Goal: Information Seeking & Learning: Learn about a topic

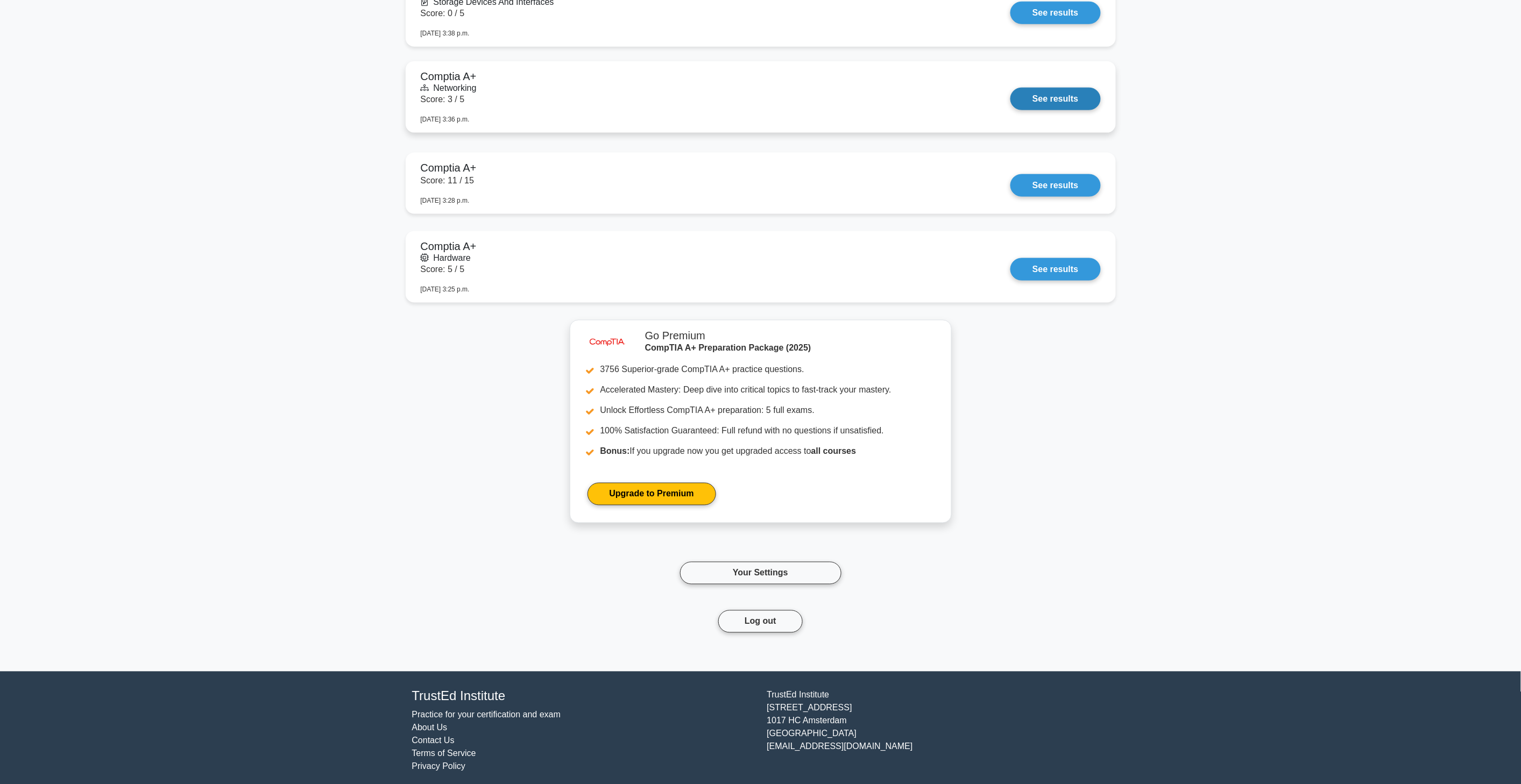
scroll to position [2593, 0]
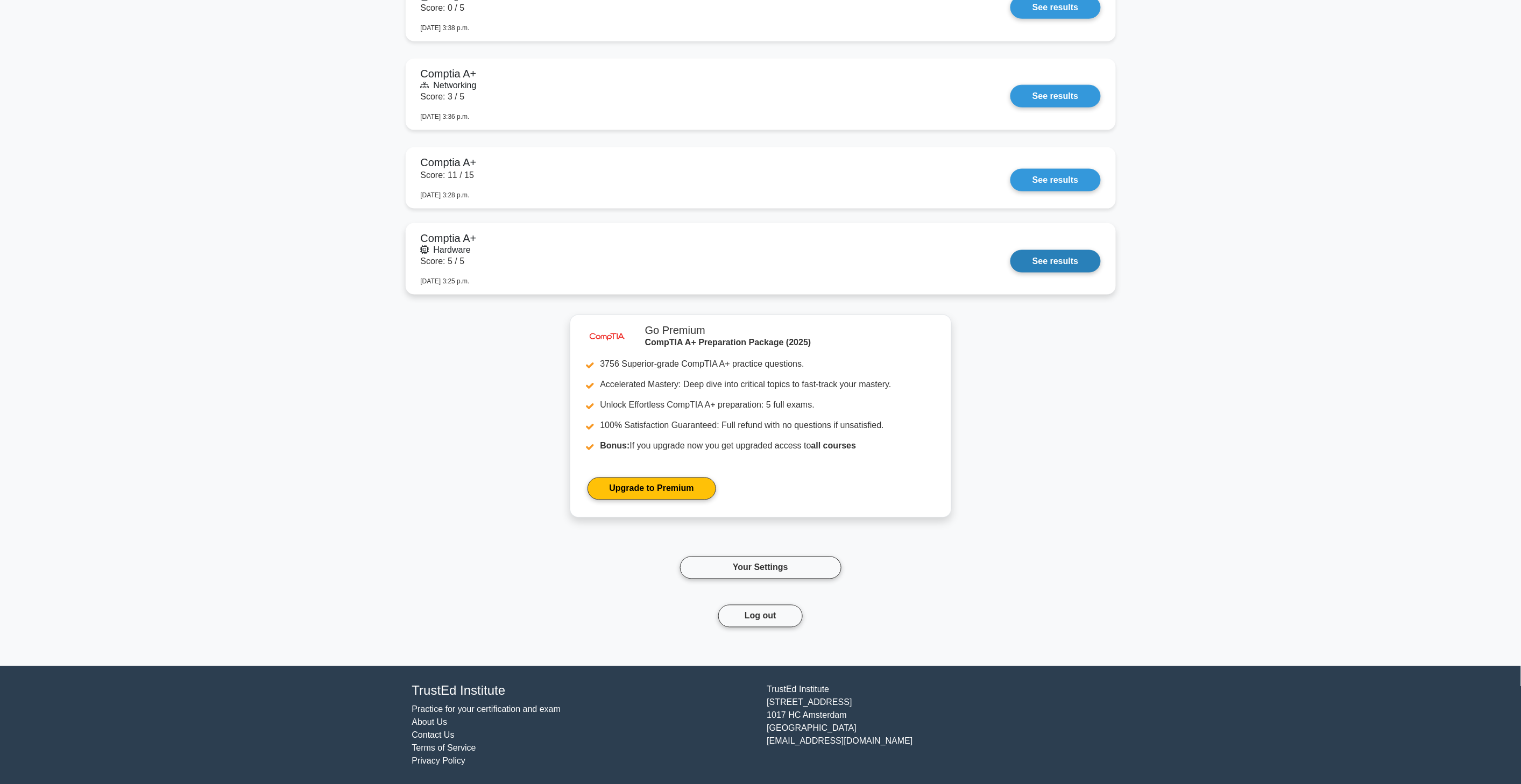
click at [1010, 250] on link "See results" at bounding box center [1055, 262] width 90 height 23
click at [791, 577] on link "Your Settings" at bounding box center [760, 568] width 161 height 23
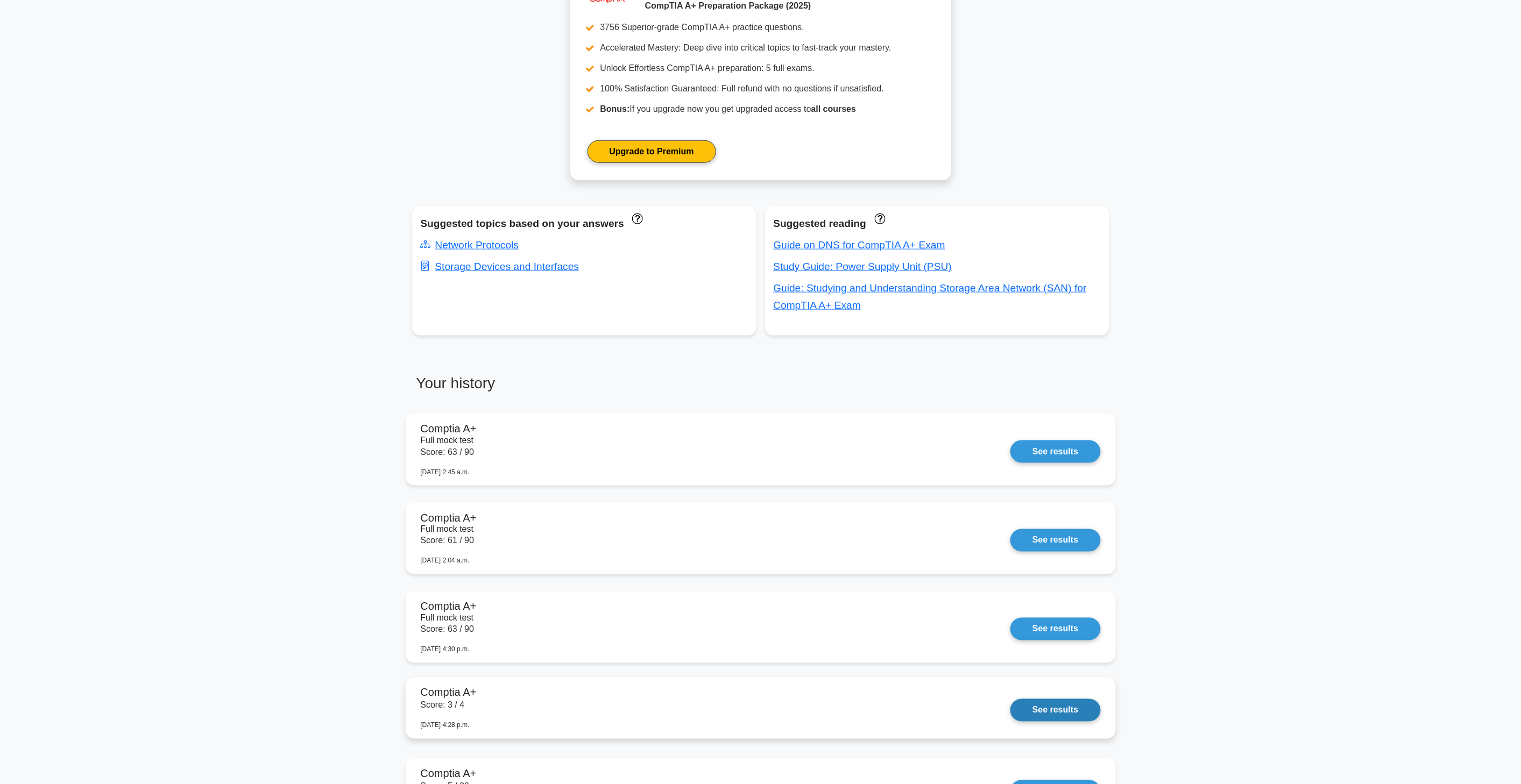
scroll to position [442, 0]
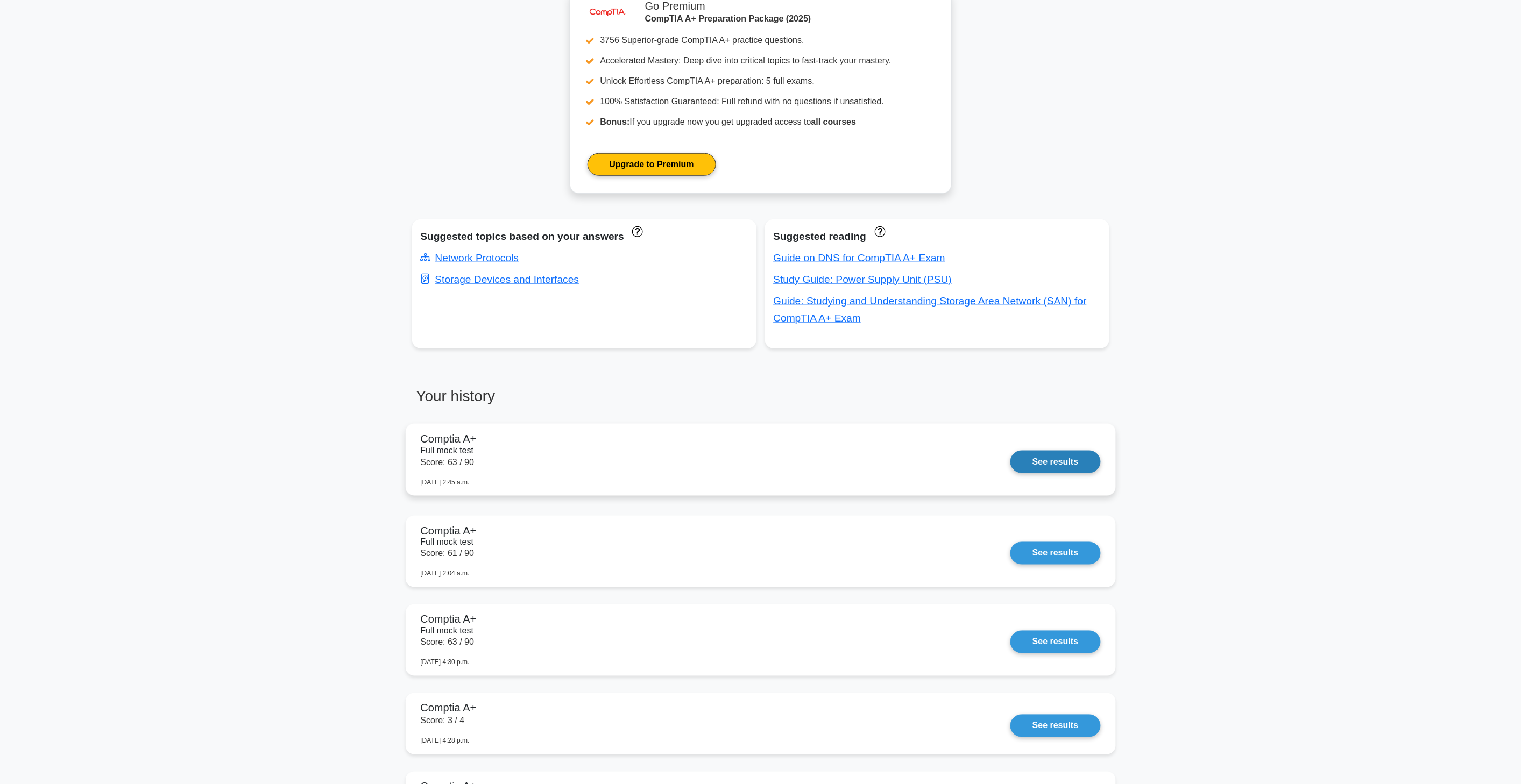
click at [1010, 459] on link "See results" at bounding box center [1055, 462] width 90 height 23
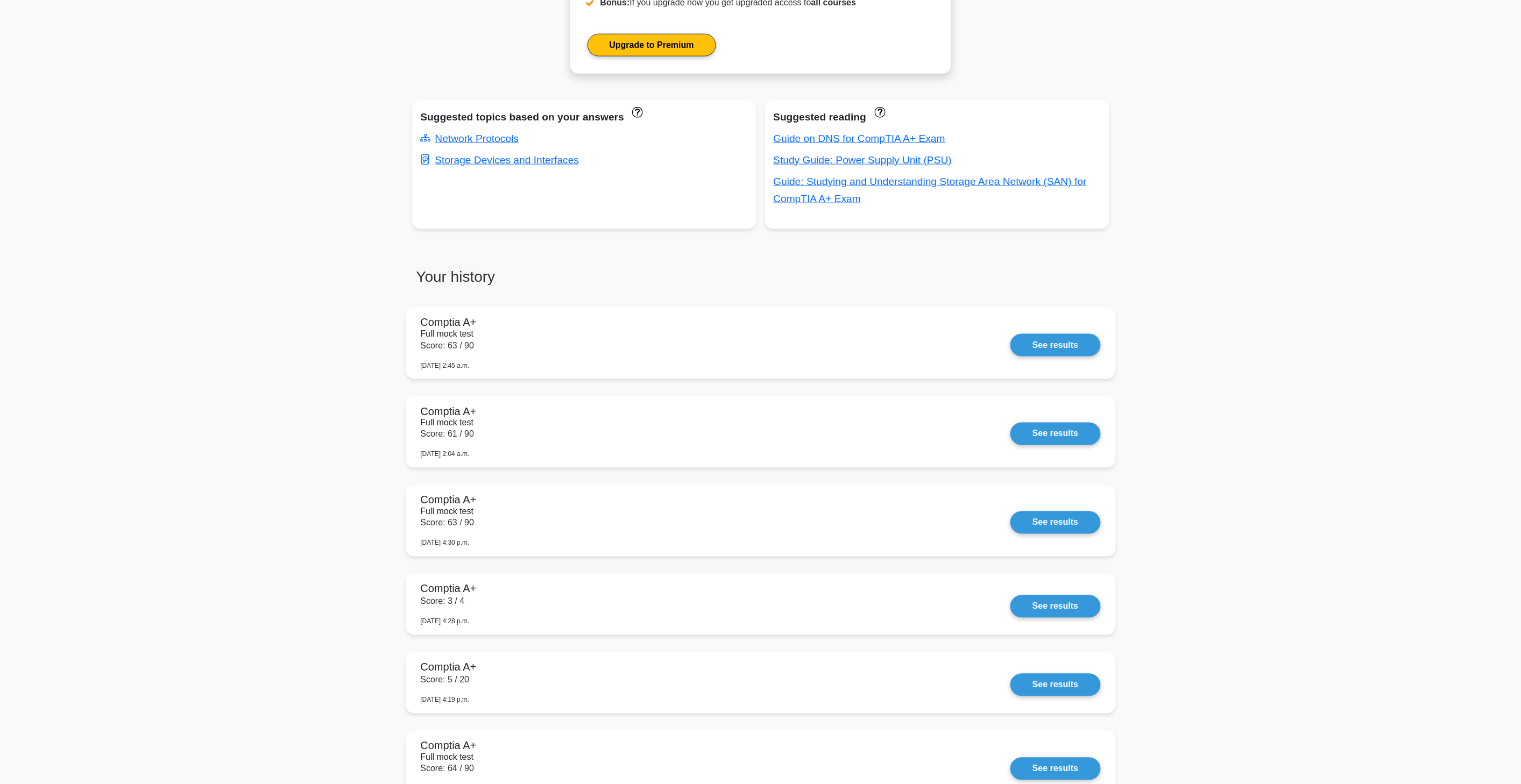
scroll to position [621, 0]
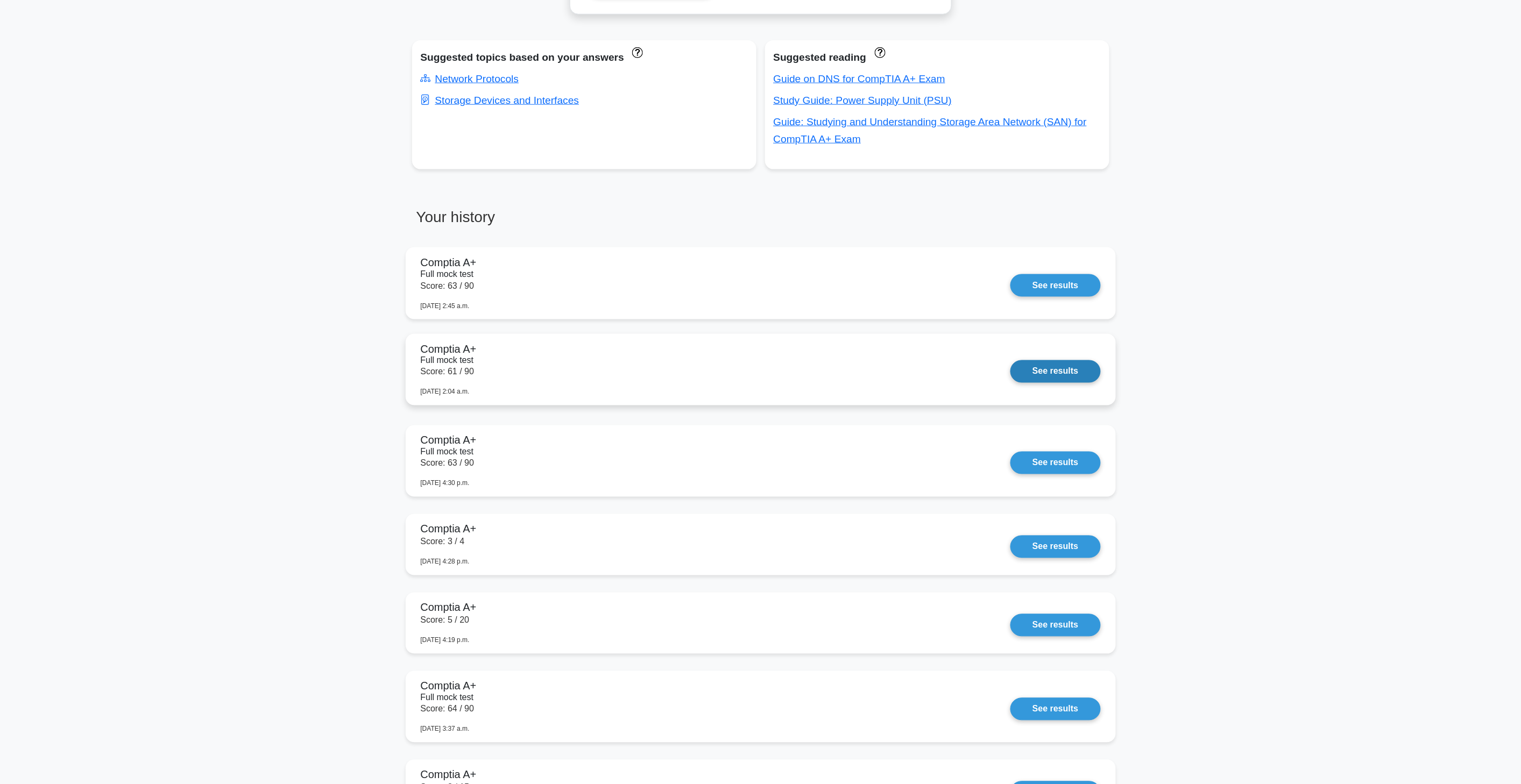
click at [1010, 368] on link "See results" at bounding box center [1055, 371] width 90 height 23
click at [1010, 371] on link "See results" at bounding box center [1055, 371] width 90 height 23
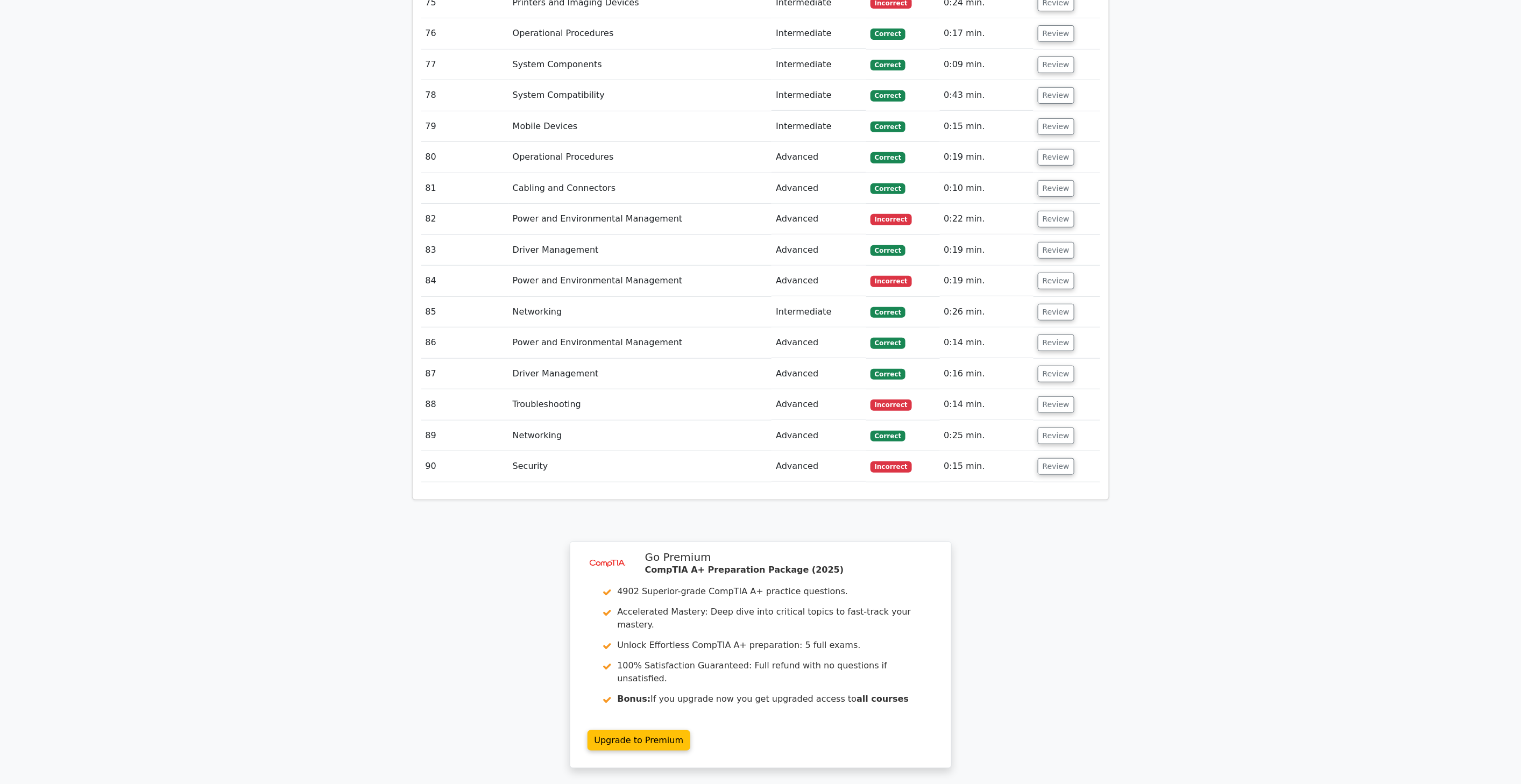
scroll to position [4206, 0]
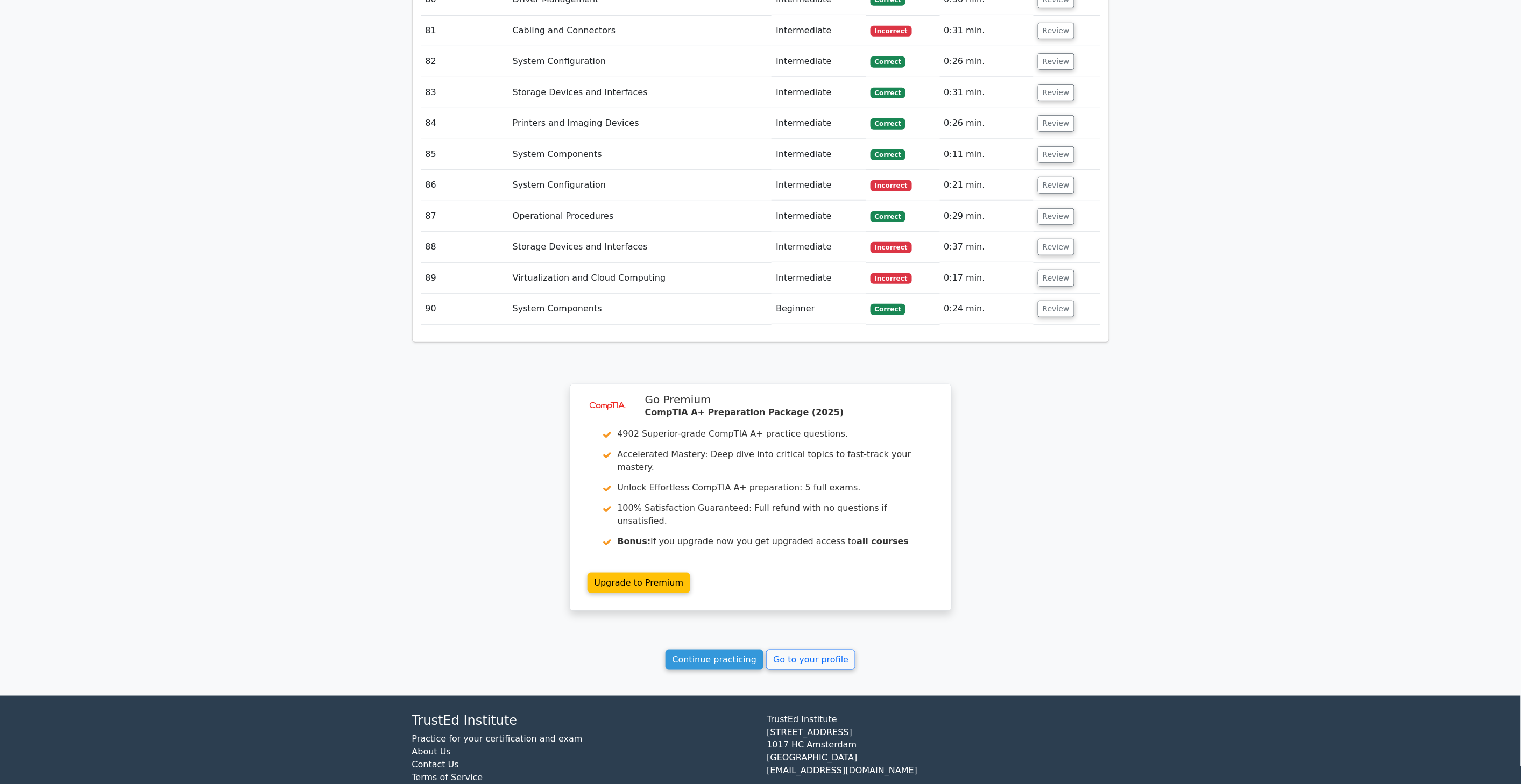
scroll to position [4155, 0]
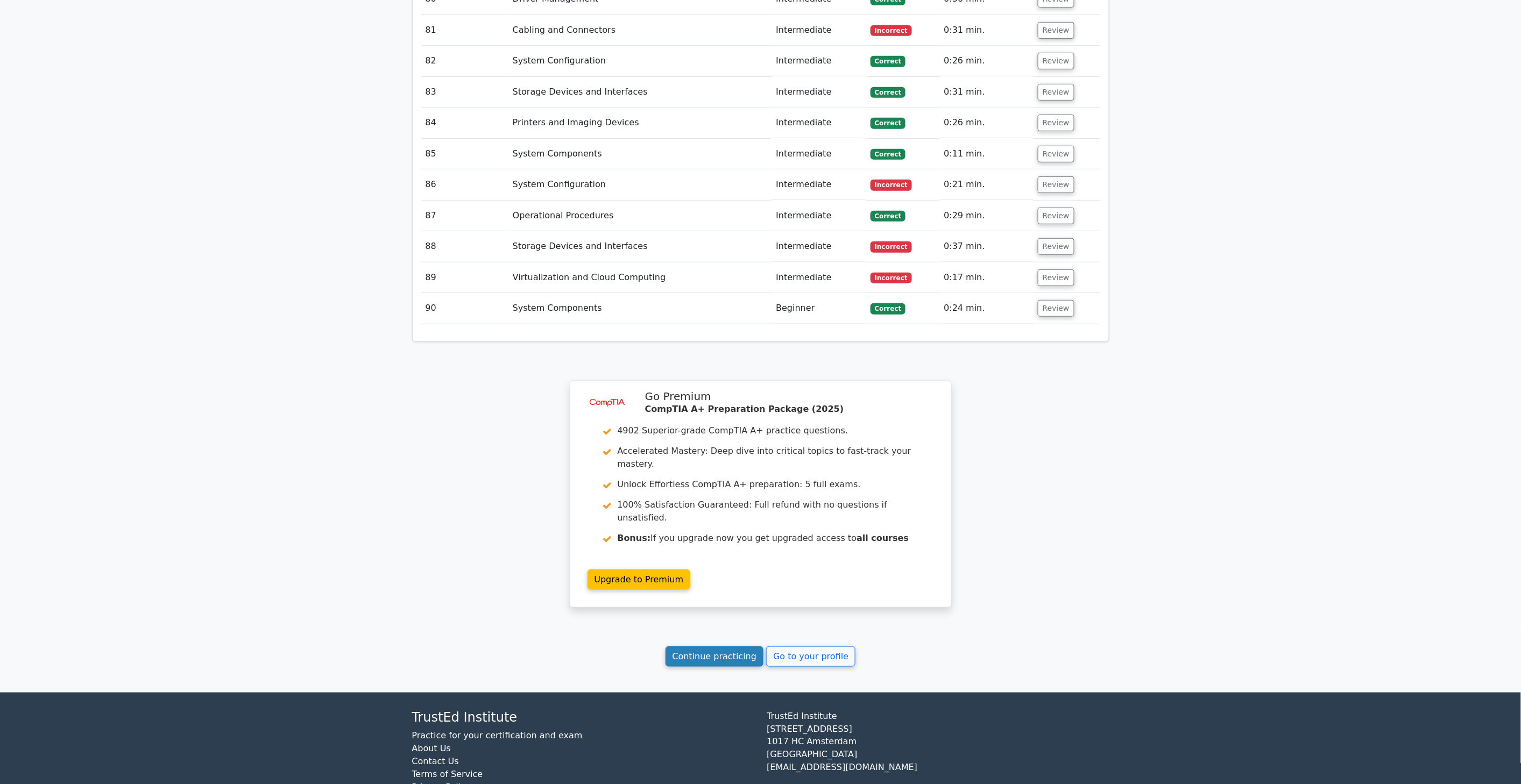
click at [715, 646] on link "Continue practicing" at bounding box center [714, 656] width 98 height 20
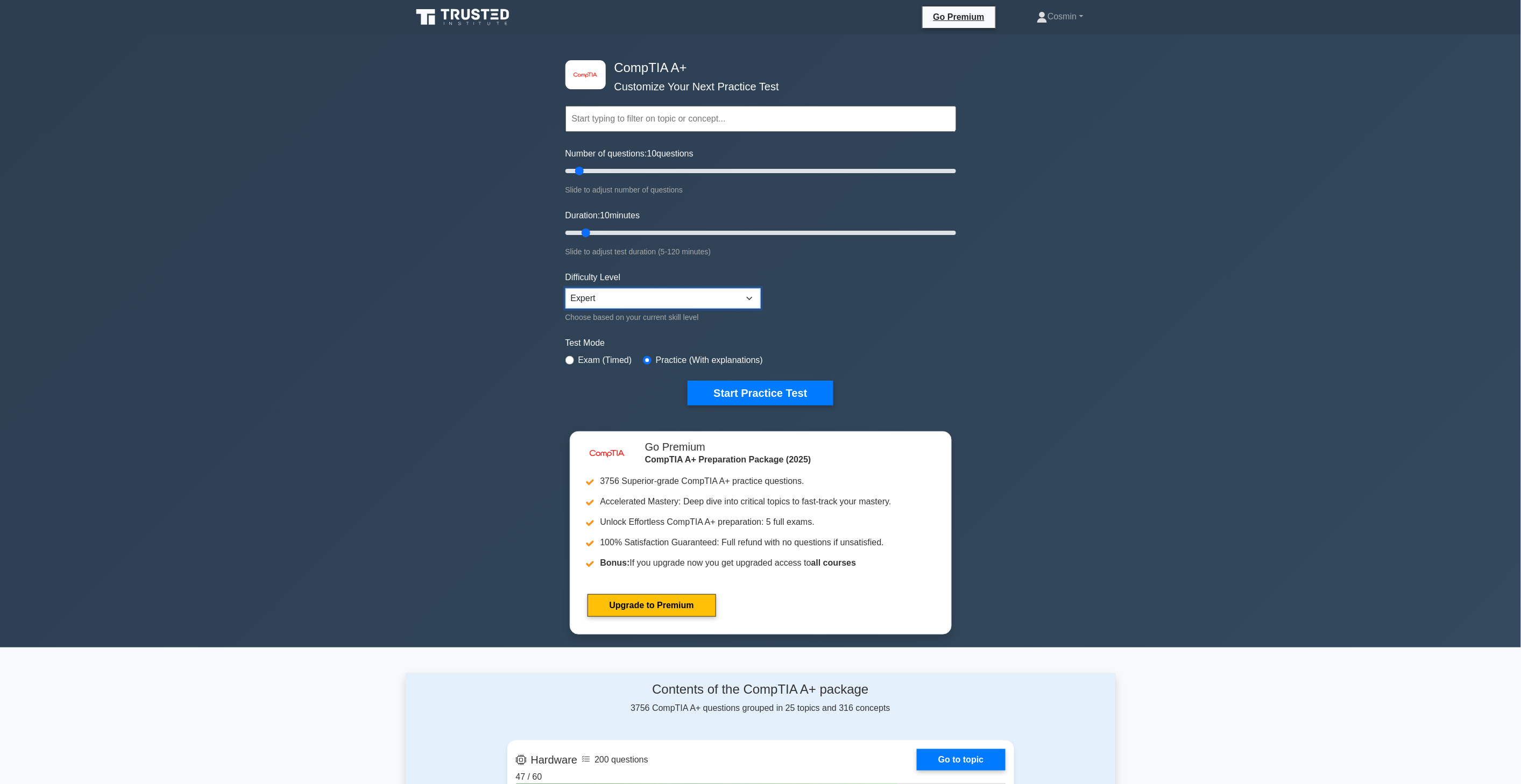
click at [632, 292] on select "Beginner Intermediate Expert" at bounding box center [663, 298] width 195 height 20
select select "intermediate"
click at [566, 288] on select "Beginner Intermediate Expert" at bounding box center [663, 298] width 195 height 20
click at [671, 119] on input "text" at bounding box center [760, 118] width 391 height 26
click at [734, 289] on select "Beginner Intermediate Expert" at bounding box center [663, 298] width 195 height 20
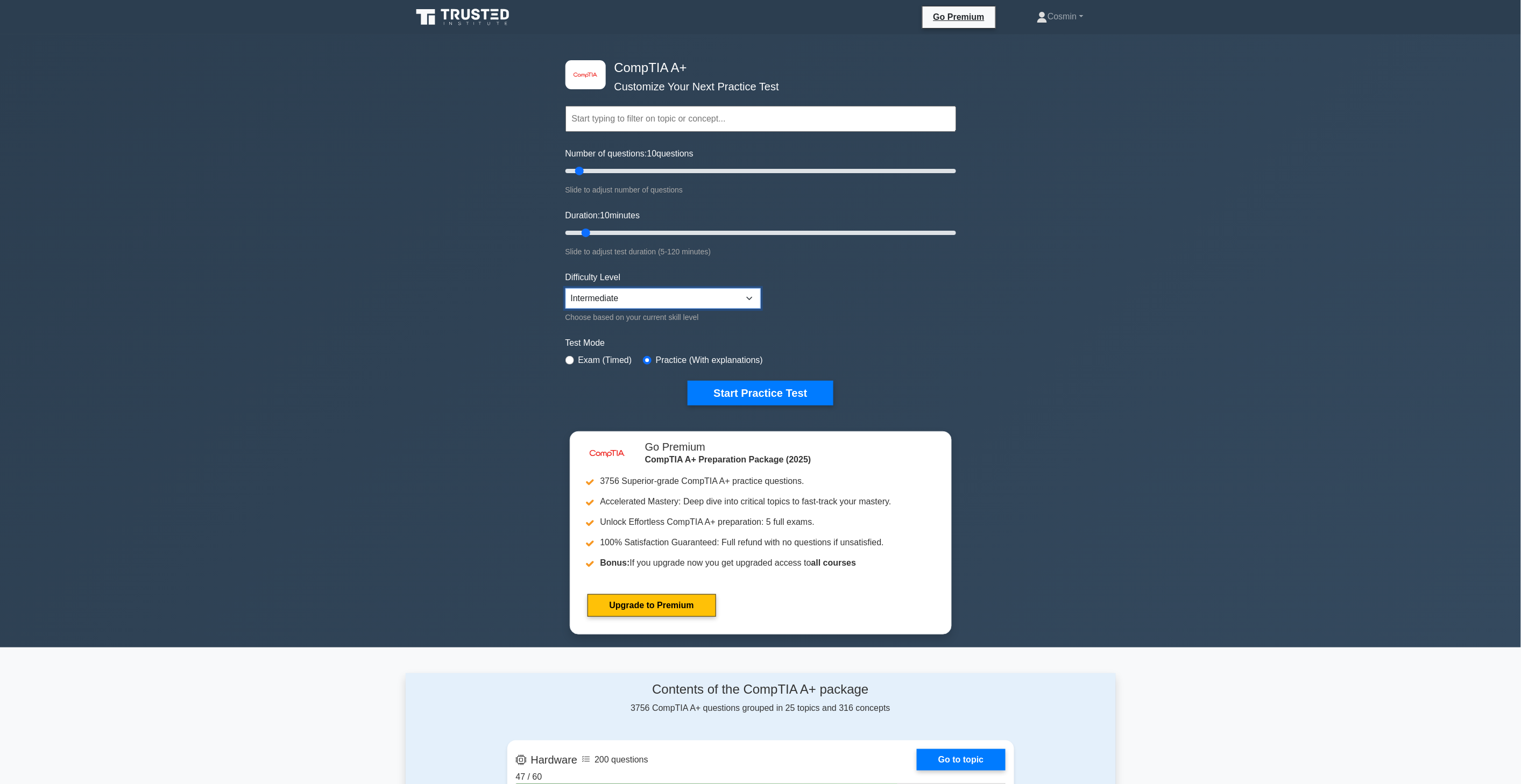
click at [566, 288] on select "Beginner Intermediate Expert" at bounding box center [663, 298] width 195 height 20
click at [632, 133] on div "Topics Hardware Operating Systems Networking Security Troubleshooting Mobile De…" at bounding box center [760, 104] width 391 height 61
click at [632, 131] on input "text" at bounding box center [760, 118] width 391 height 26
type input "p"
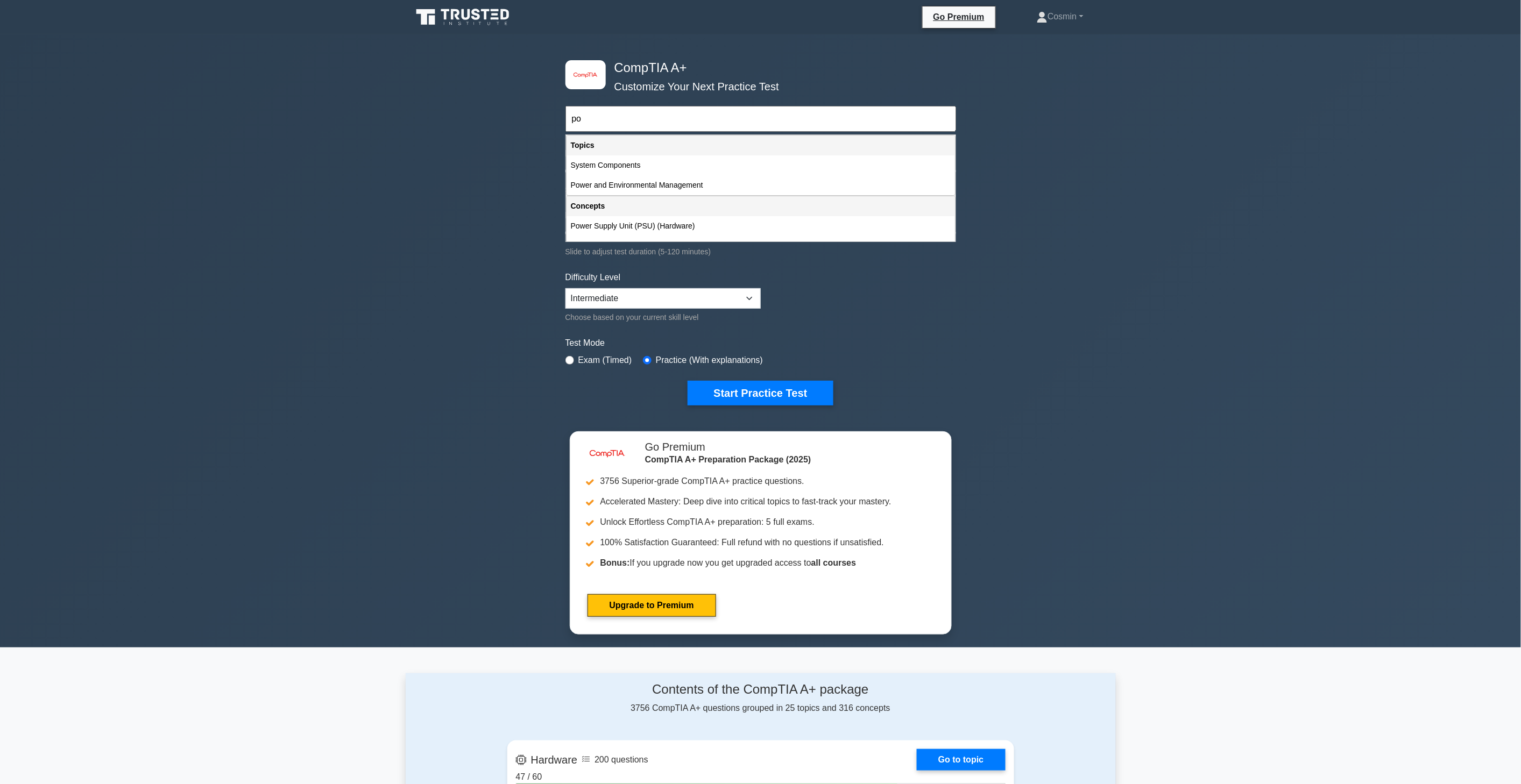
type input "p"
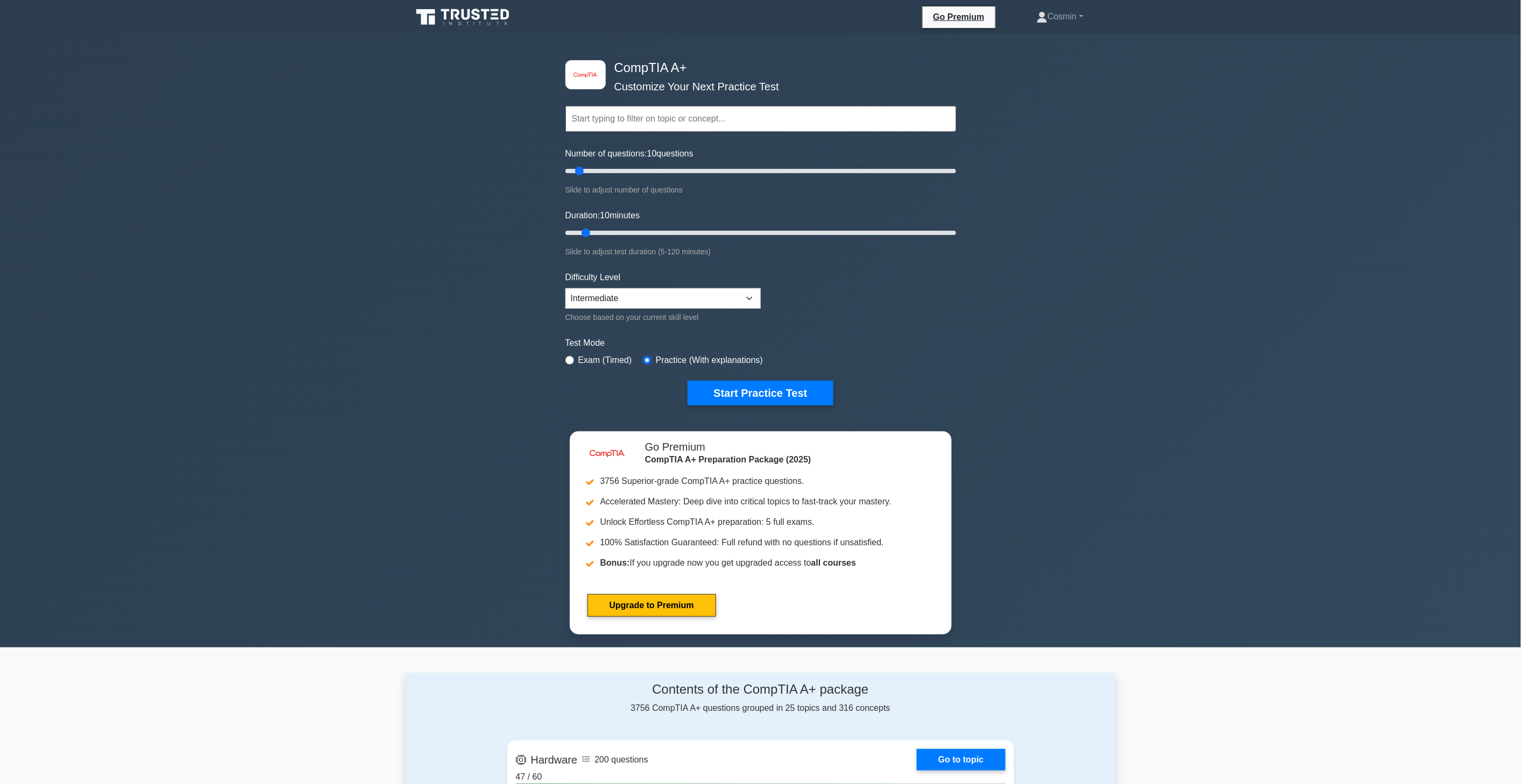
type input "p"
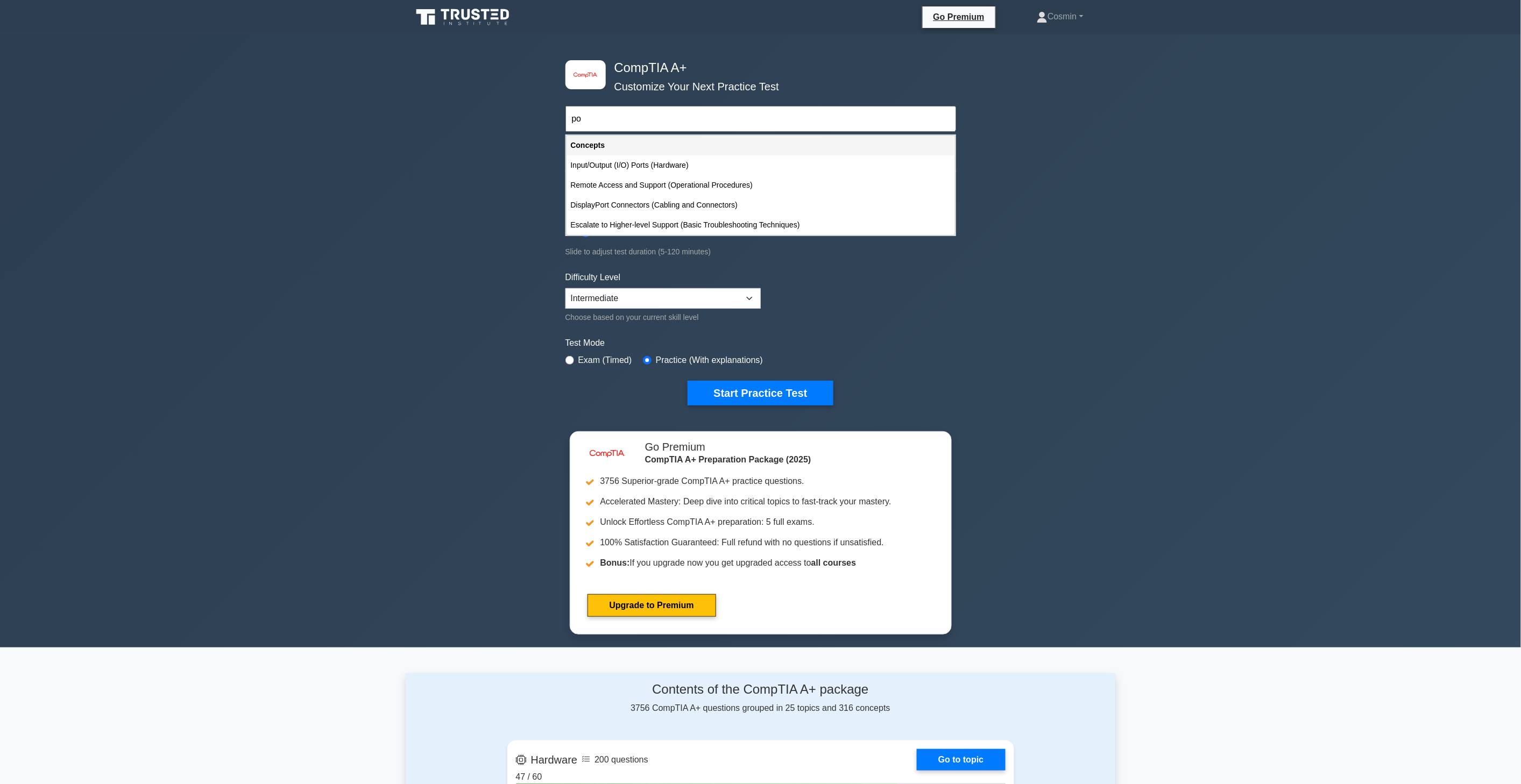
type input "p"
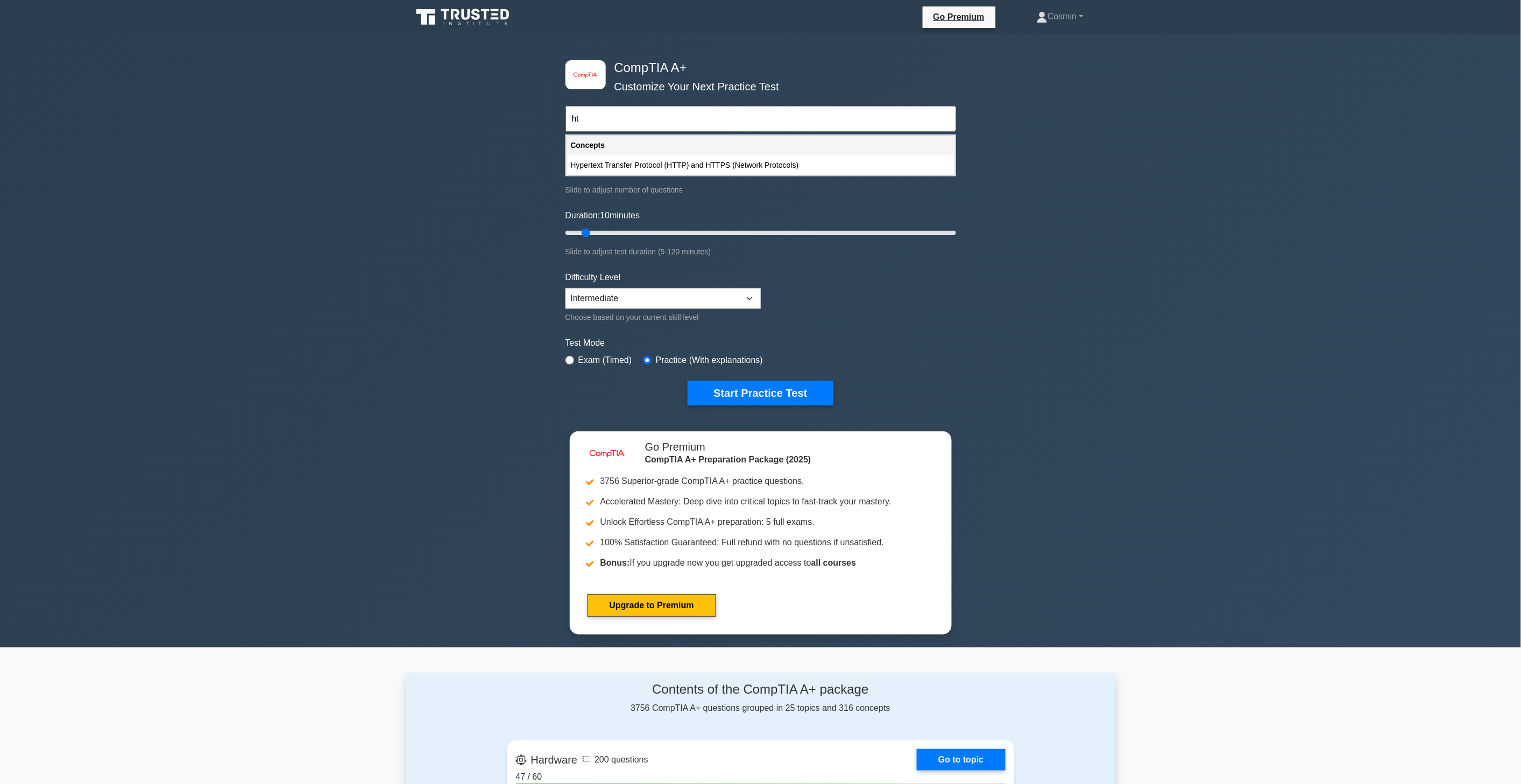
type input "h"
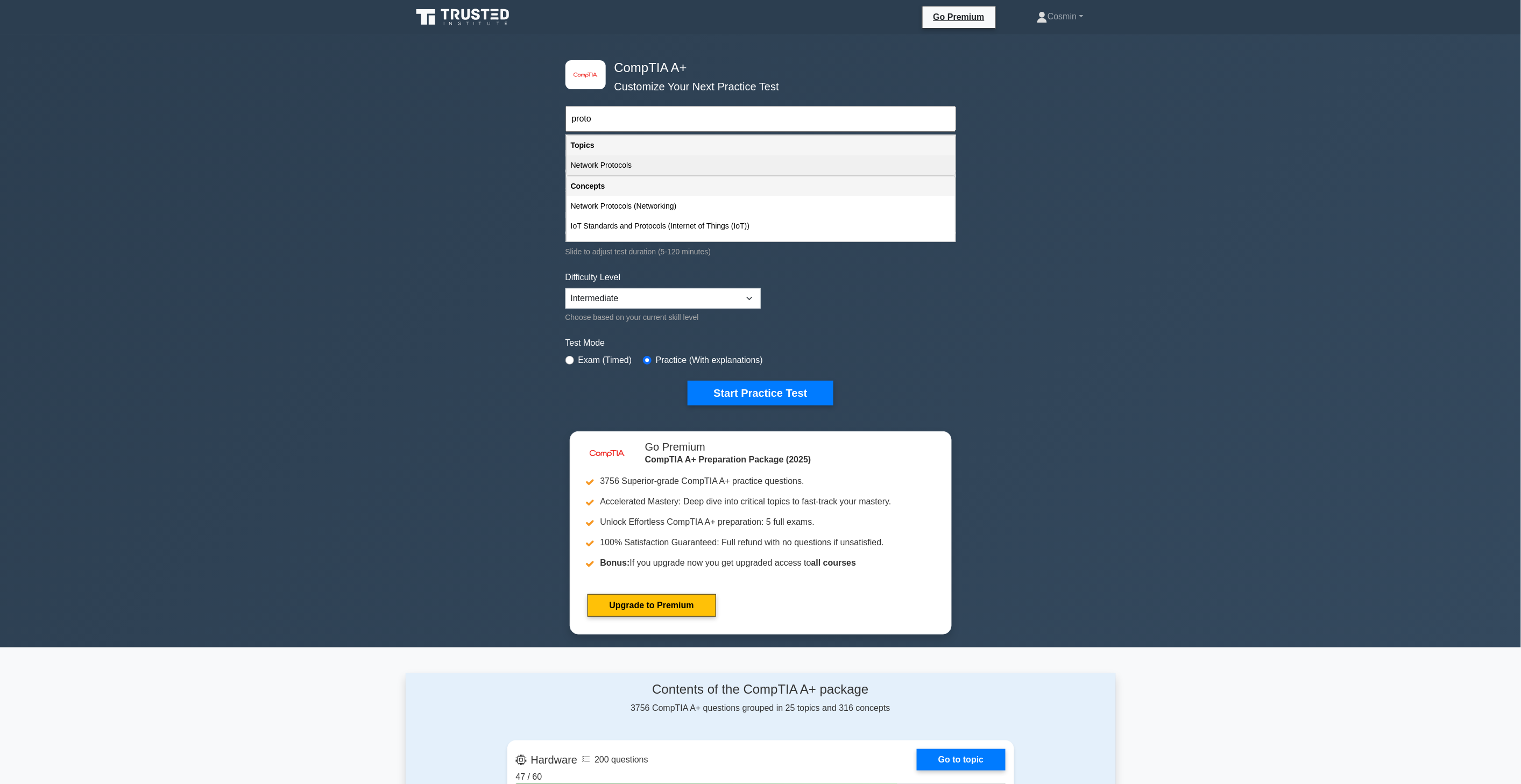
click at [611, 159] on div "Network Protocols" at bounding box center [760, 165] width 389 height 20
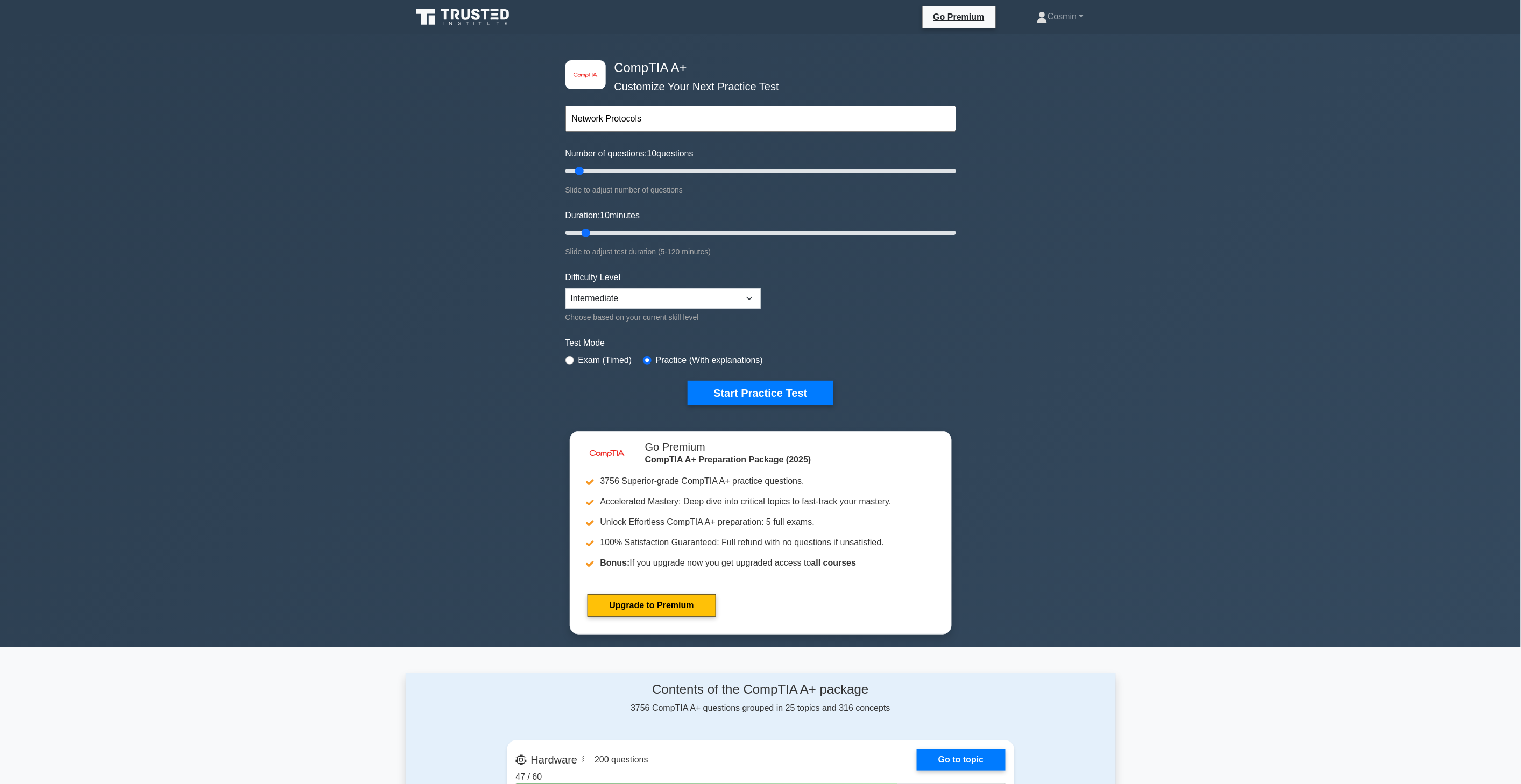
click at [733, 110] on input "Network Protocols" at bounding box center [760, 118] width 391 height 26
type input "Network Protocols"
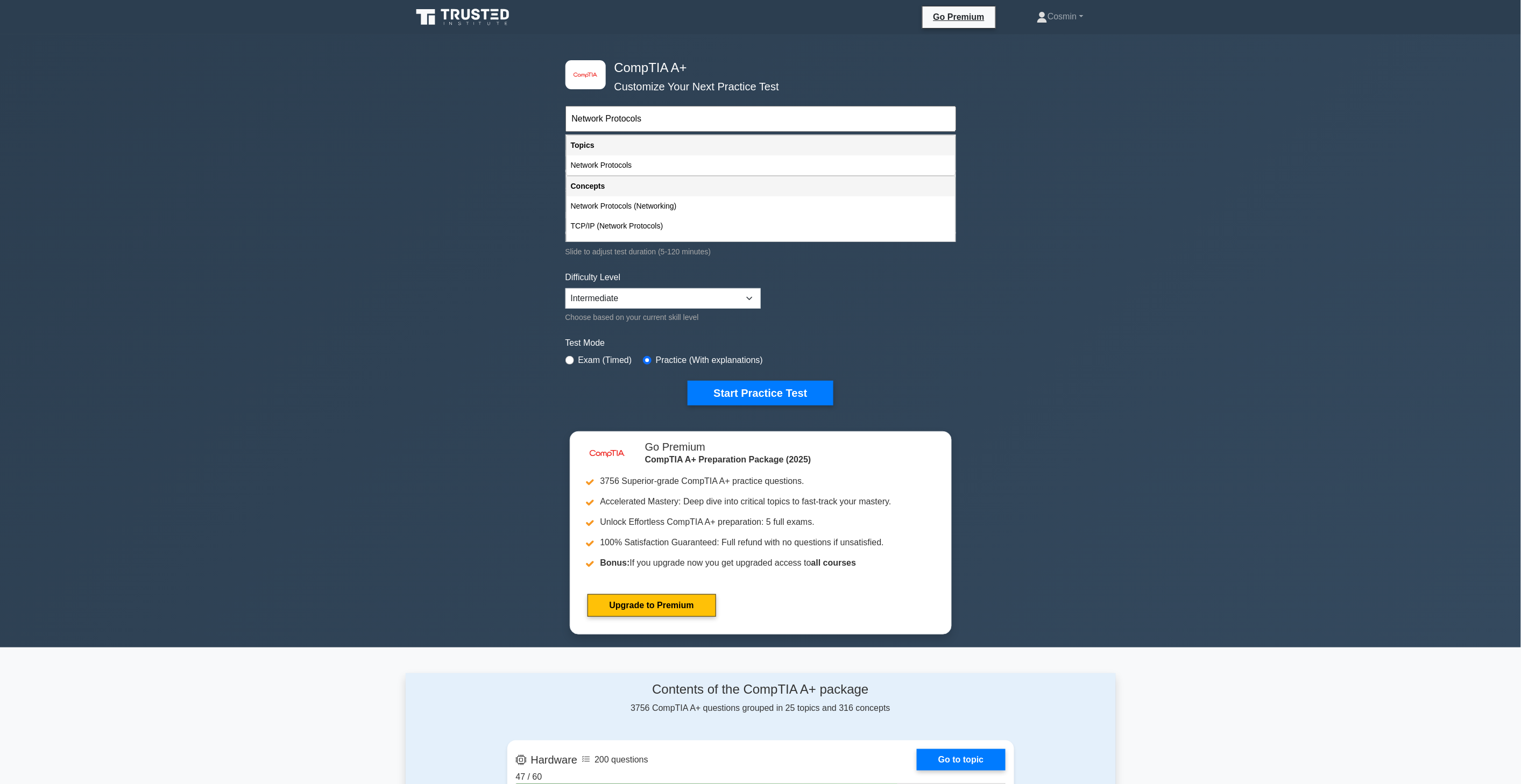
click at [752, 159] on div "Network Protocols" at bounding box center [760, 165] width 389 height 20
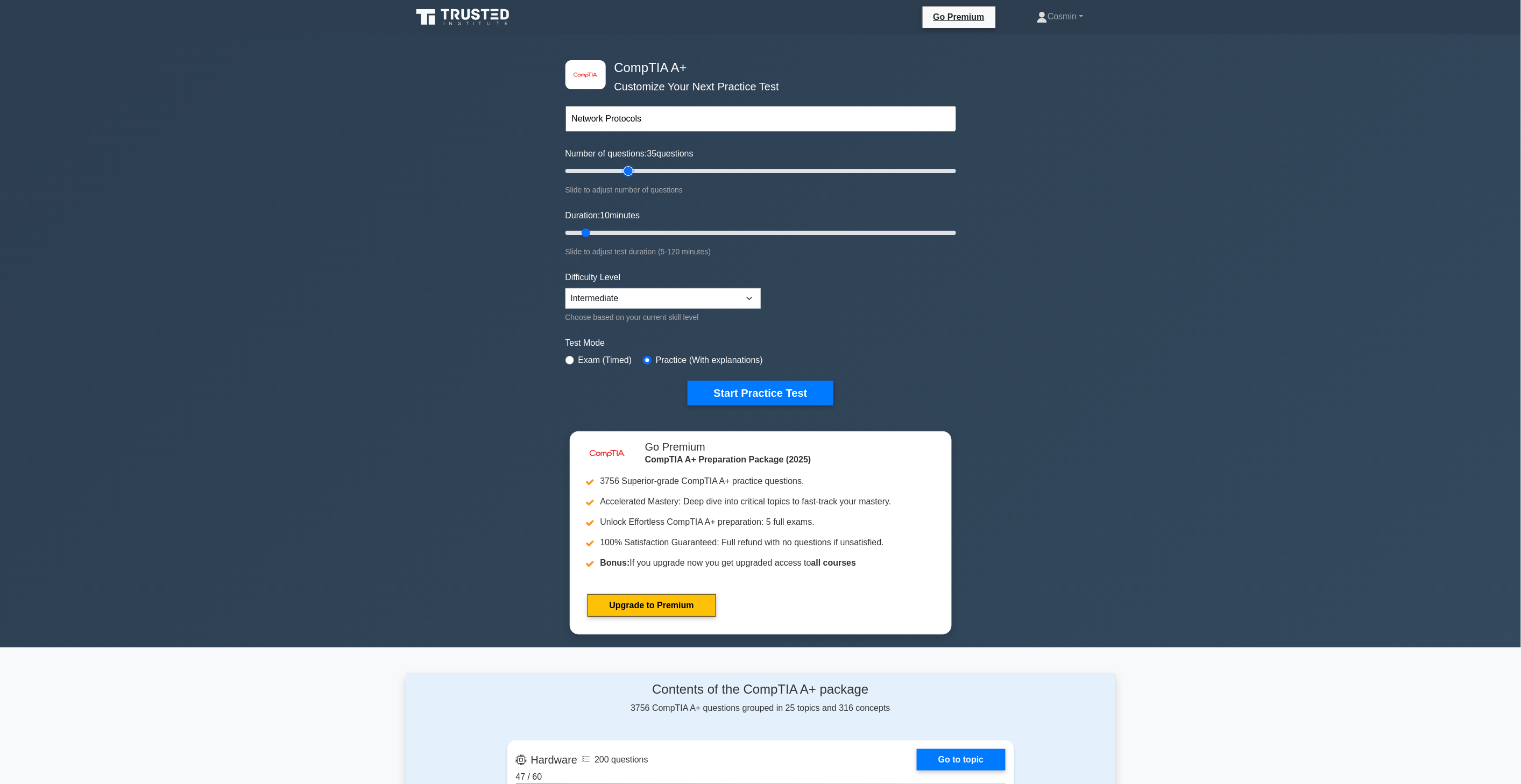
drag, startPoint x: 601, startPoint y: 170, endPoint x: 627, endPoint y: 171, distance: 26.0
type input "35"
click at [627, 171] on input "Number of questions: 35 questions" at bounding box center [760, 171] width 391 height 13
drag, startPoint x: 587, startPoint y: 240, endPoint x: 603, endPoint y: 234, distance: 17.1
click at [621, 241] on div "Duration: 10 minutes Slide to adjust test duration (5-120 minutes)" at bounding box center [760, 233] width 391 height 49
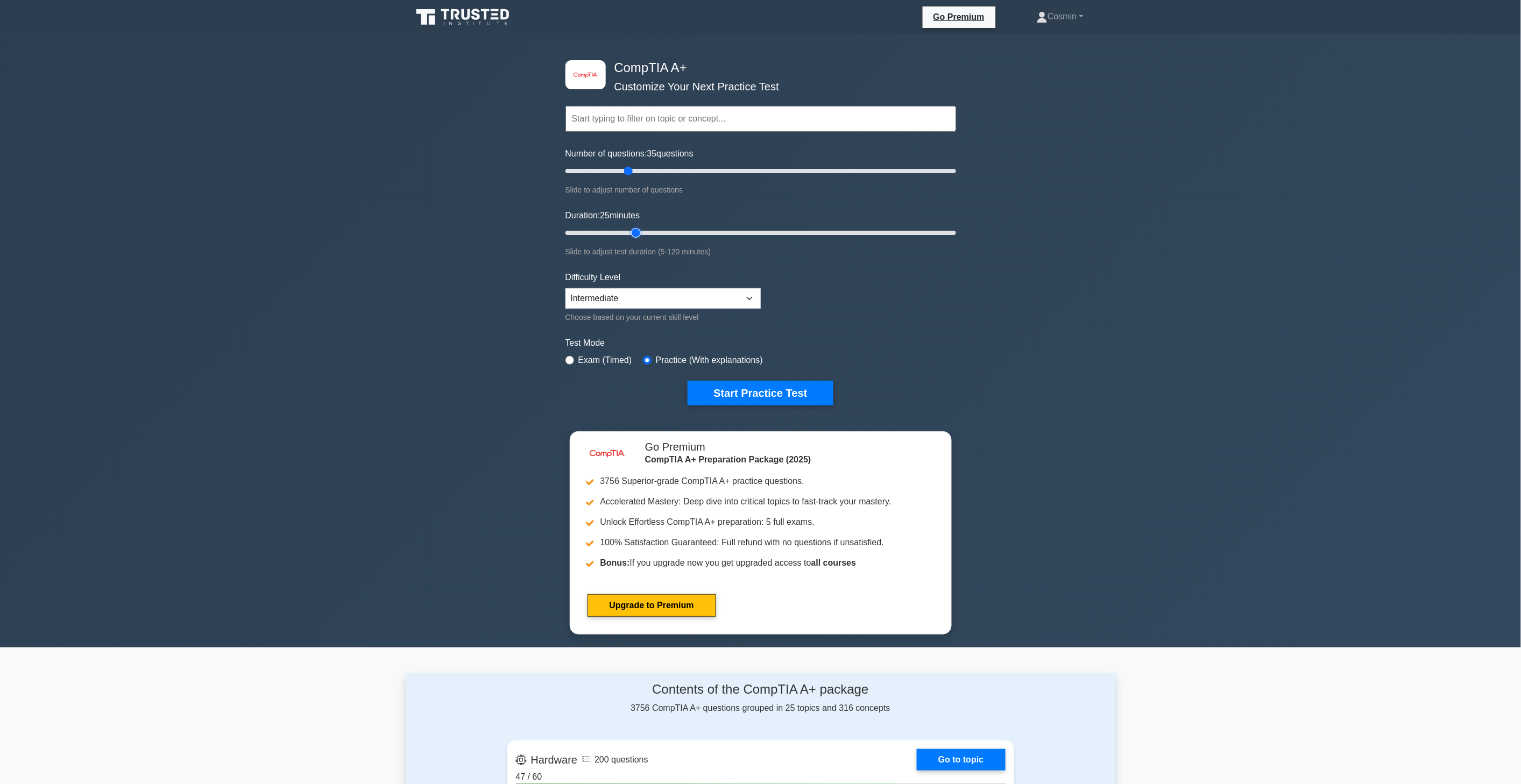
drag, startPoint x: 595, startPoint y: 230, endPoint x: 634, endPoint y: 229, distance: 39.0
click at [634, 229] on input "Duration: 25 minutes" at bounding box center [760, 233] width 391 height 13
drag, startPoint x: 634, startPoint y: 229, endPoint x: 664, endPoint y: 229, distance: 30.0
type input "35"
click at [664, 229] on input "Duration: 35 minutes" at bounding box center [760, 233] width 391 height 13
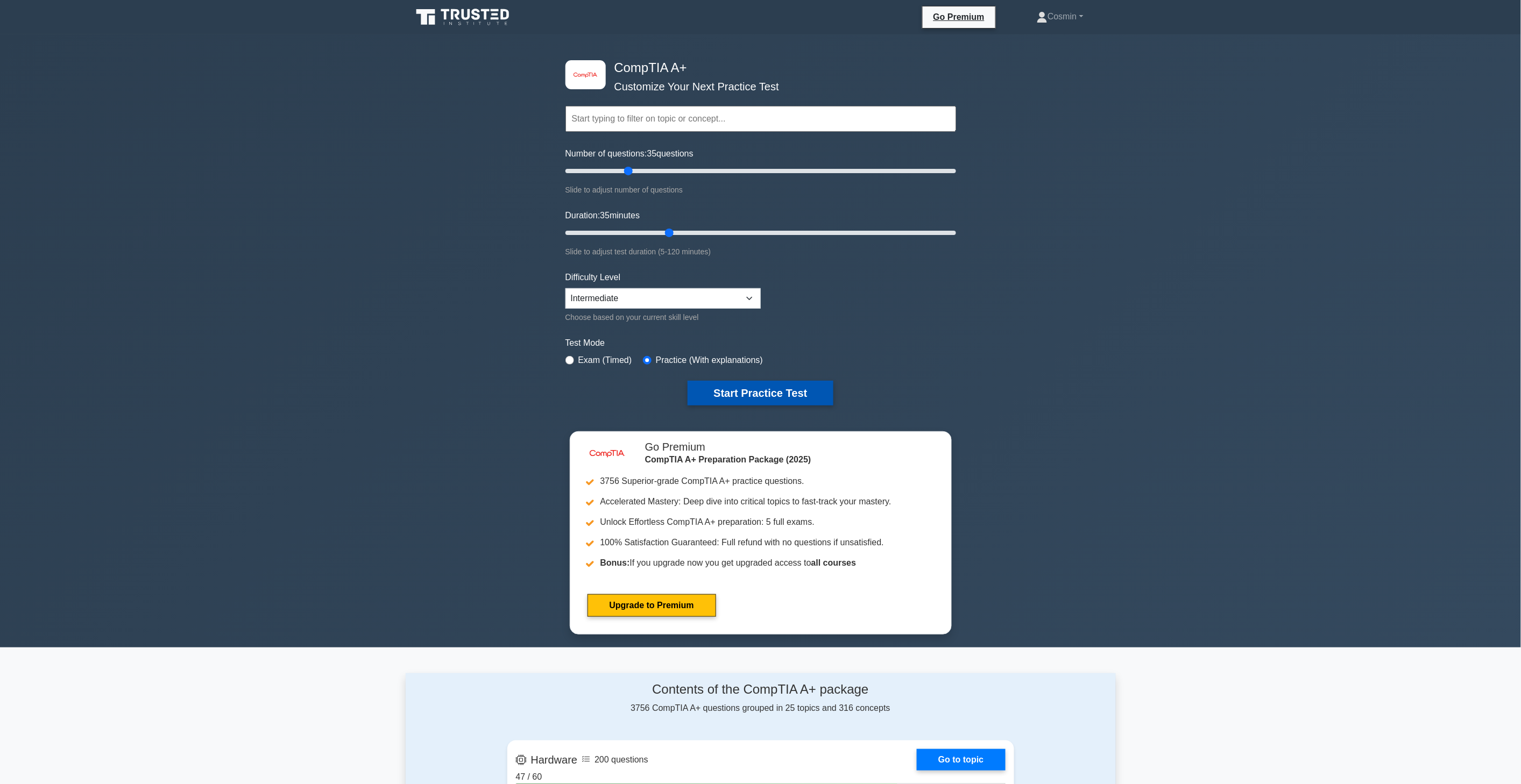
click at [729, 398] on button "Start Practice Test" at bounding box center [760, 393] width 145 height 25
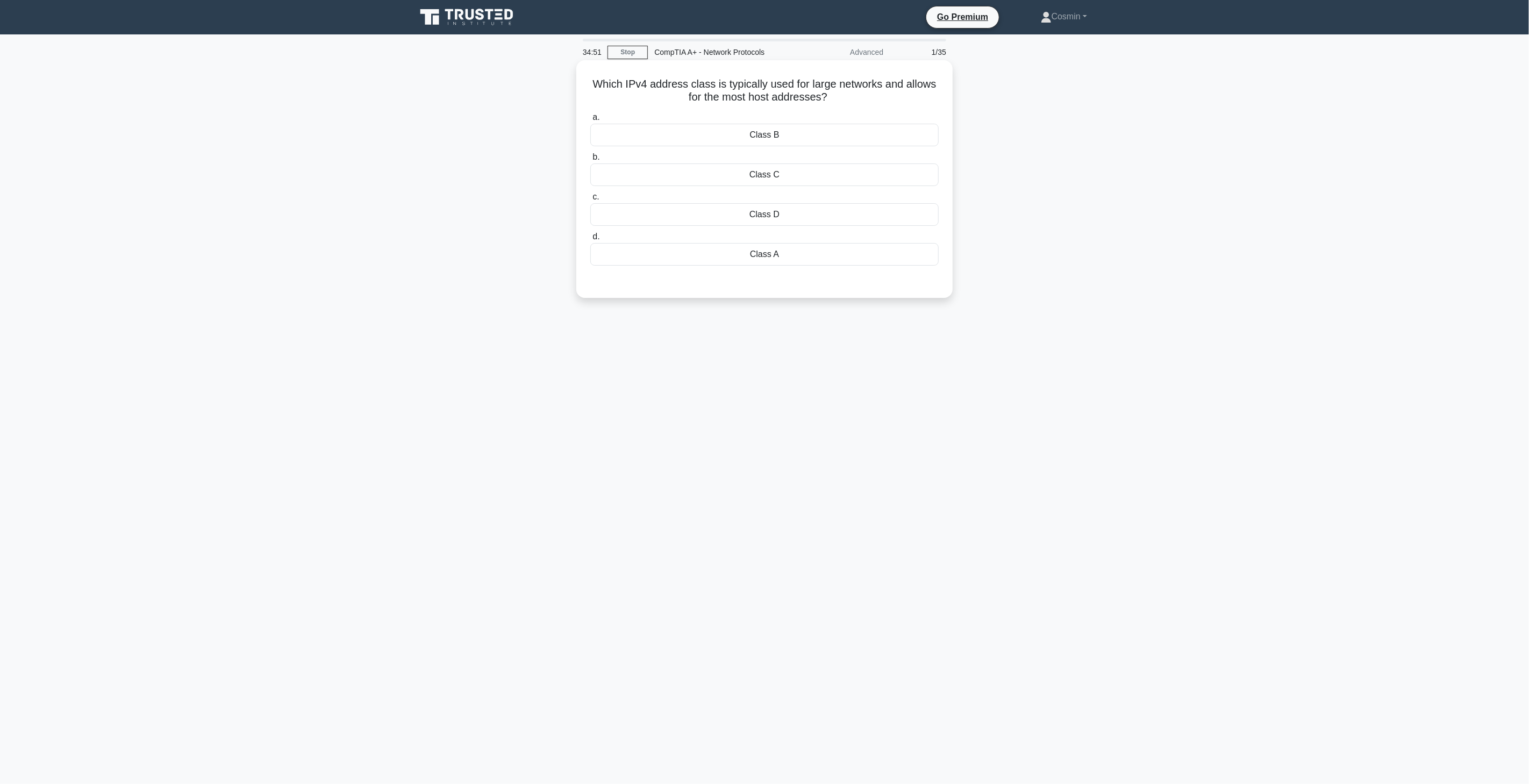
click at [755, 261] on div "Class A" at bounding box center [764, 254] width 349 height 23
click at [590, 241] on input "d. Class A" at bounding box center [590, 236] width 0 height 7
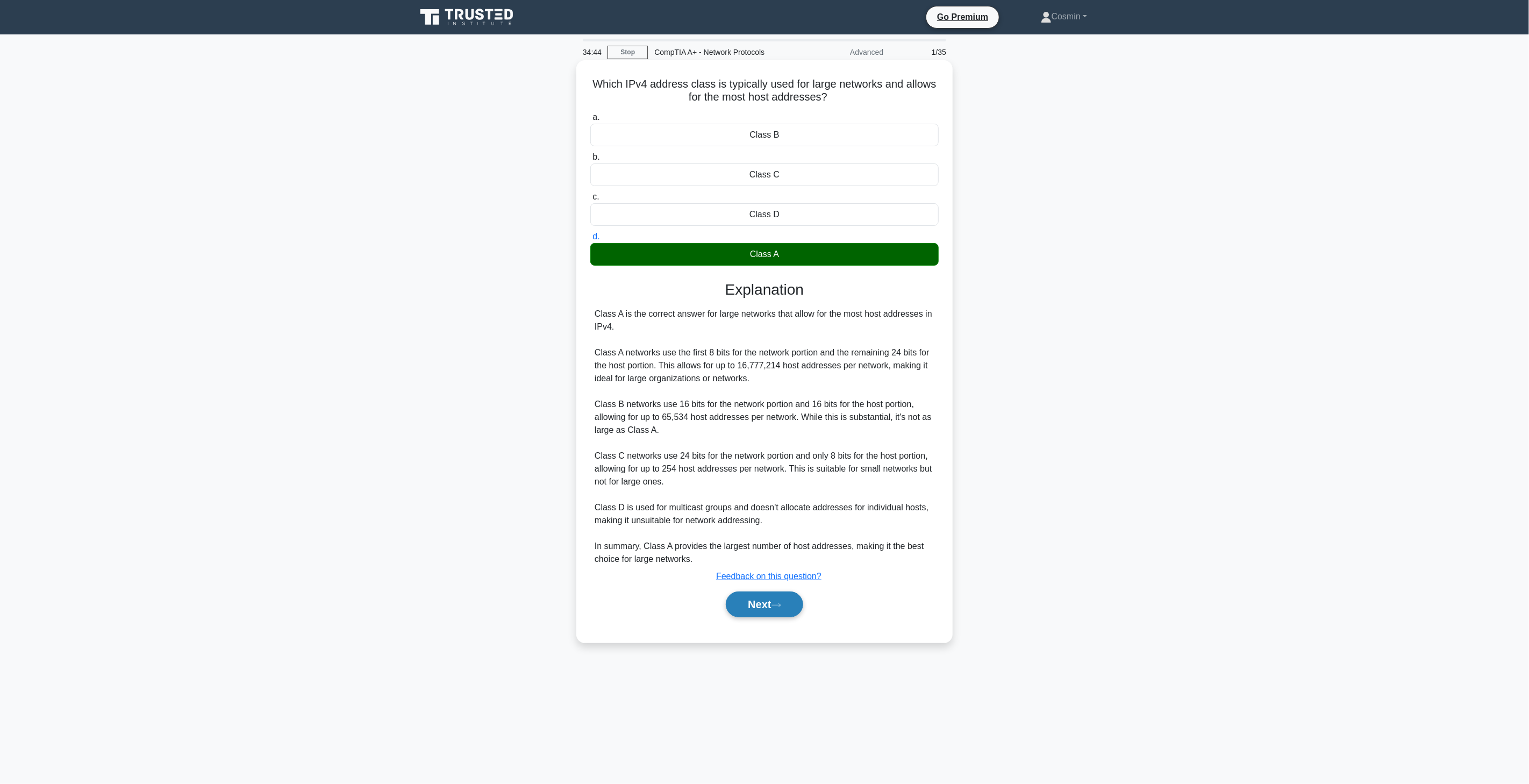
click at [752, 617] on button "Next" at bounding box center [764, 604] width 77 height 26
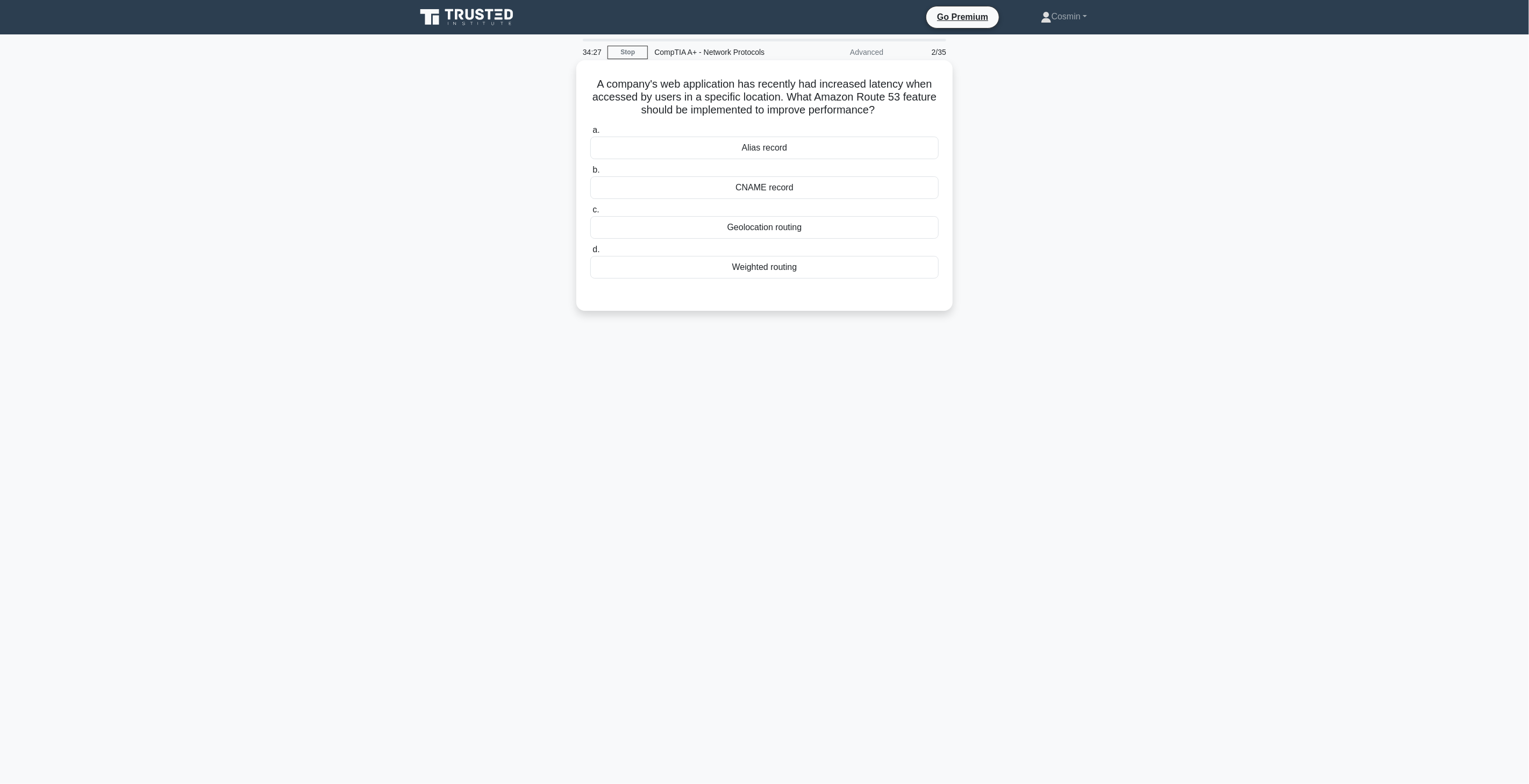
click at [764, 275] on div "Weighted routing" at bounding box center [764, 267] width 349 height 23
click at [590, 253] on input "d. Weighted routing" at bounding box center [590, 249] width 0 height 7
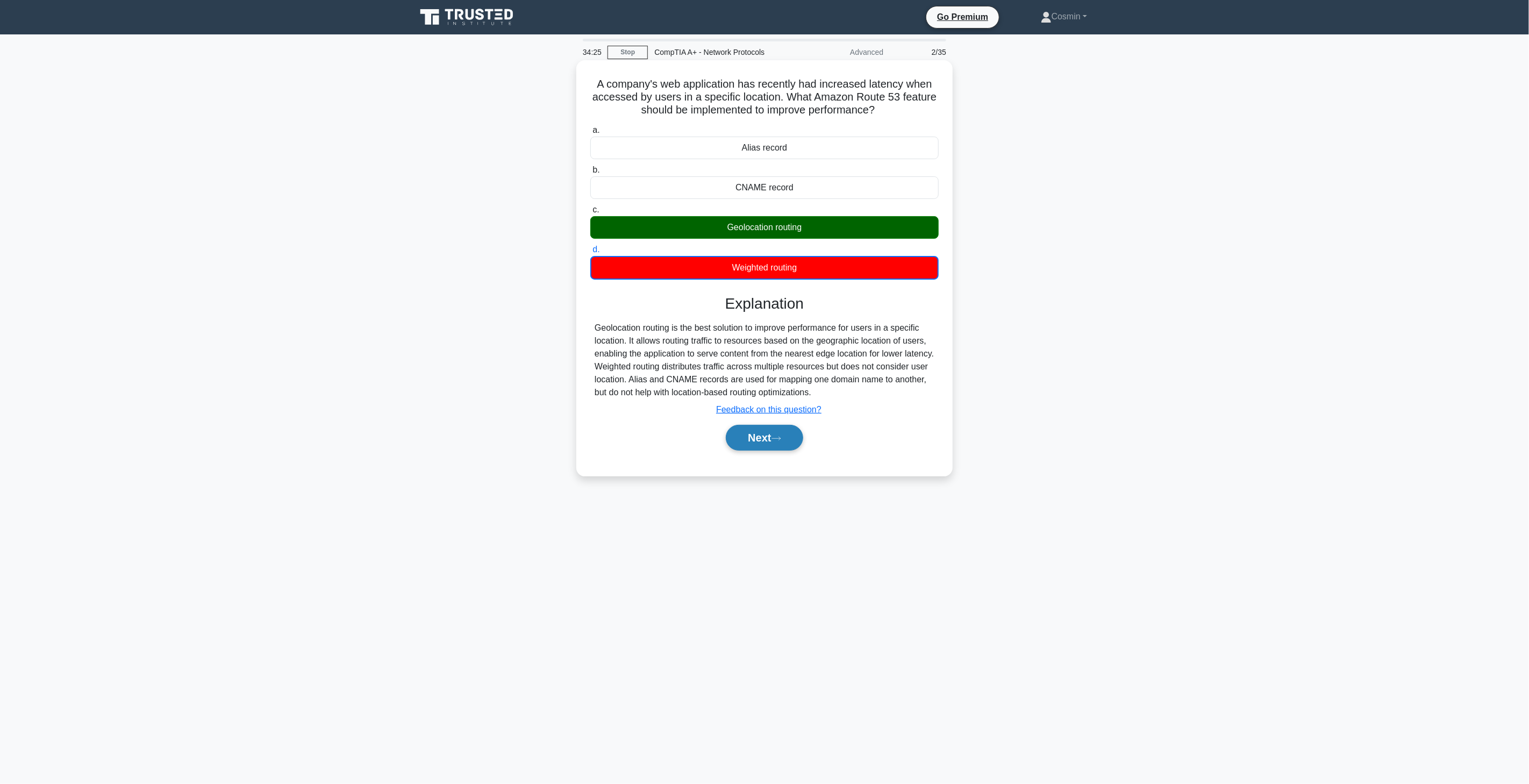
click at [781, 439] on icon at bounding box center [776, 438] width 10 height 6
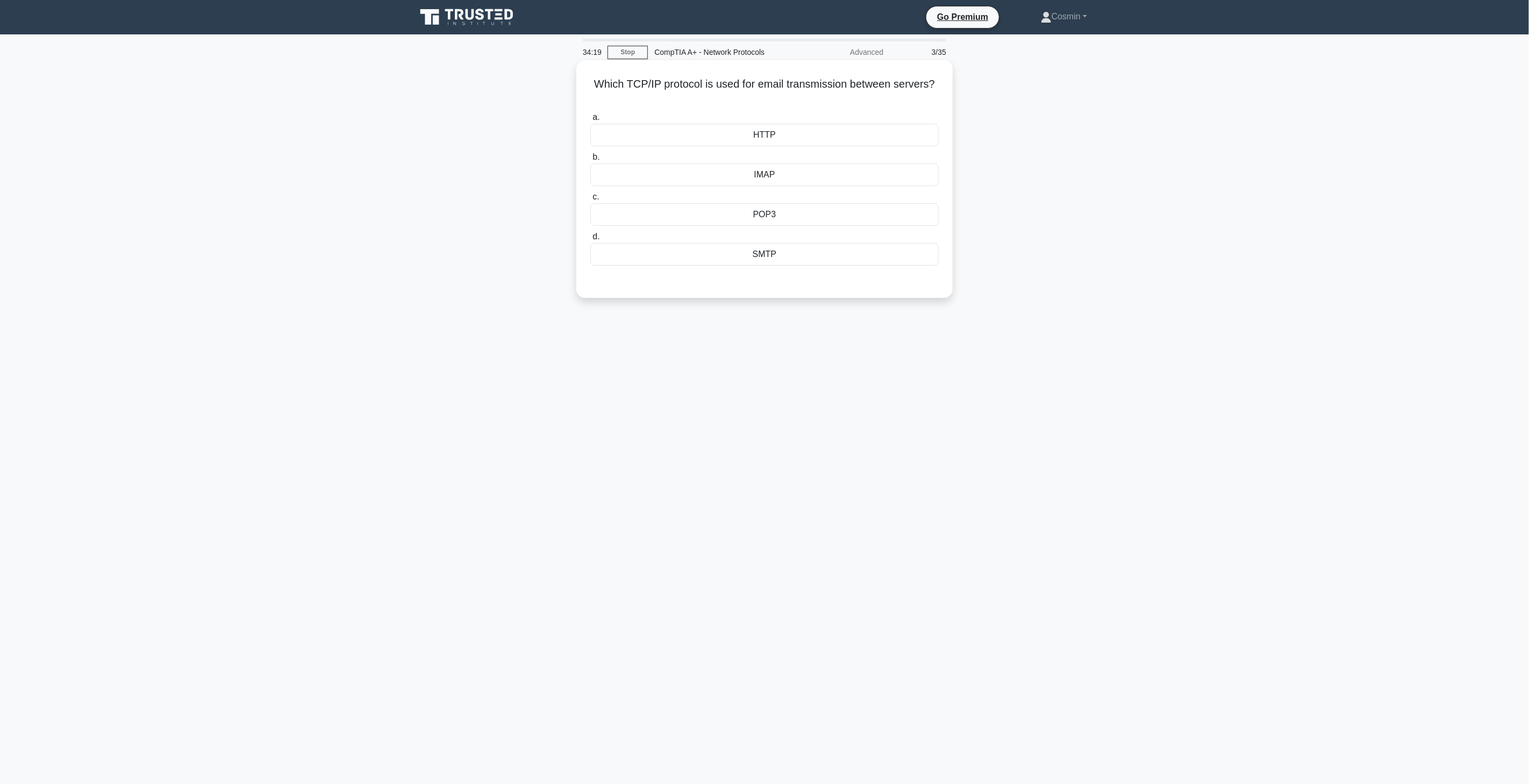
click at [796, 168] on div "IMAP" at bounding box center [764, 175] width 349 height 23
click at [590, 160] on input "b. IMAP" at bounding box center [590, 157] width 0 height 7
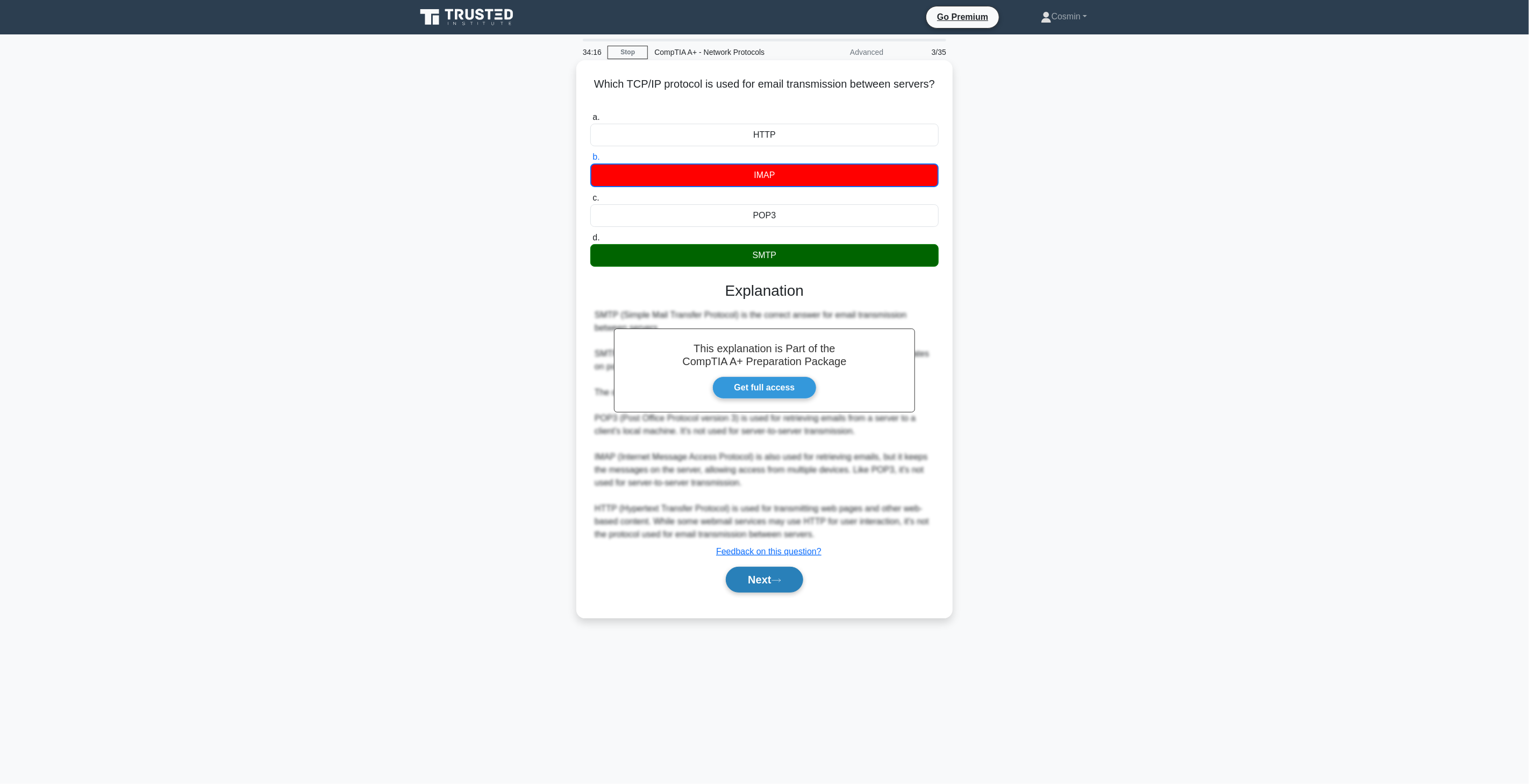
click at [754, 574] on button "Next" at bounding box center [764, 579] width 77 height 26
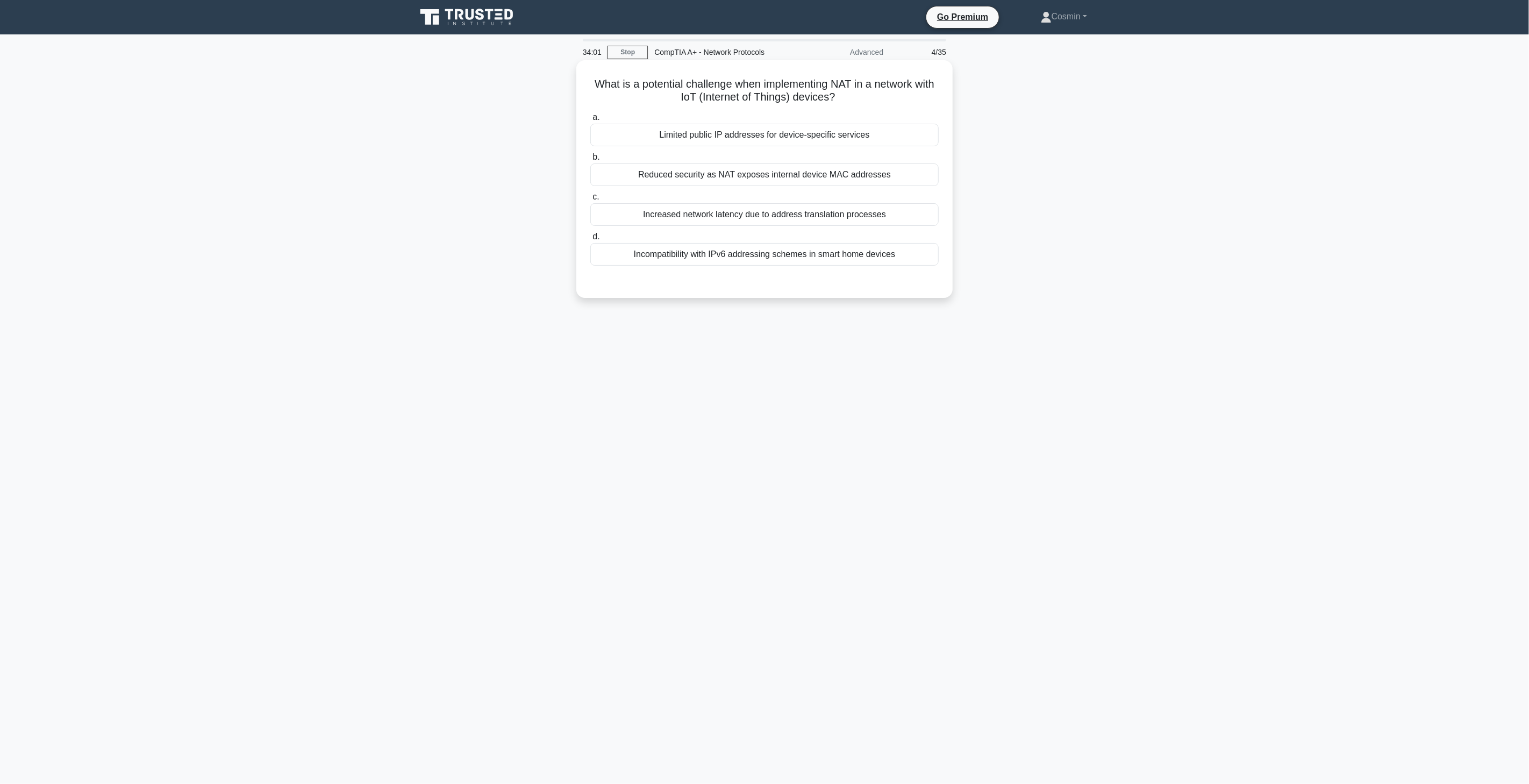
click at [759, 177] on div "Reduced security as NAT exposes internal device MAC addresses" at bounding box center [764, 175] width 349 height 23
click at [590, 160] on input "b. Reduced security as NAT exposes internal device MAC addresses" at bounding box center [590, 157] width 0 height 7
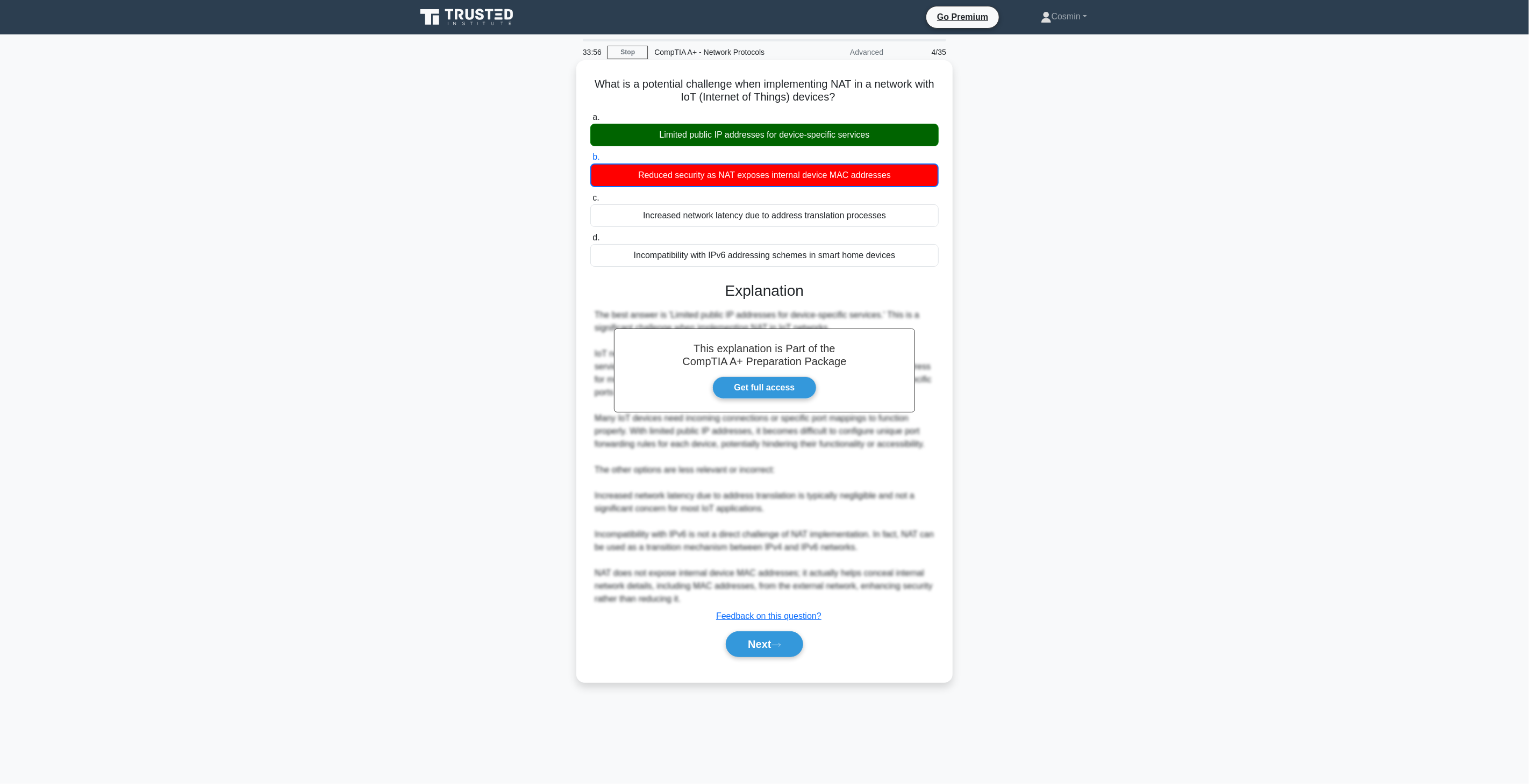
click at [772, 627] on div "Next" at bounding box center [764, 645] width 349 height 34
click at [777, 642] on icon at bounding box center [776, 645] width 10 height 6
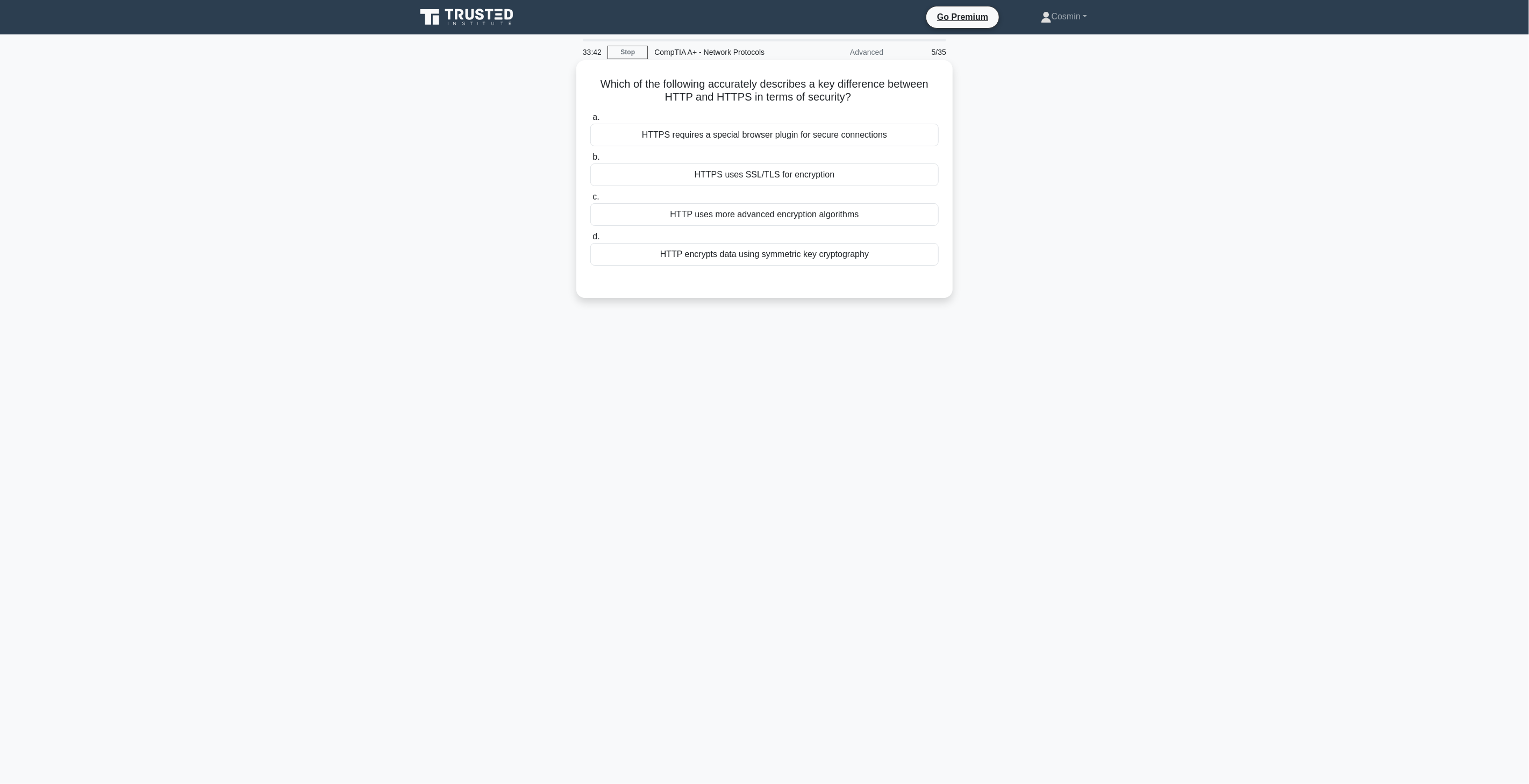
click at [783, 180] on div "HTTPS uses SSL/TLS for encryption" at bounding box center [764, 175] width 349 height 23
click at [590, 160] on input "b. HTTPS uses SSL/TLS for encryption" at bounding box center [590, 157] width 0 height 7
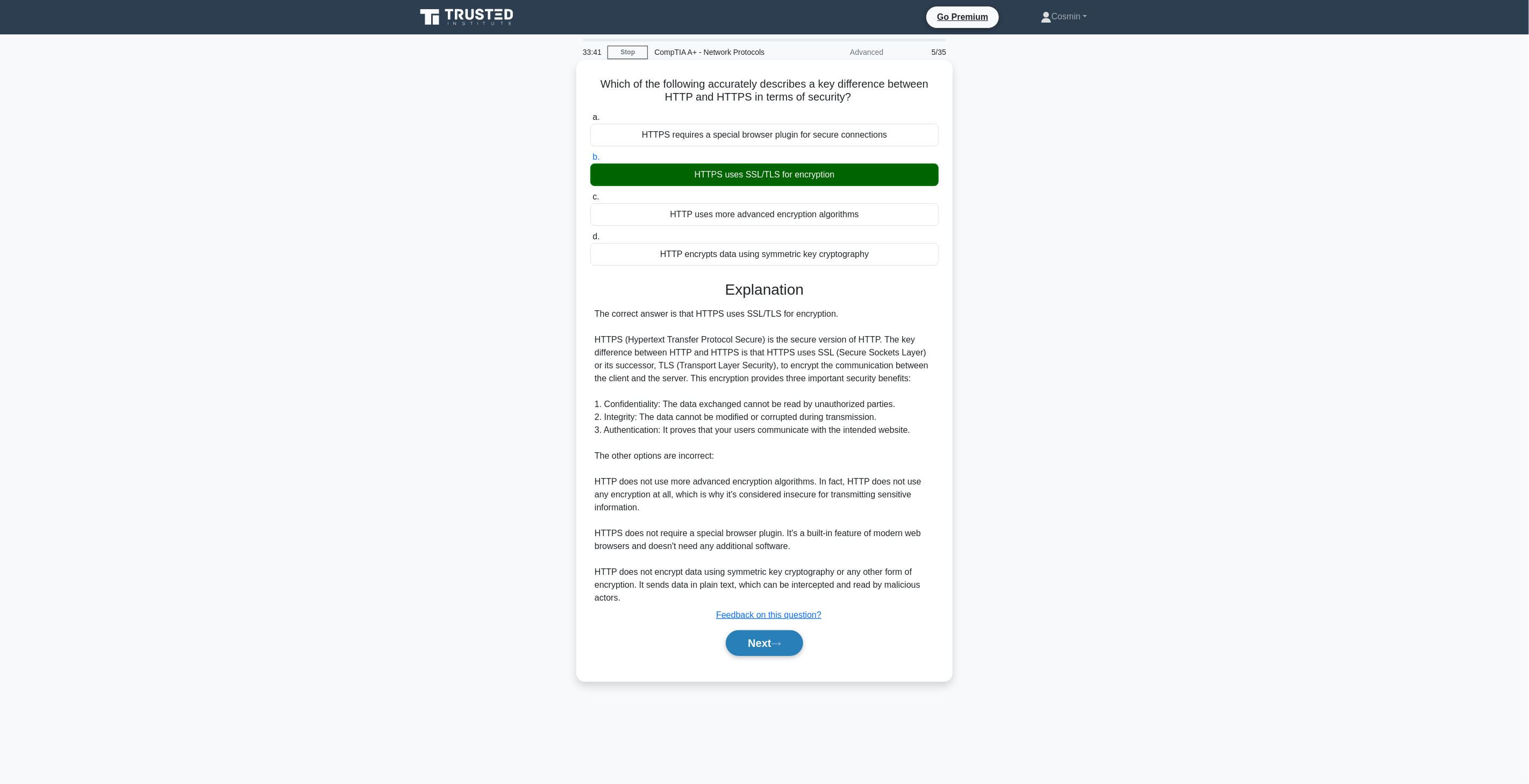
click at [759, 642] on button "Next" at bounding box center [764, 643] width 77 height 26
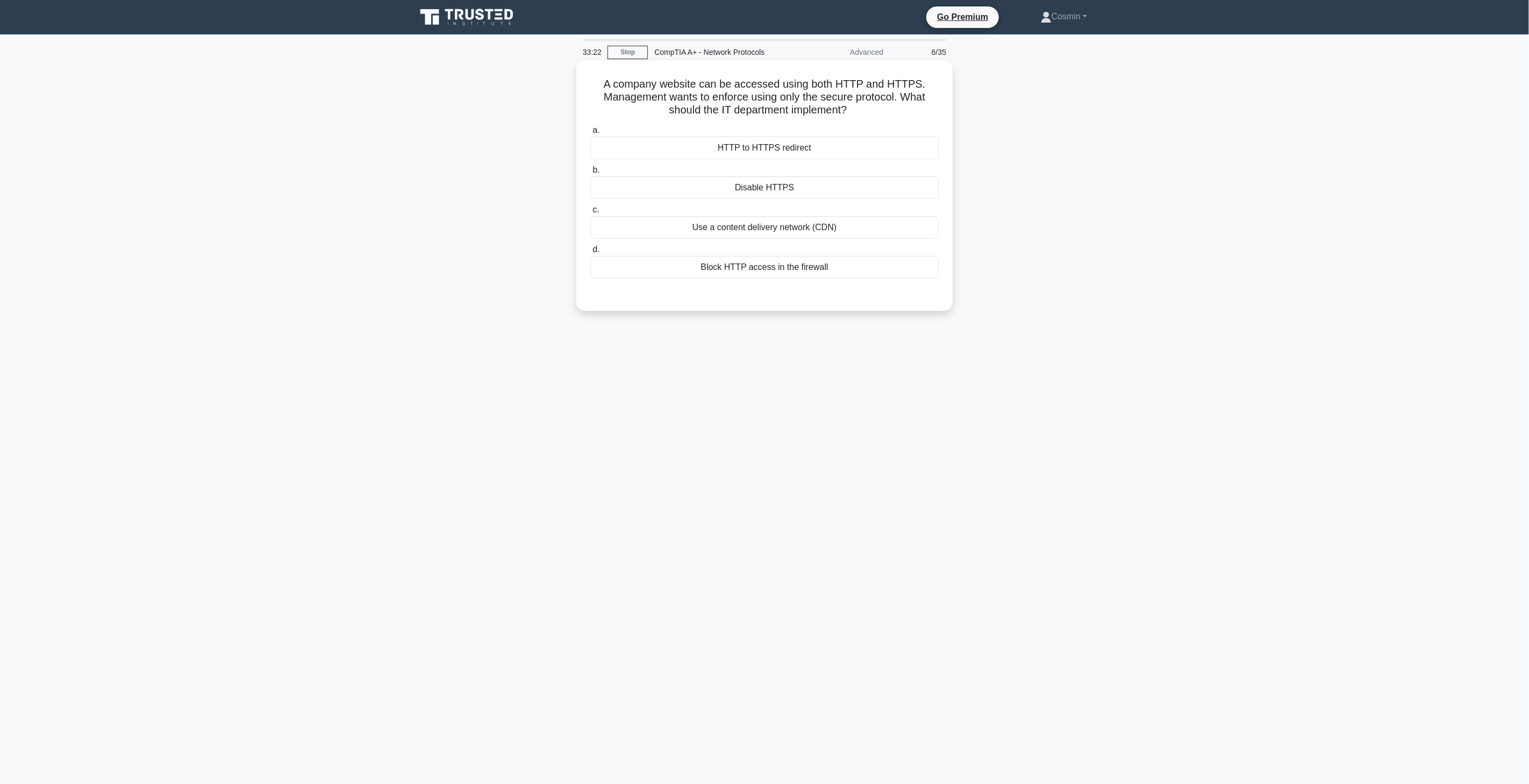
click at [698, 142] on div "HTTP to HTTPS redirect" at bounding box center [764, 148] width 349 height 23
click at [590, 134] on input "a. HTTP to HTTPS redirect" at bounding box center [590, 130] width 0 height 7
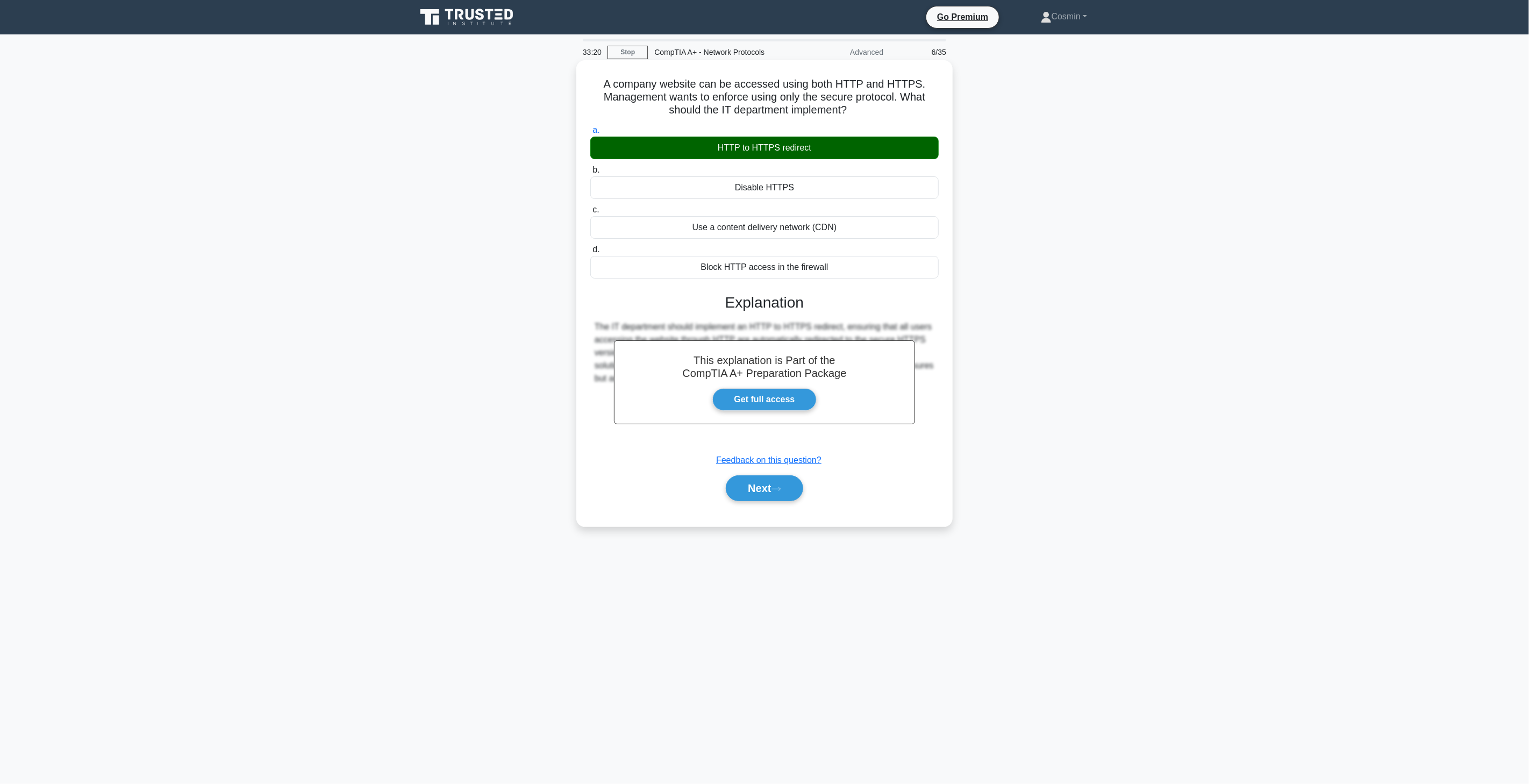
click at [761, 470] on div "This explanation is Part of the CompTIA A+ Preparation Package Get full access …" at bounding box center [764, 392] width 349 height 224
click at [762, 493] on button "Next" at bounding box center [764, 488] width 77 height 26
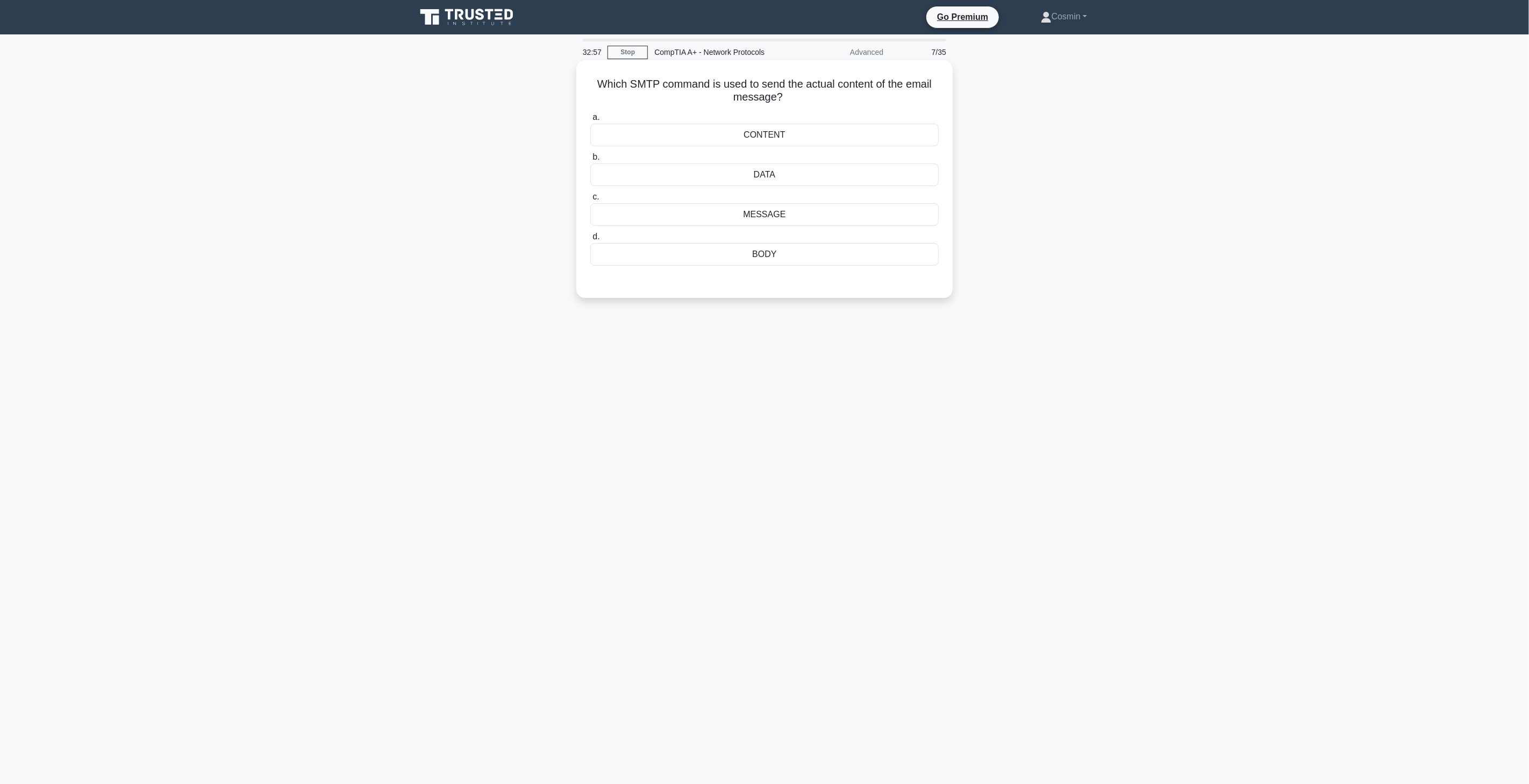
click at [787, 181] on div "DATA" at bounding box center [764, 175] width 349 height 23
click at [590, 160] on input "b. DATA" at bounding box center [590, 157] width 0 height 7
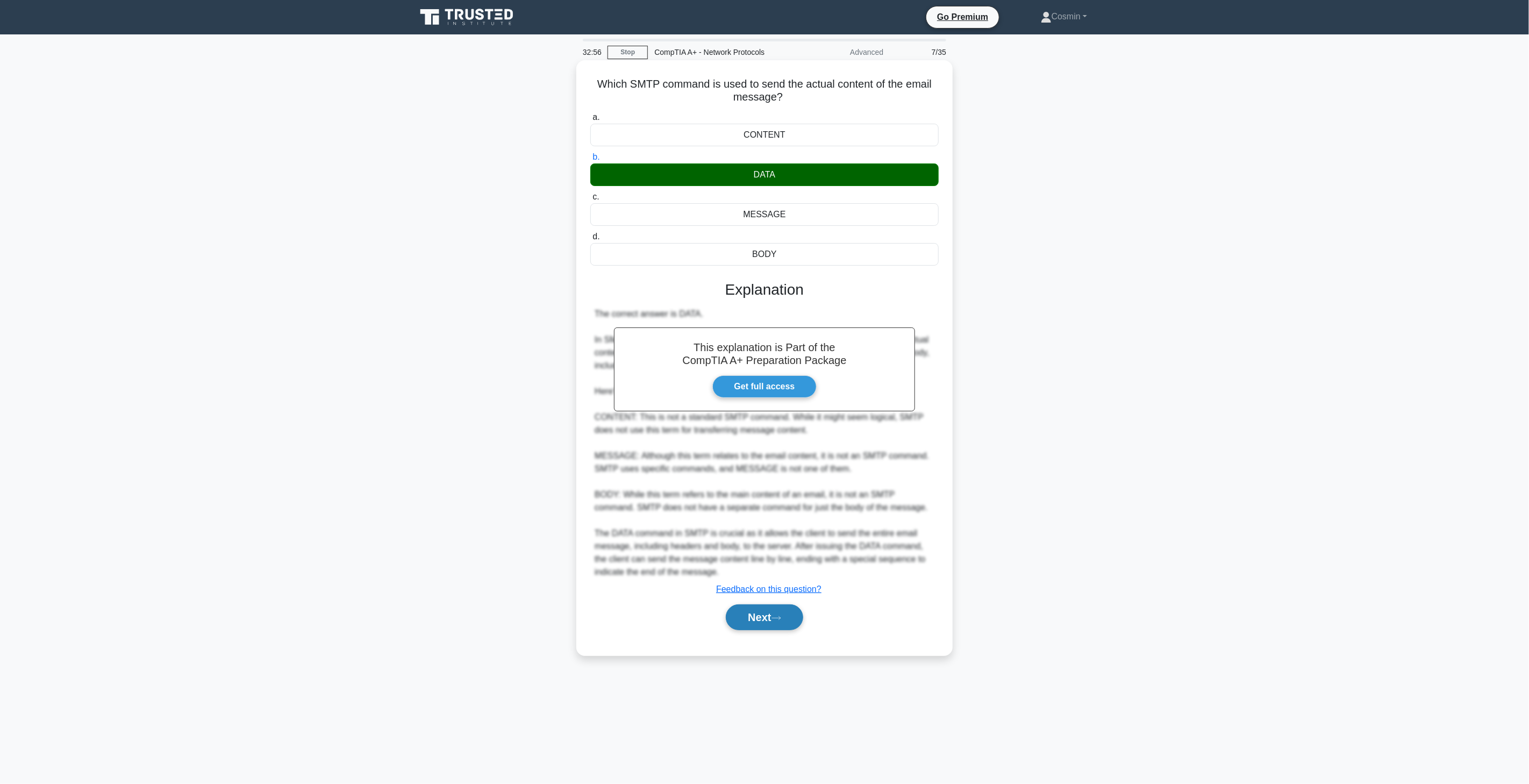
click at [782, 610] on button "Next" at bounding box center [764, 617] width 77 height 26
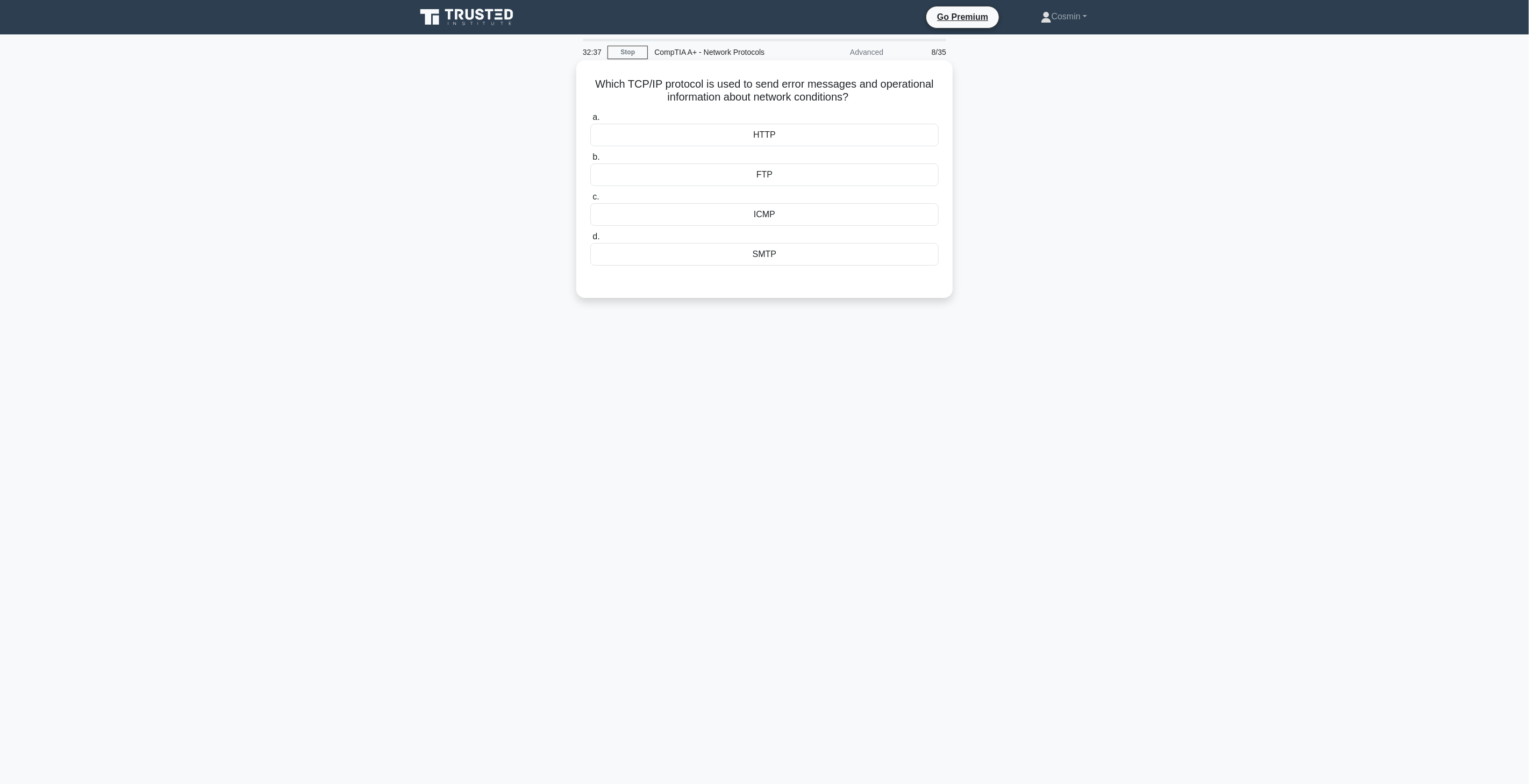
click at [773, 185] on div "FTP" at bounding box center [764, 175] width 349 height 23
click at [590, 160] on input "b. FTP" at bounding box center [590, 157] width 0 height 7
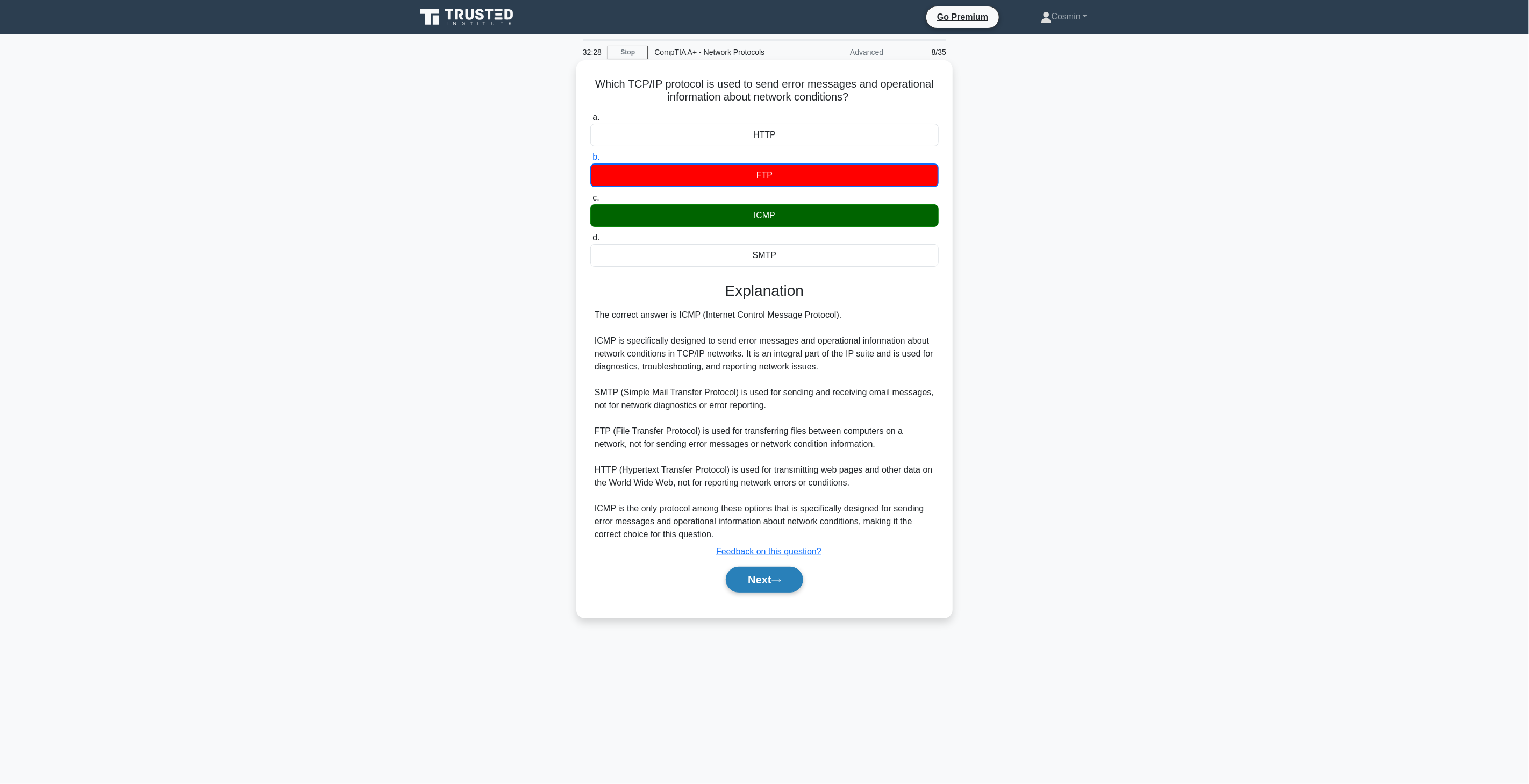
click at [761, 583] on button "Next" at bounding box center [764, 579] width 77 height 26
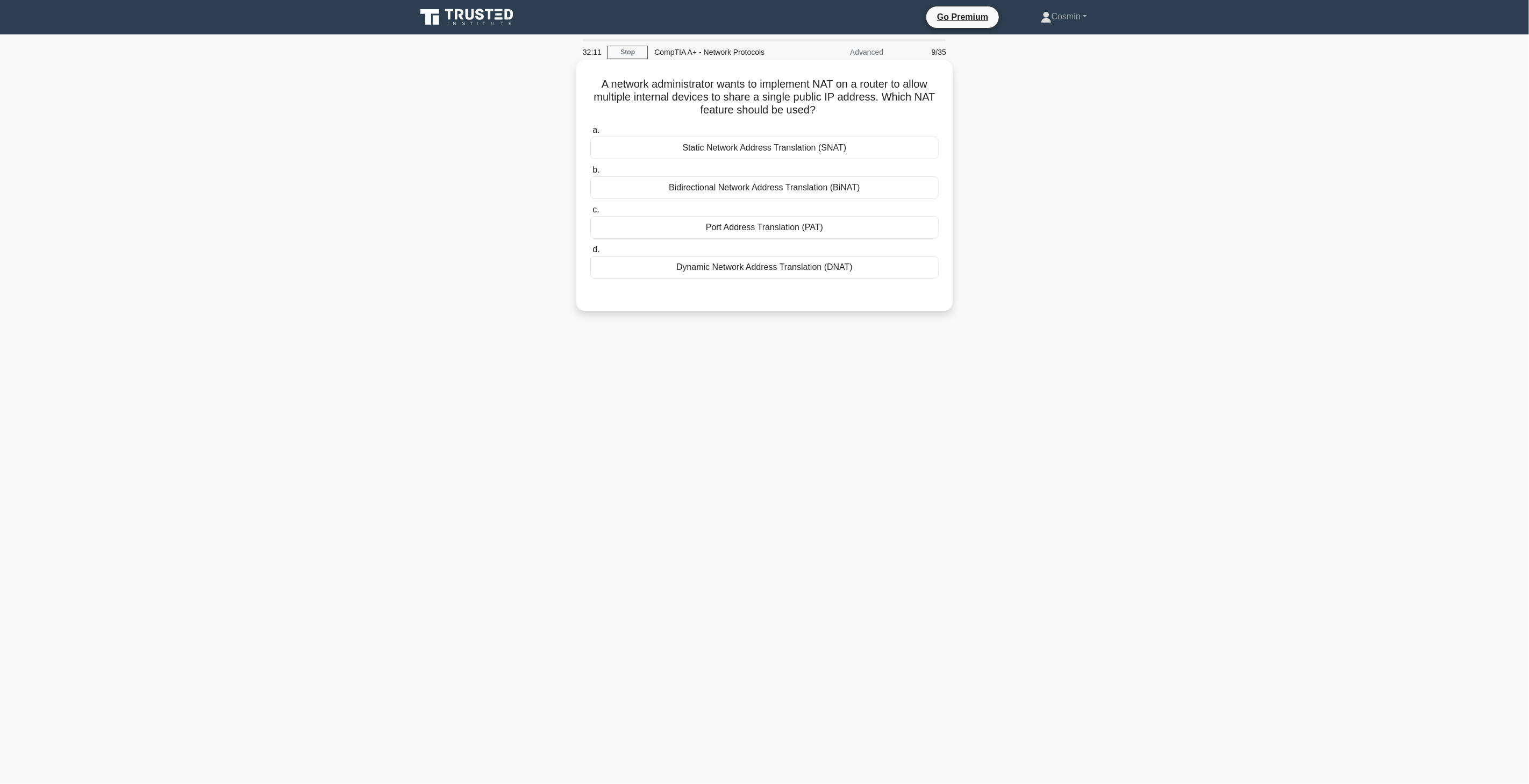
click at [782, 156] on div "Static Network Address Translation (SNAT)" at bounding box center [764, 148] width 349 height 23
click at [590, 134] on input "a. Static Network Address Translation (SNAT)" at bounding box center [590, 130] width 0 height 7
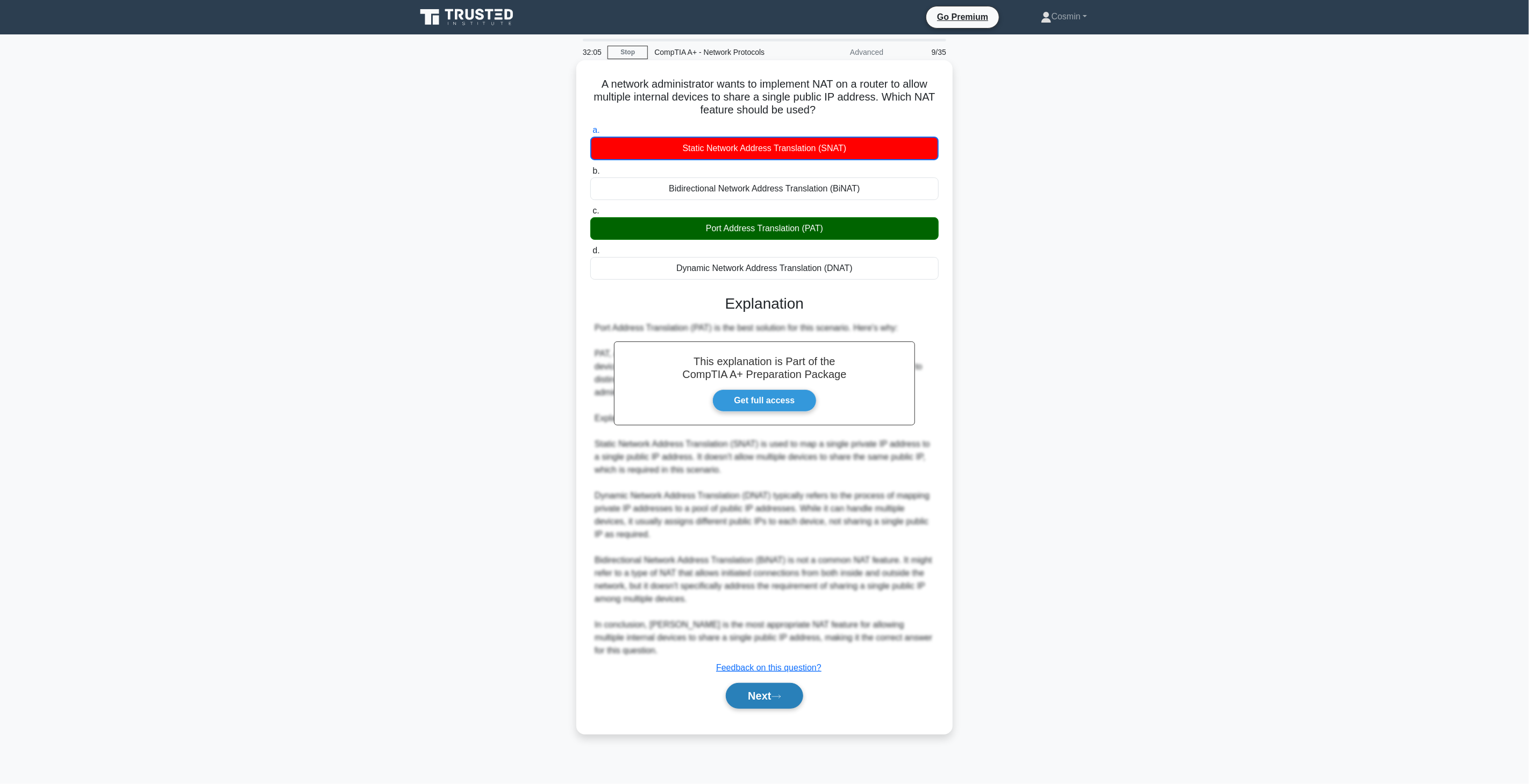
click at [766, 683] on button "Next" at bounding box center [764, 695] width 77 height 26
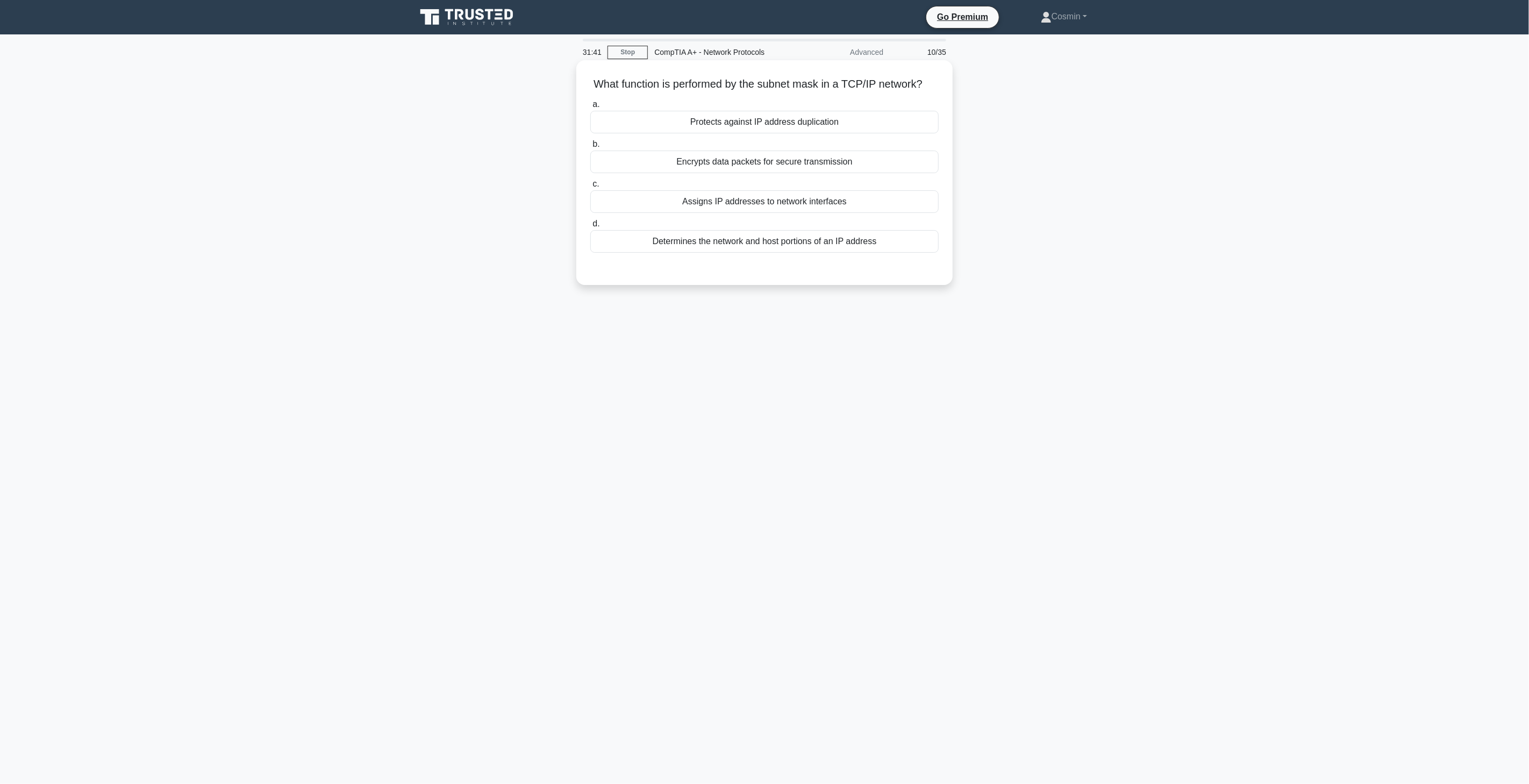
click at [762, 253] on div "Determines the network and host portions of an IP address" at bounding box center [764, 242] width 349 height 23
click at [590, 227] on input "d. Determines the network and host portions of an IP address" at bounding box center [590, 223] width 0 height 7
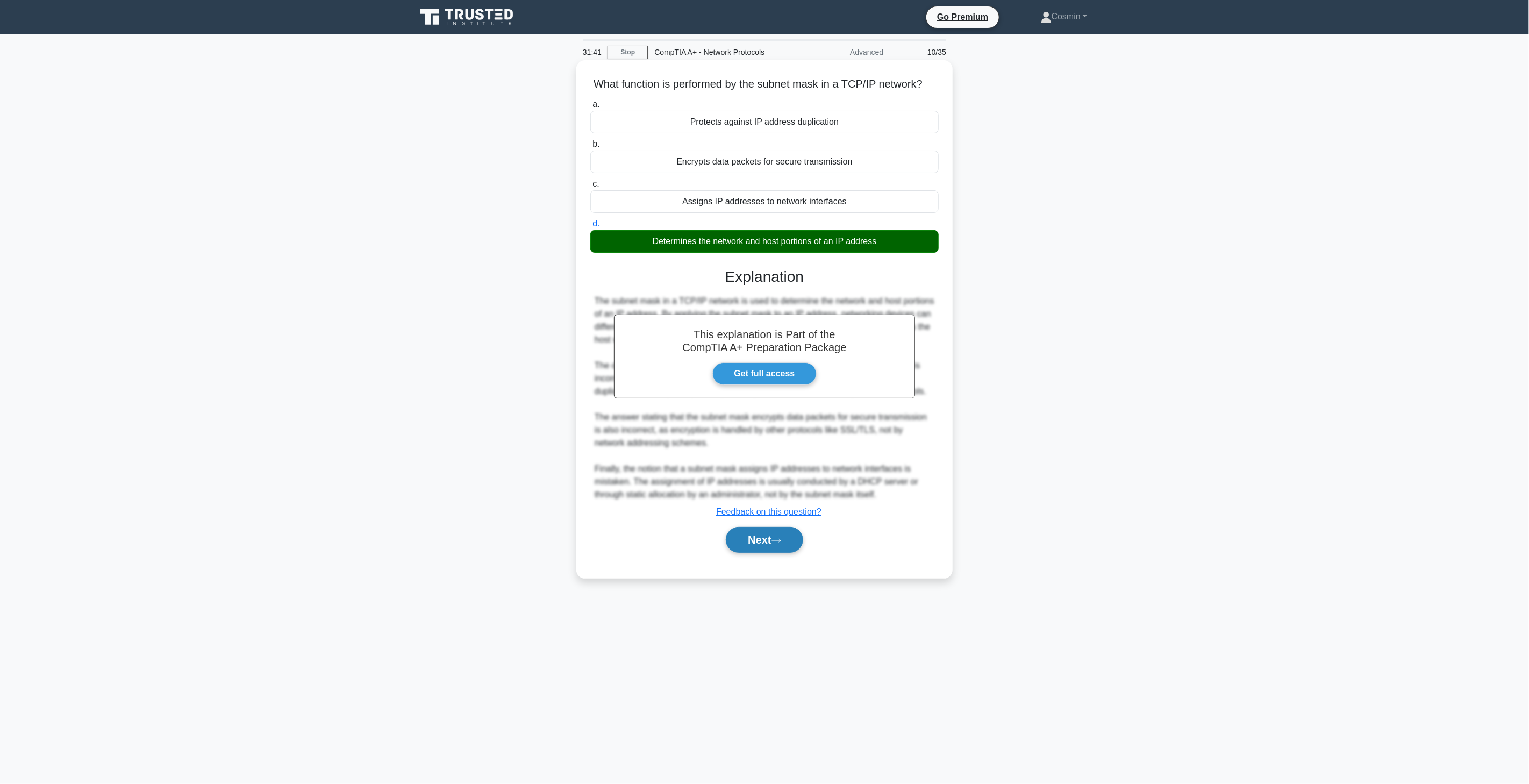
click at [787, 553] on button "Next" at bounding box center [764, 540] width 77 height 26
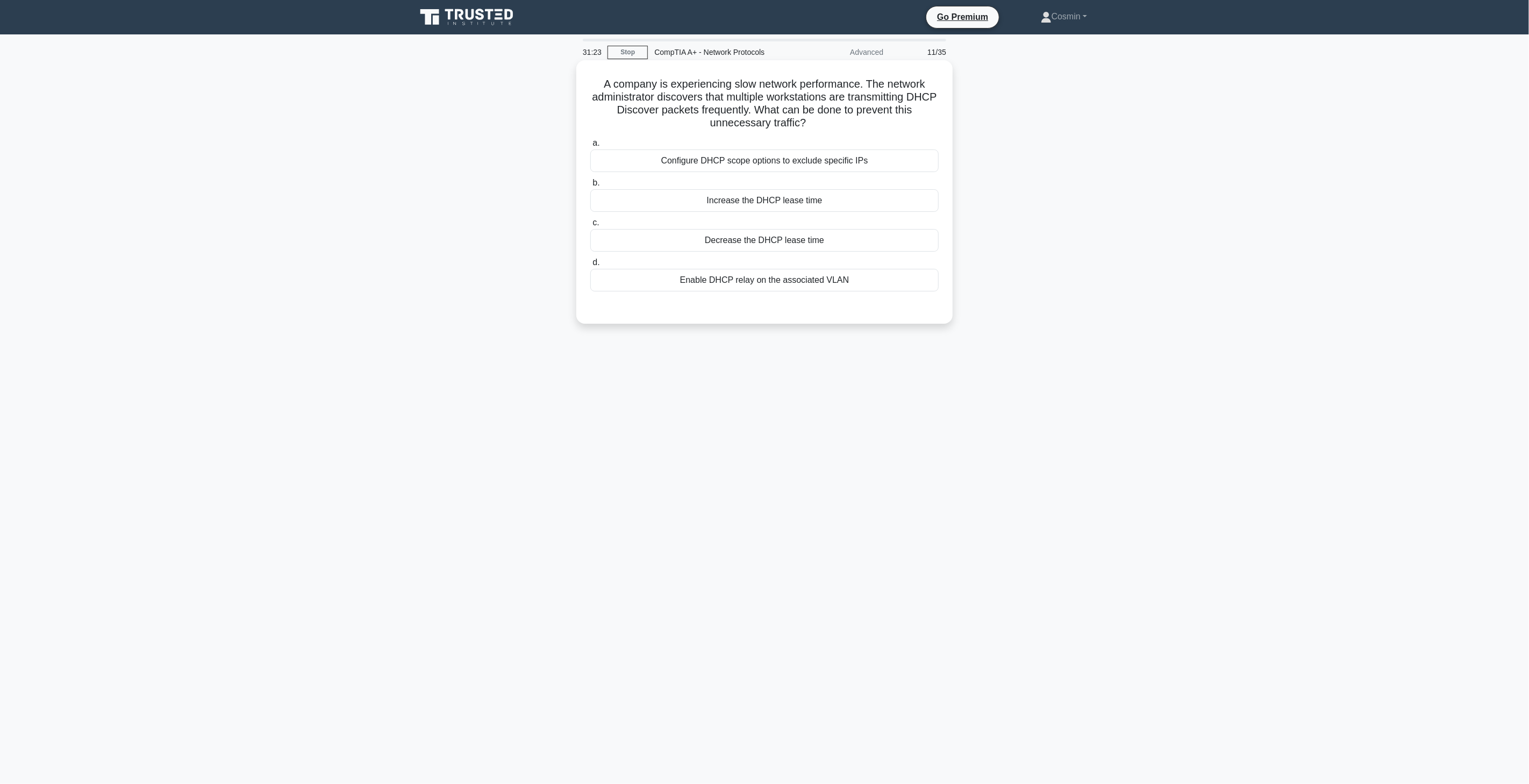
click at [777, 285] on div "Enable DHCP relay on the associated VLAN" at bounding box center [764, 281] width 349 height 23
click at [590, 266] on input "d. Enable DHCP relay on the associated VLAN" at bounding box center [590, 262] width 0 height 7
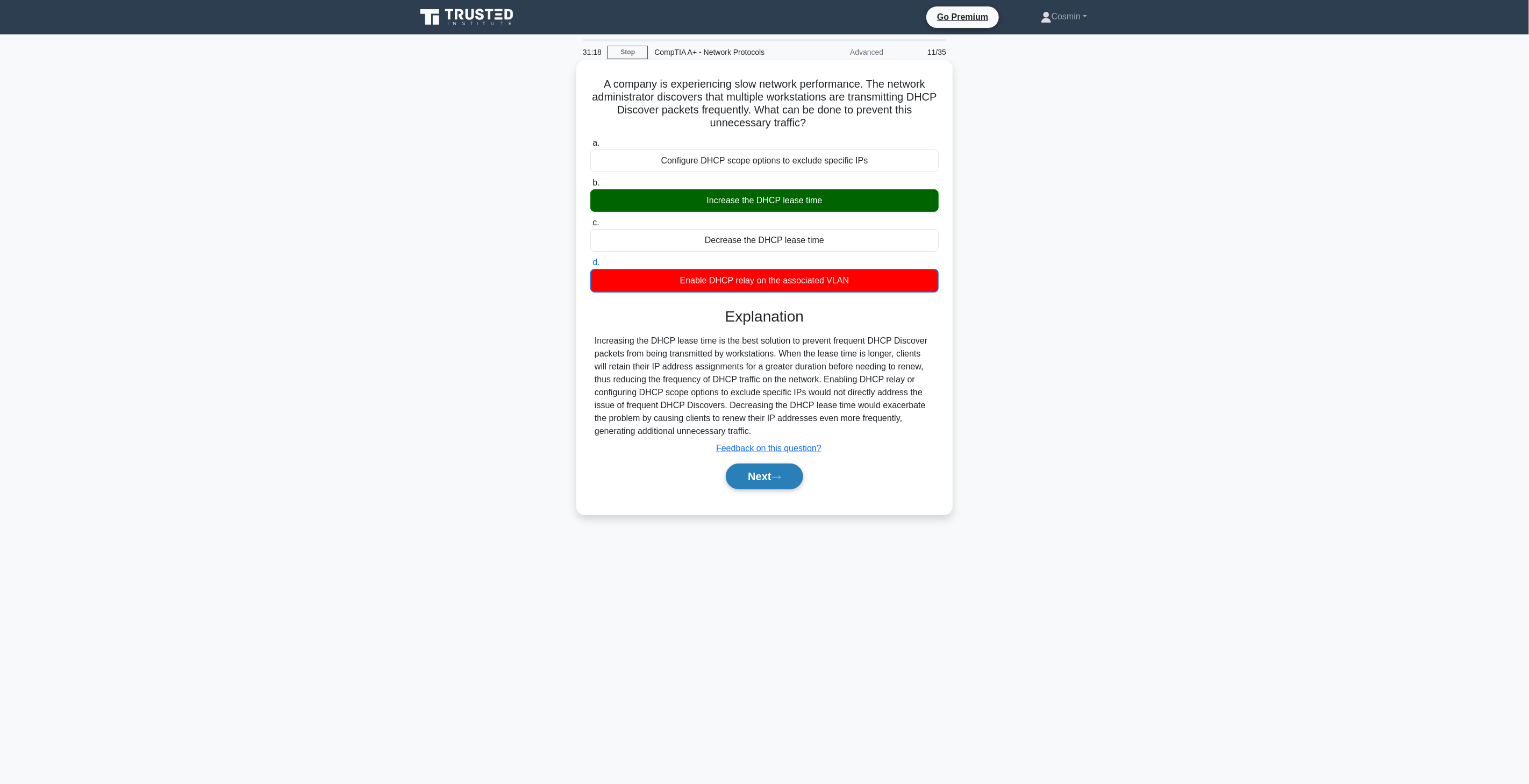
click at [789, 480] on button "Next" at bounding box center [764, 476] width 77 height 26
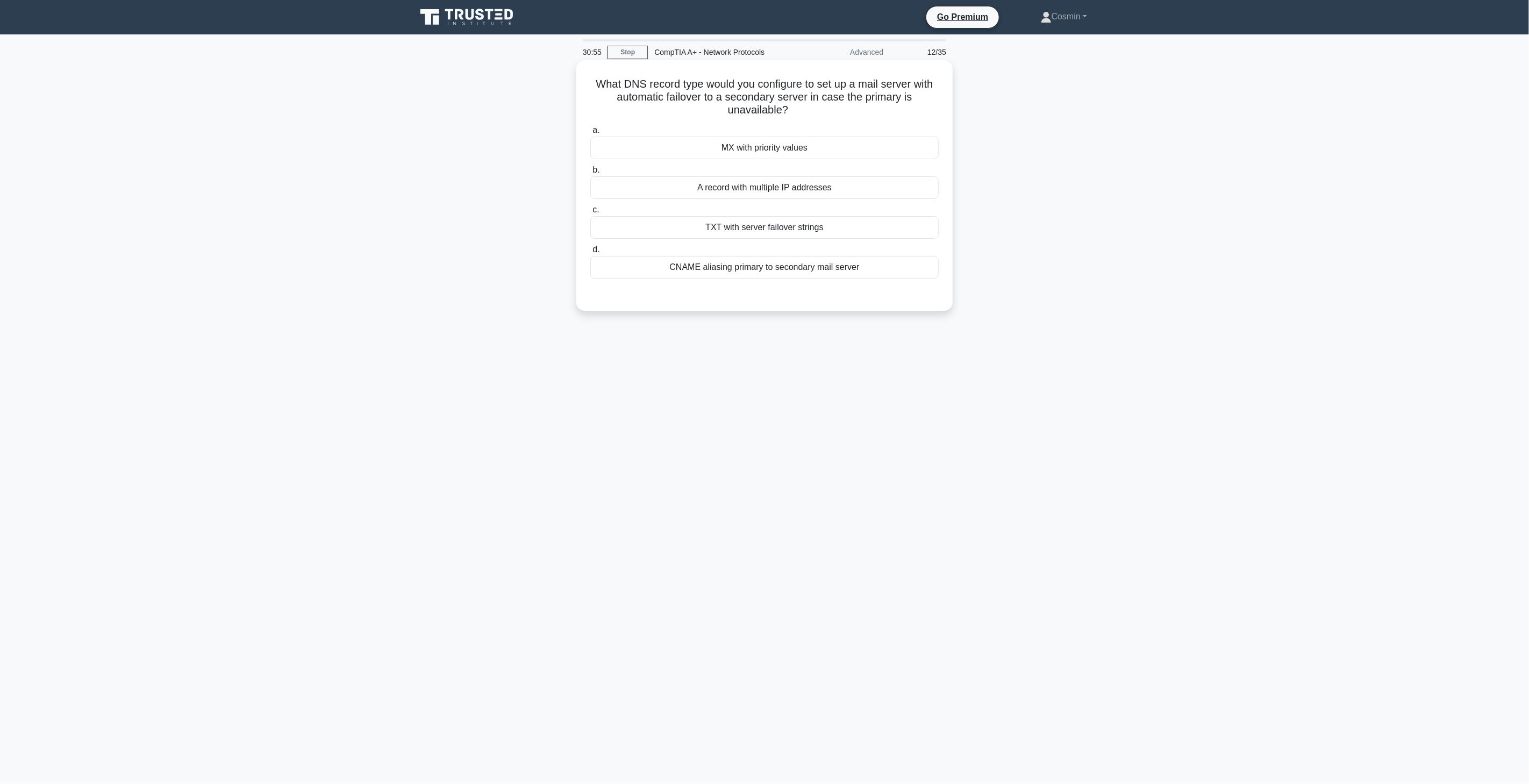
click at [810, 232] on div "TXT with server failover strings" at bounding box center [764, 227] width 349 height 23
click at [590, 214] on input "c. TXT with server failover strings" at bounding box center [590, 209] width 0 height 7
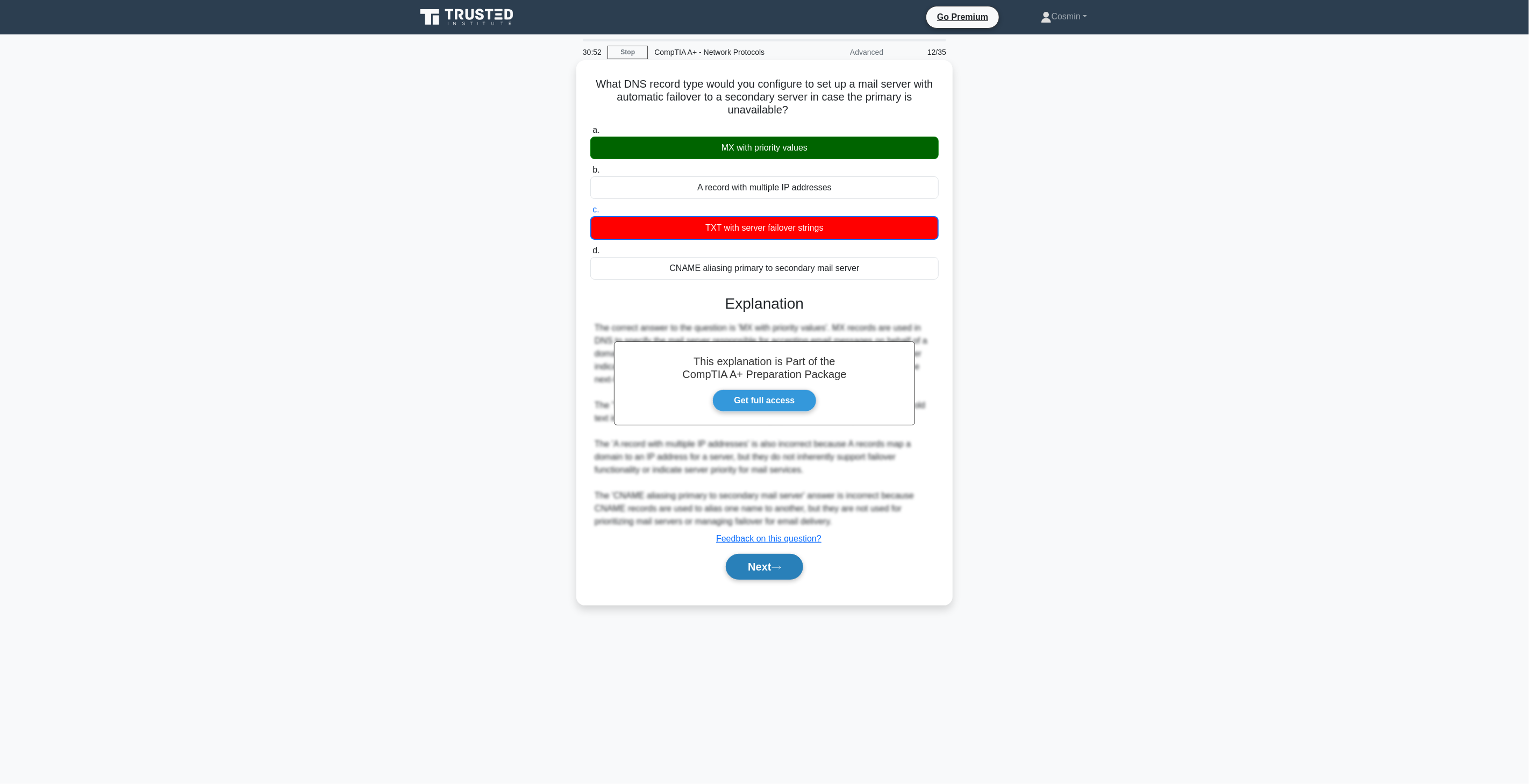
click at [752, 554] on button "Next" at bounding box center [764, 566] width 77 height 26
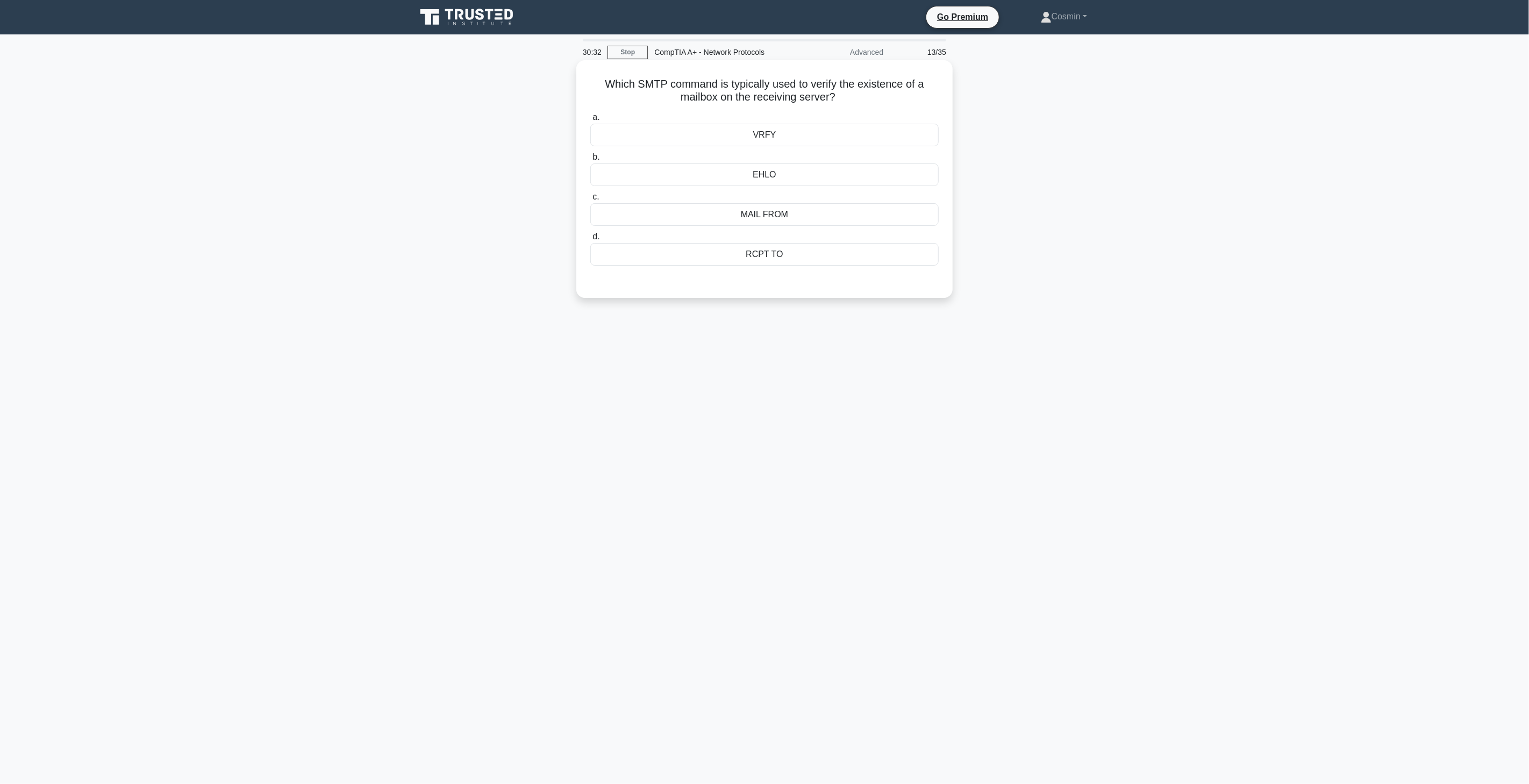
click at [798, 129] on div "VRFY" at bounding box center [764, 136] width 349 height 23
click at [590, 121] on input "a. VRFY" at bounding box center [590, 117] width 0 height 7
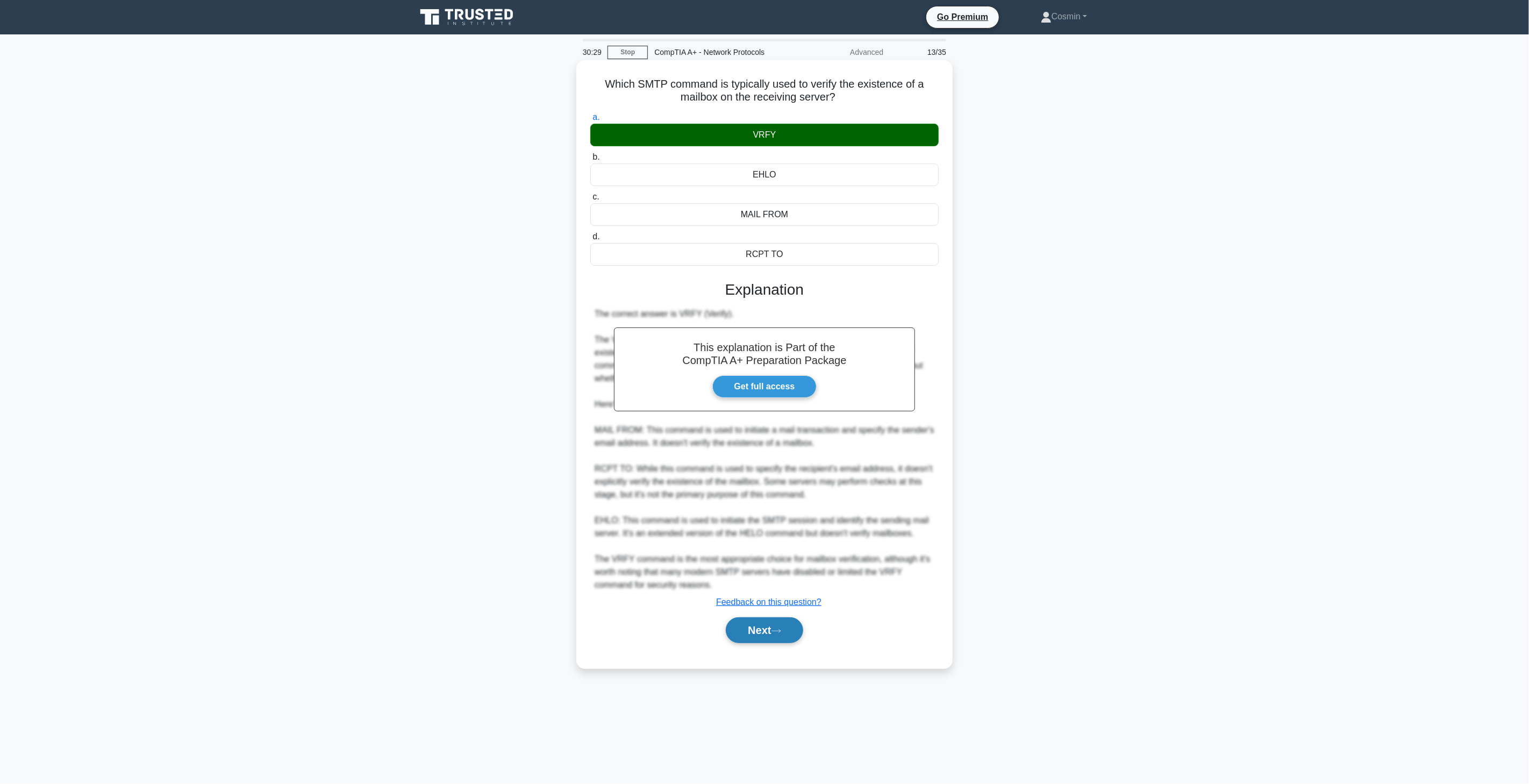
click at [759, 617] on button "Next" at bounding box center [764, 629] width 77 height 26
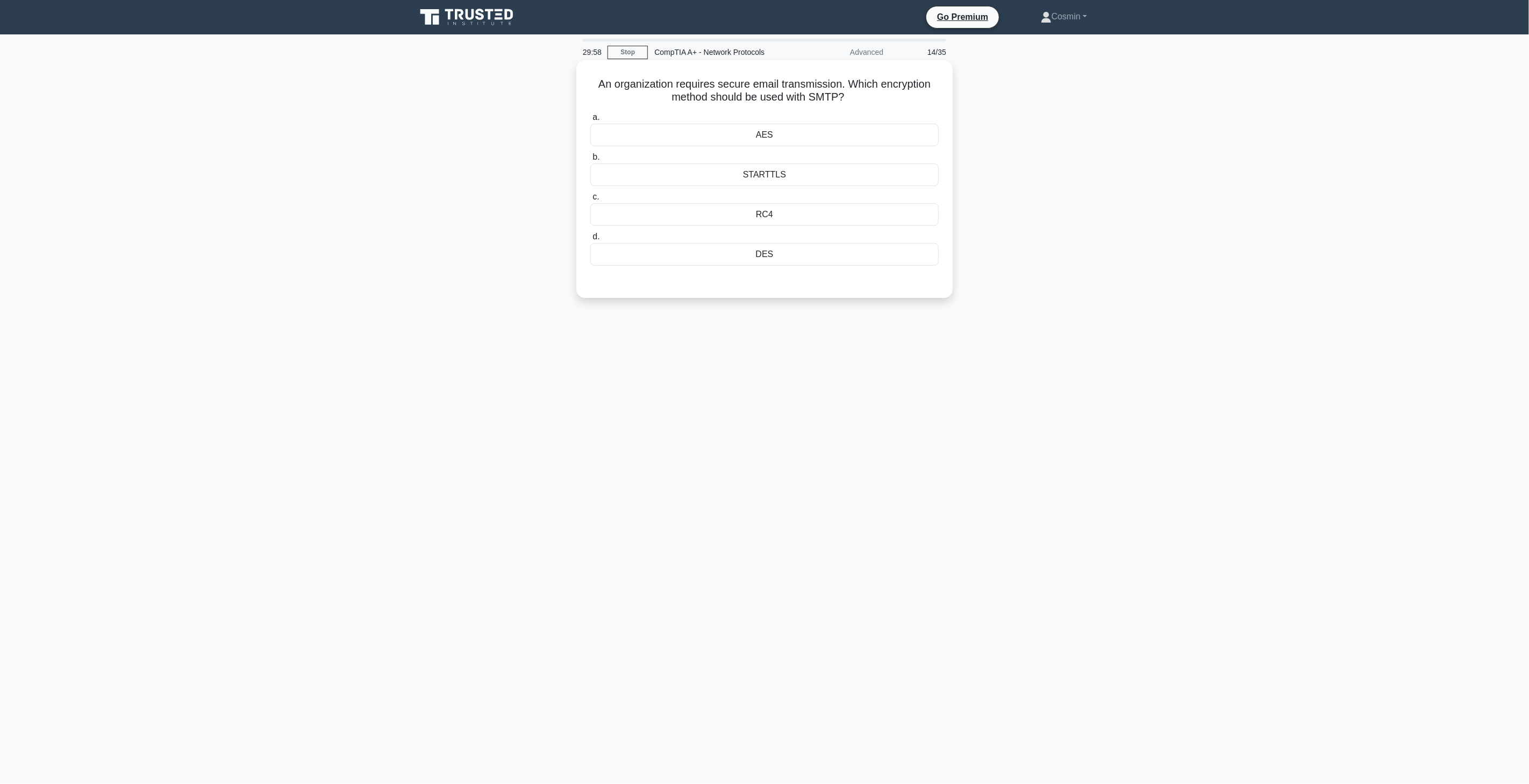
click at [784, 177] on div "STARTTLS" at bounding box center [764, 175] width 349 height 23
click at [590, 160] on input "b. STARTTLS" at bounding box center [590, 157] width 0 height 7
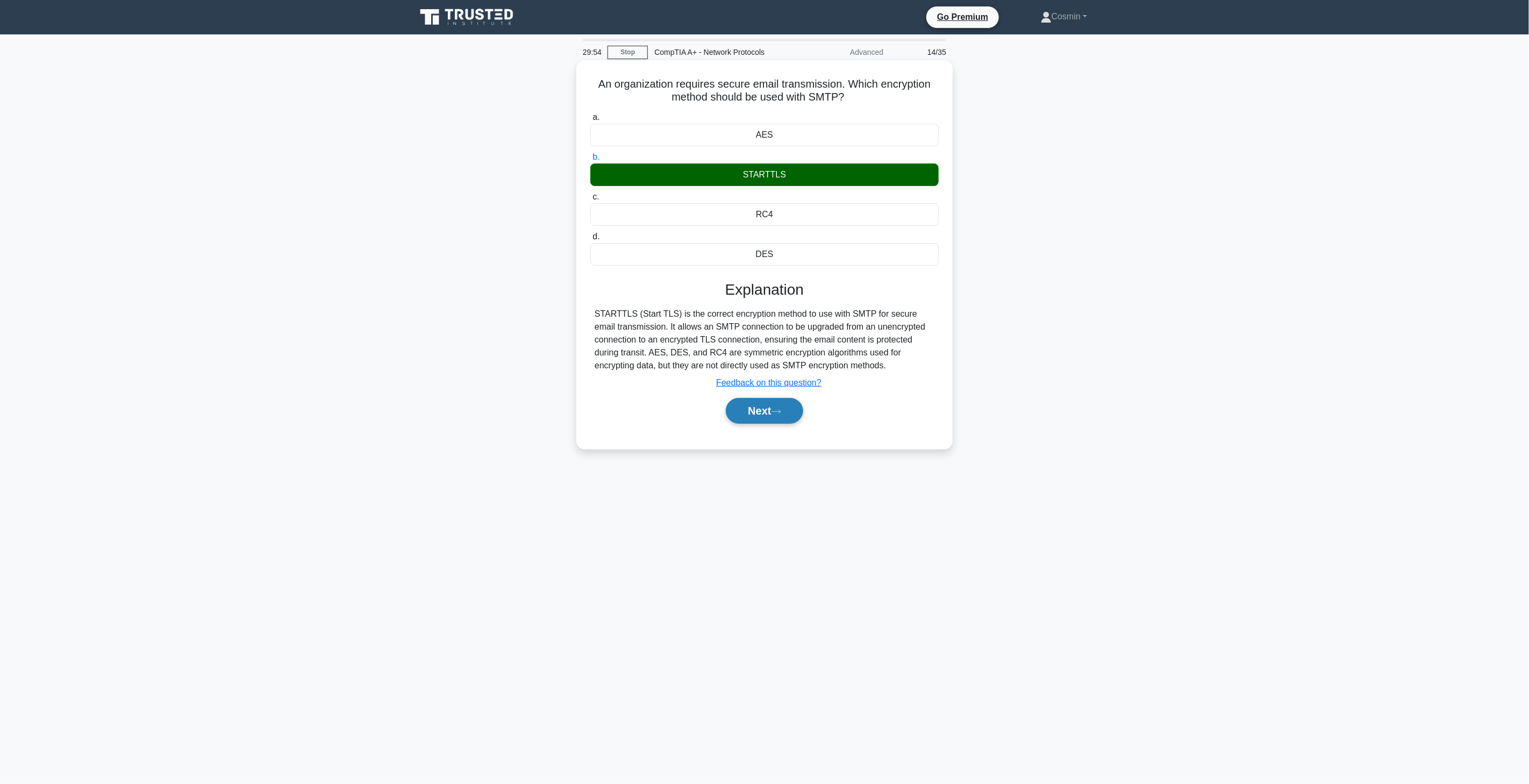
click at [760, 414] on button "Next" at bounding box center [764, 411] width 77 height 26
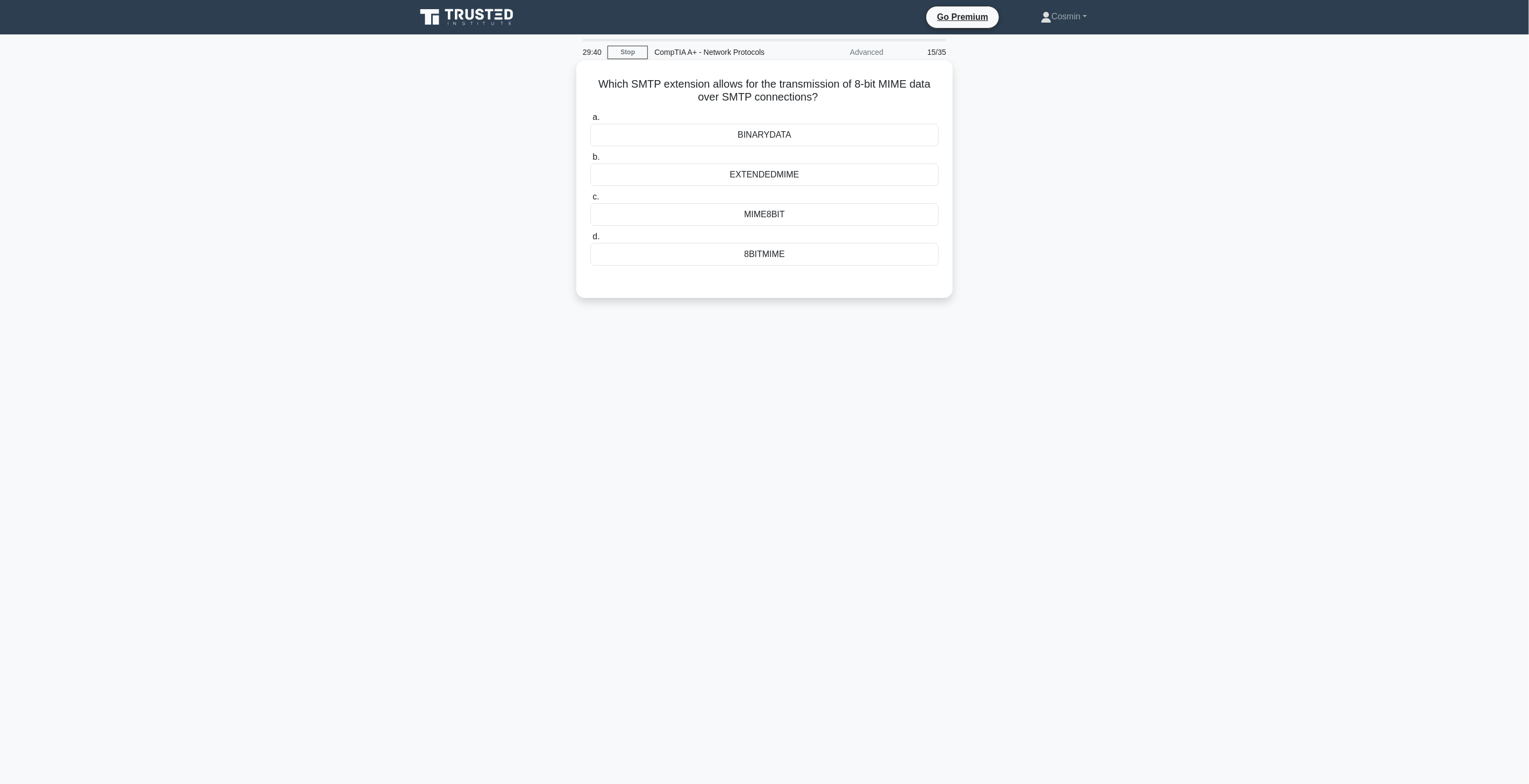
click at [773, 250] on div "8BITMIME" at bounding box center [764, 254] width 349 height 23
click at [590, 241] on input "d. 8BITMIME" at bounding box center [590, 236] width 0 height 7
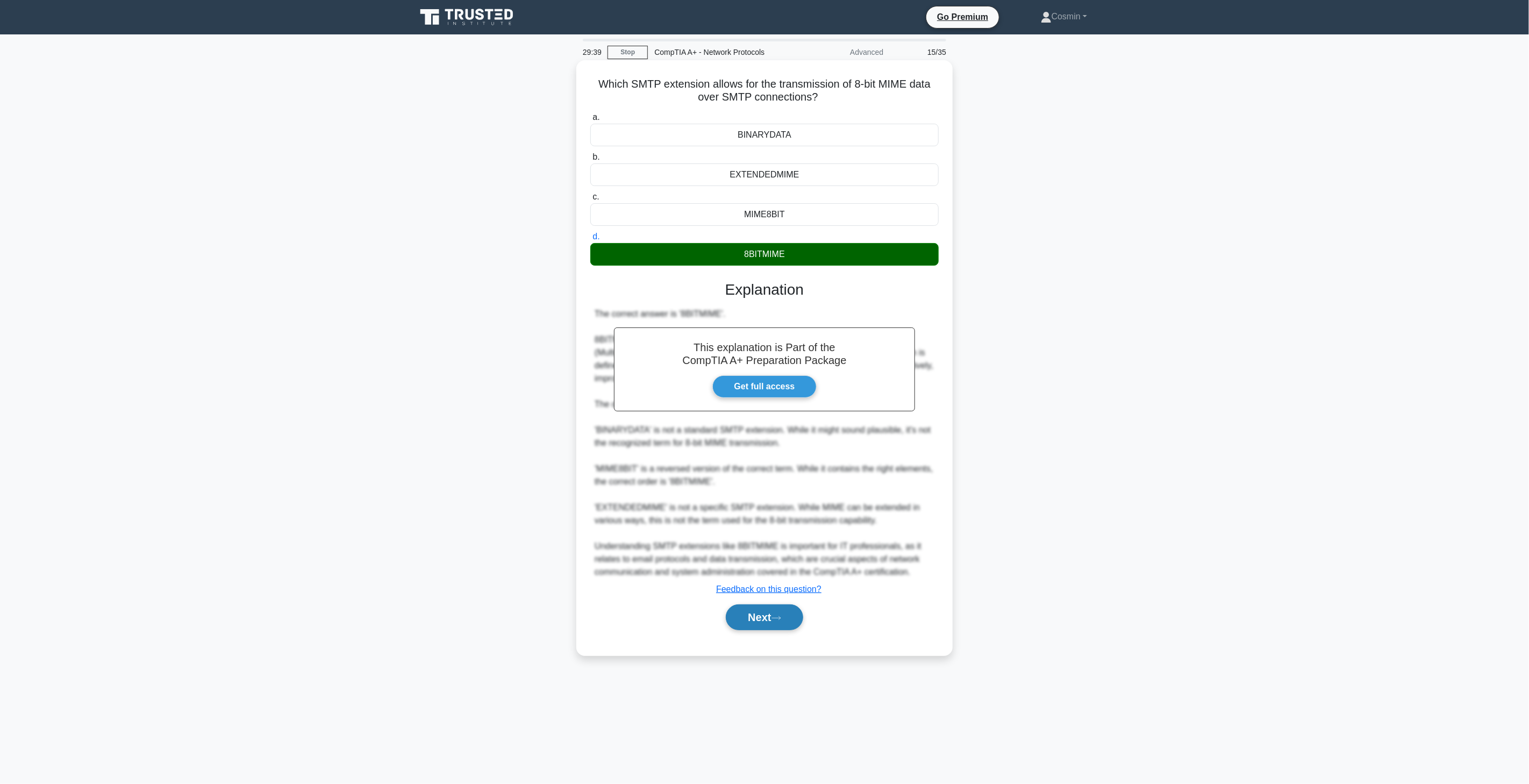
click at [764, 628] on button "Next" at bounding box center [764, 617] width 77 height 26
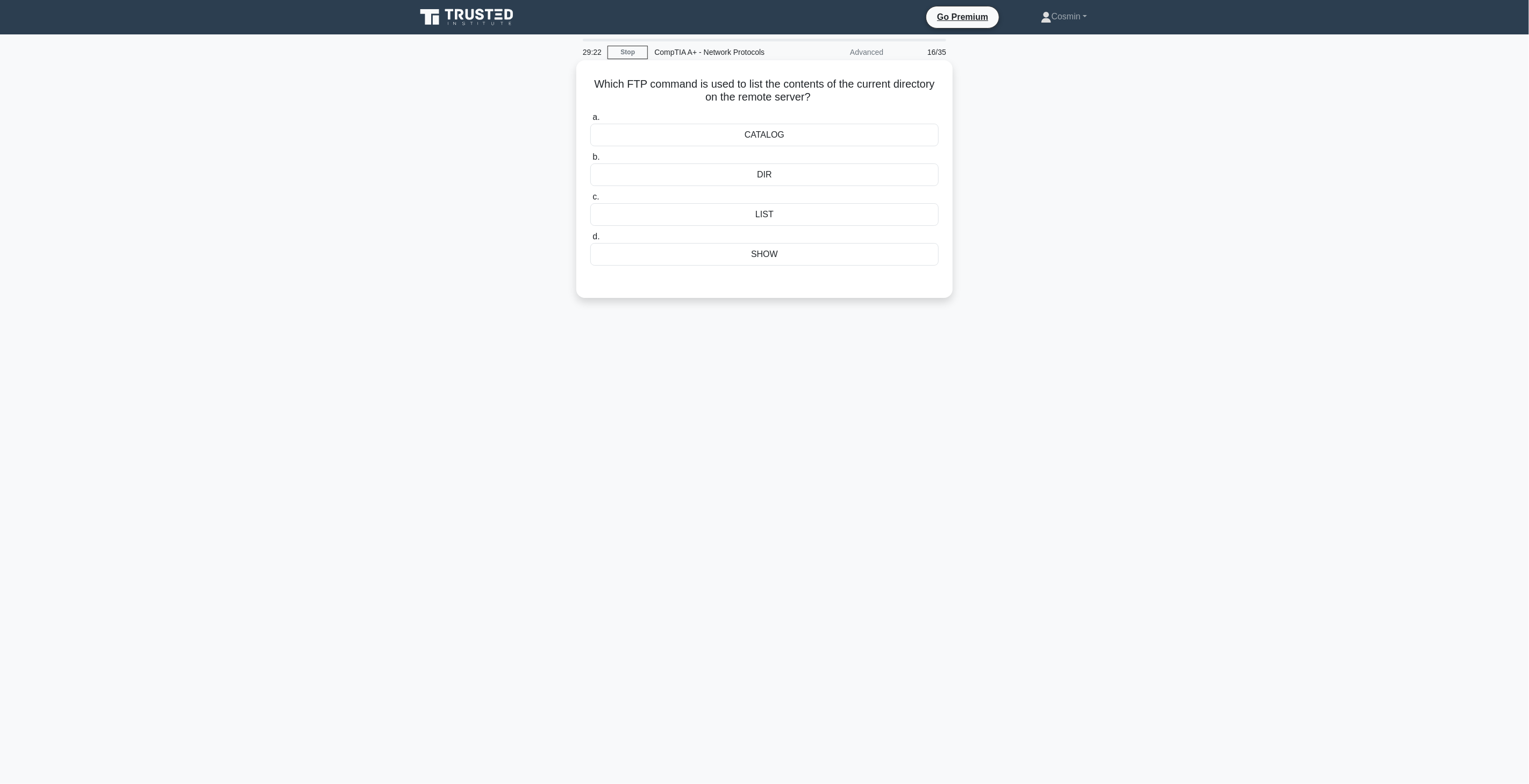
click at [768, 228] on div "a. CATALOG b. DIR" at bounding box center [764, 188] width 361 height 159
click at [747, 244] on div "SHOW" at bounding box center [764, 254] width 349 height 23
click at [590, 241] on input "d. SHOW" at bounding box center [590, 236] width 0 height 7
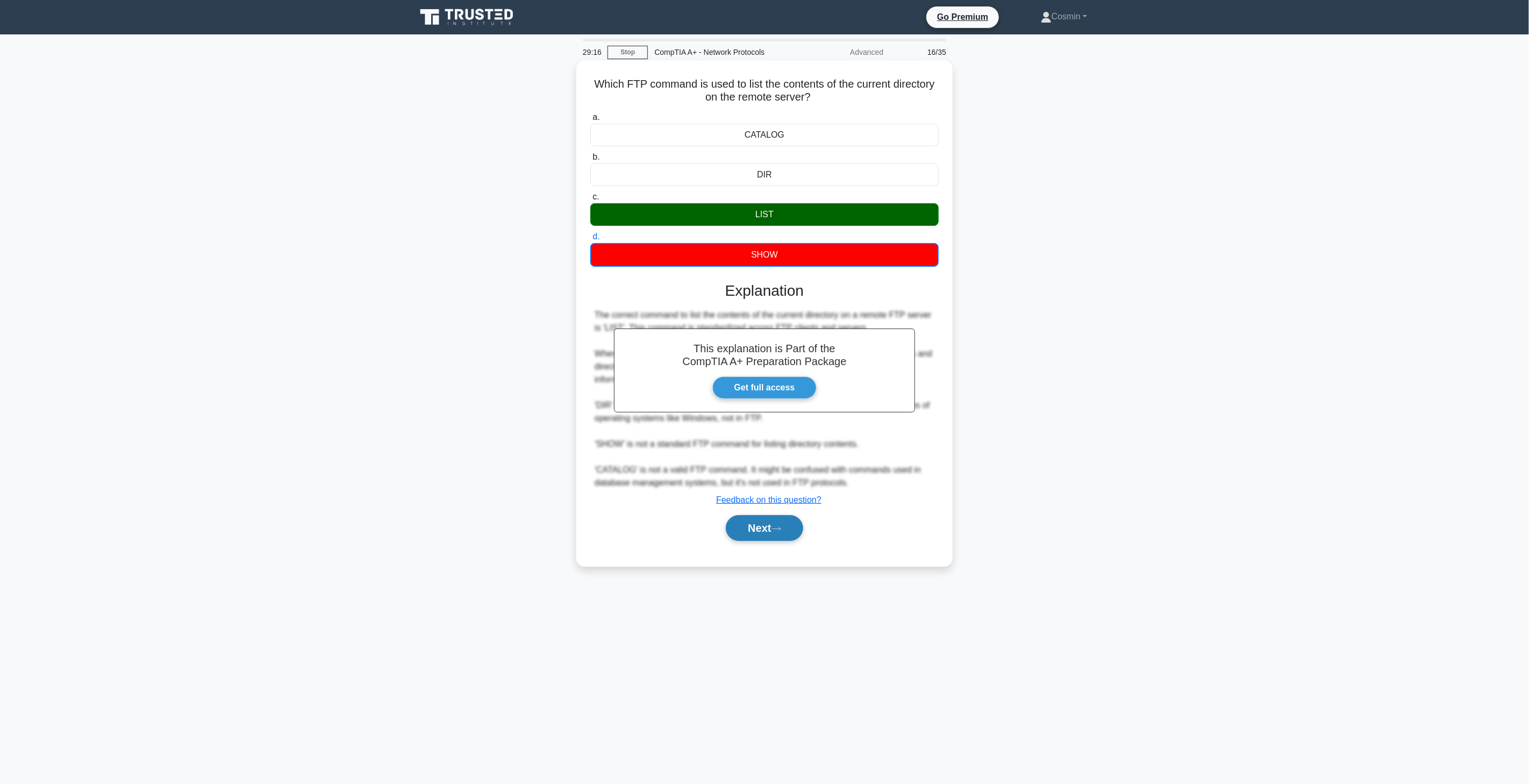
click at [755, 528] on button "Next" at bounding box center [764, 527] width 77 height 26
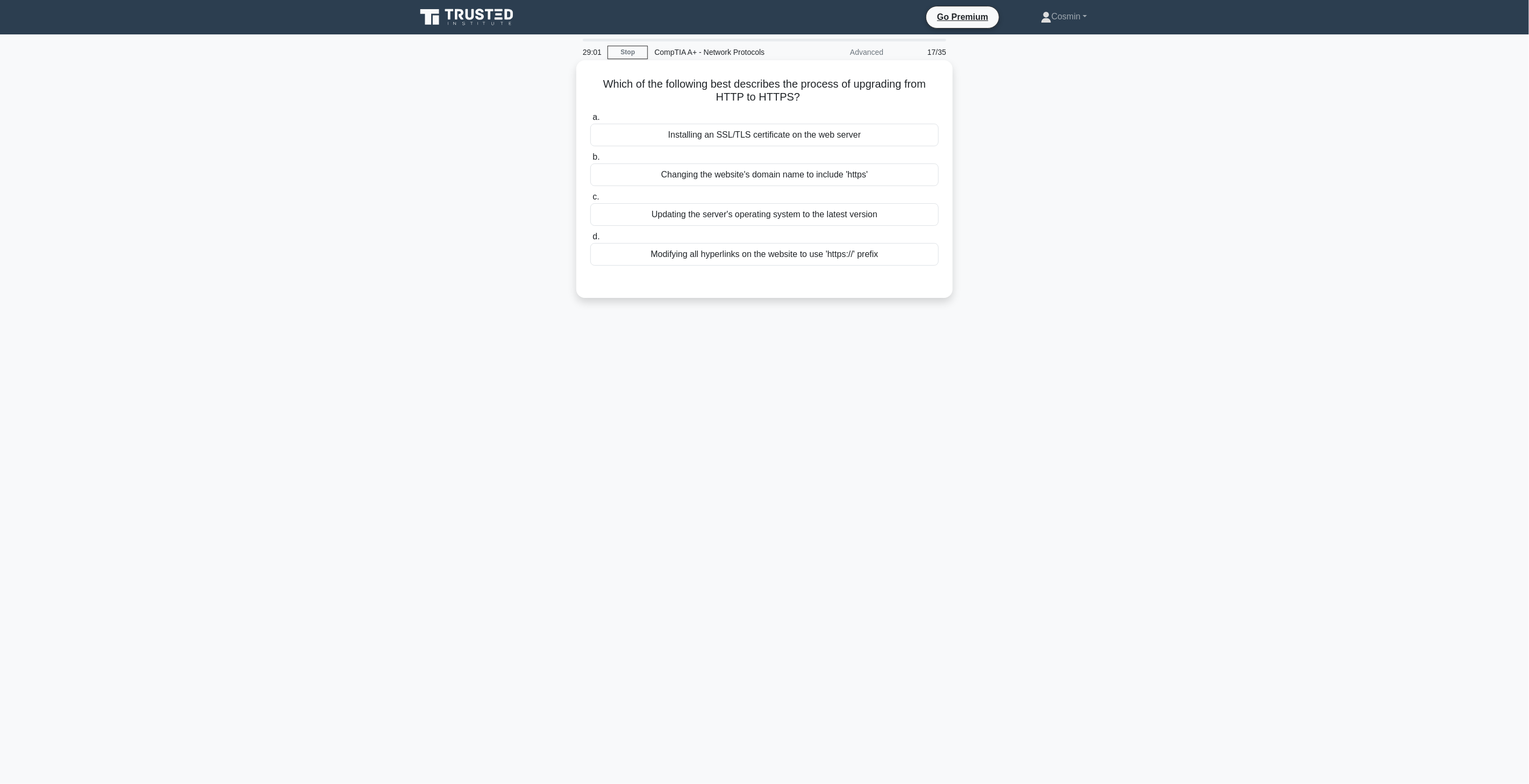
click at [728, 136] on div "Installing an SSL/TLS certificate on the web server" at bounding box center [764, 136] width 349 height 23
click at [590, 121] on input "a. Installing an SSL/TLS certificate on the web server" at bounding box center [590, 117] width 0 height 7
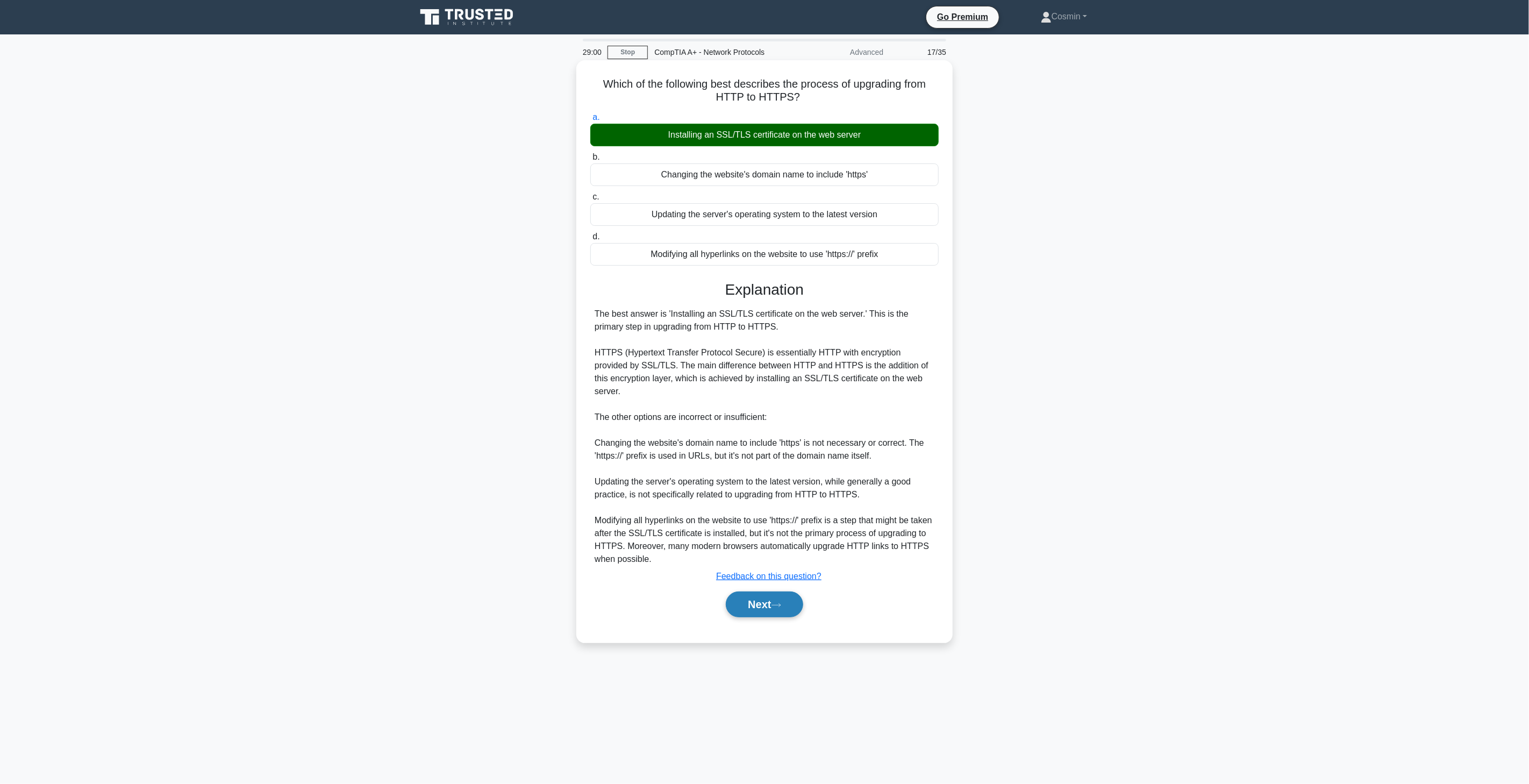
click at [775, 603] on icon at bounding box center [776, 605] width 10 height 6
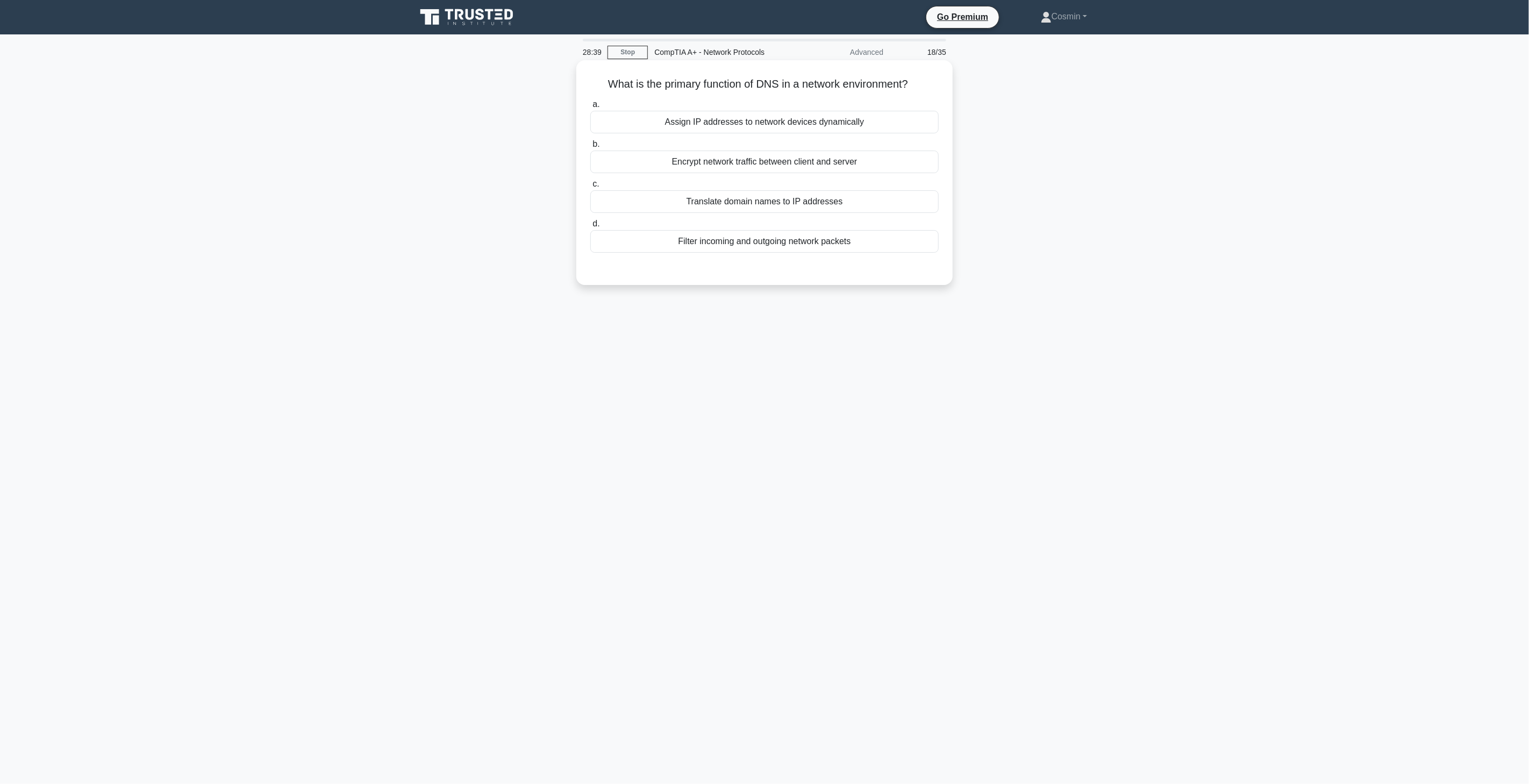
click at [786, 205] on div "Translate domain names to IP addresses" at bounding box center [764, 201] width 349 height 23
click at [590, 188] on input "c. Translate domain names to IP addresses" at bounding box center [590, 183] width 0 height 7
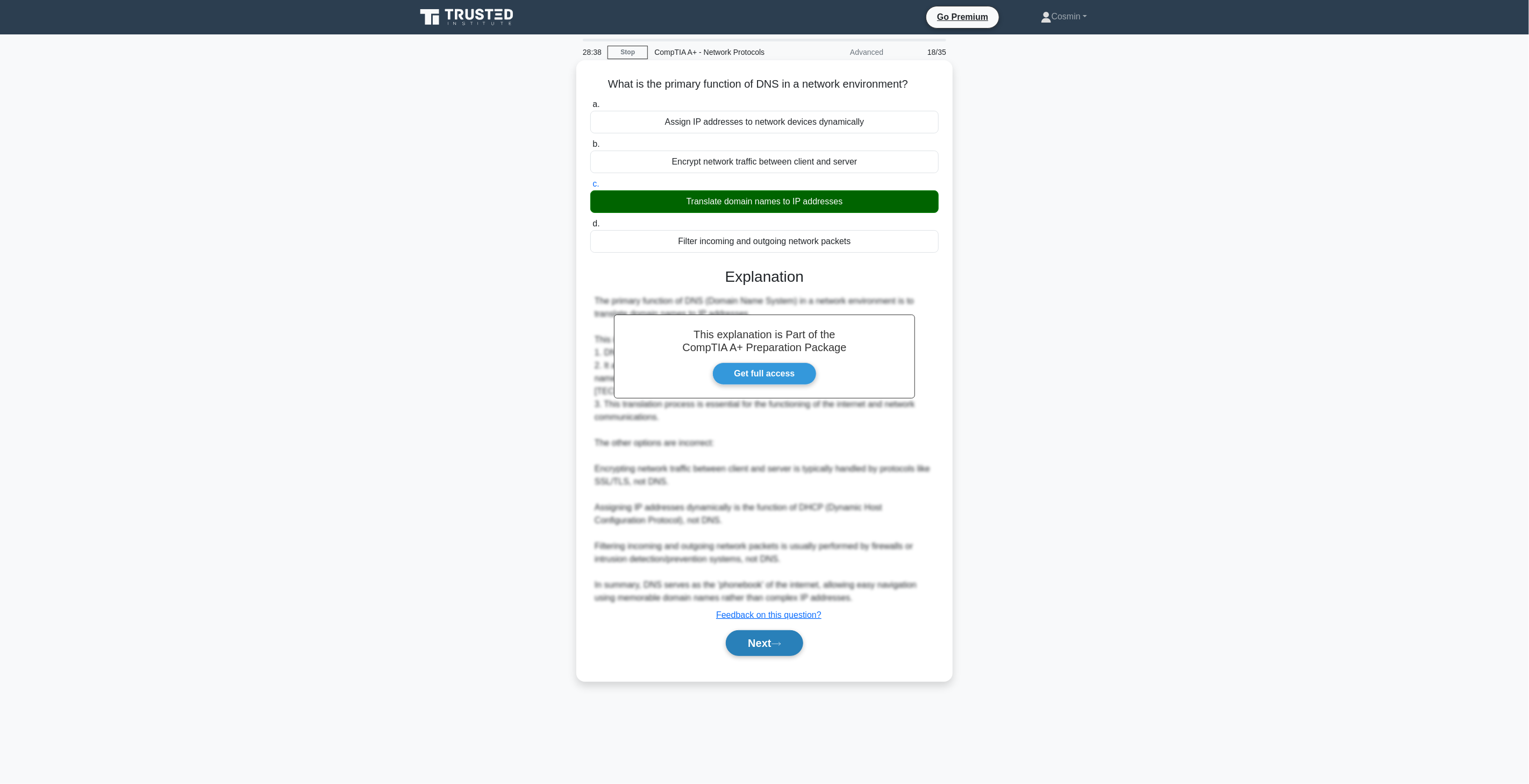
click at [788, 632] on button "Next" at bounding box center [764, 643] width 77 height 26
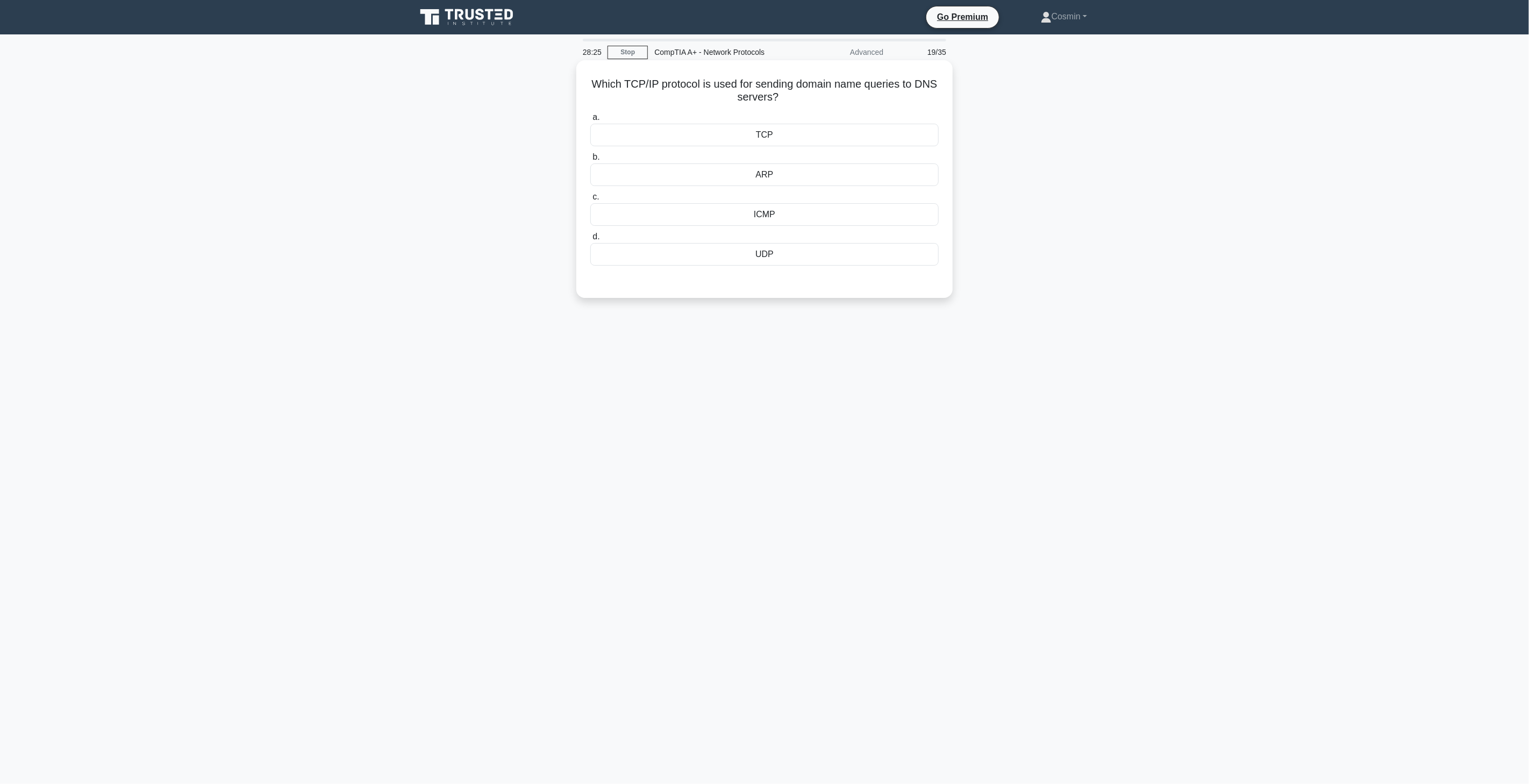
click at [777, 176] on div "ARP" at bounding box center [764, 175] width 349 height 23
click at [590, 160] on input "b. ARP" at bounding box center [590, 157] width 0 height 7
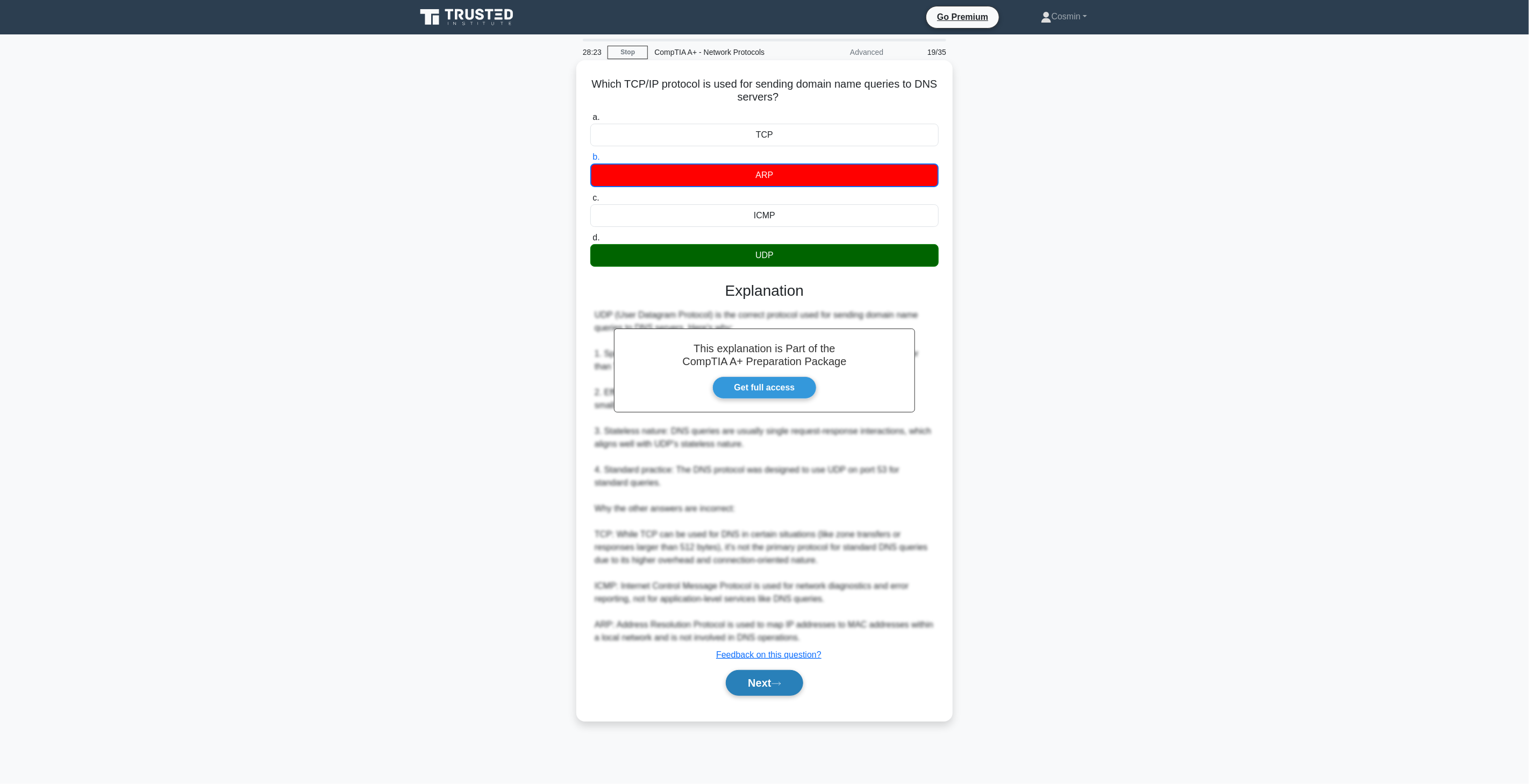
click at [776, 685] on icon at bounding box center [776, 684] width 10 height 6
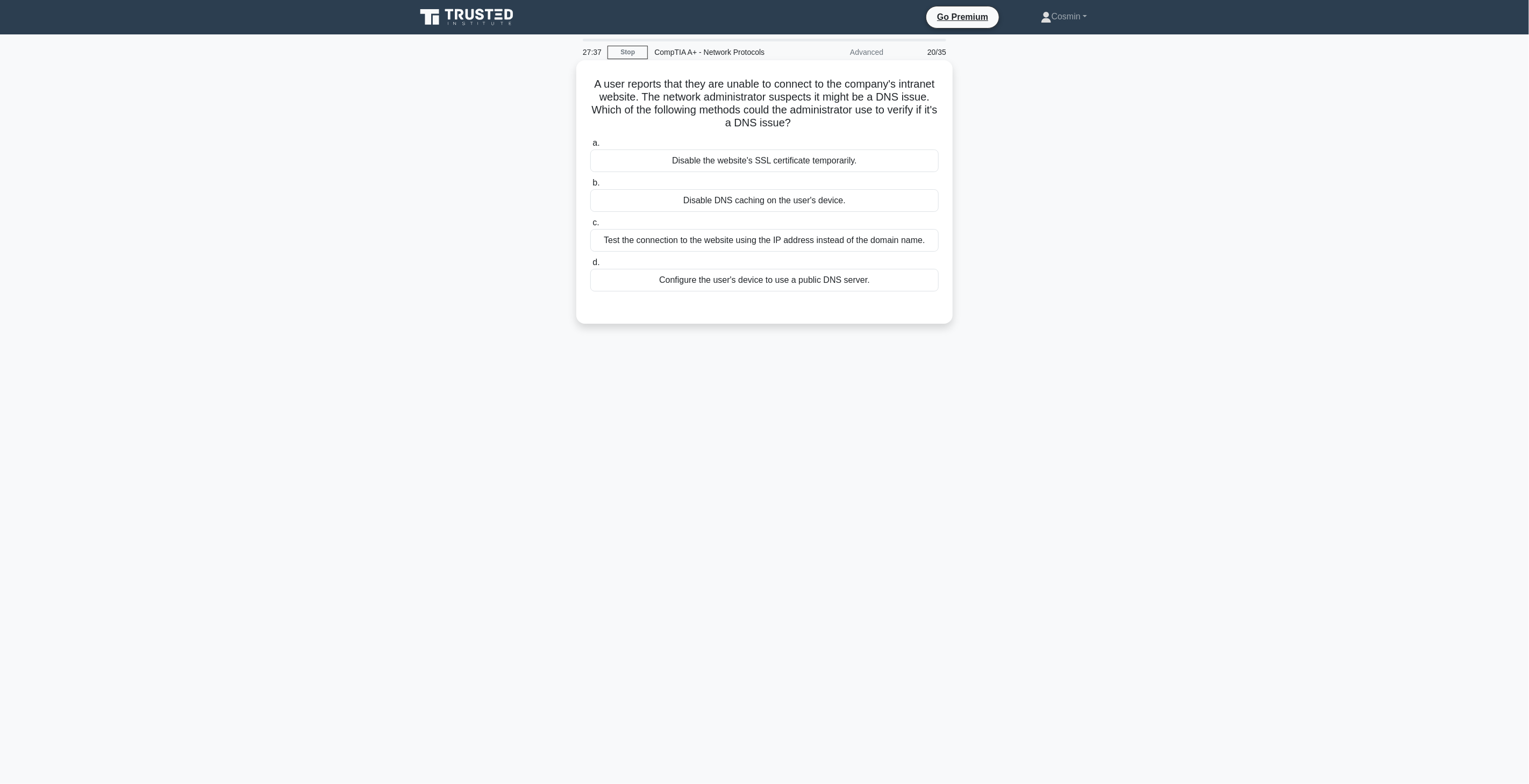
click at [767, 201] on div "Disable DNS caching on the user's device." at bounding box center [764, 201] width 349 height 23
click at [590, 186] on input "b. Disable DNS caching on the user's device." at bounding box center [590, 182] width 0 height 7
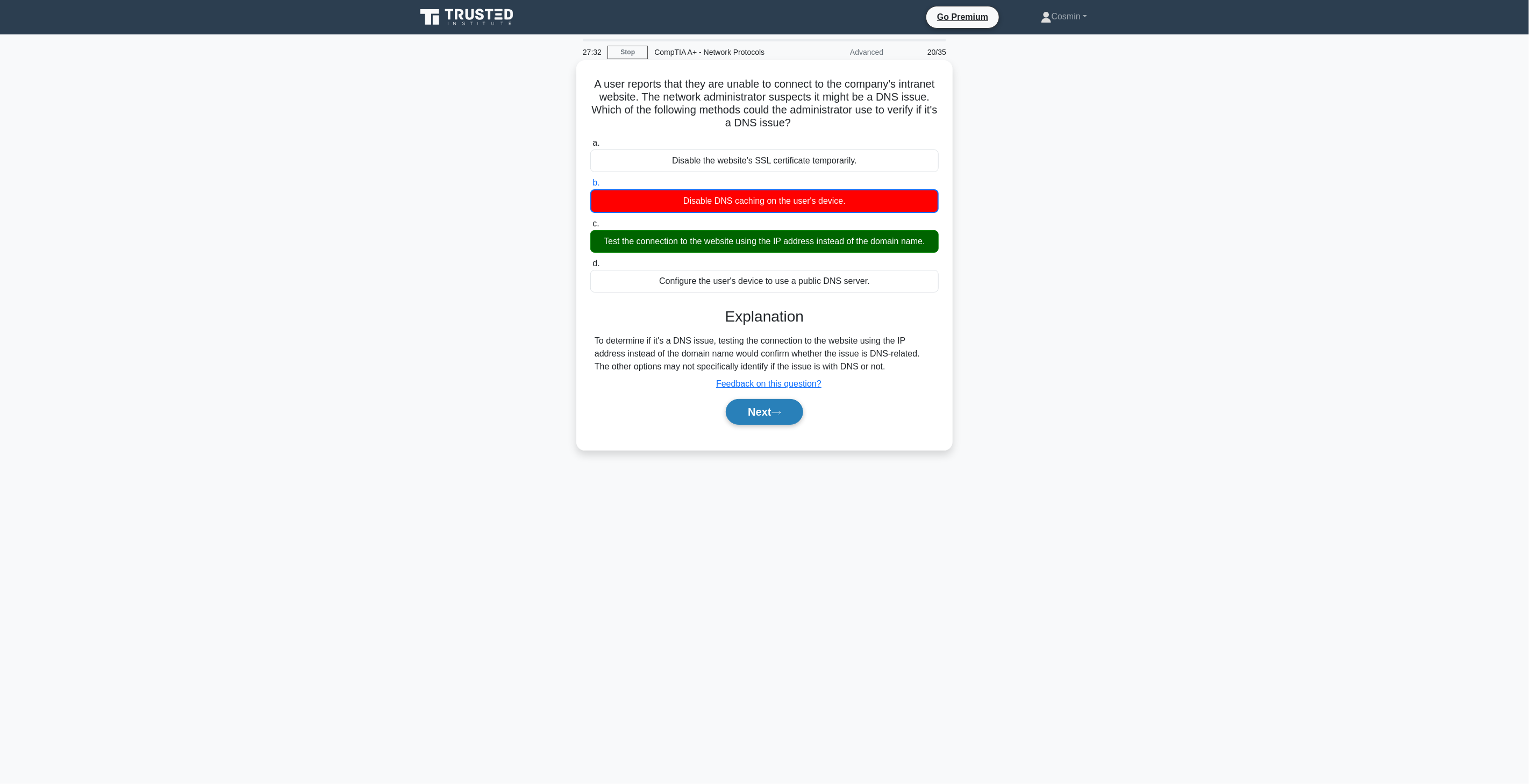
click at [775, 412] on button "Next" at bounding box center [764, 412] width 77 height 26
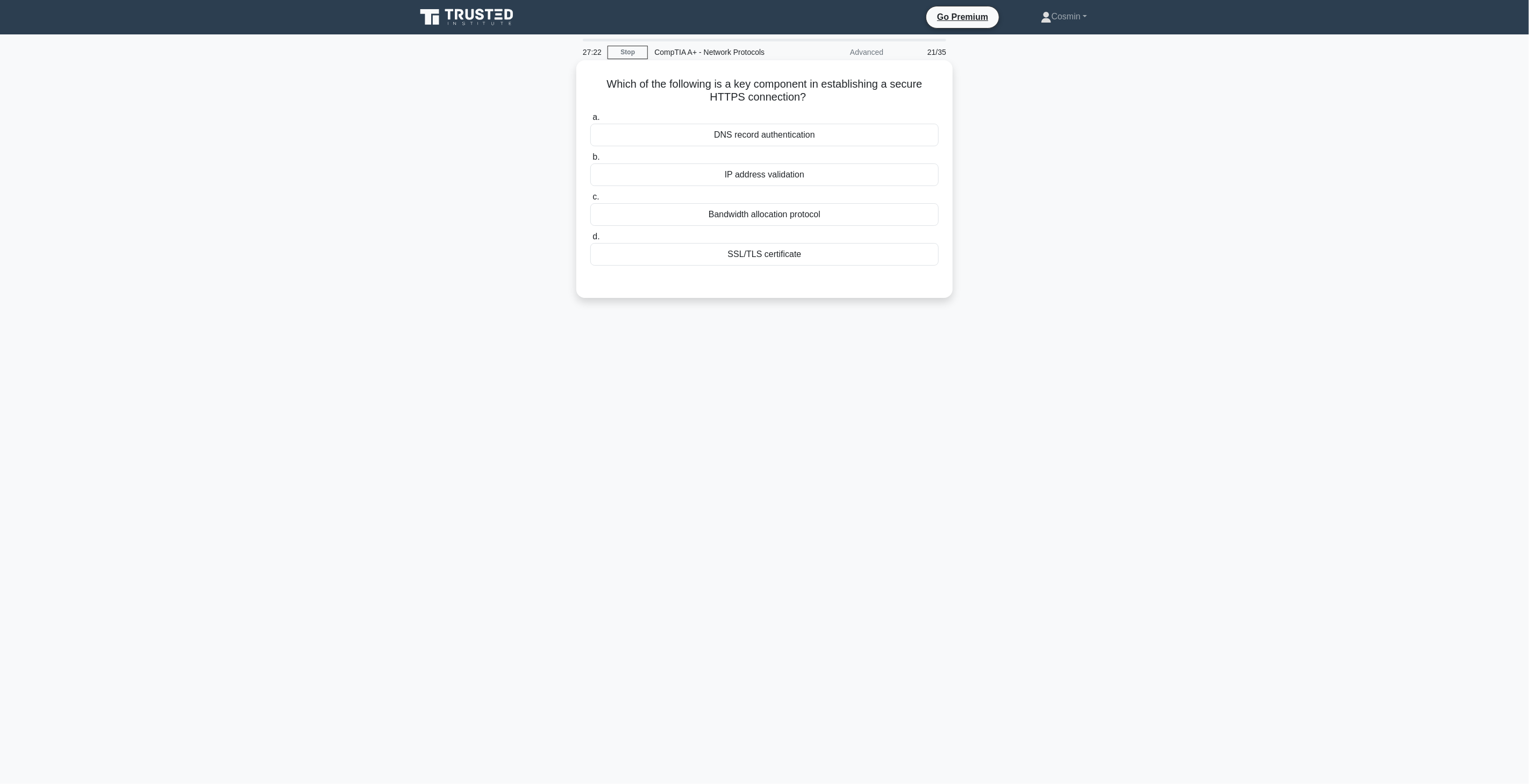
click at [765, 249] on div "SSL/TLS certificate" at bounding box center [764, 254] width 349 height 23
click at [590, 241] on input "d. SSL/TLS certificate" at bounding box center [590, 236] width 0 height 7
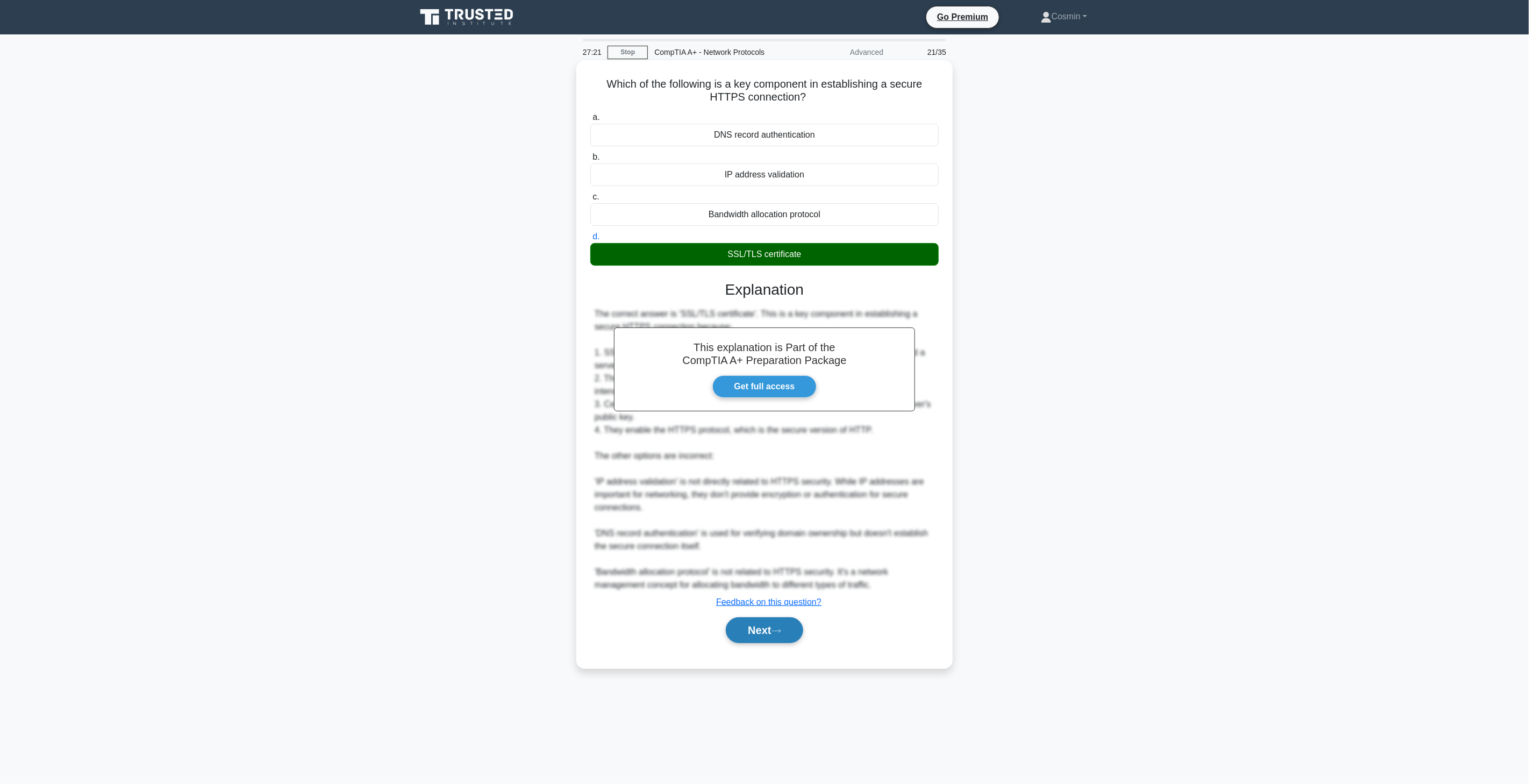
click at [754, 636] on button "Next" at bounding box center [764, 629] width 77 height 26
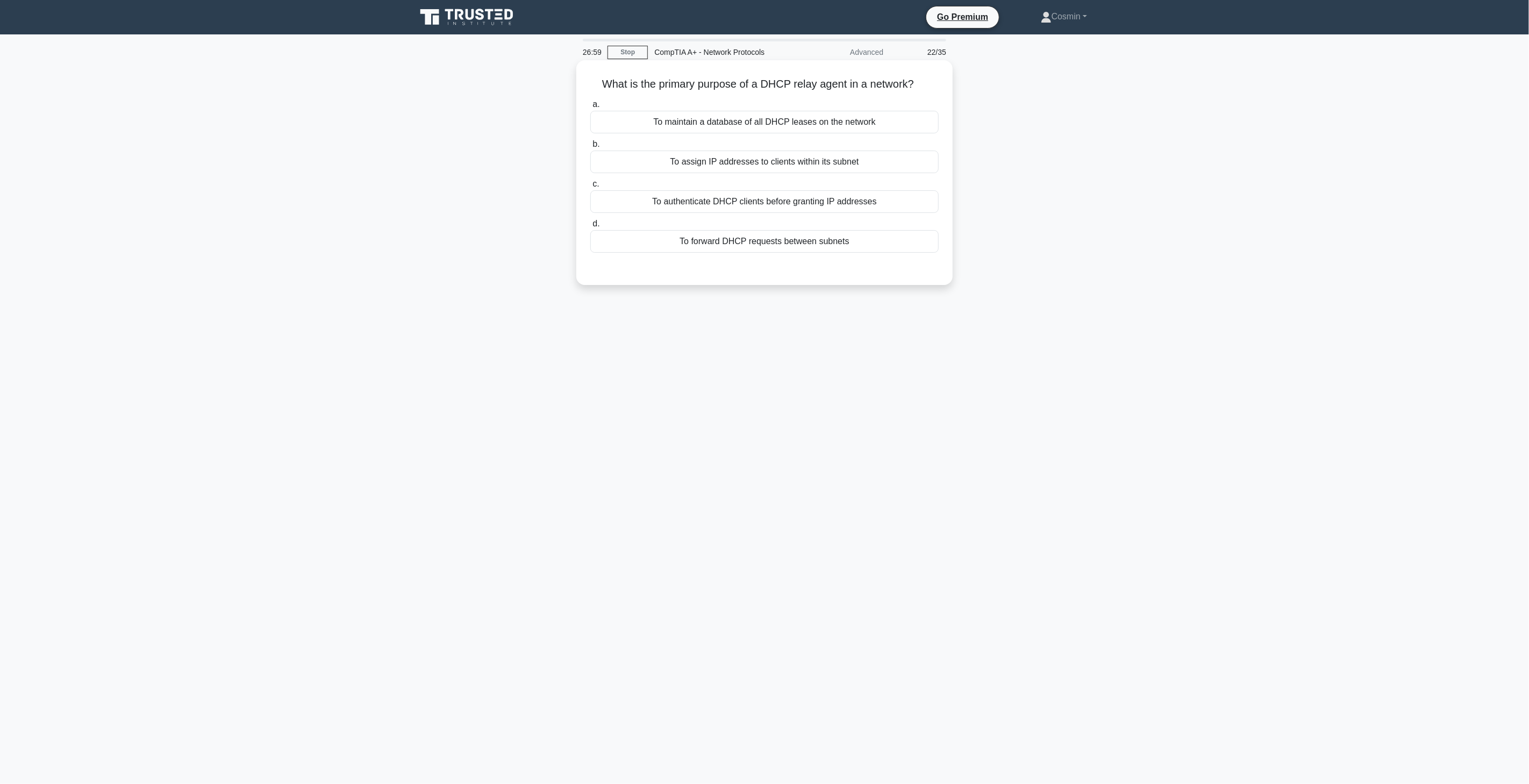
click at [850, 161] on div "To assign IP addresses to clients within its subnet" at bounding box center [764, 162] width 349 height 23
click at [590, 148] on input "b. To assign IP addresses to clients within its subnet" at bounding box center [590, 144] width 0 height 7
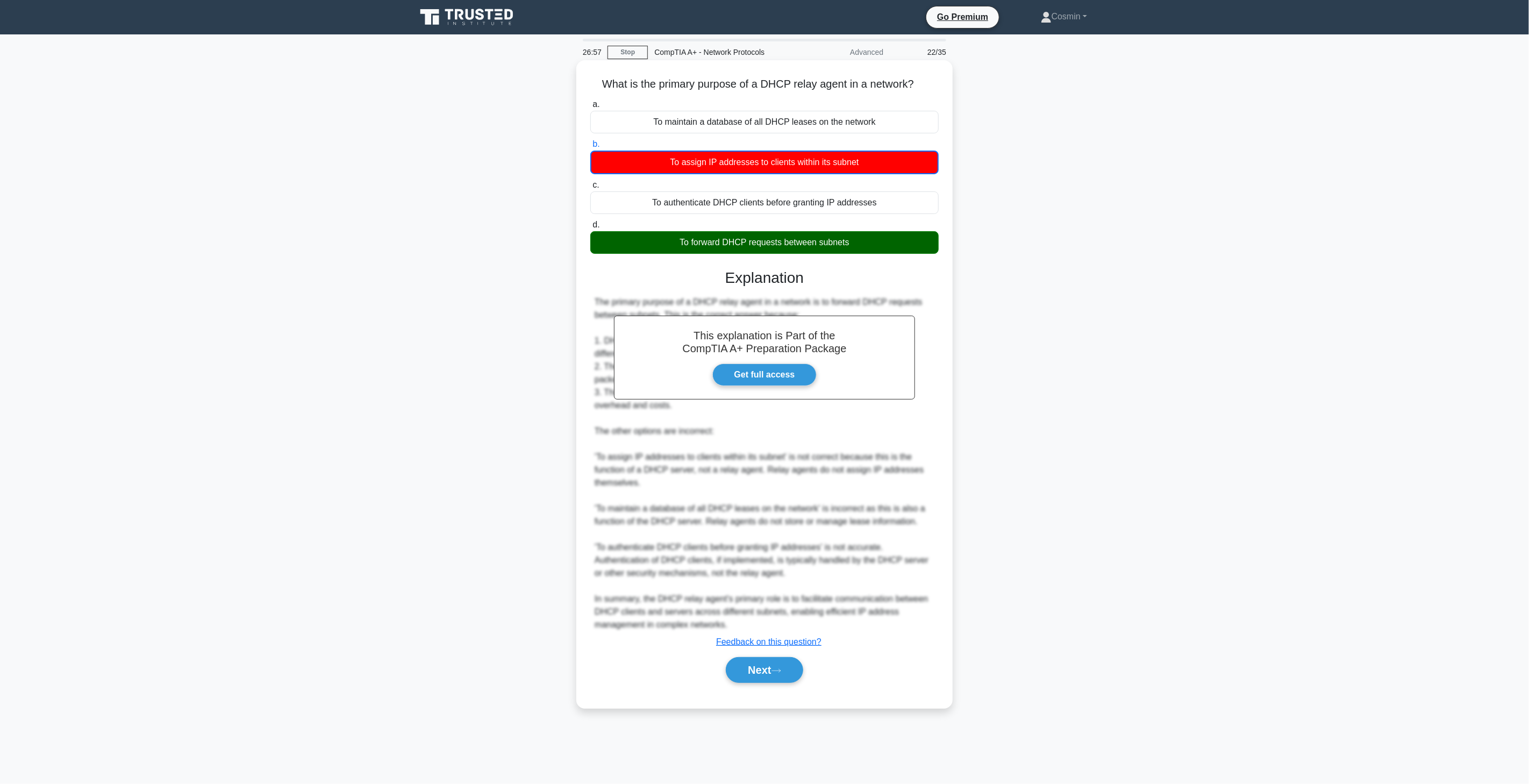
click at [762, 686] on div "Next" at bounding box center [764, 670] width 349 height 34
click at [766, 678] on button "Next" at bounding box center [764, 669] width 77 height 26
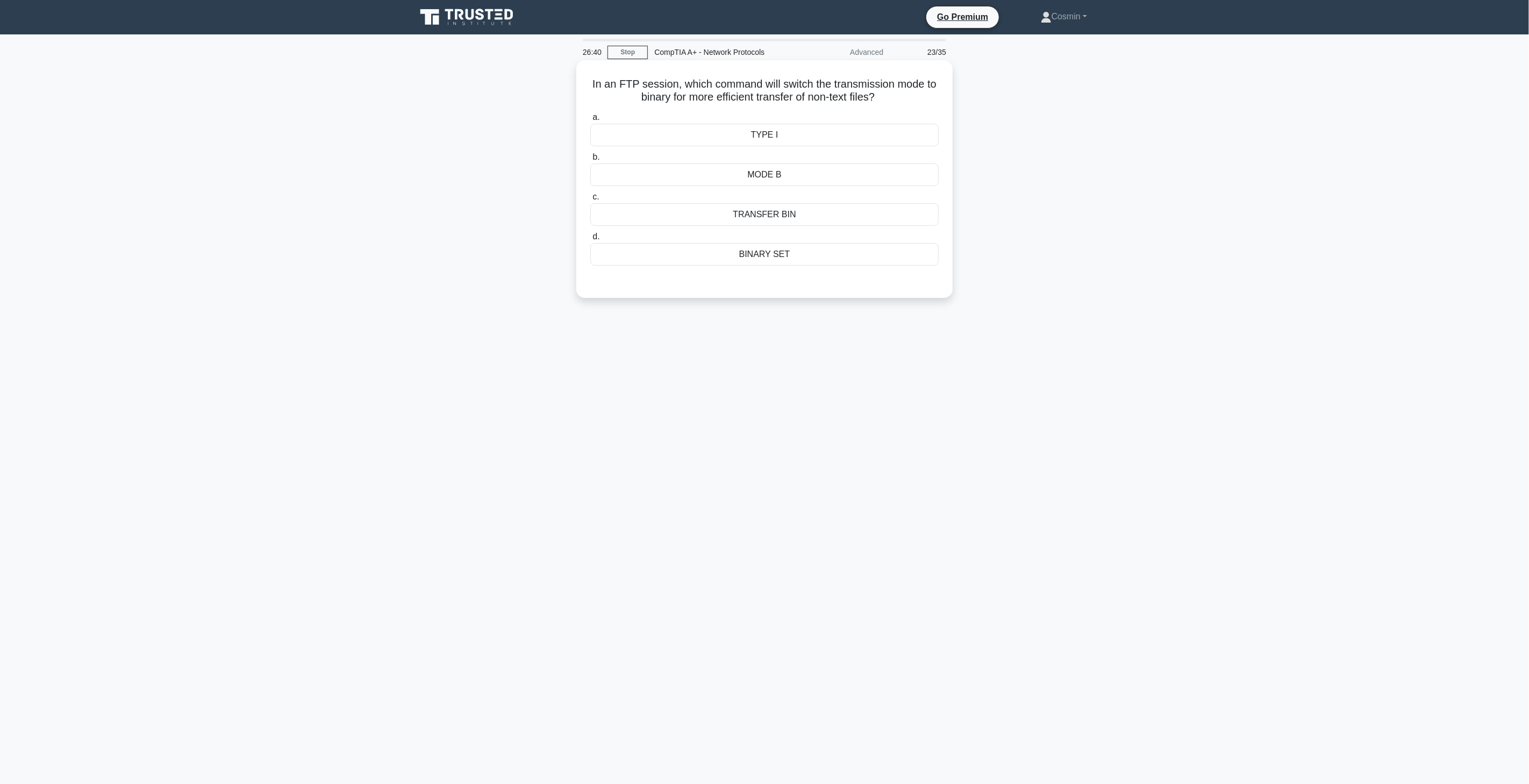
click at [780, 254] on div "BINARY SET" at bounding box center [764, 254] width 349 height 23
click at [590, 241] on input "d. BINARY SET" at bounding box center [590, 236] width 0 height 7
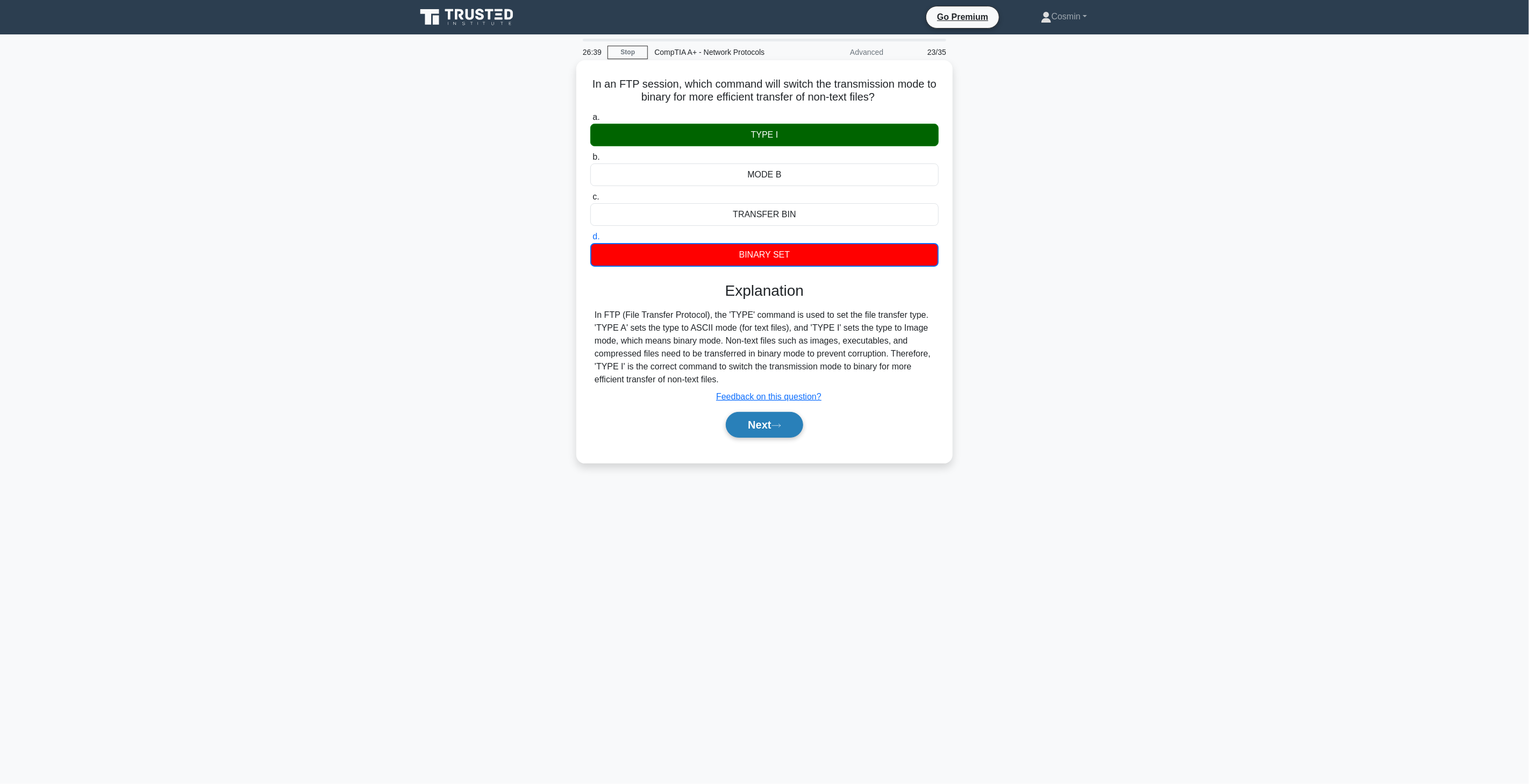
click at [740, 419] on button "Next" at bounding box center [764, 424] width 77 height 26
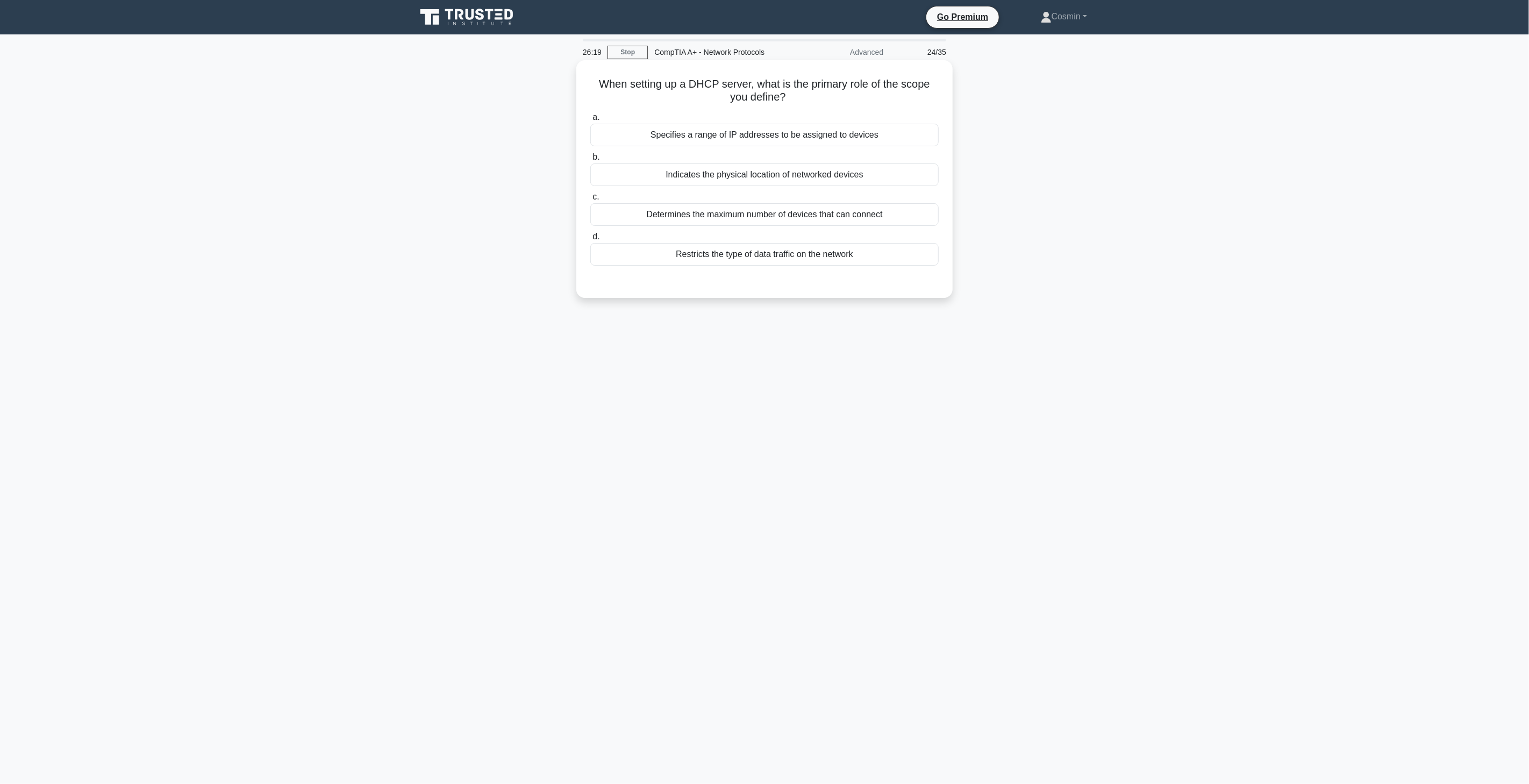
click at [781, 133] on div "Specifies a range of IP addresses to be assigned to devices" at bounding box center [764, 136] width 349 height 23
click at [590, 121] on input "a. Specifies a range of IP addresses to be assigned to devices" at bounding box center [590, 117] width 0 height 7
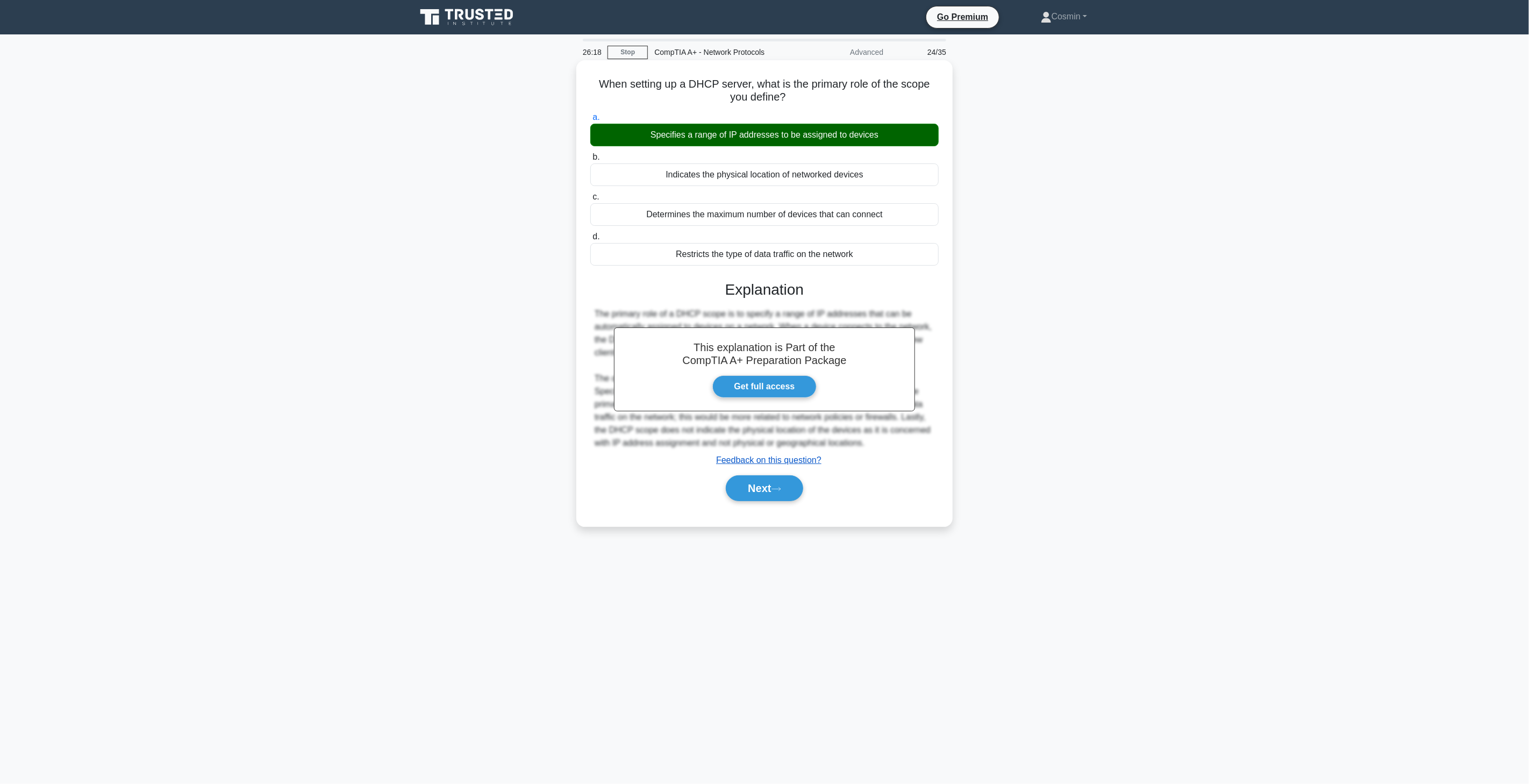
click at [756, 464] on u "Feedback on this question?" at bounding box center [769, 460] width 105 height 10
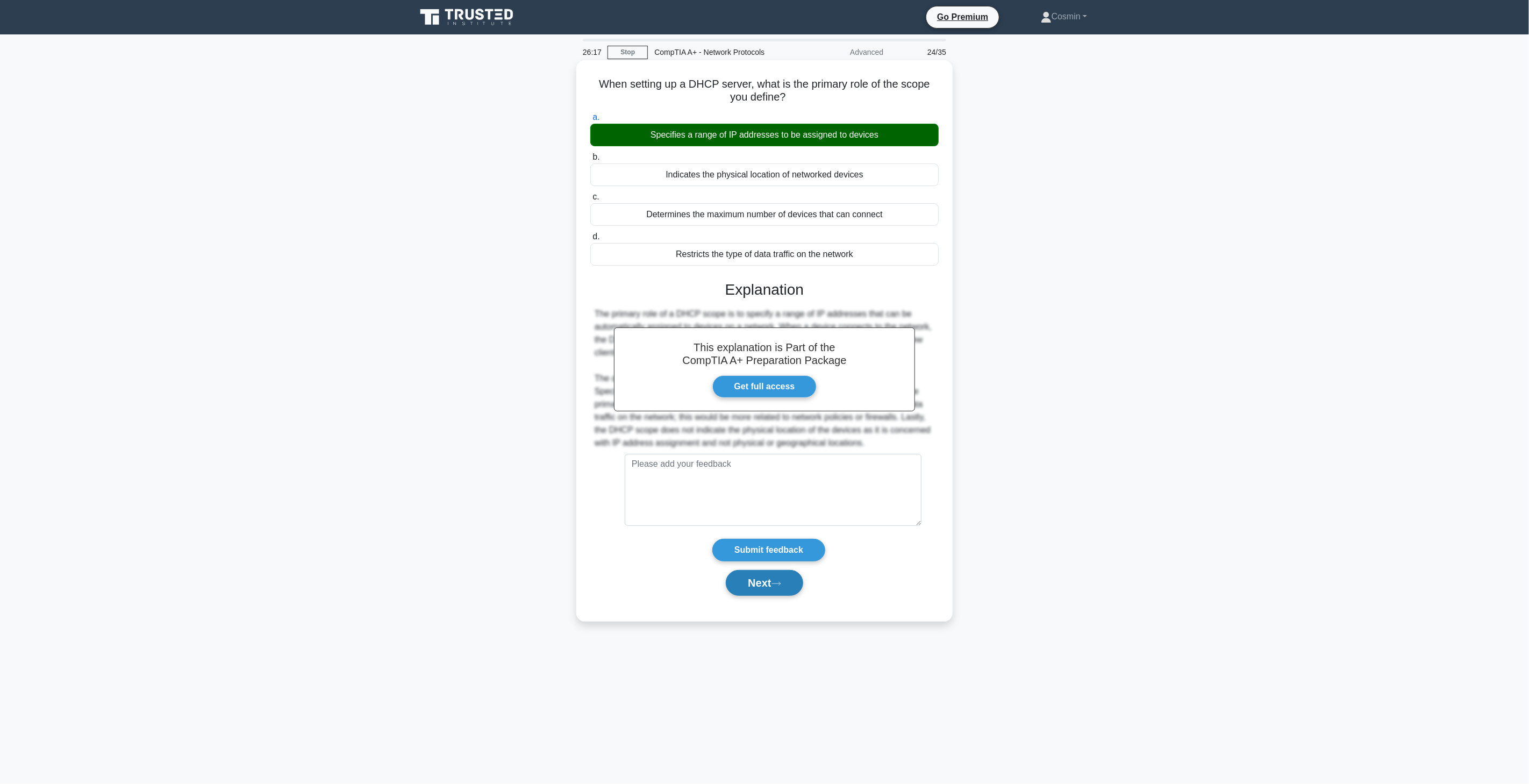
click at [749, 577] on button "Next" at bounding box center [764, 583] width 77 height 26
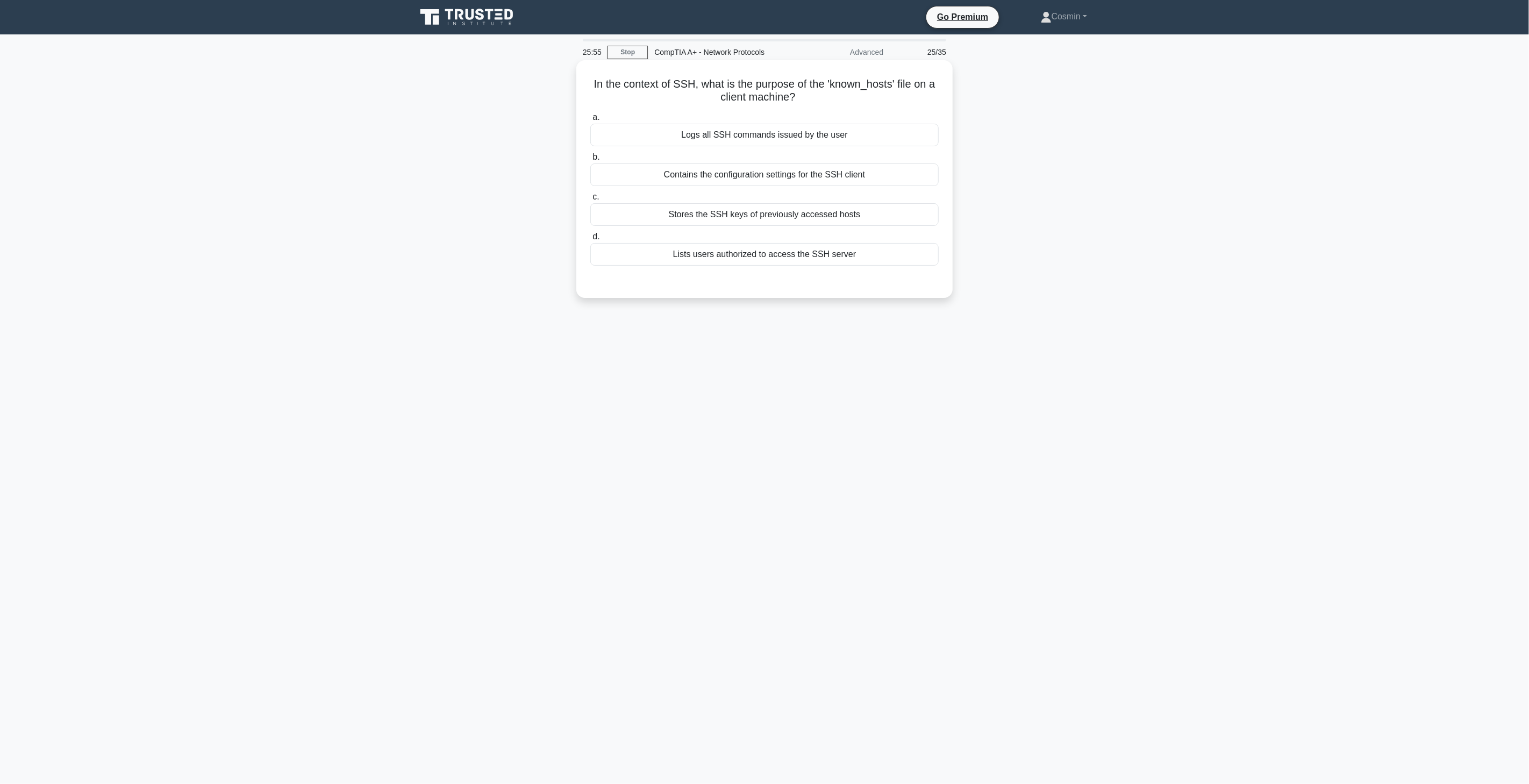
click at [825, 255] on div "Lists users authorized to access the SSH server" at bounding box center [764, 254] width 349 height 23
click at [590, 241] on input "d. Lists users authorized to access the SSH server" at bounding box center [590, 236] width 0 height 7
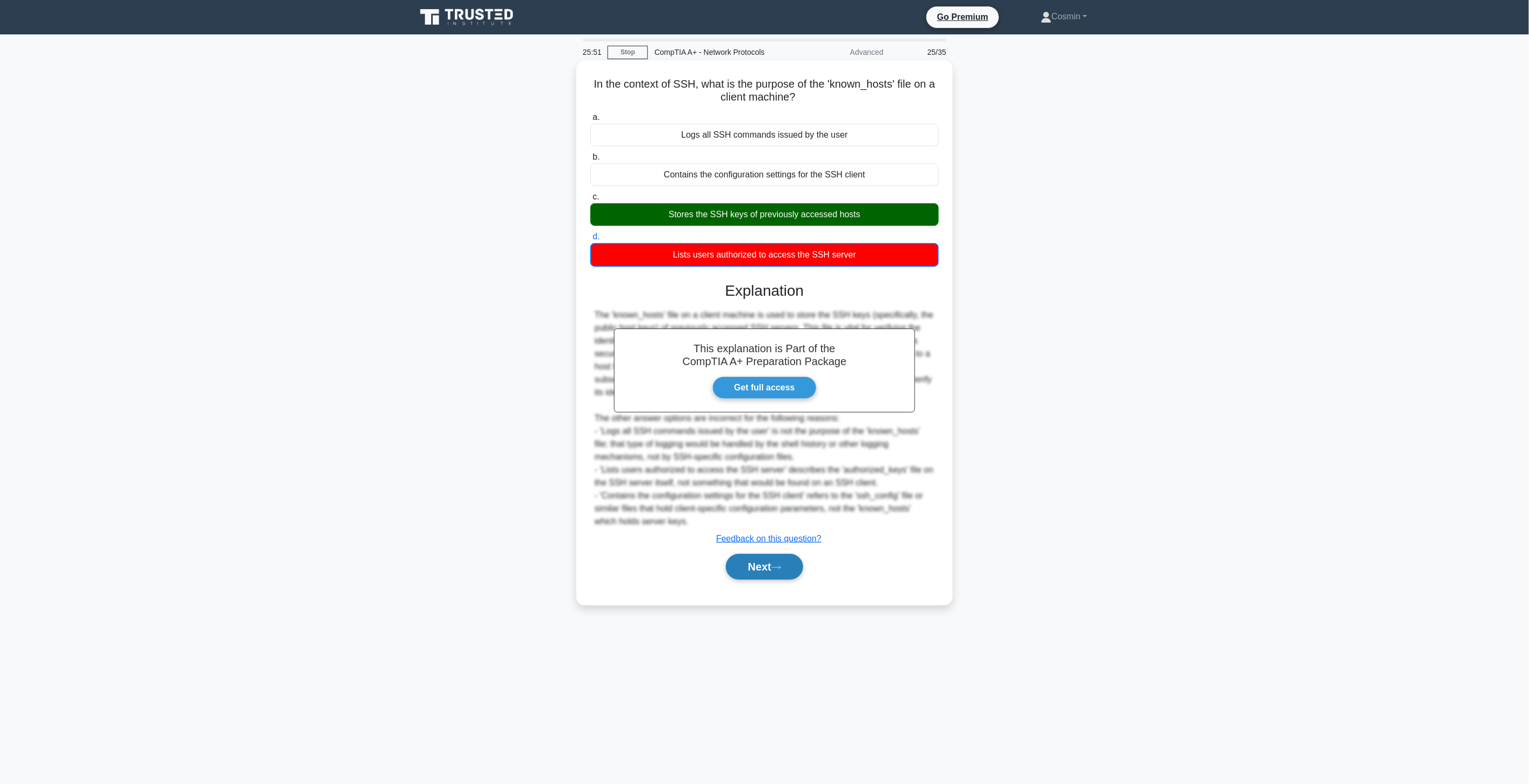
click at [781, 566] on icon at bounding box center [776, 567] width 10 height 6
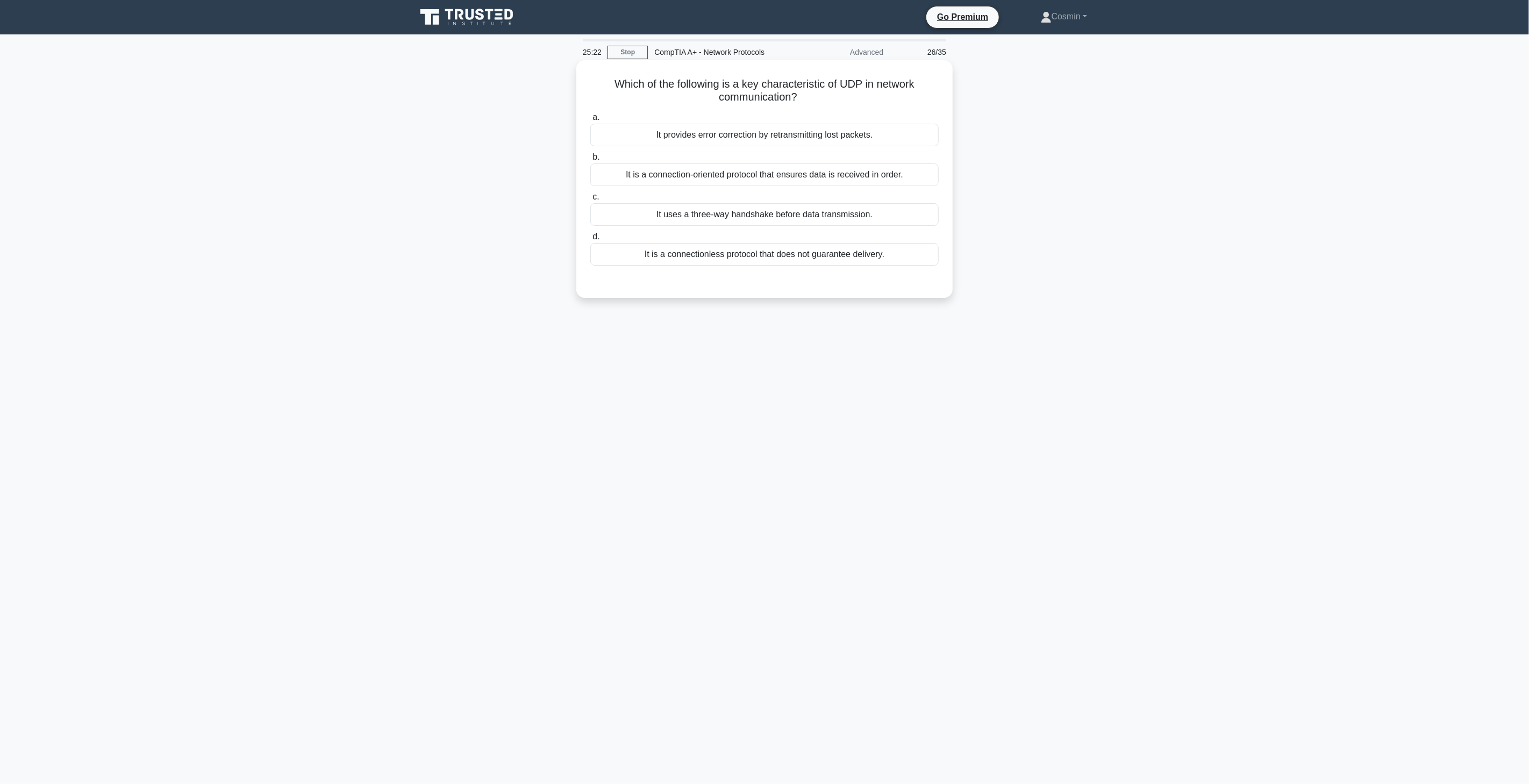
click at [890, 259] on div "It is a connectionless protocol that does not guarantee delivery." at bounding box center [764, 254] width 349 height 23
click at [590, 241] on input "d. It is a connectionless protocol that does not guarantee delivery." at bounding box center [590, 236] width 0 height 7
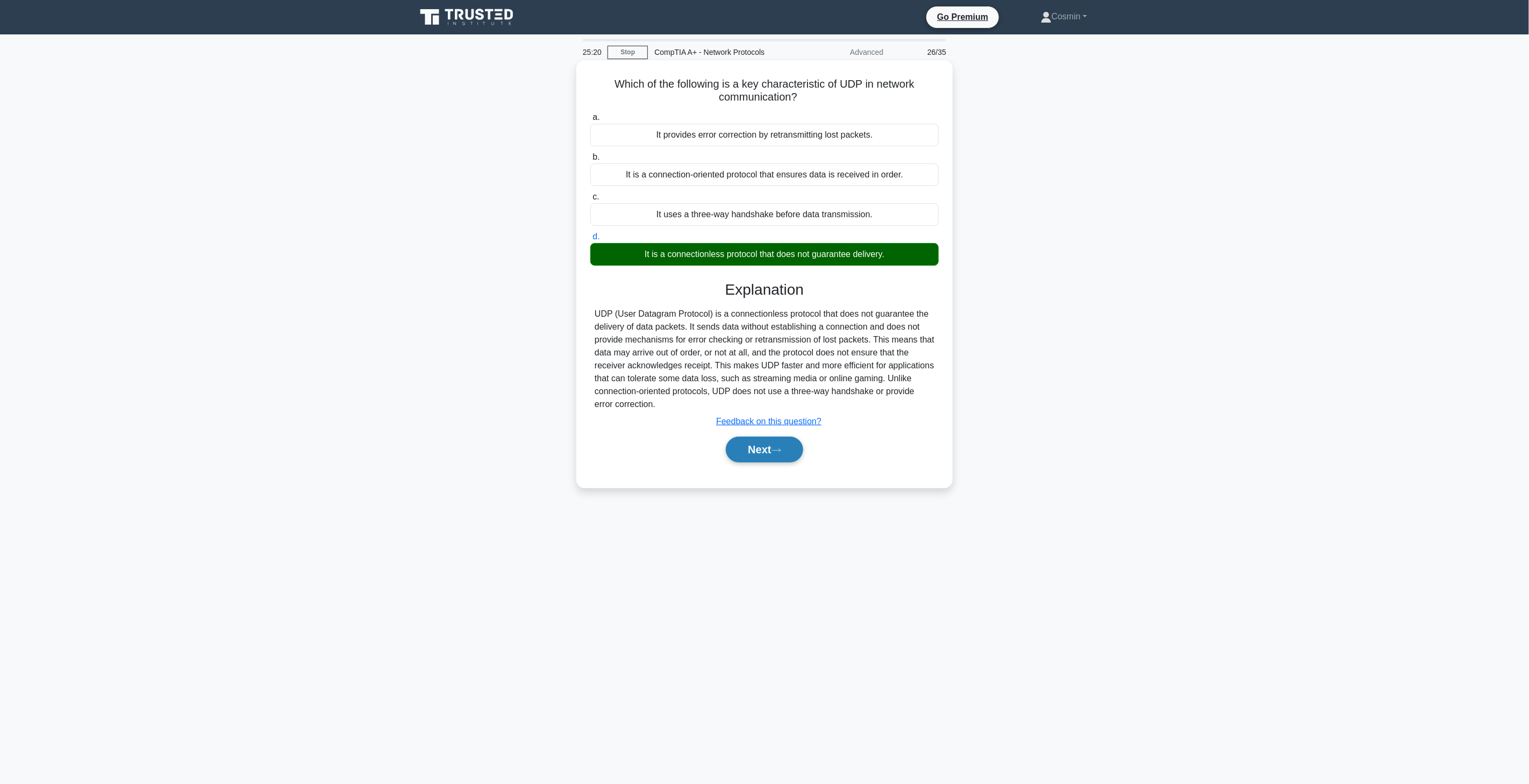
click at [761, 454] on button "Next" at bounding box center [764, 449] width 77 height 26
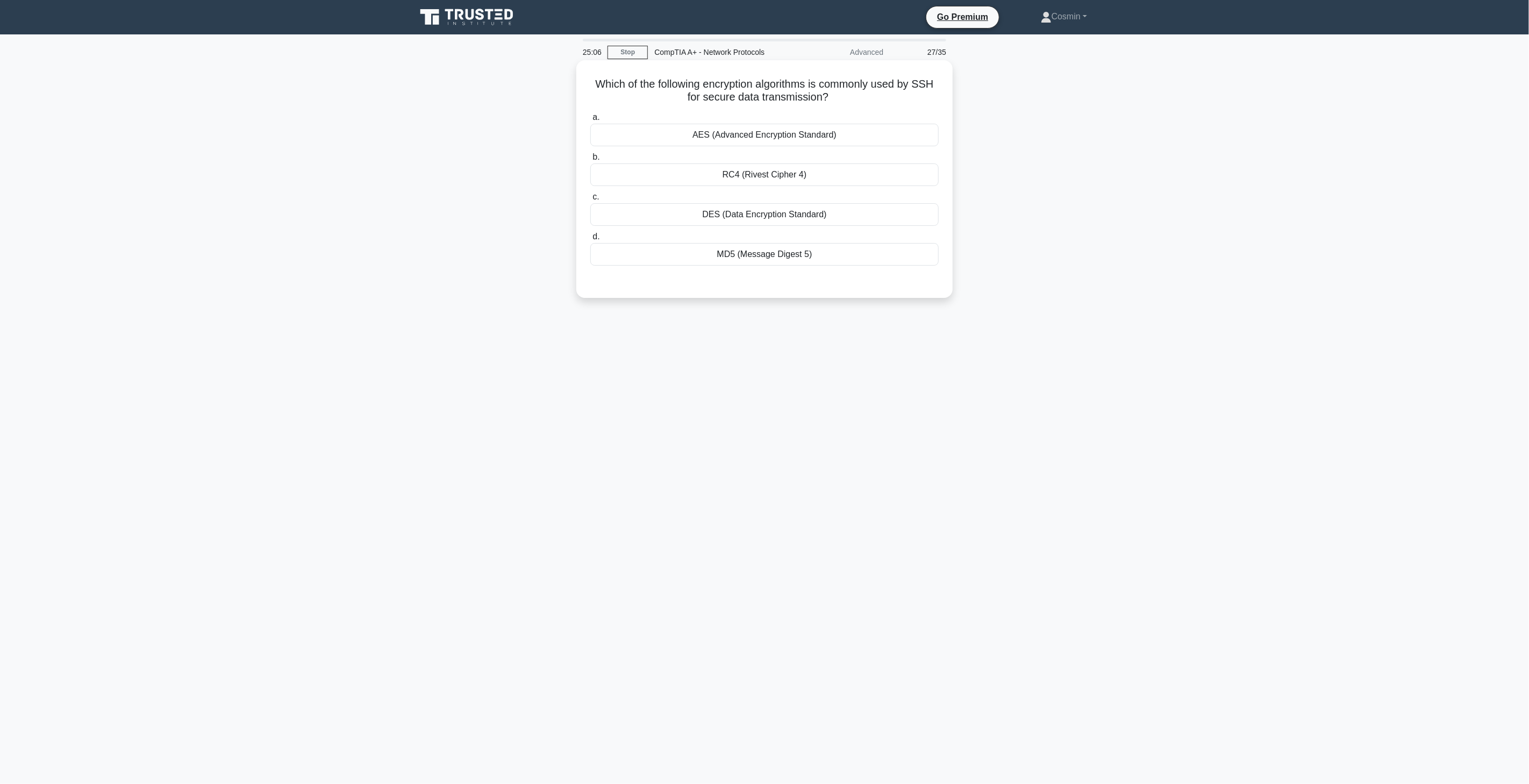
click at [805, 138] on div "AES (Advanced Encryption Standard)" at bounding box center [764, 136] width 349 height 23
click at [590, 121] on input "a. AES (Advanced Encryption Standard)" at bounding box center [590, 117] width 0 height 7
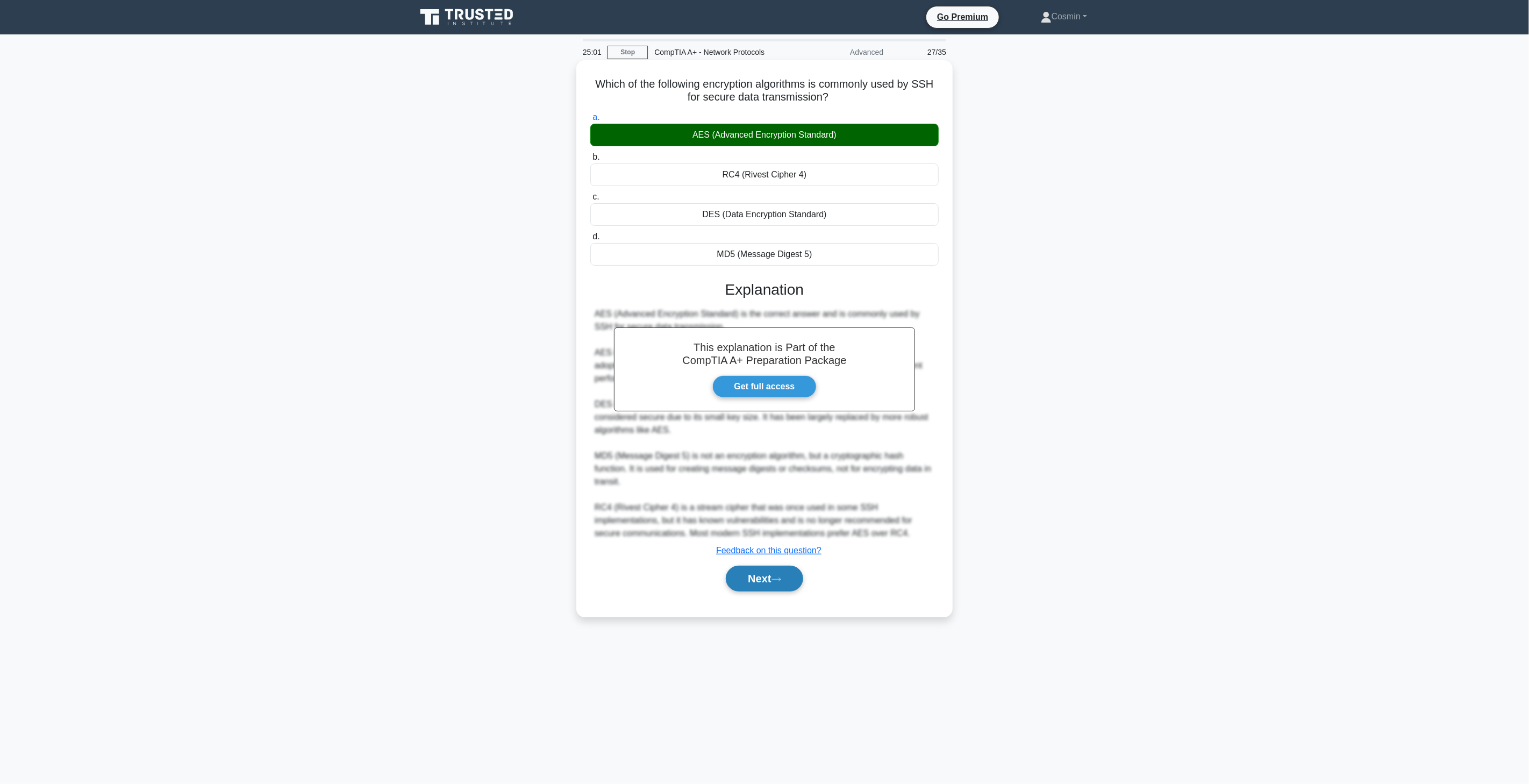
click at [770, 571] on button "Next" at bounding box center [764, 578] width 77 height 26
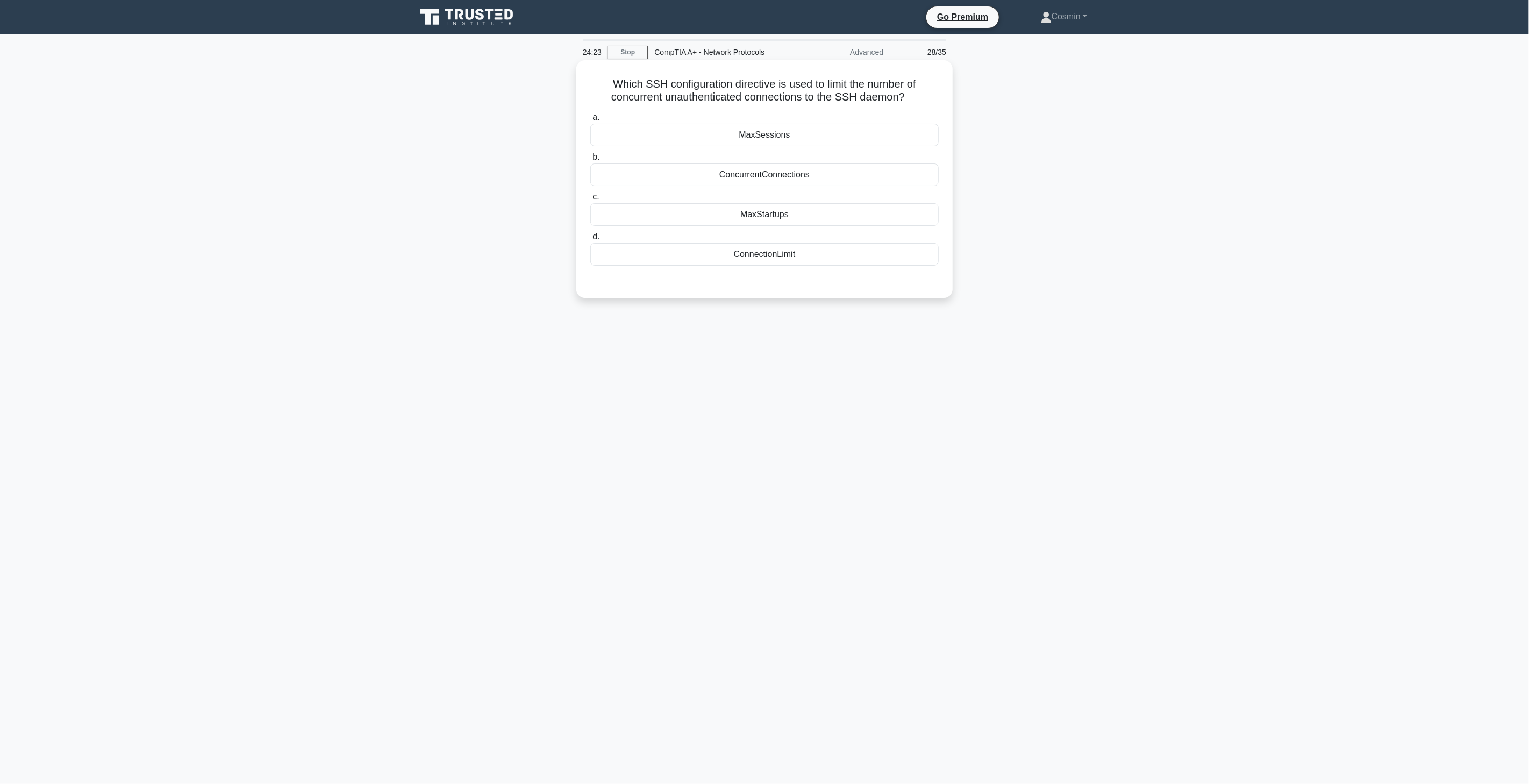
click at [782, 137] on div "MaxSessions" at bounding box center [764, 136] width 349 height 23
click at [590, 121] on input "a. MaxSessions" at bounding box center [590, 117] width 0 height 7
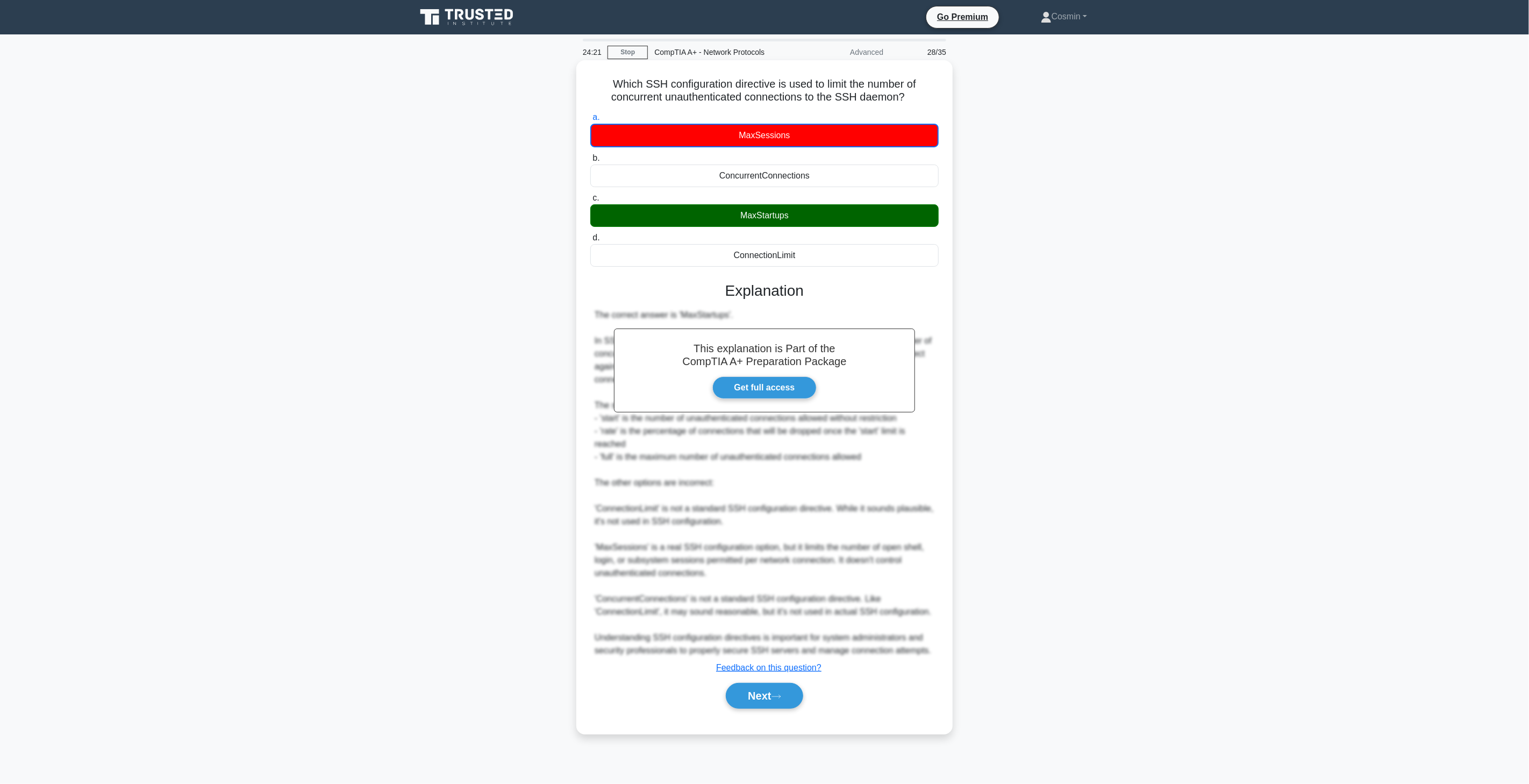
click at [746, 680] on div "Next" at bounding box center [764, 696] width 349 height 34
click at [799, 691] on button "Next" at bounding box center [764, 695] width 77 height 26
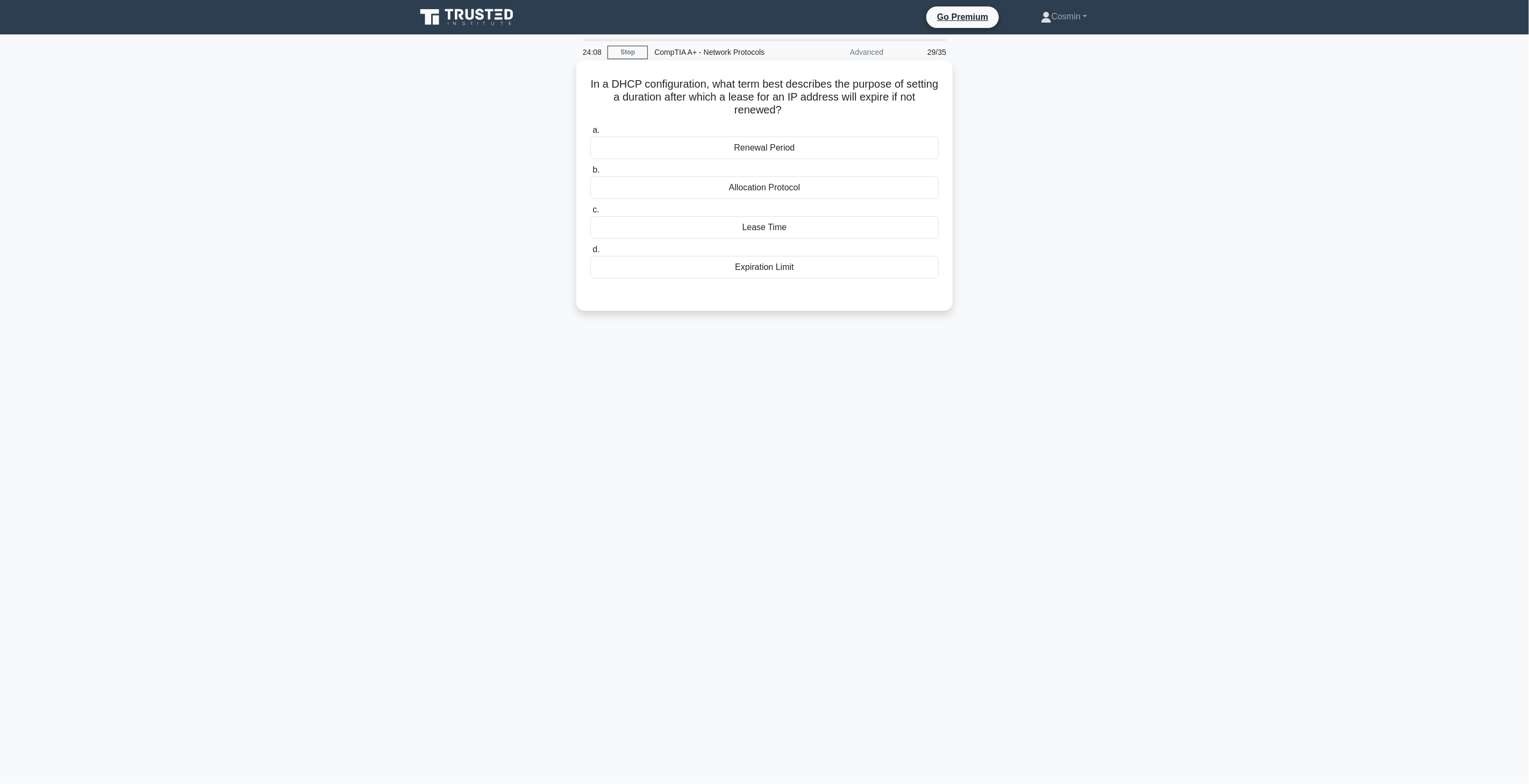
click at [797, 228] on div "Lease Time" at bounding box center [764, 227] width 349 height 23
click at [590, 214] on input "c. Lease Time" at bounding box center [590, 209] width 0 height 7
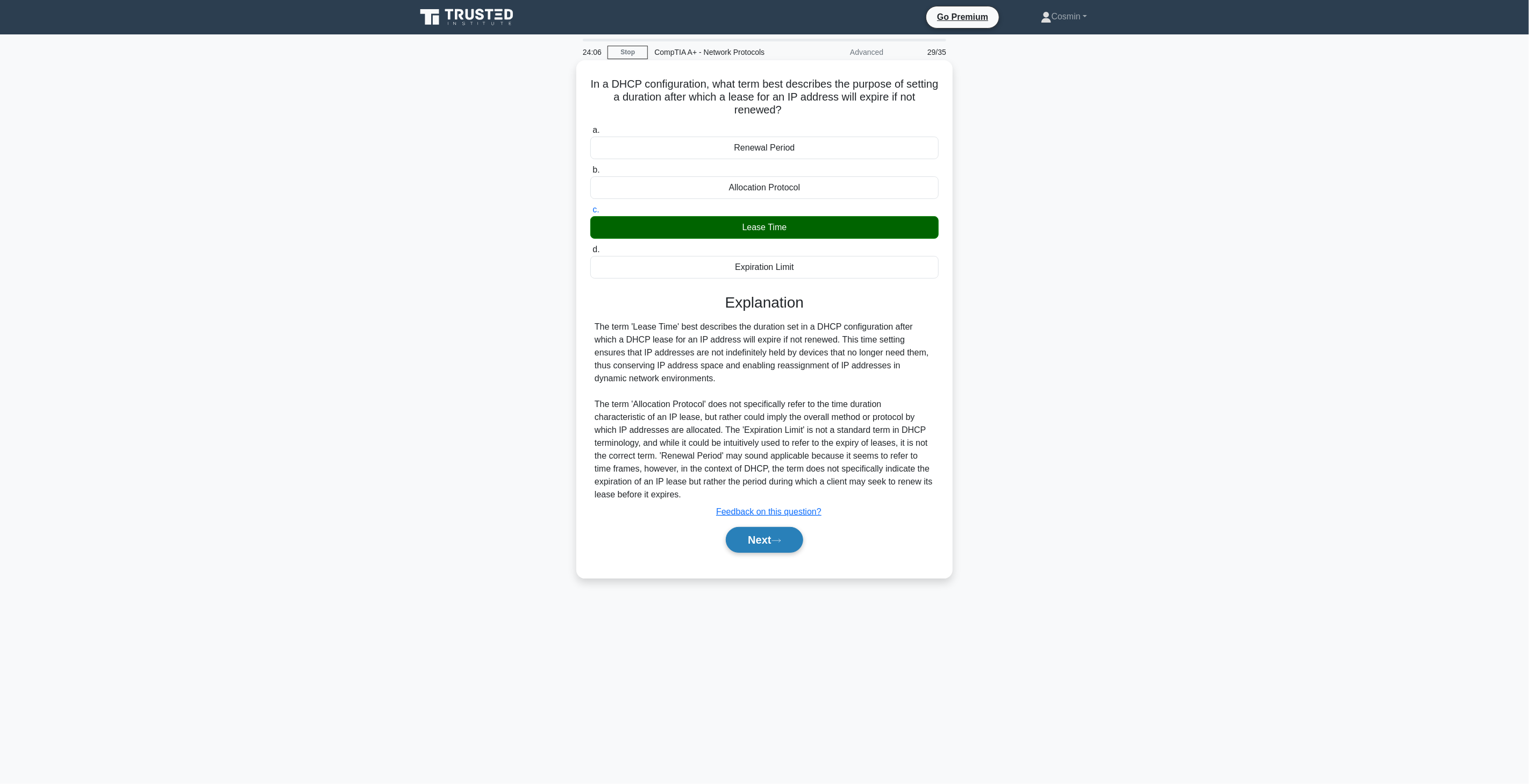
click at [760, 547] on button "Next" at bounding box center [764, 540] width 77 height 26
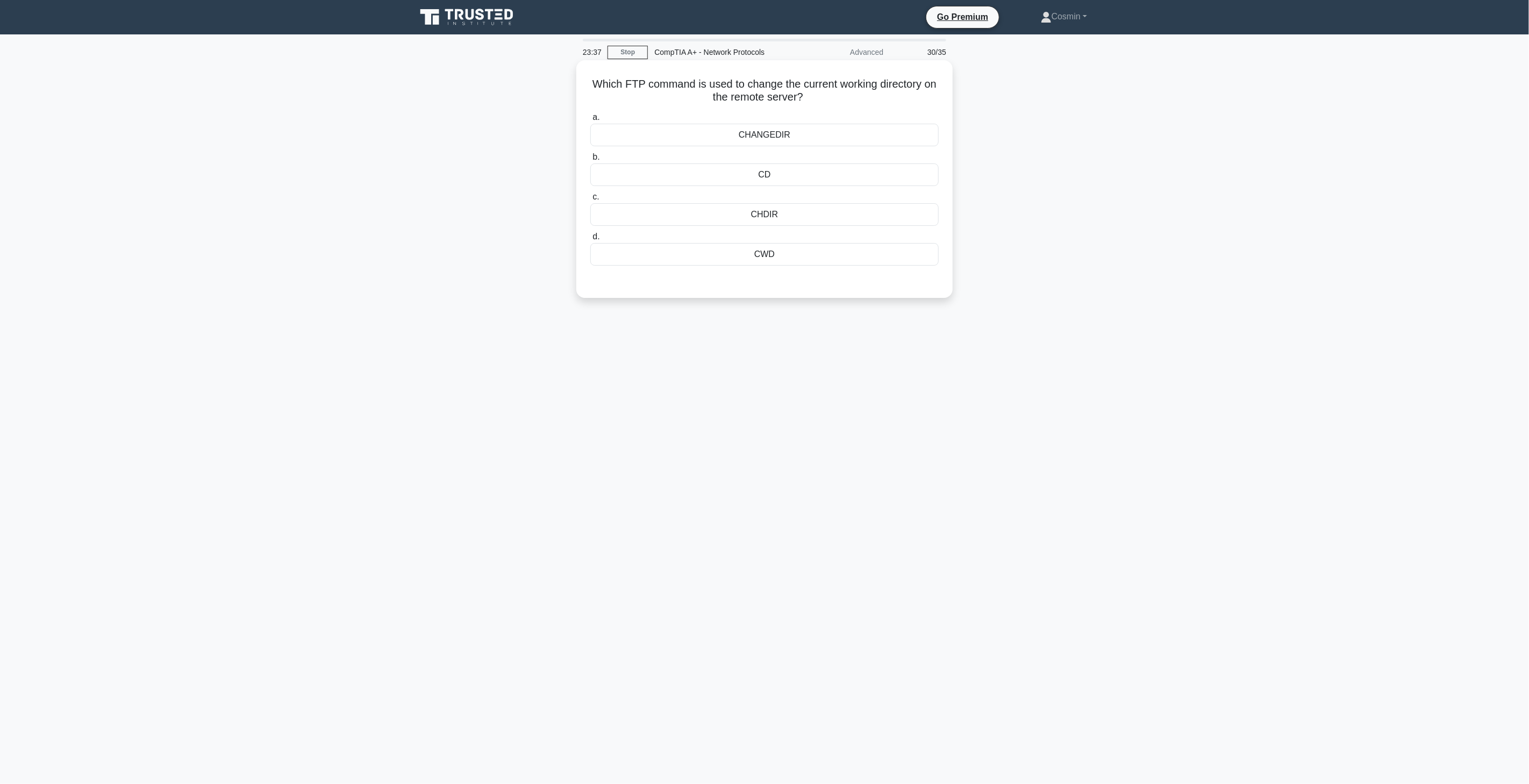
click at [745, 217] on div "CHDIR" at bounding box center [764, 215] width 349 height 23
click at [590, 201] on input "c. CHDIR" at bounding box center [590, 197] width 0 height 7
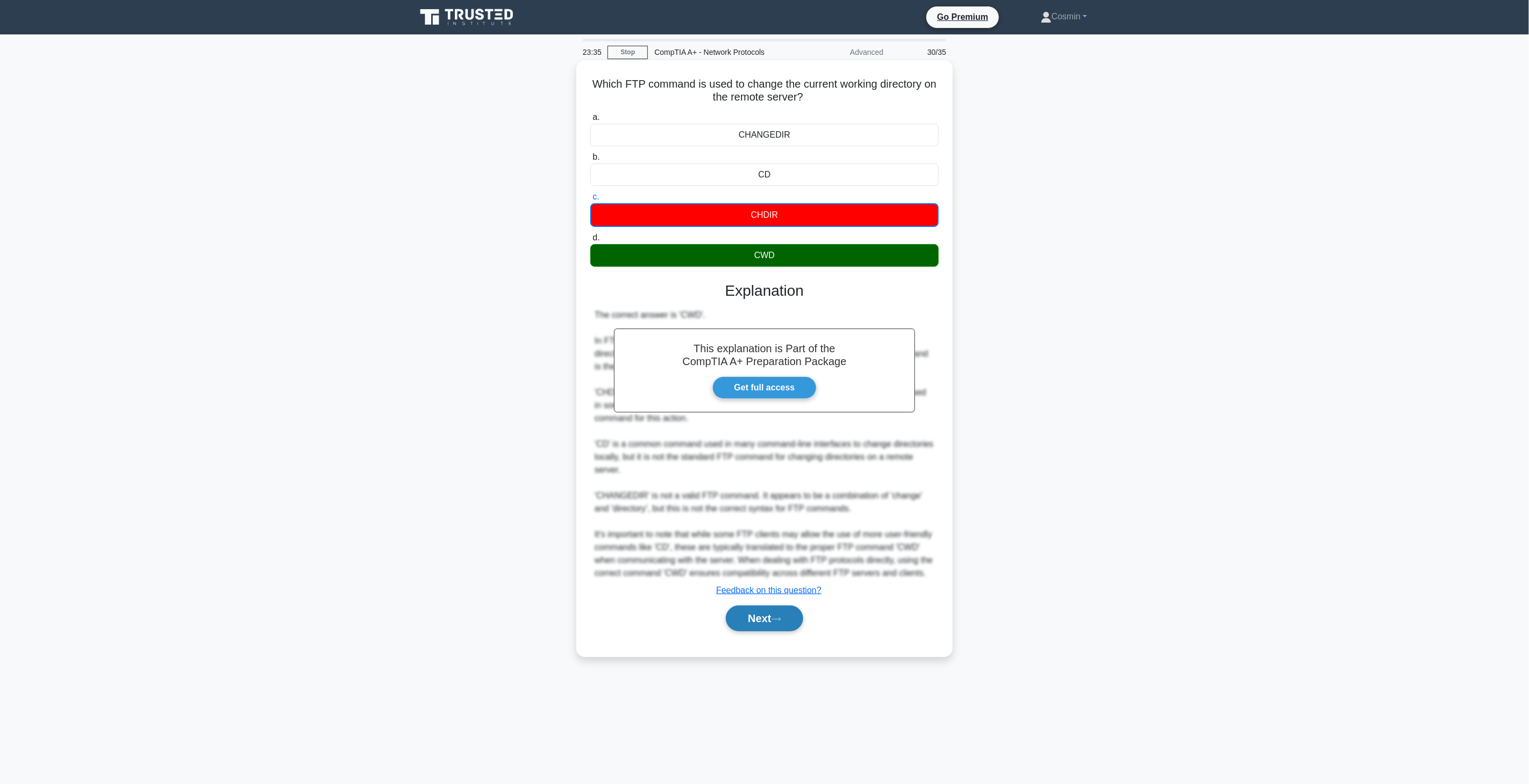
click at [756, 617] on button "Next" at bounding box center [764, 618] width 77 height 26
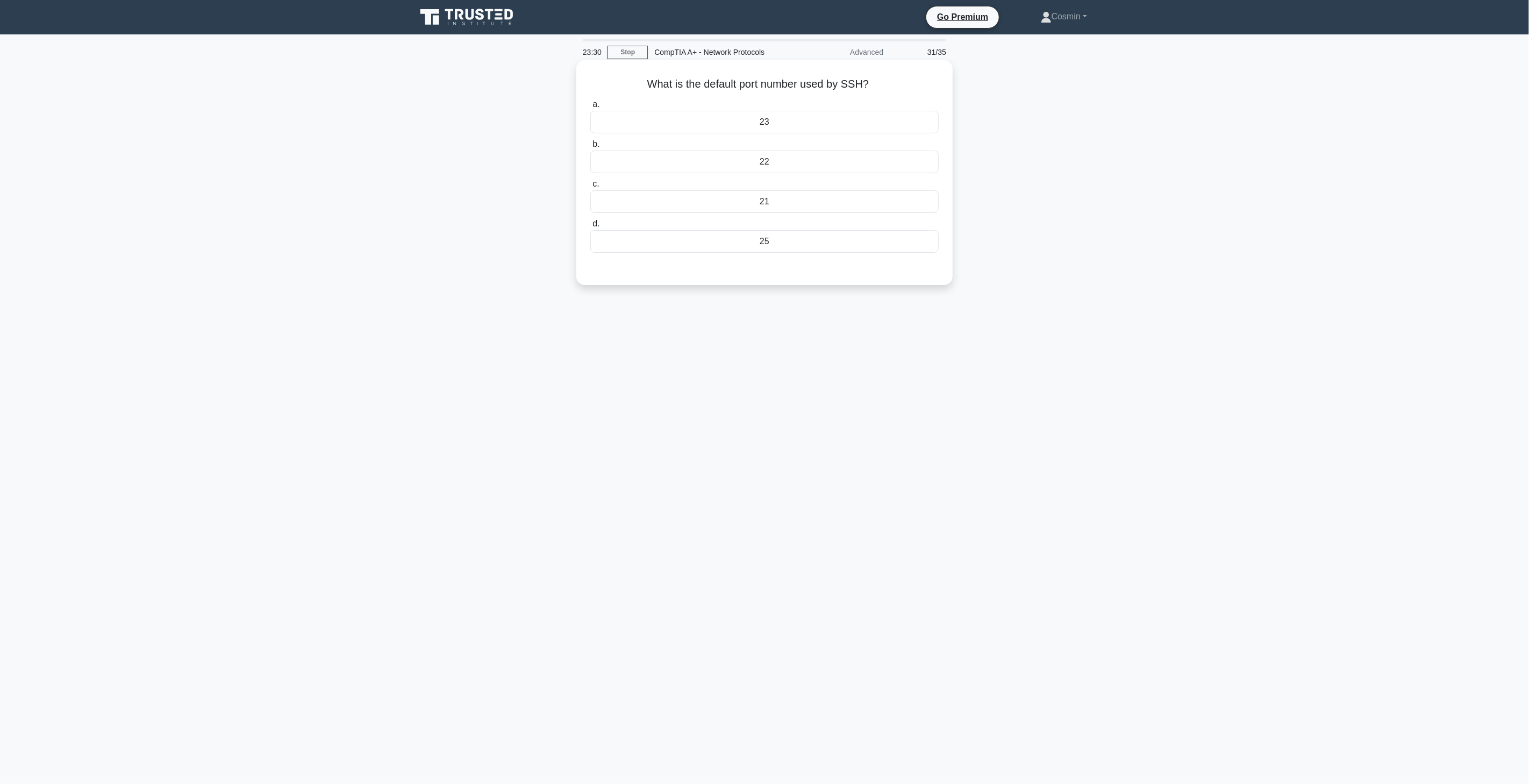
click at [781, 159] on div "22" at bounding box center [764, 162] width 349 height 23
click at [590, 148] on input "b. 22" at bounding box center [590, 144] width 0 height 7
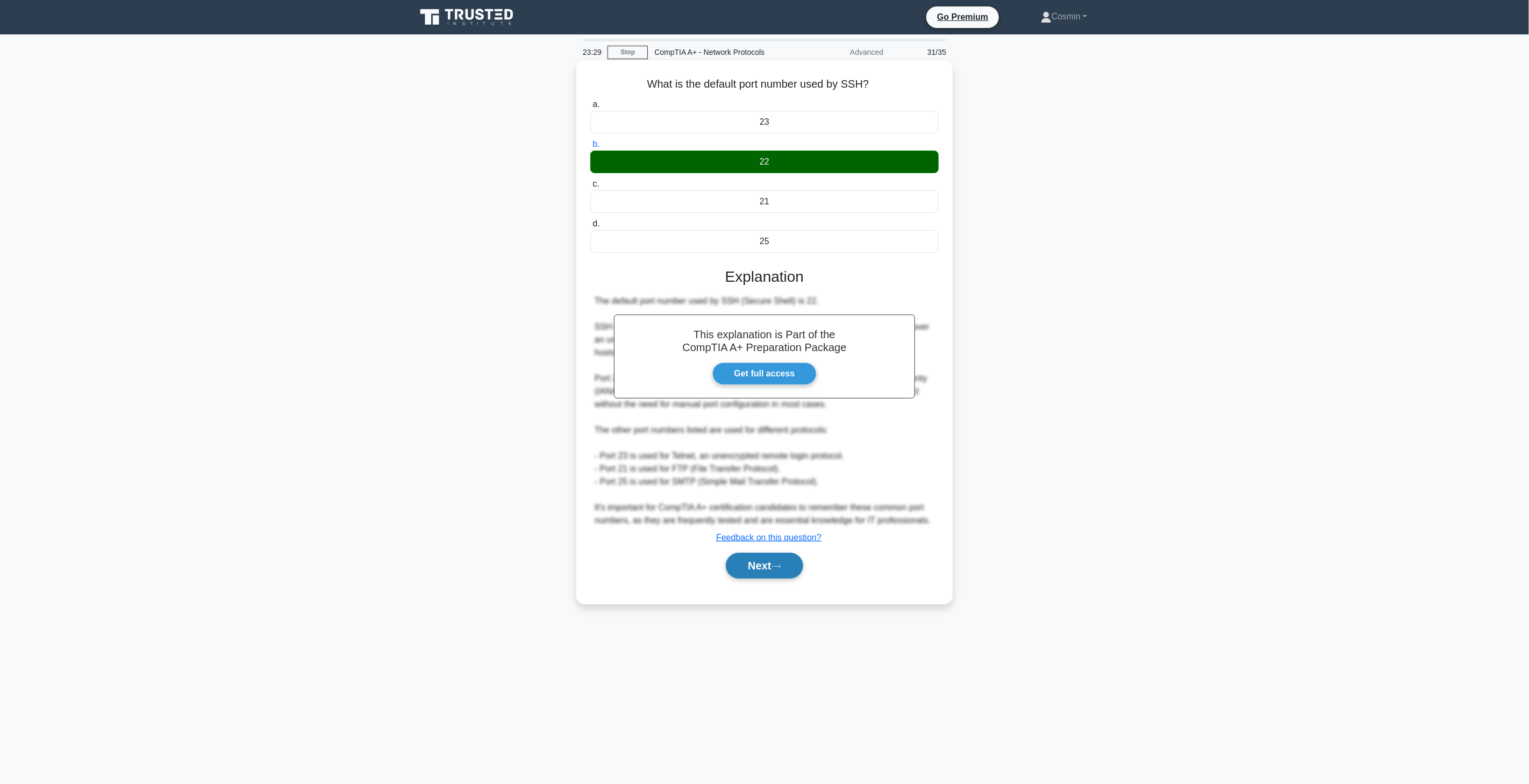
click at [766, 561] on button "Next" at bounding box center [764, 565] width 77 height 26
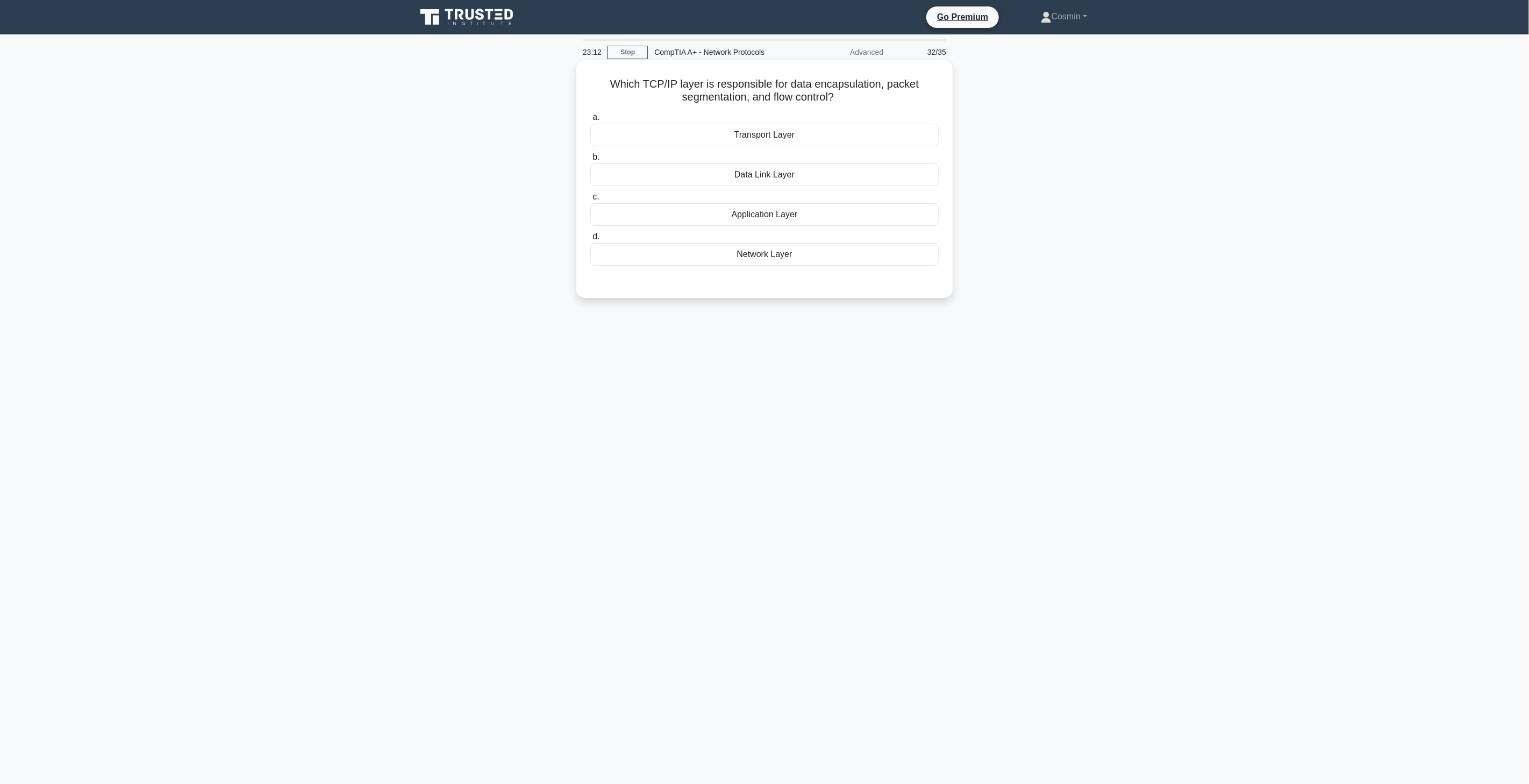
click at [764, 138] on div "Transport Layer" at bounding box center [764, 136] width 349 height 23
click at [590, 121] on input "a. Transport Layer" at bounding box center [590, 117] width 0 height 7
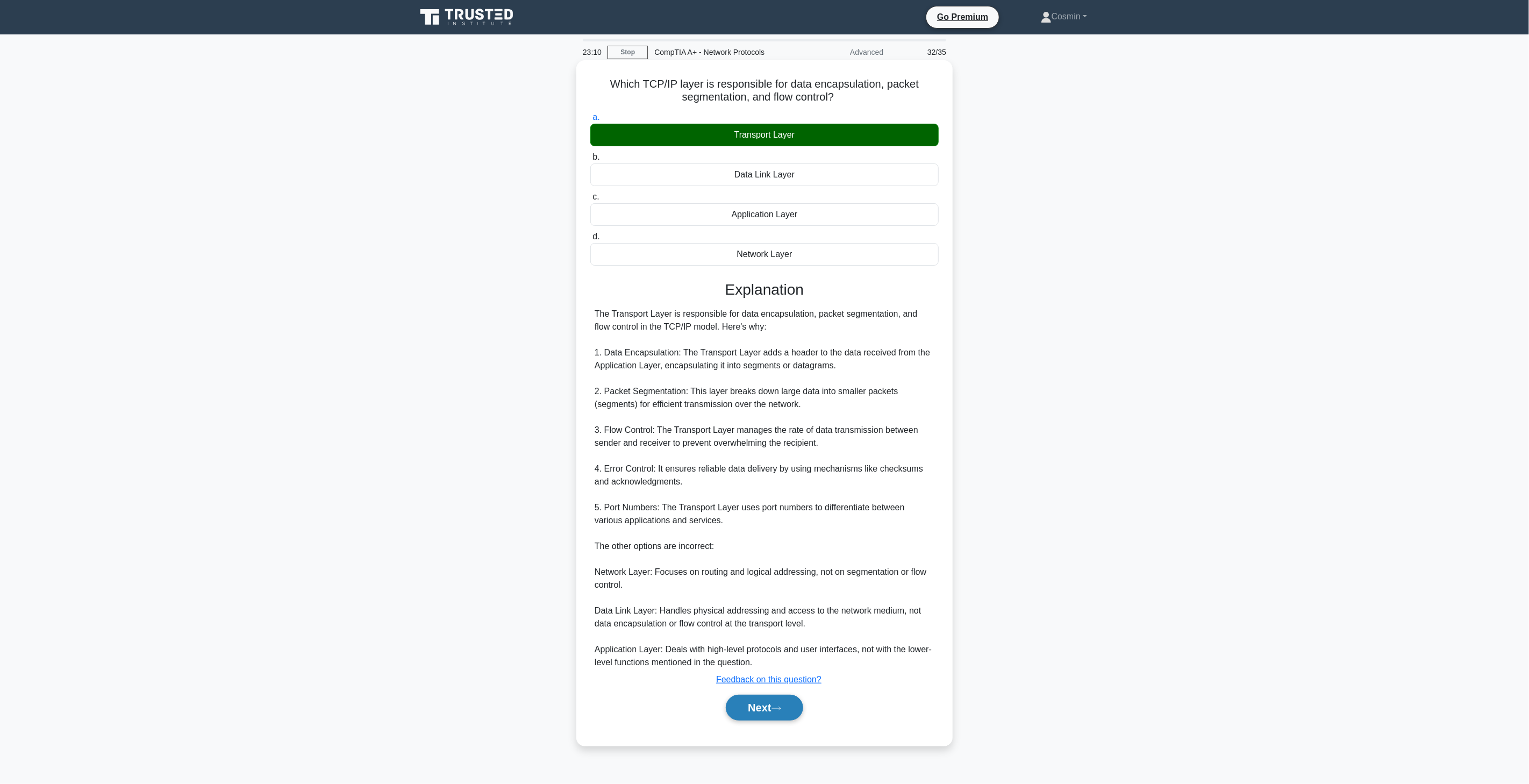
click at [797, 711] on button "Next" at bounding box center [764, 707] width 77 height 26
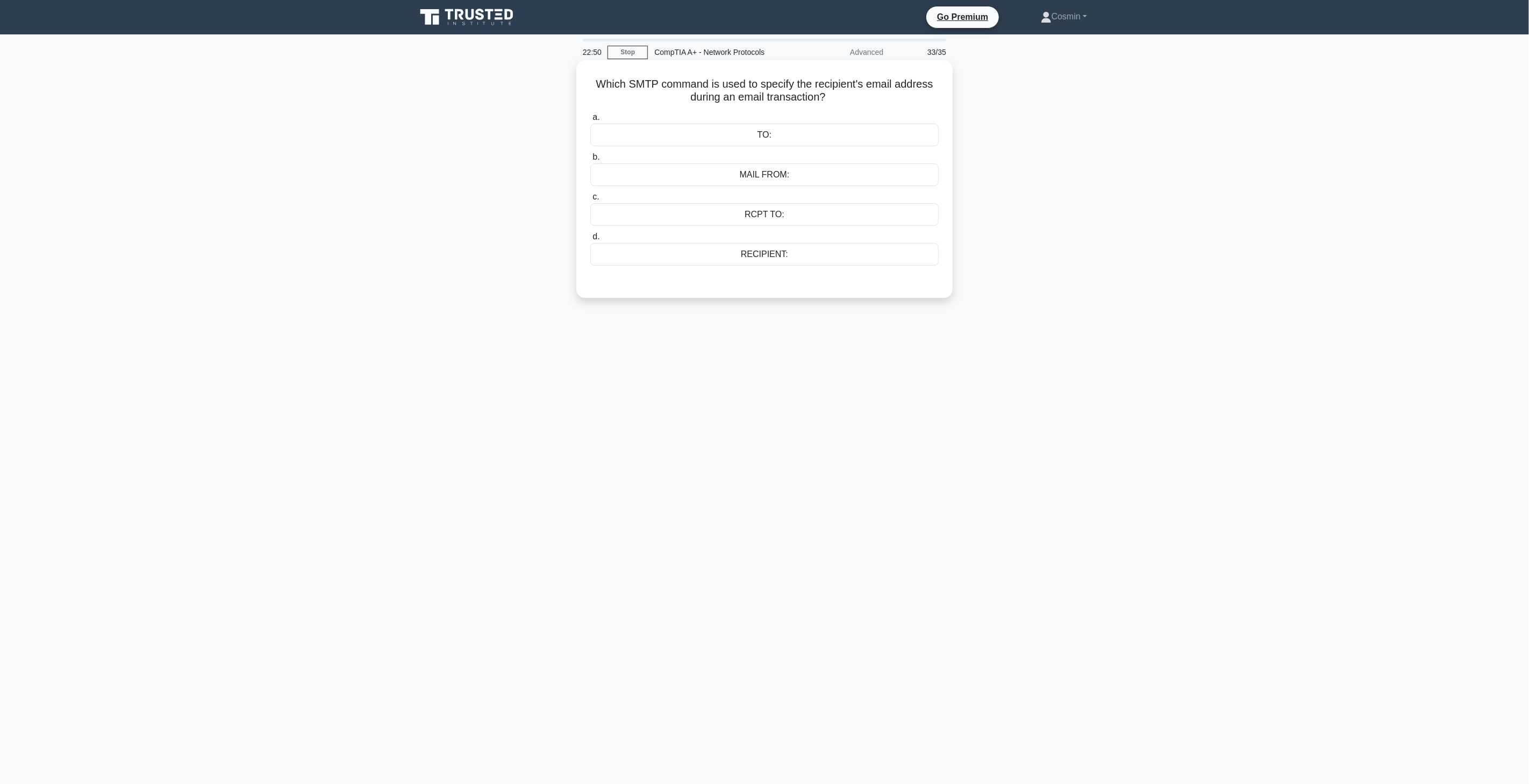
click at [789, 210] on div "RCPT TO:" at bounding box center [764, 215] width 349 height 23
click at [590, 201] on input "c. RCPT TO:" at bounding box center [590, 197] width 0 height 7
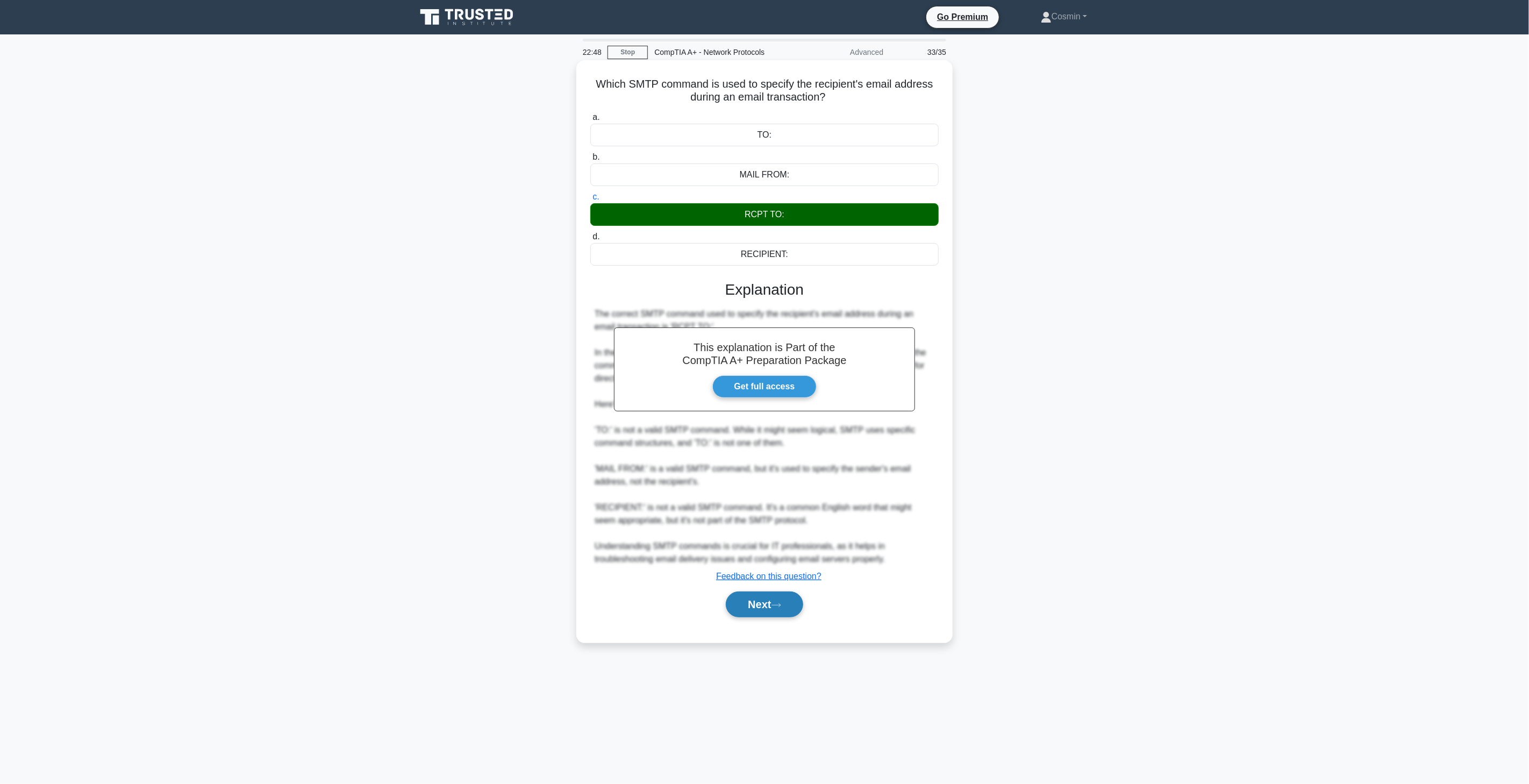
click at [755, 608] on button "Next" at bounding box center [764, 604] width 77 height 26
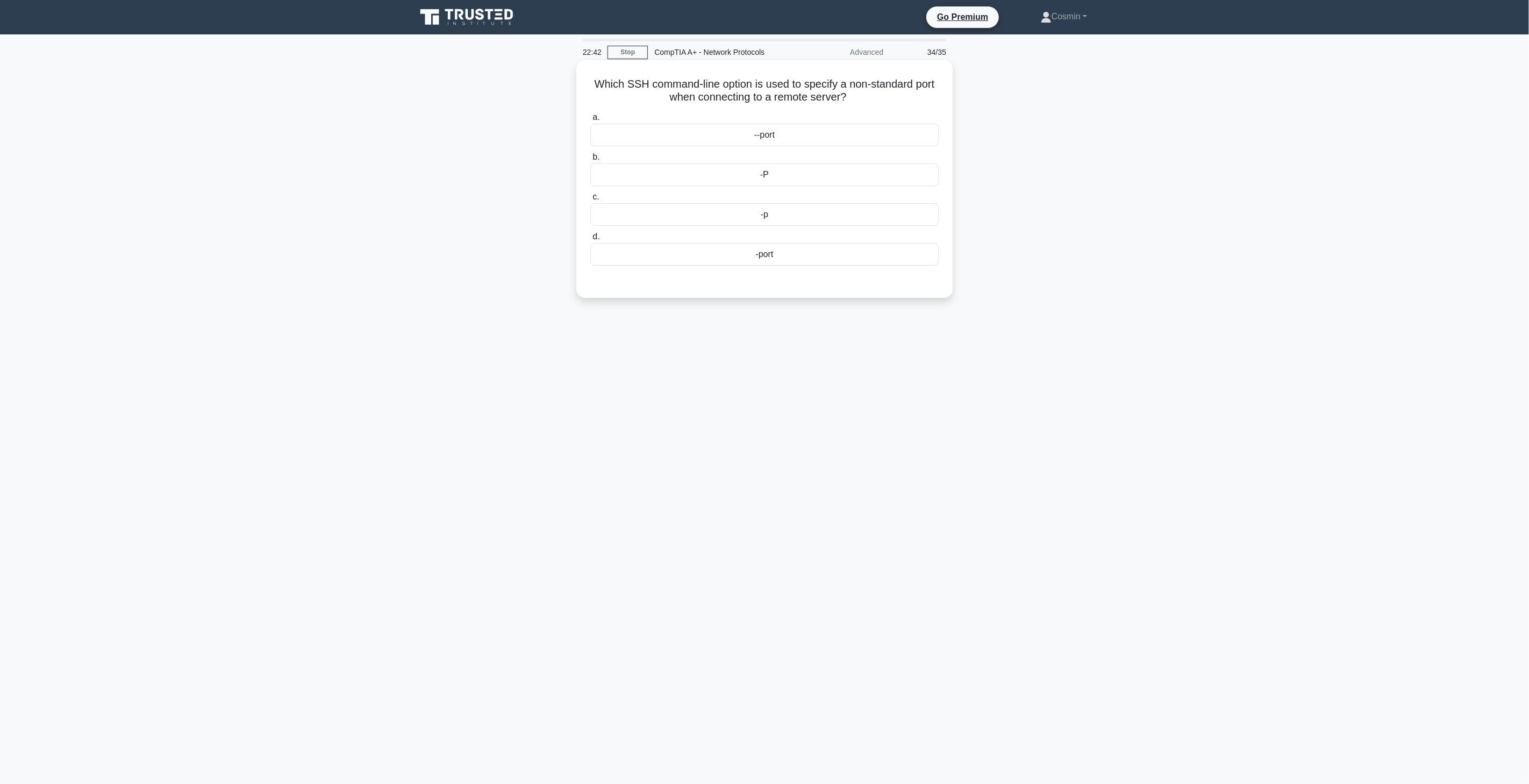
click at [782, 173] on div "-P" at bounding box center [764, 175] width 349 height 23
click at [590, 160] on input "b. -P" at bounding box center [590, 157] width 0 height 7
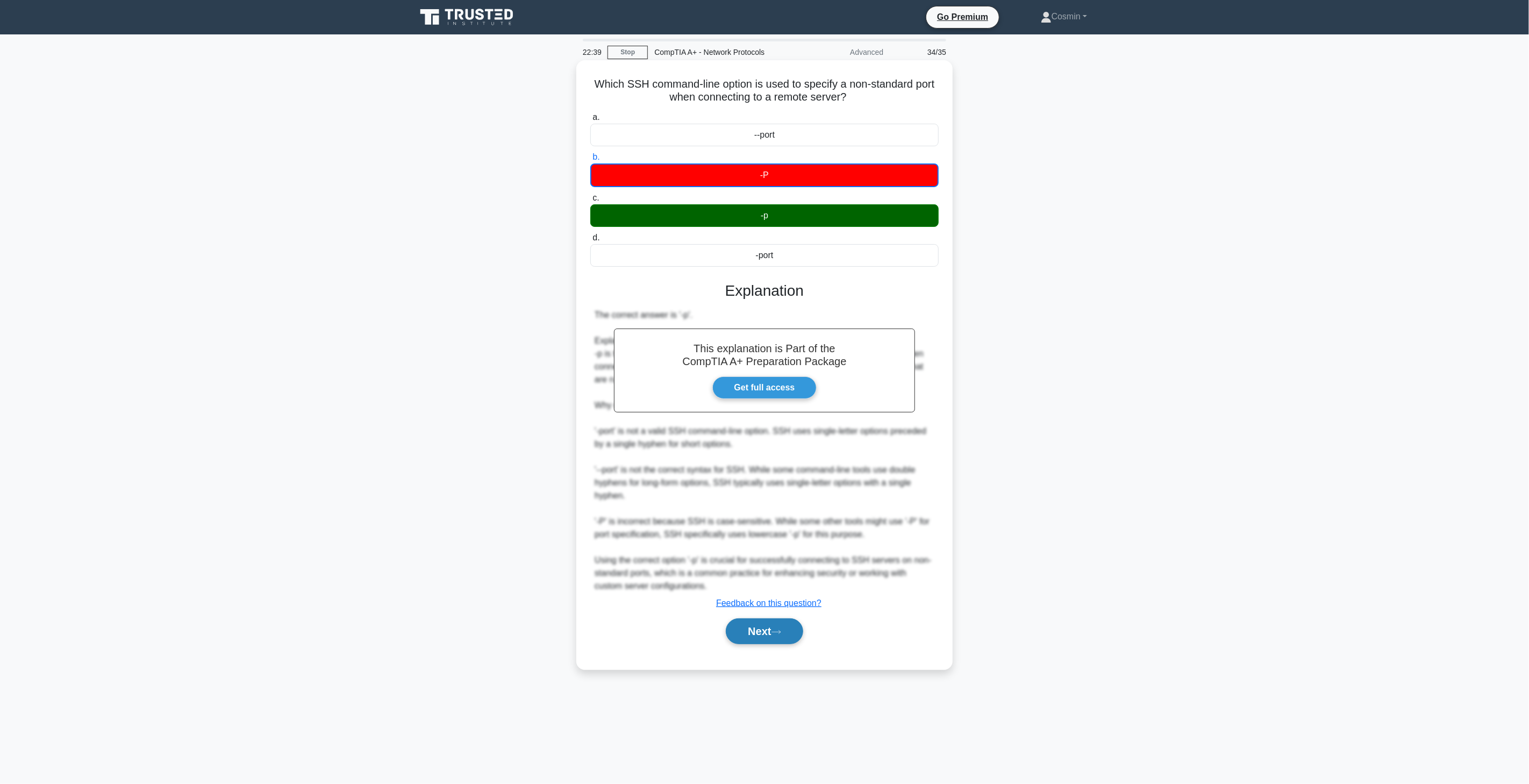
click at [759, 623] on button "Next" at bounding box center [764, 631] width 77 height 26
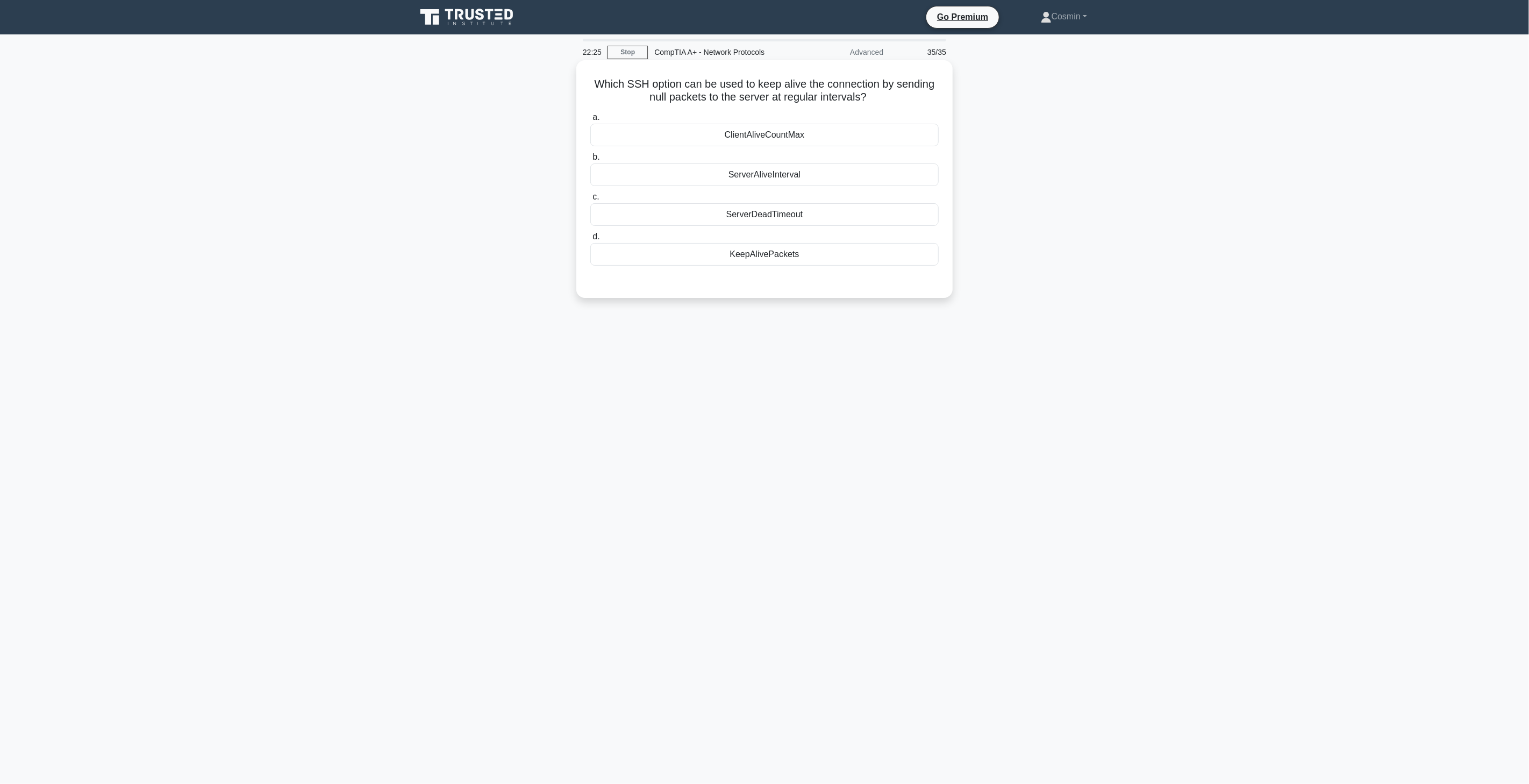
click at [714, 250] on div "KeepAlivePackets" at bounding box center [764, 254] width 349 height 23
click at [590, 241] on input "d. KeepAlivePackets" at bounding box center [590, 236] width 0 height 7
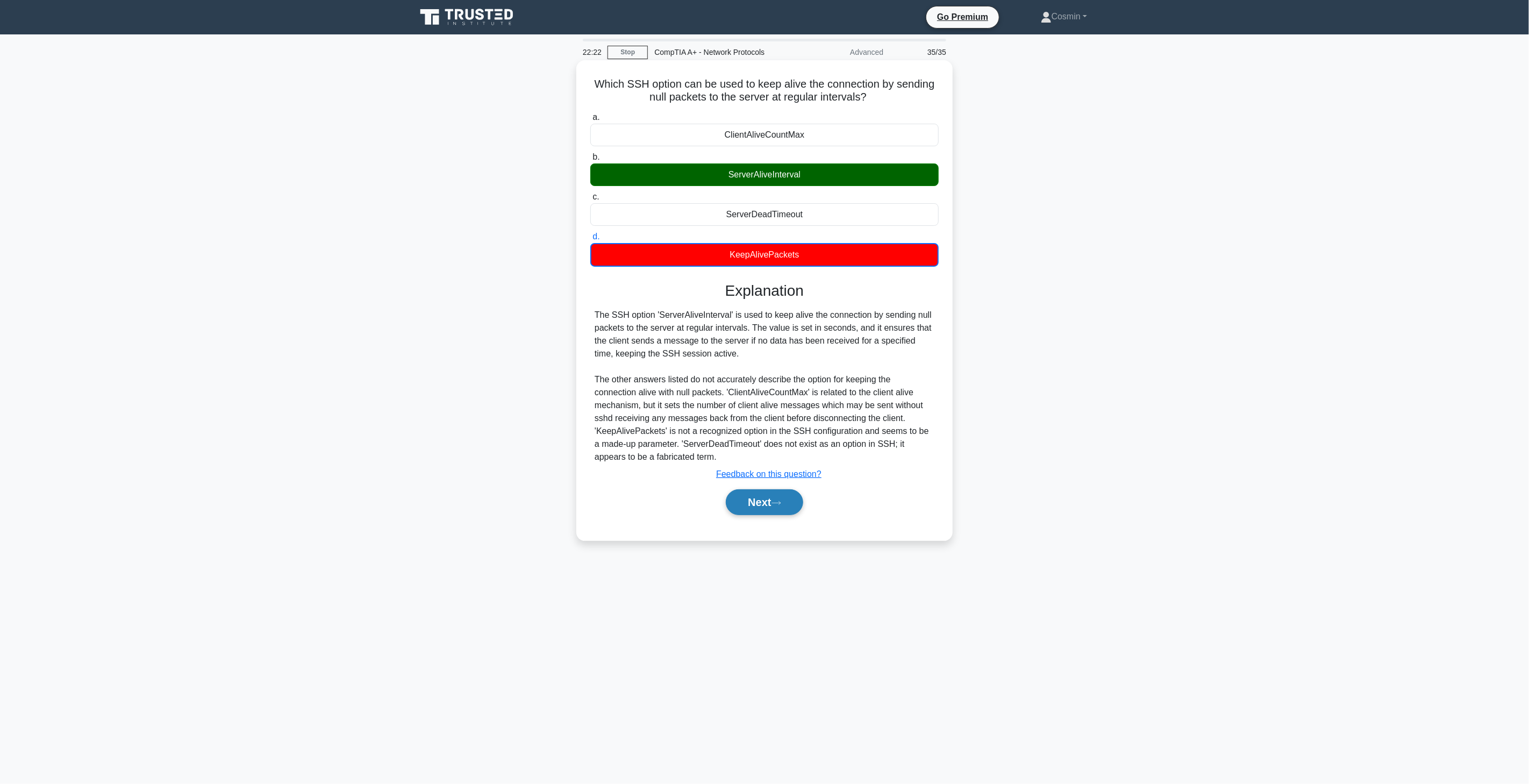
click at [767, 489] on button "Next" at bounding box center [764, 501] width 77 height 26
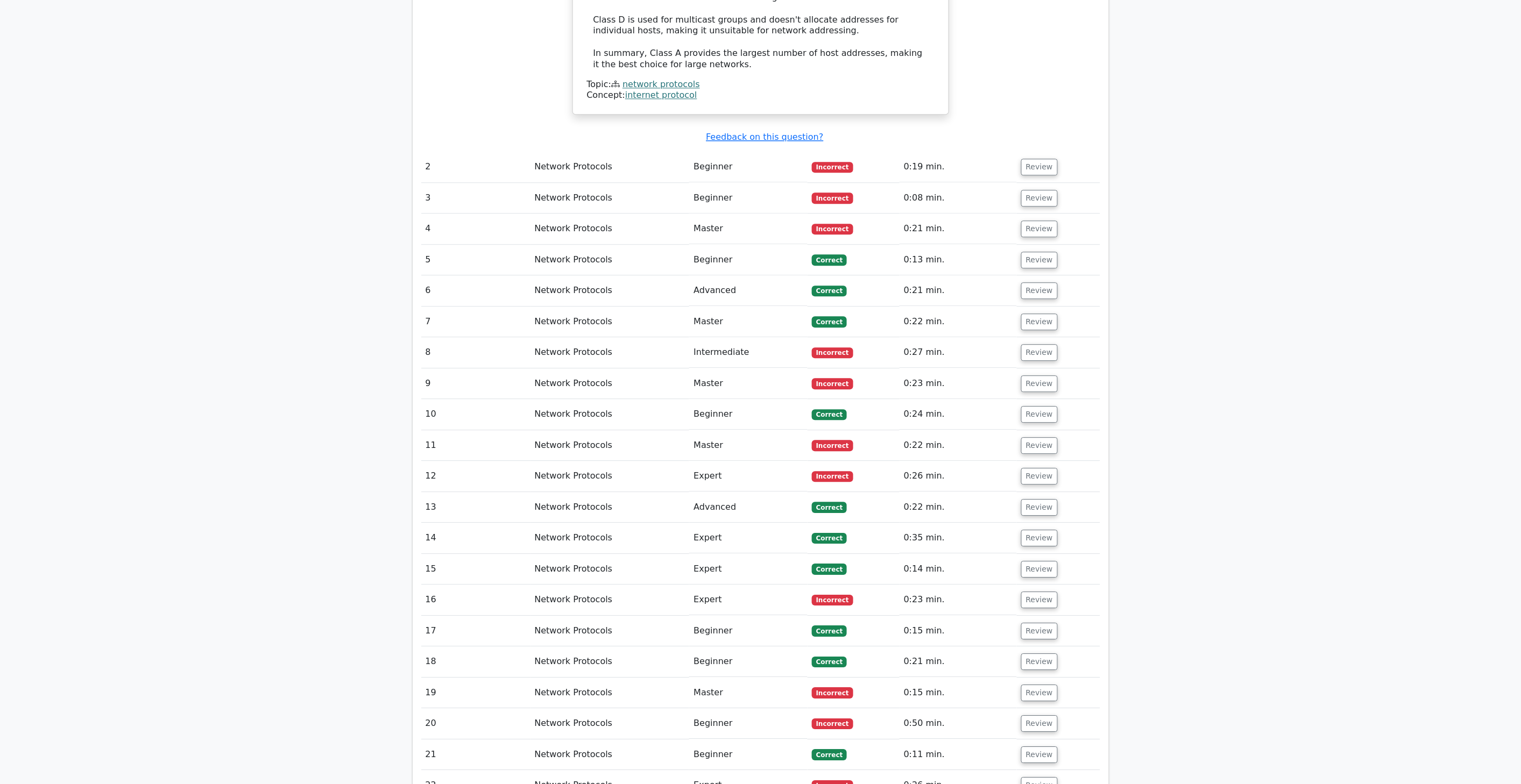
scroll to position [1255, 0]
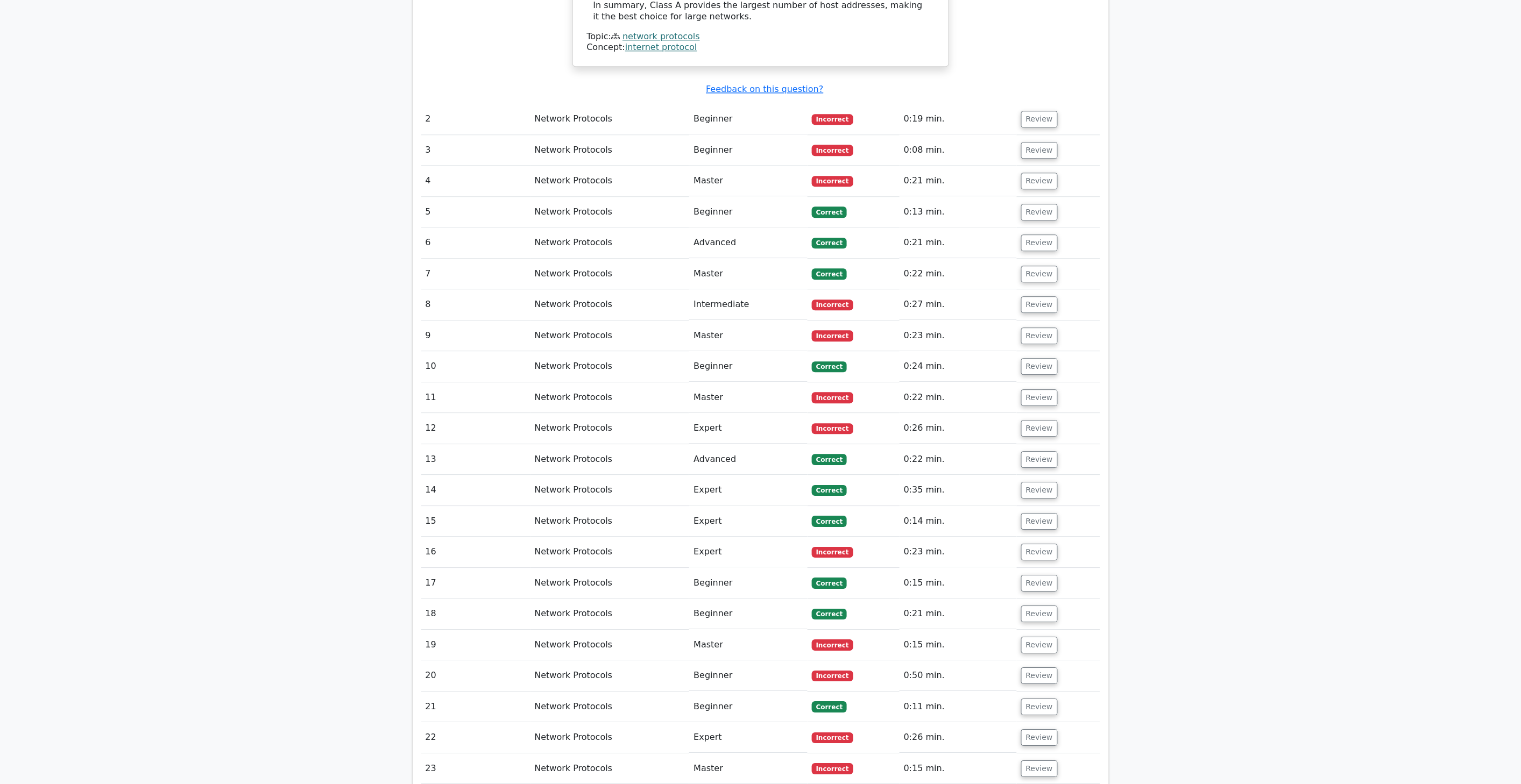
click at [743, 259] on td "Master" at bounding box center [748, 274] width 118 height 31
drag, startPoint x: 743, startPoint y: 247, endPoint x: 1095, endPoint y: 264, distance: 352.4
click at [744, 259] on td "Master" at bounding box center [748, 274] width 118 height 31
click at [1048, 265] on button "Review" at bounding box center [1039, 273] width 36 height 16
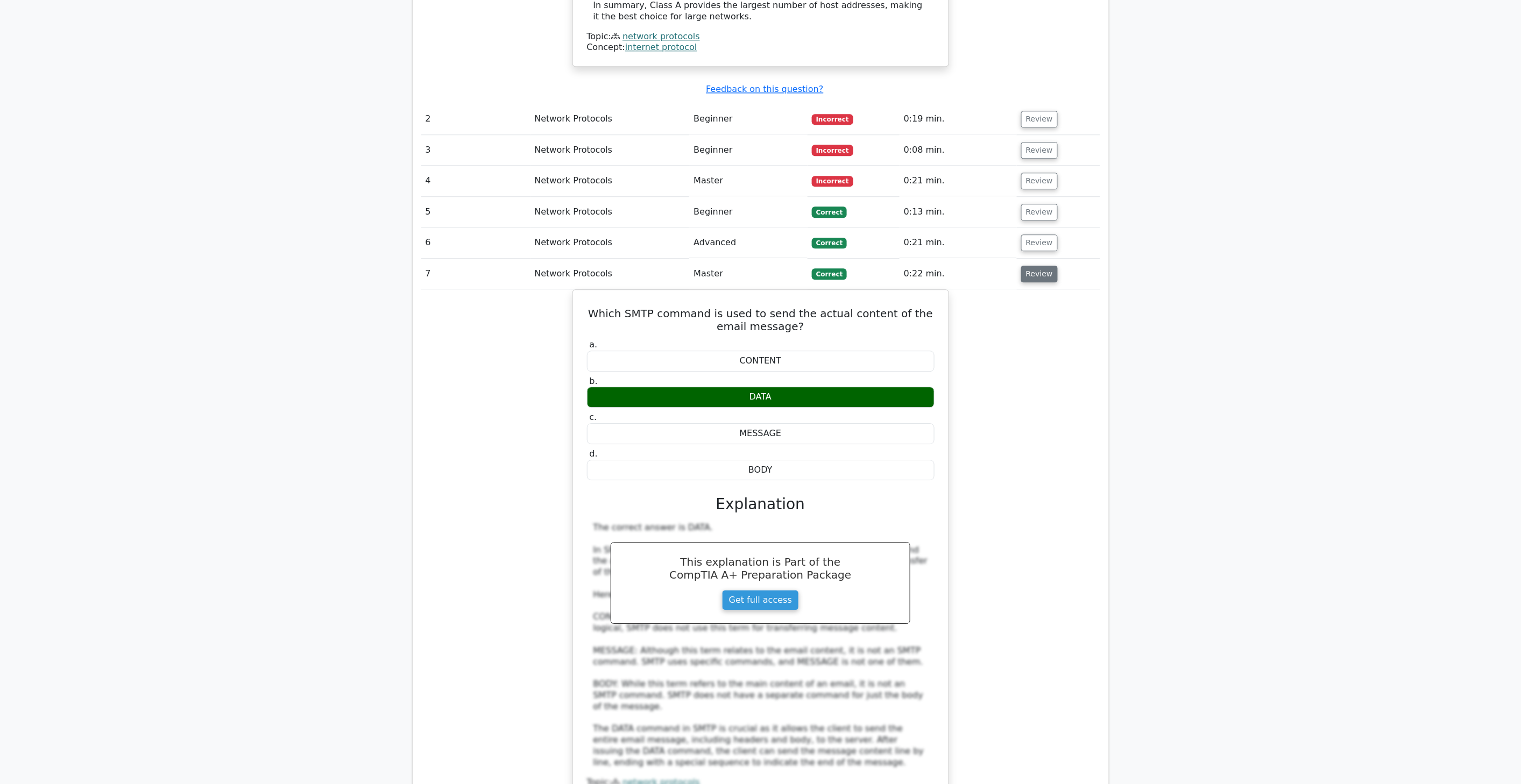
click at [1048, 265] on button "Review" at bounding box center [1039, 273] width 36 height 16
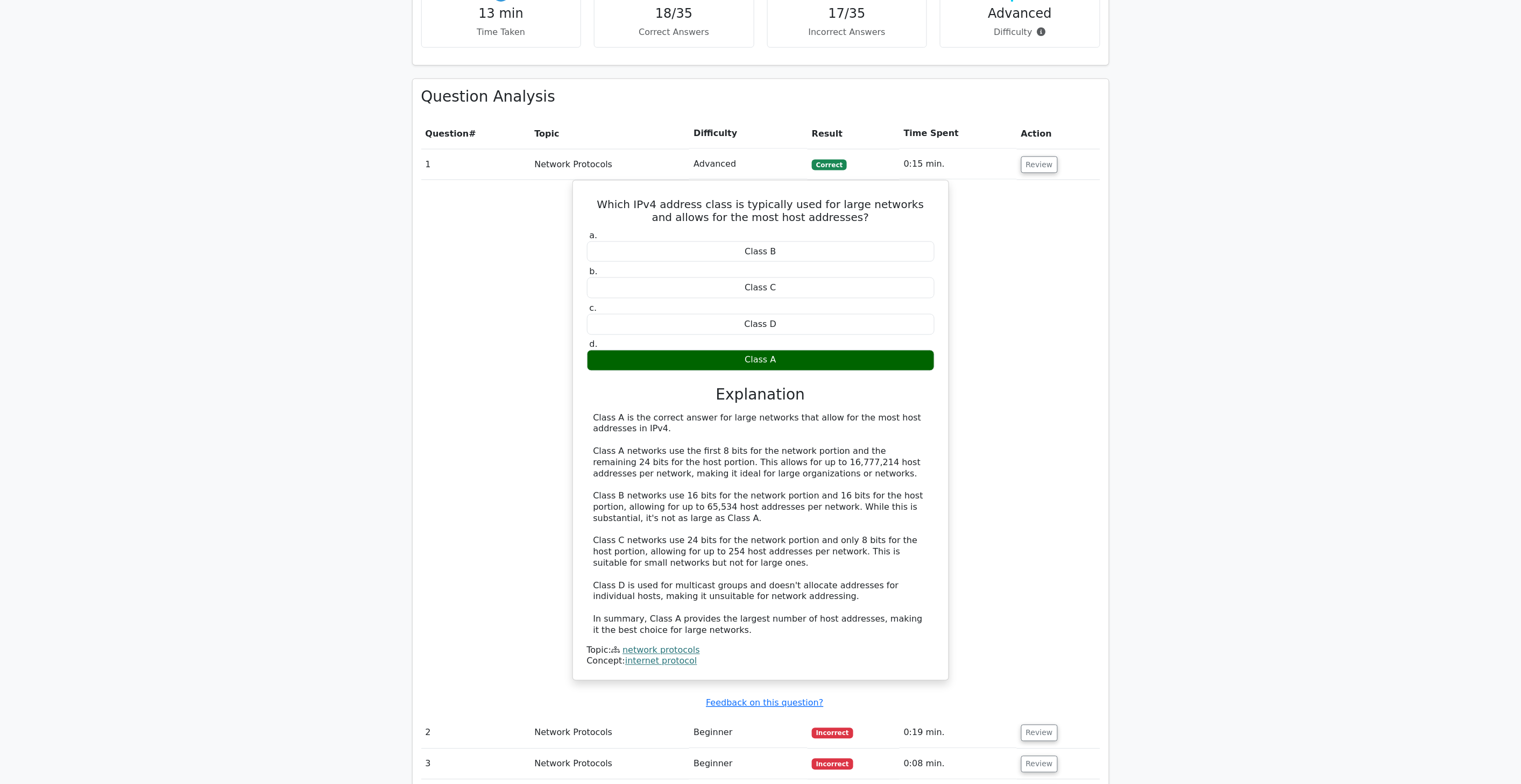
scroll to position [0, 0]
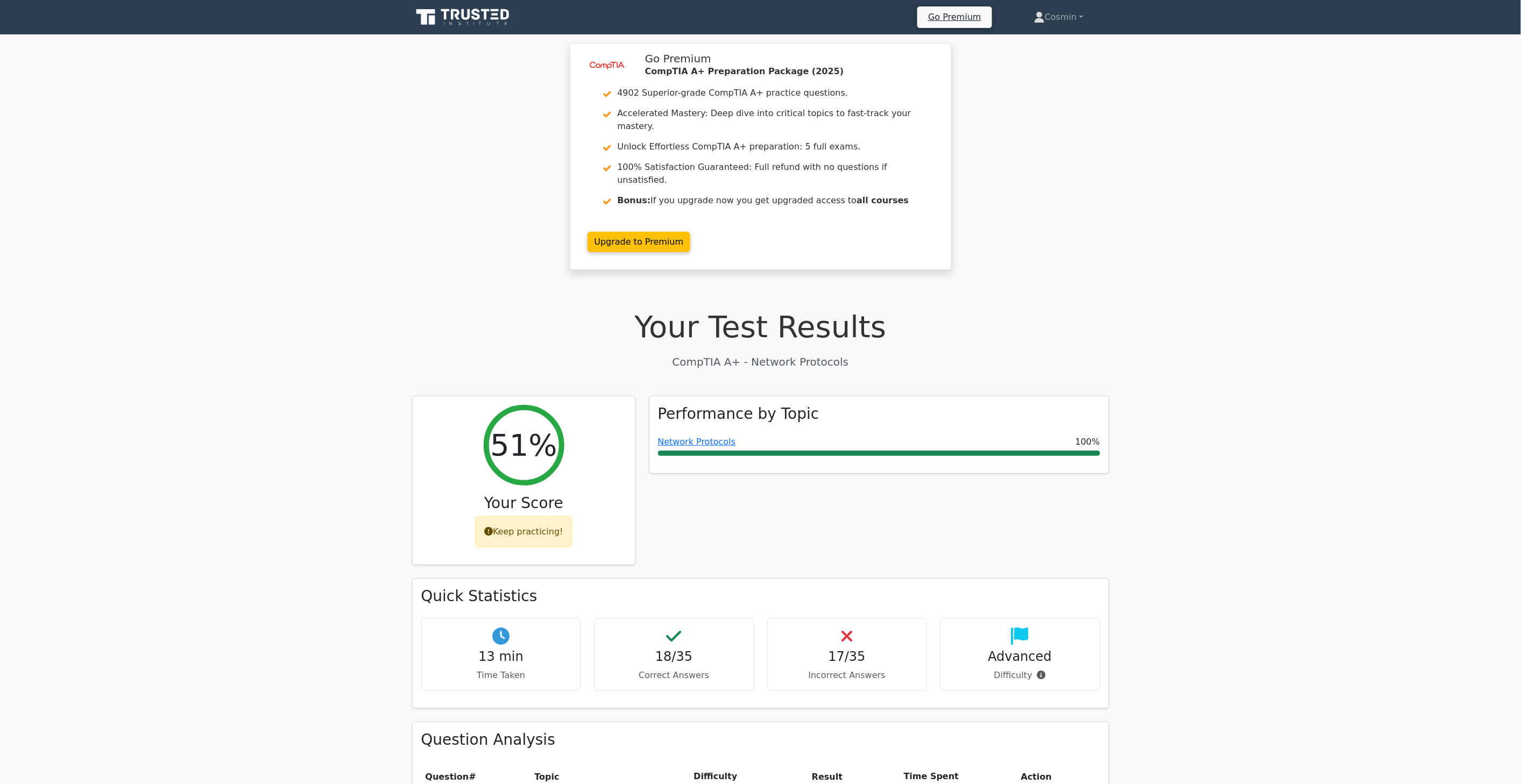
drag, startPoint x: 1100, startPoint y: 394, endPoint x: 1018, endPoint y: 62, distance: 342.0
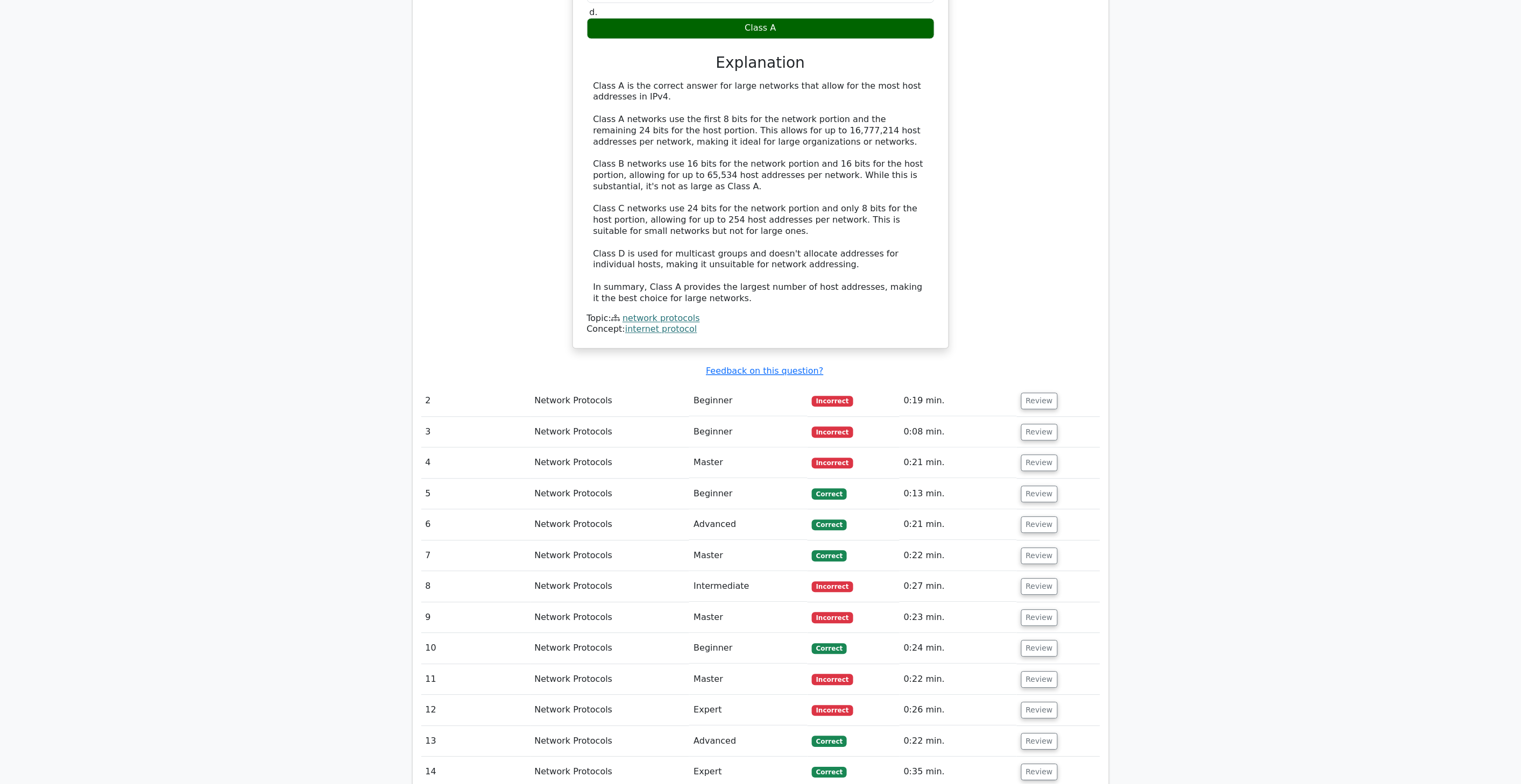
scroll to position [1015, 0]
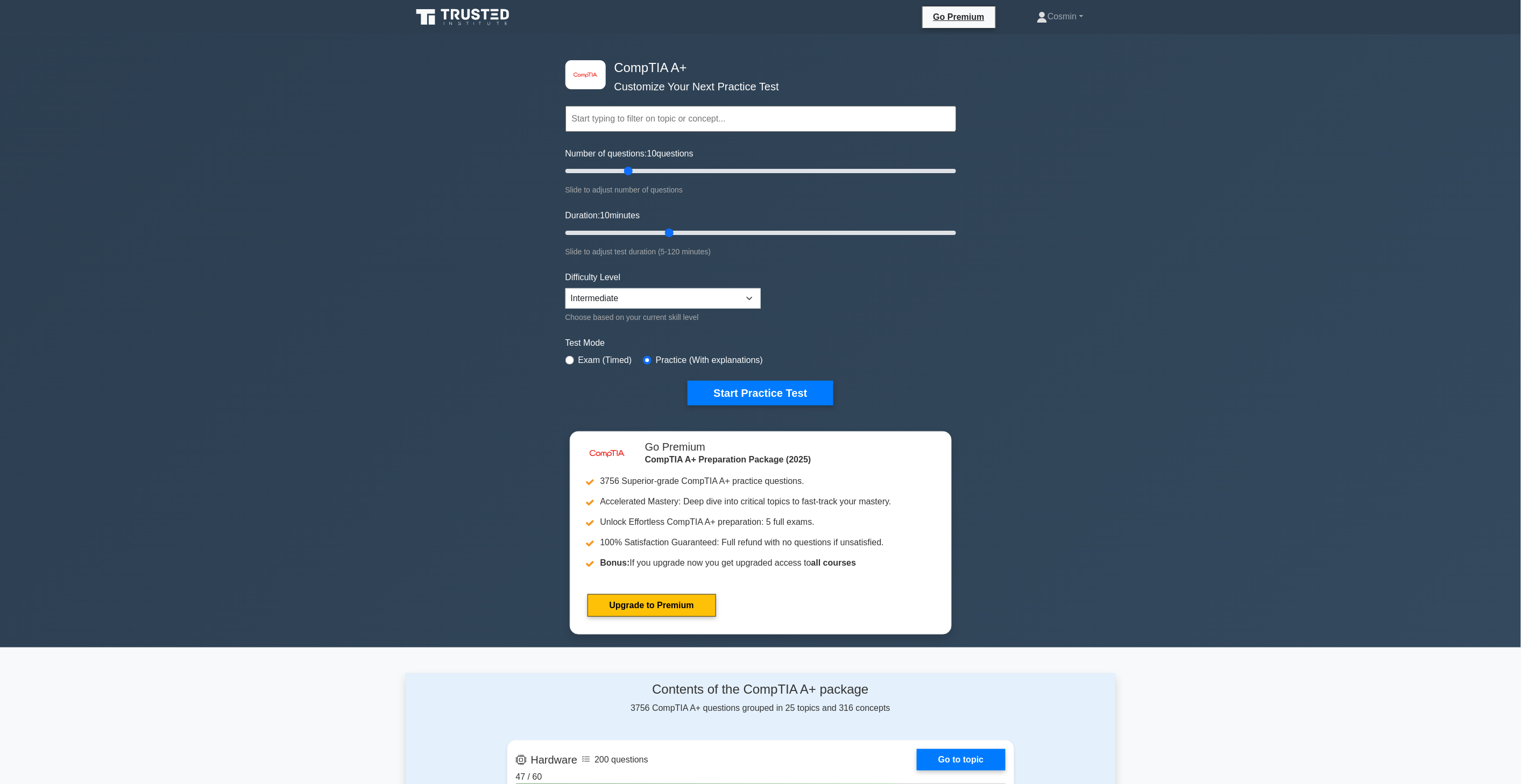
click at [669, 126] on input "text" at bounding box center [760, 118] width 391 height 26
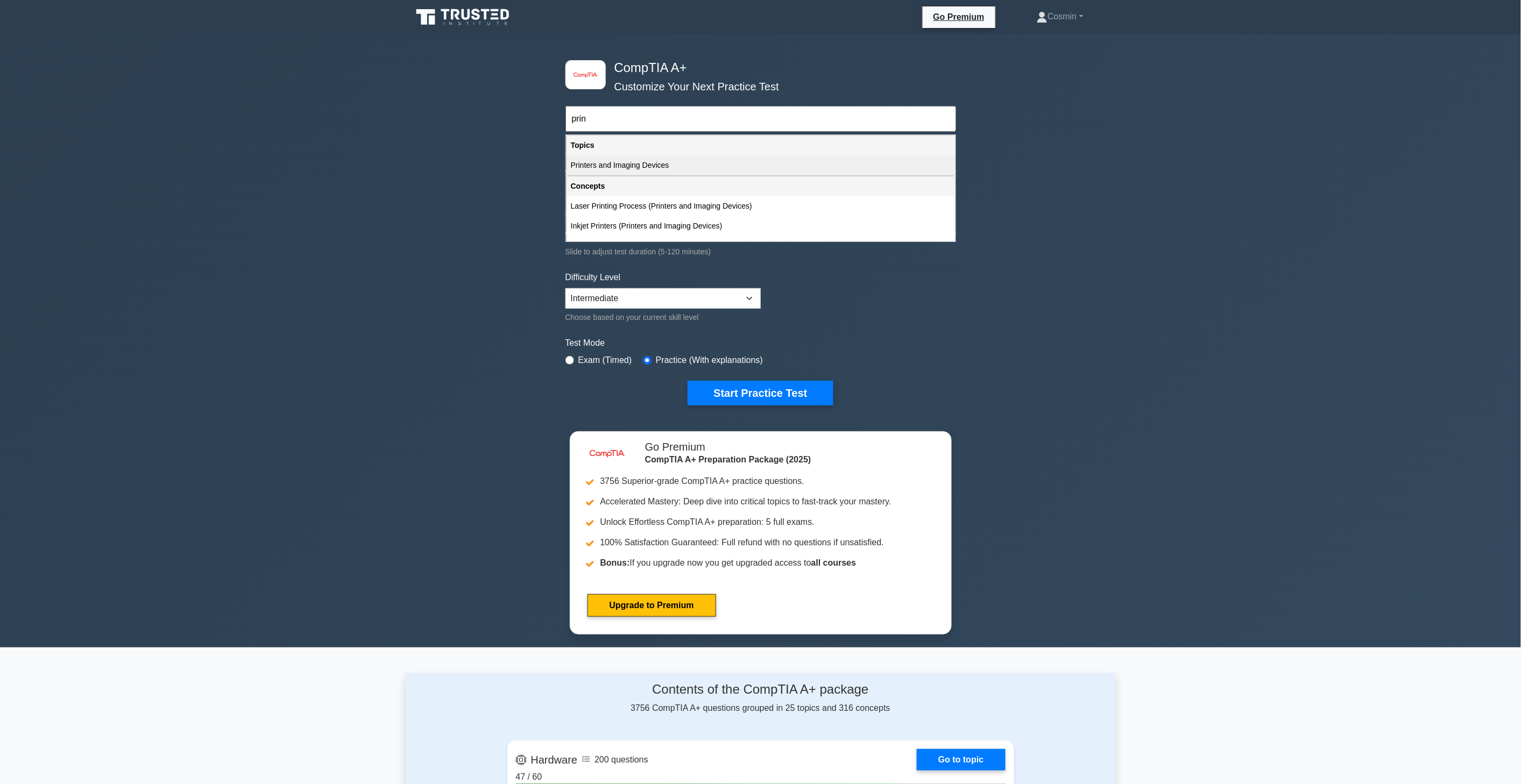
click at [681, 169] on div "Printers and Imaging Devices" at bounding box center [760, 165] width 389 height 20
type input "Printers and Imaging Devices"
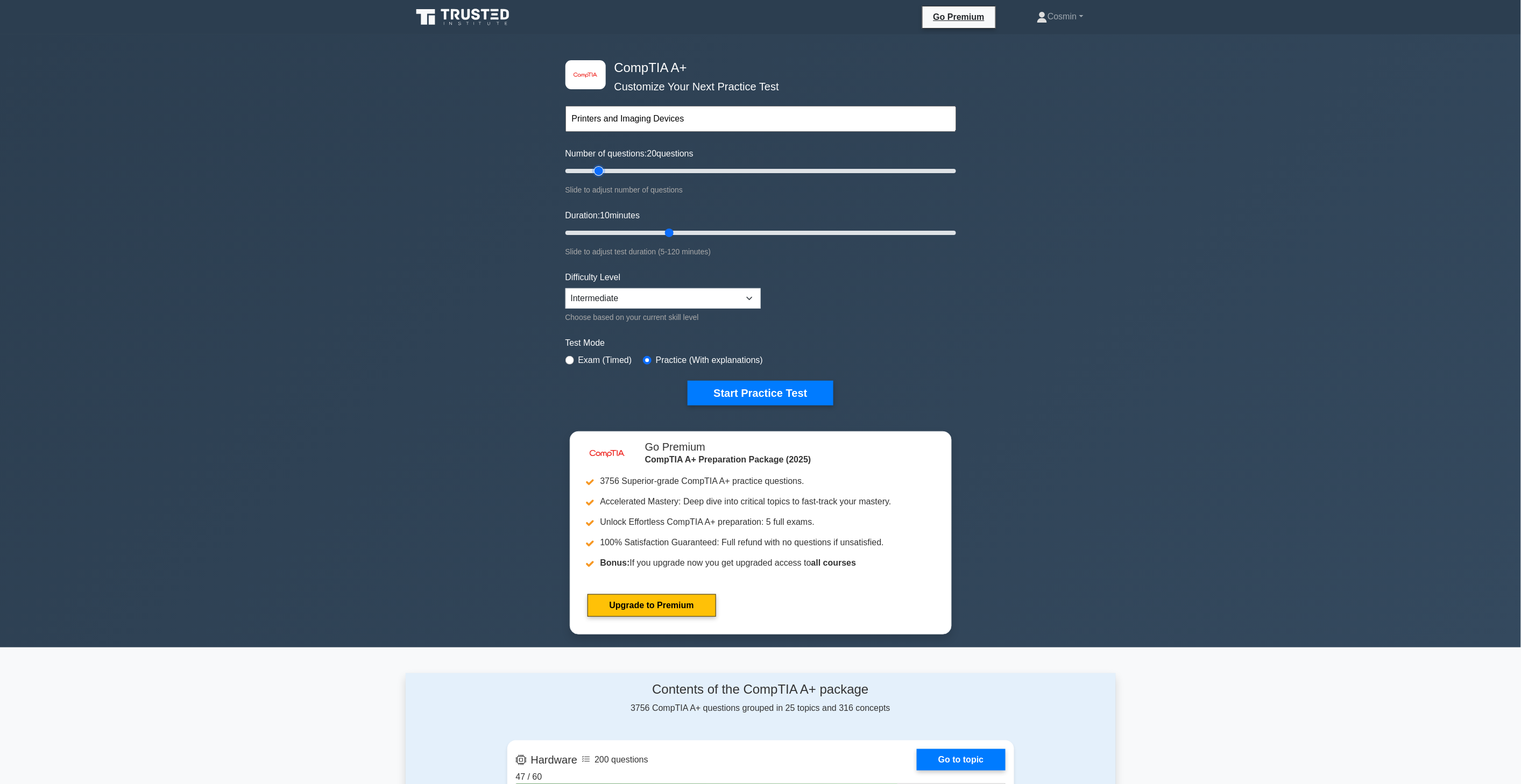
drag, startPoint x: 628, startPoint y: 169, endPoint x: 600, endPoint y: 162, distance: 28.9
type input "20"
click at [600, 164] on input "Number of questions: 20 questions" at bounding box center [760, 171] width 391 height 13
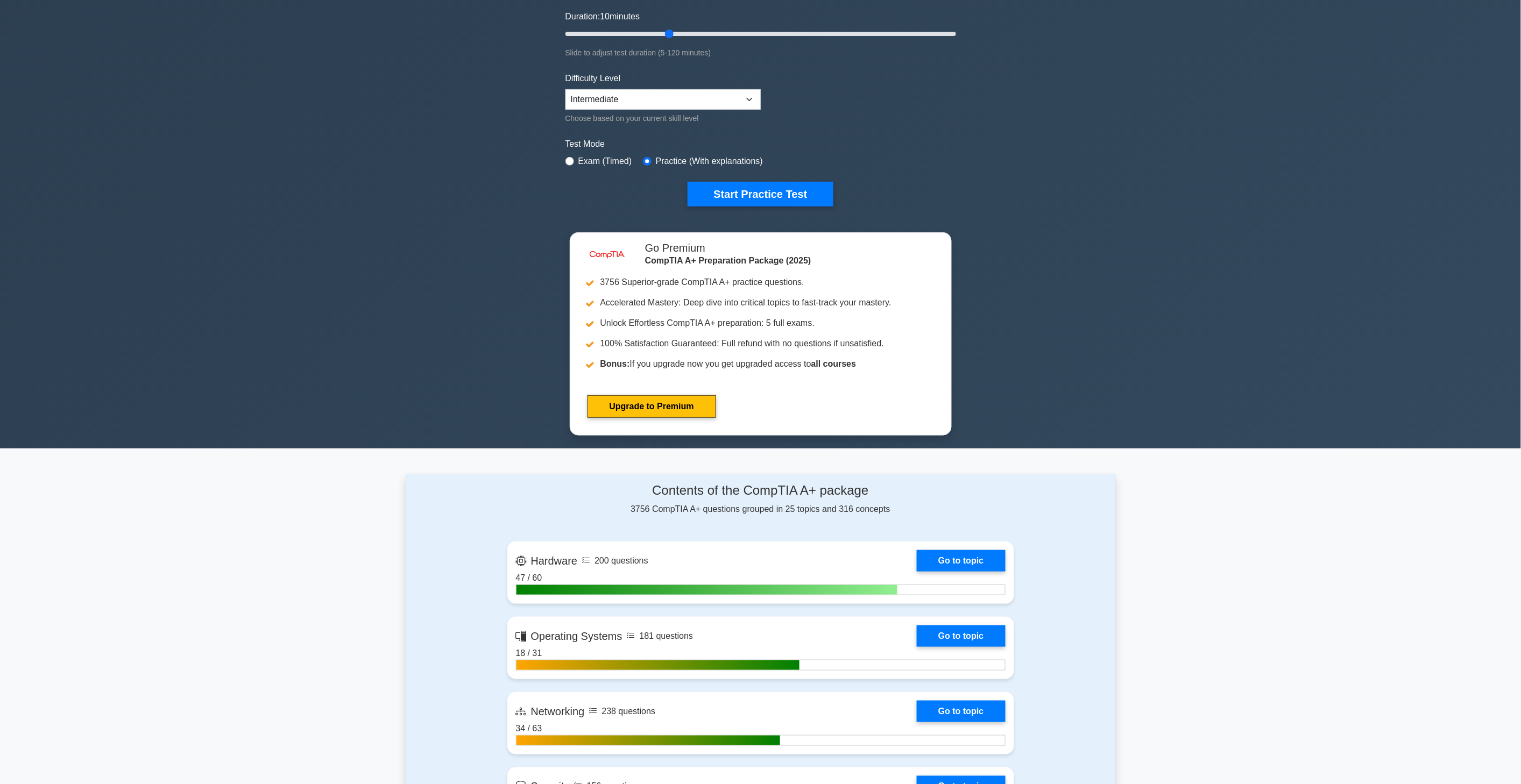
scroll to position [239, 0]
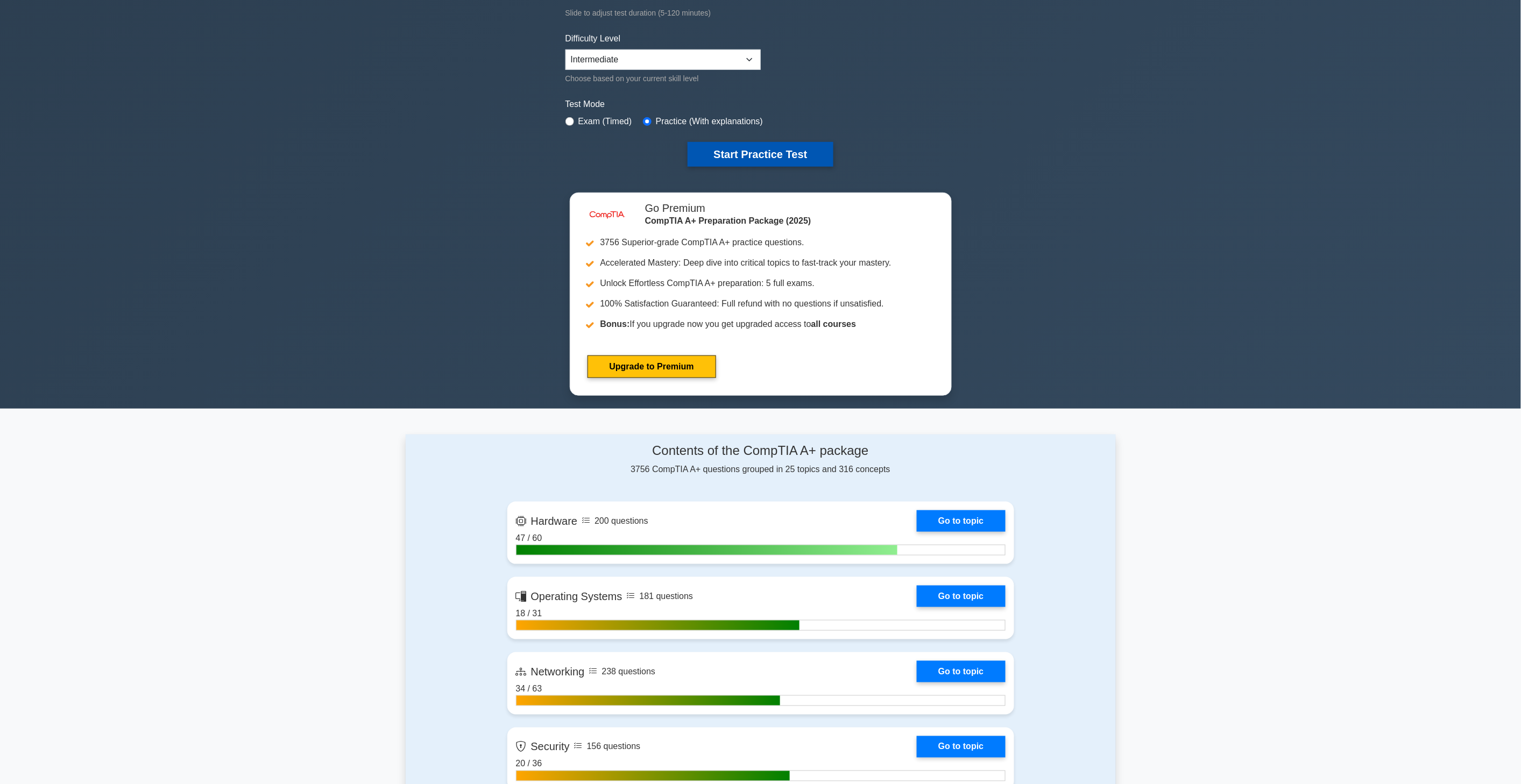
click at [783, 148] on button "Start Practice Test" at bounding box center [760, 155] width 145 height 25
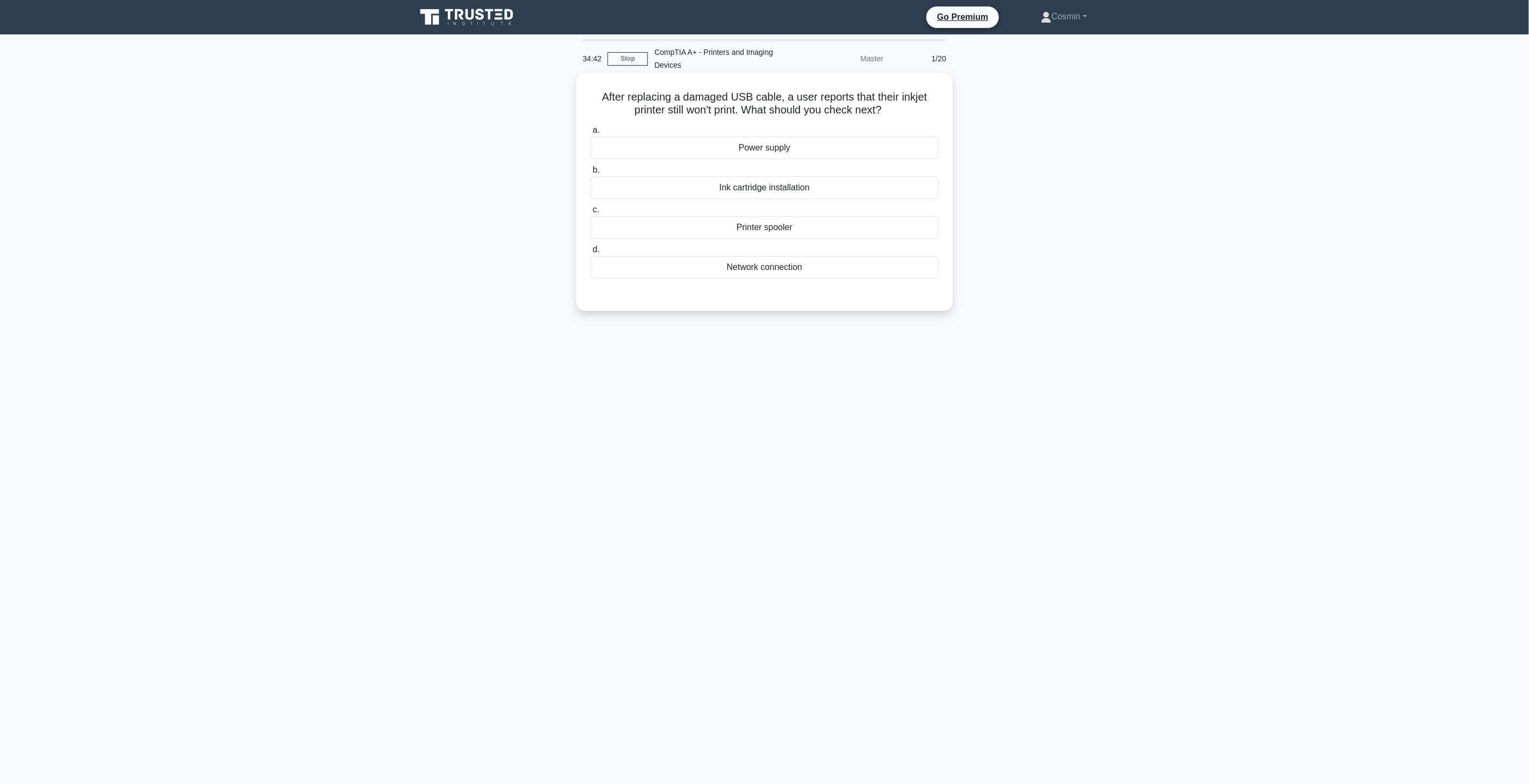
click at [754, 155] on div "Power supply" at bounding box center [764, 148] width 349 height 23
click at [590, 134] on input "a. Power supply" at bounding box center [590, 130] width 0 height 7
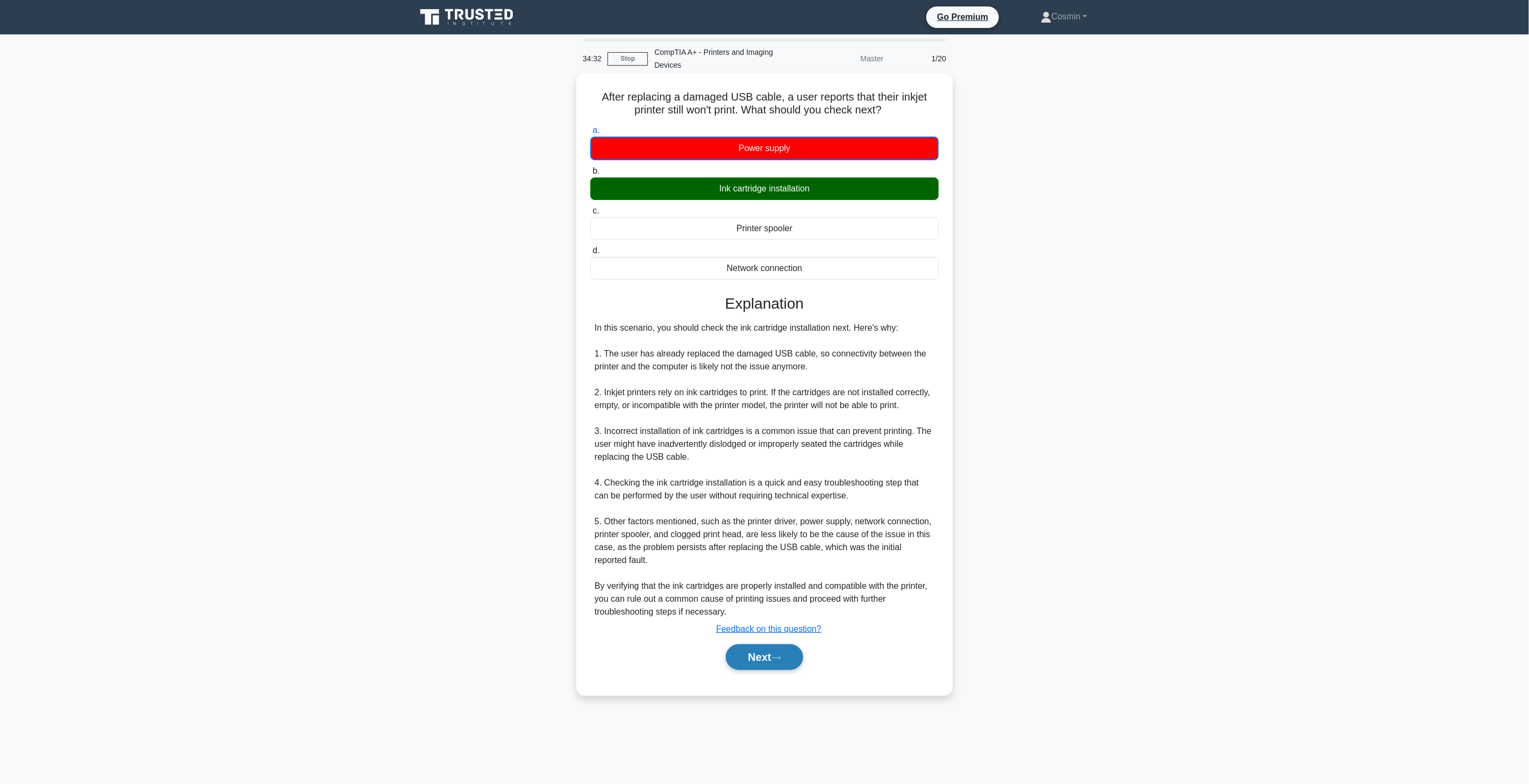
click at [772, 651] on button "Next" at bounding box center [764, 657] width 77 height 26
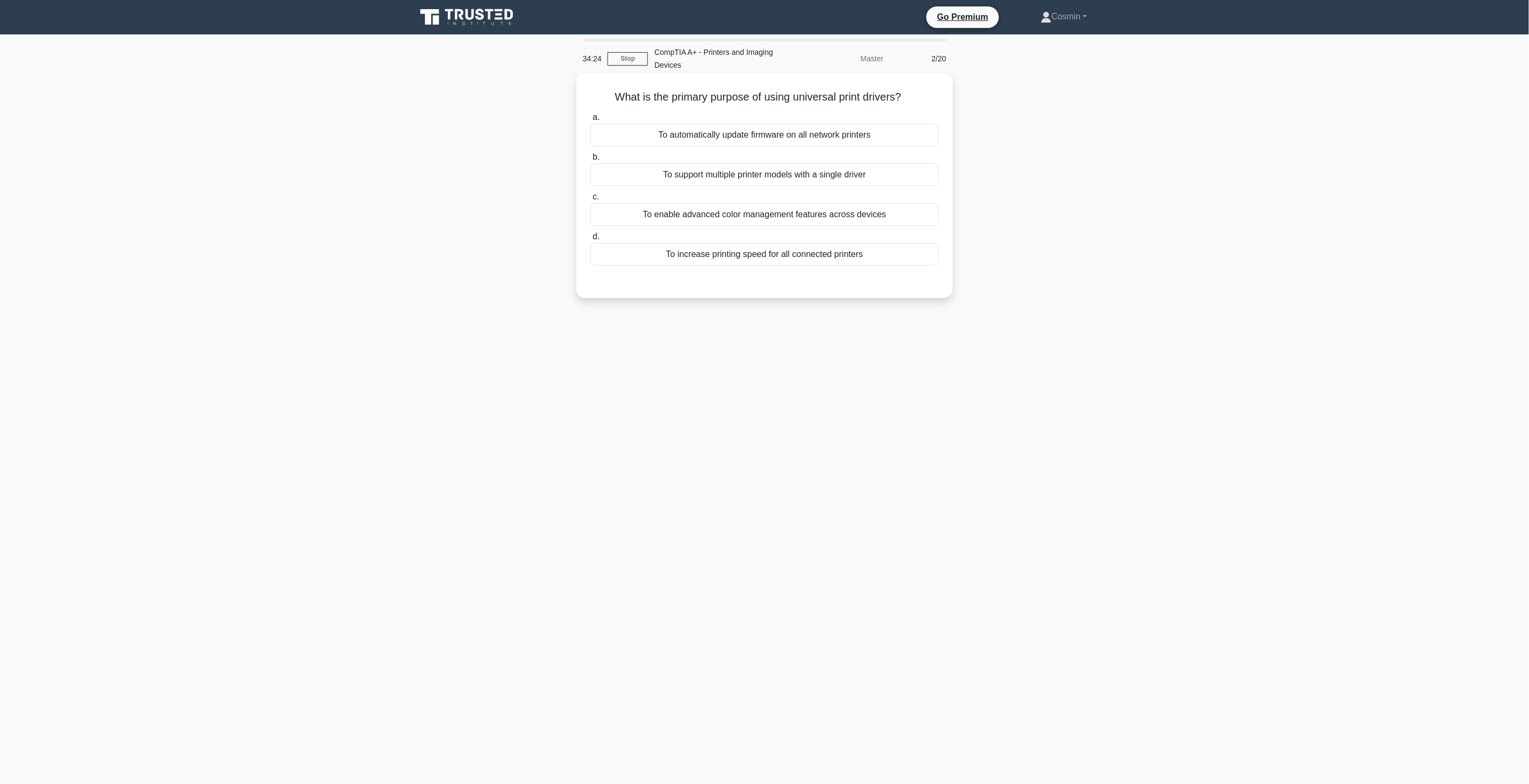
click at [862, 178] on div "To support multiple printer models with a single driver" at bounding box center [764, 175] width 349 height 23
click at [590, 160] on input "b. To support multiple printer models with a single driver" at bounding box center [590, 157] width 0 height 7
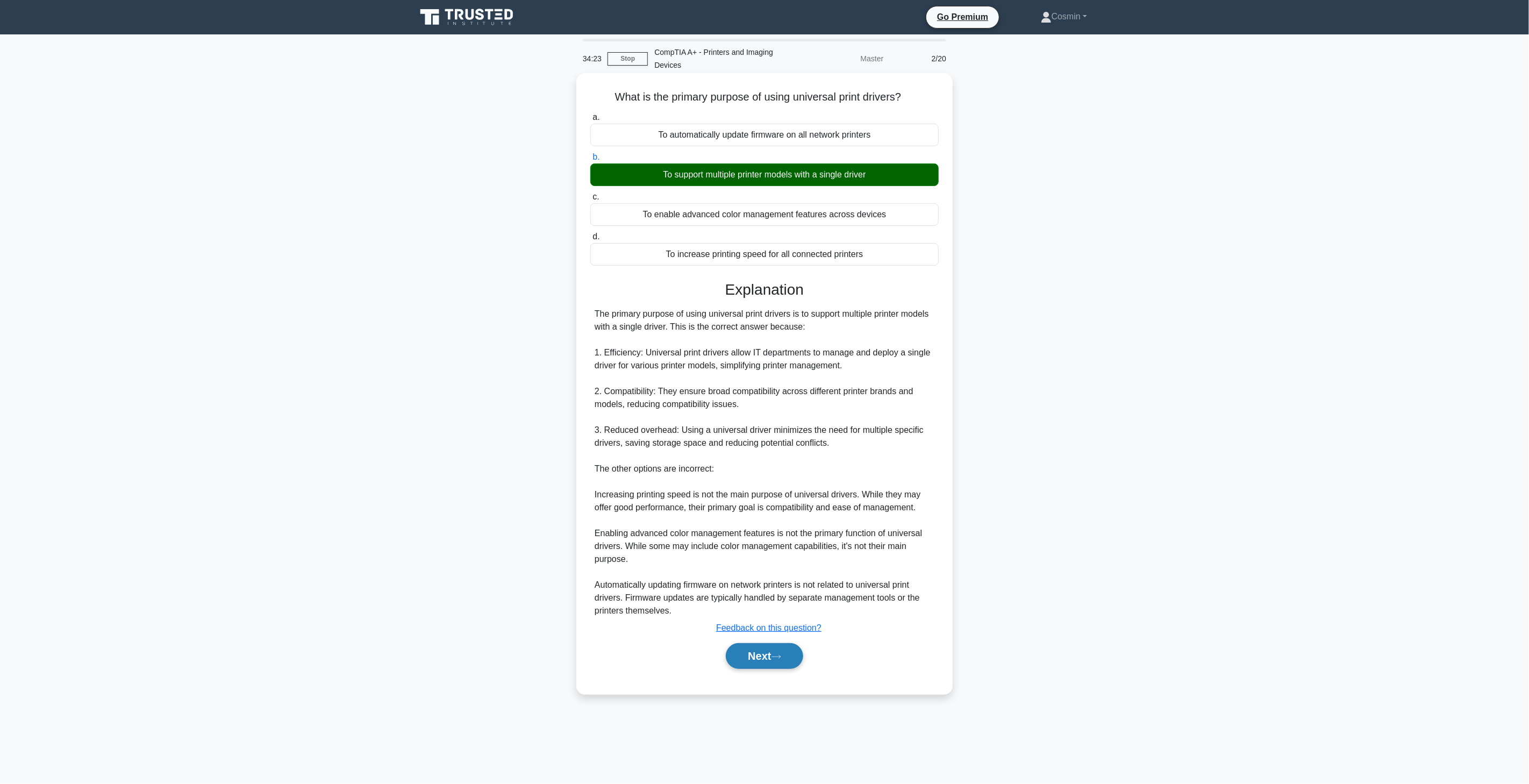
click at [755, 655] on button "Next" at bounding box center [764, 655] width 77 height 26
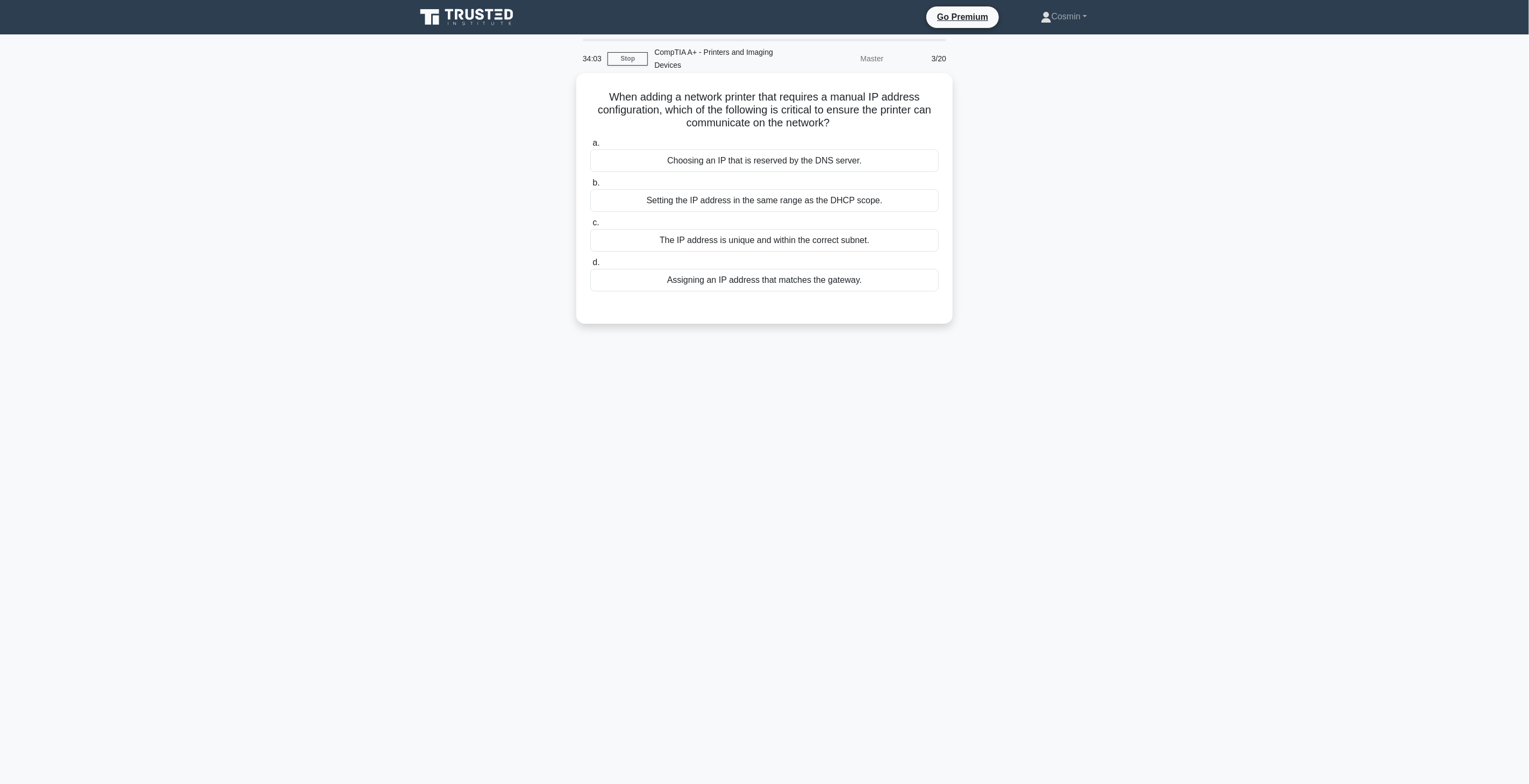
click at [820, 286] on div "Assigning an IP address that matches the gateway." at bounding box center [764, 281] width 349 height 23
click at [590, 266] on input "d. Assigning an IP address that matches the gateway." at bounding box center [590, 262] width 0 height 7
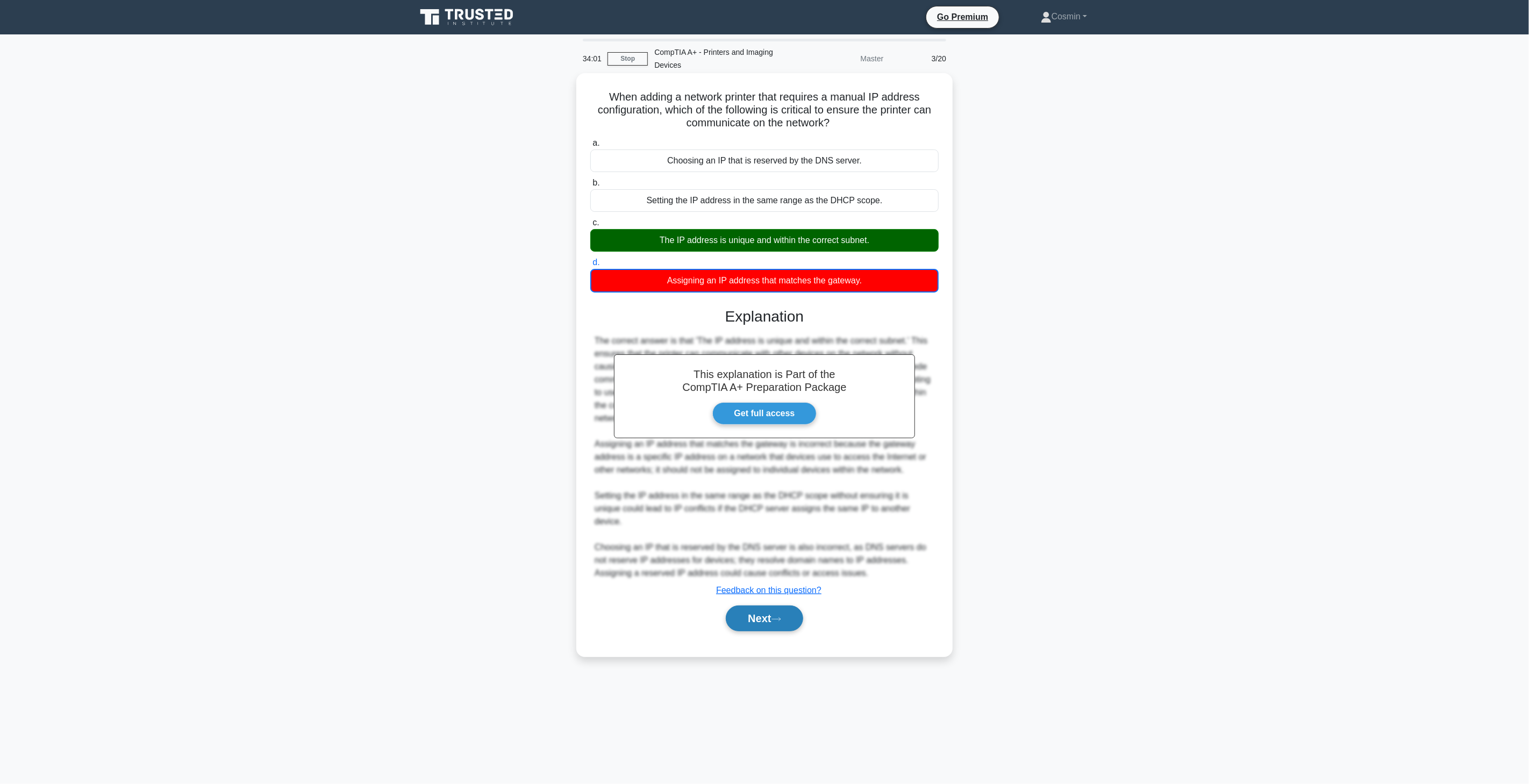
click at [773, 605] on button "Next" at bounding box center [764, 618] width 77 height 26
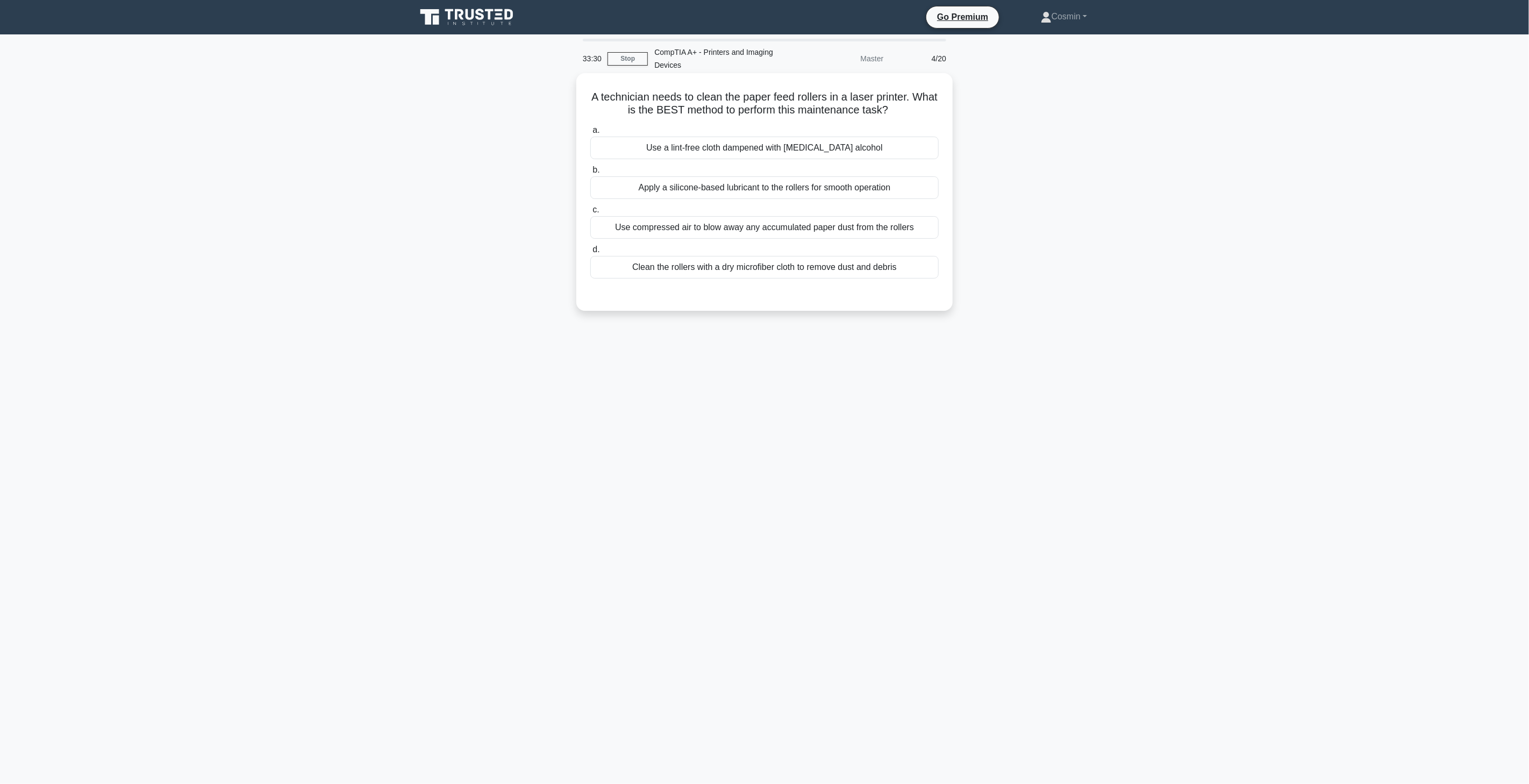
click at [775, 152] on div "Use a lint-free cloth dampened with [MEDICAL_DATA] alcohol" at bounding box center [764, 148] width 349 height 23
click at [590, 134] on input "a. Use a lint-free cloth dampened with [MEDICAL_DATA] alcohol" at bounding box center [590, 130] width 0 height 7
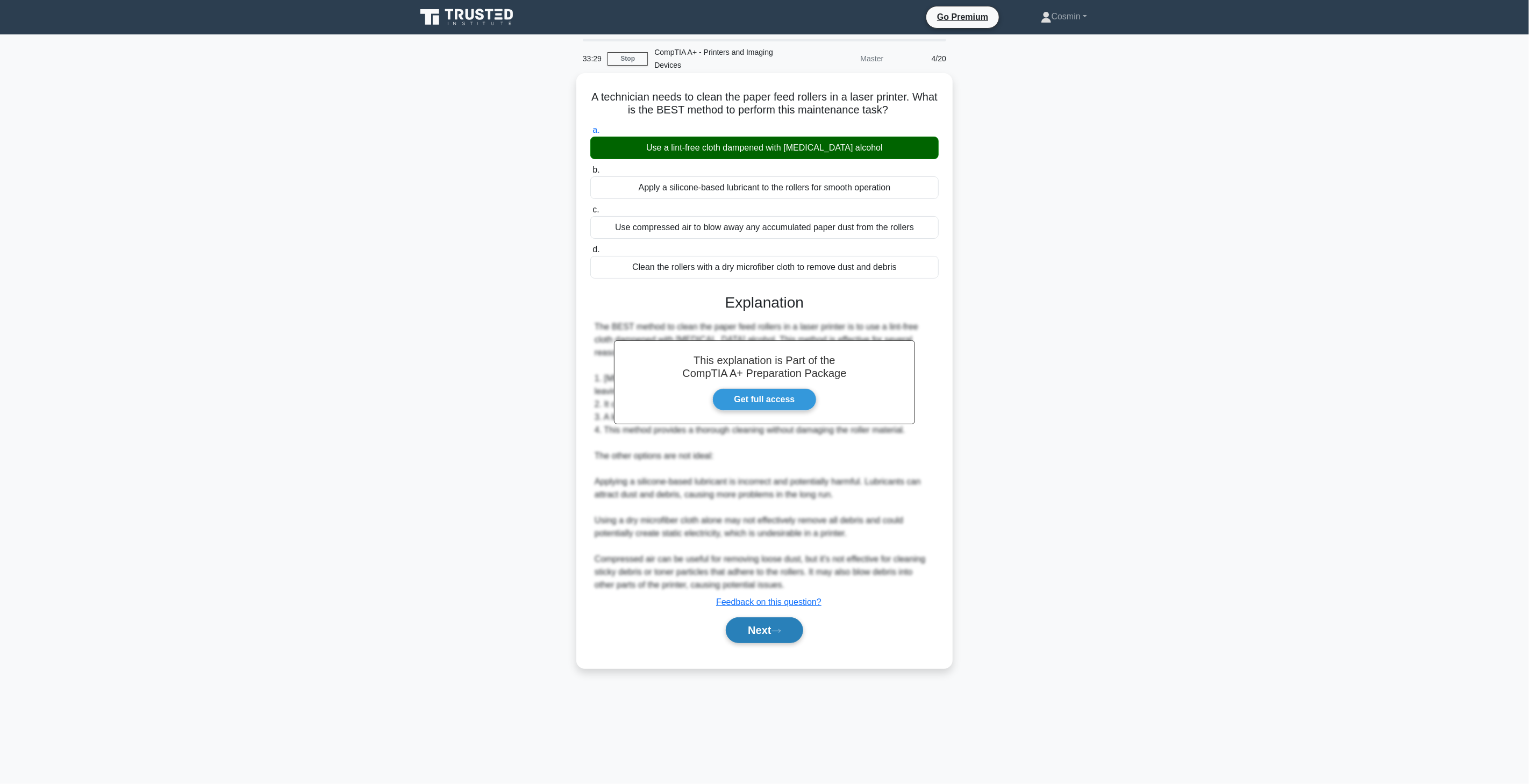
click at [775, 628] on icon at bounding box center [776, 631] width 10 height 6
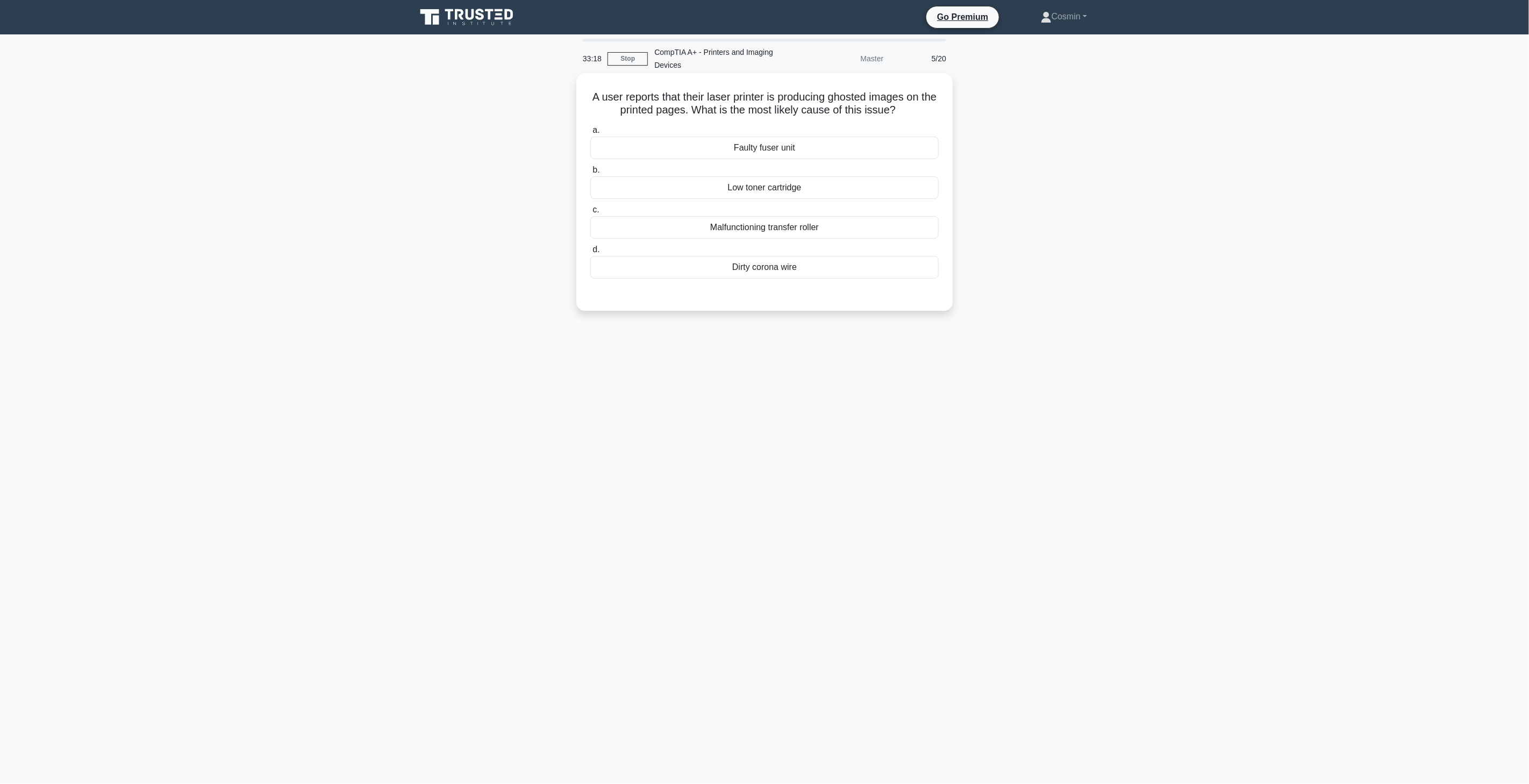
click at [754, 233] on div "Malfunctioning transfer roller" at bounding box center [764, 227] width 349 height 23
click at [590, 214] on input "c. Malfunctioning transfer roller" at bounding box center [590, 209] width 0 height 7
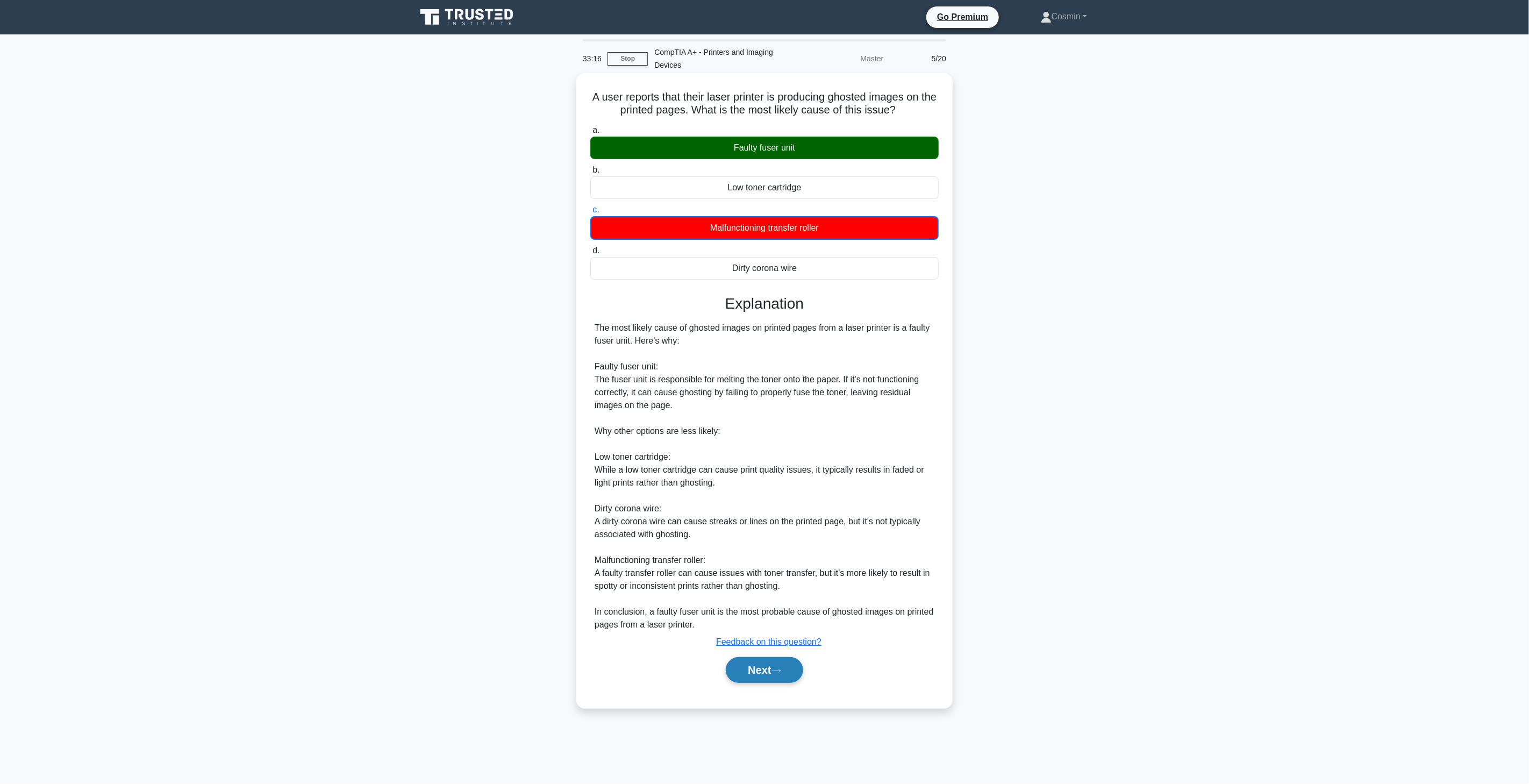
click at [771, 662] on button "Next" at bounding box center [764, 669] width 77 height 26
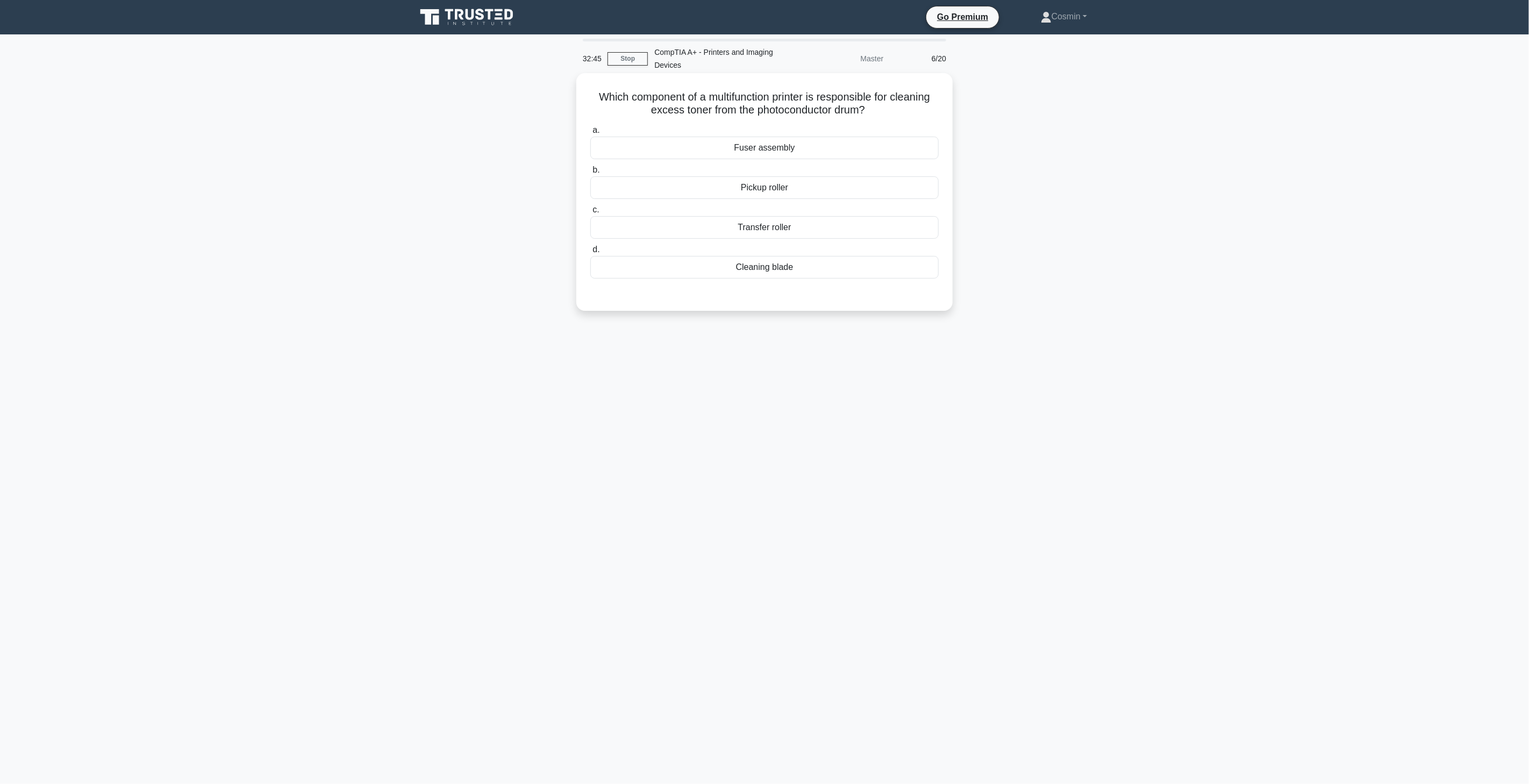
click at [785, 275] on div "Cleaning blade" at bounding box center [764, 267] width 349 height 23
click at [590, 253] on input "d. Cleaning blade" at bounding box center [590, 249] width 0 height 7
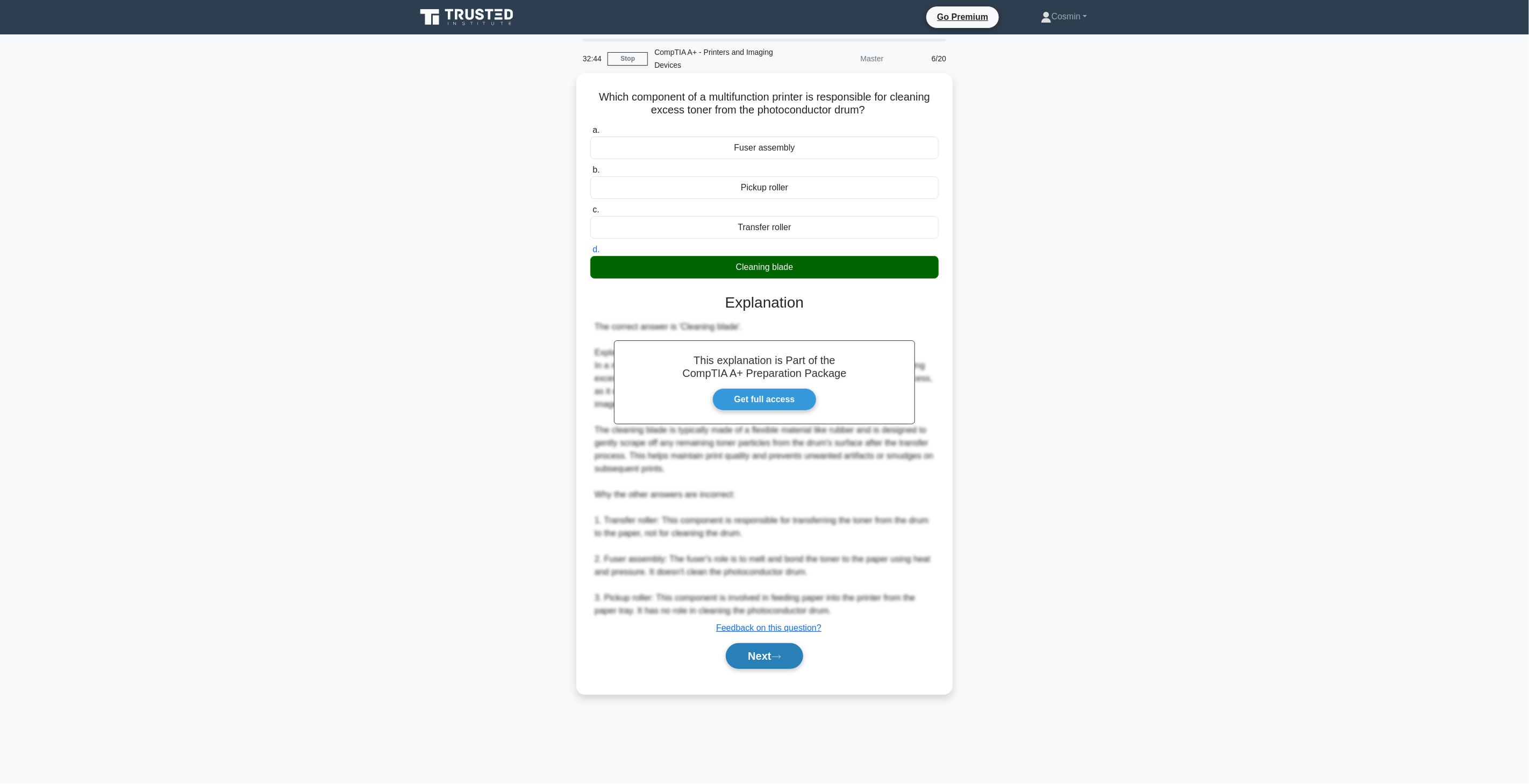
click at [774, 658] on button "Next" at bounding box center [764, 655] width 77 height 26
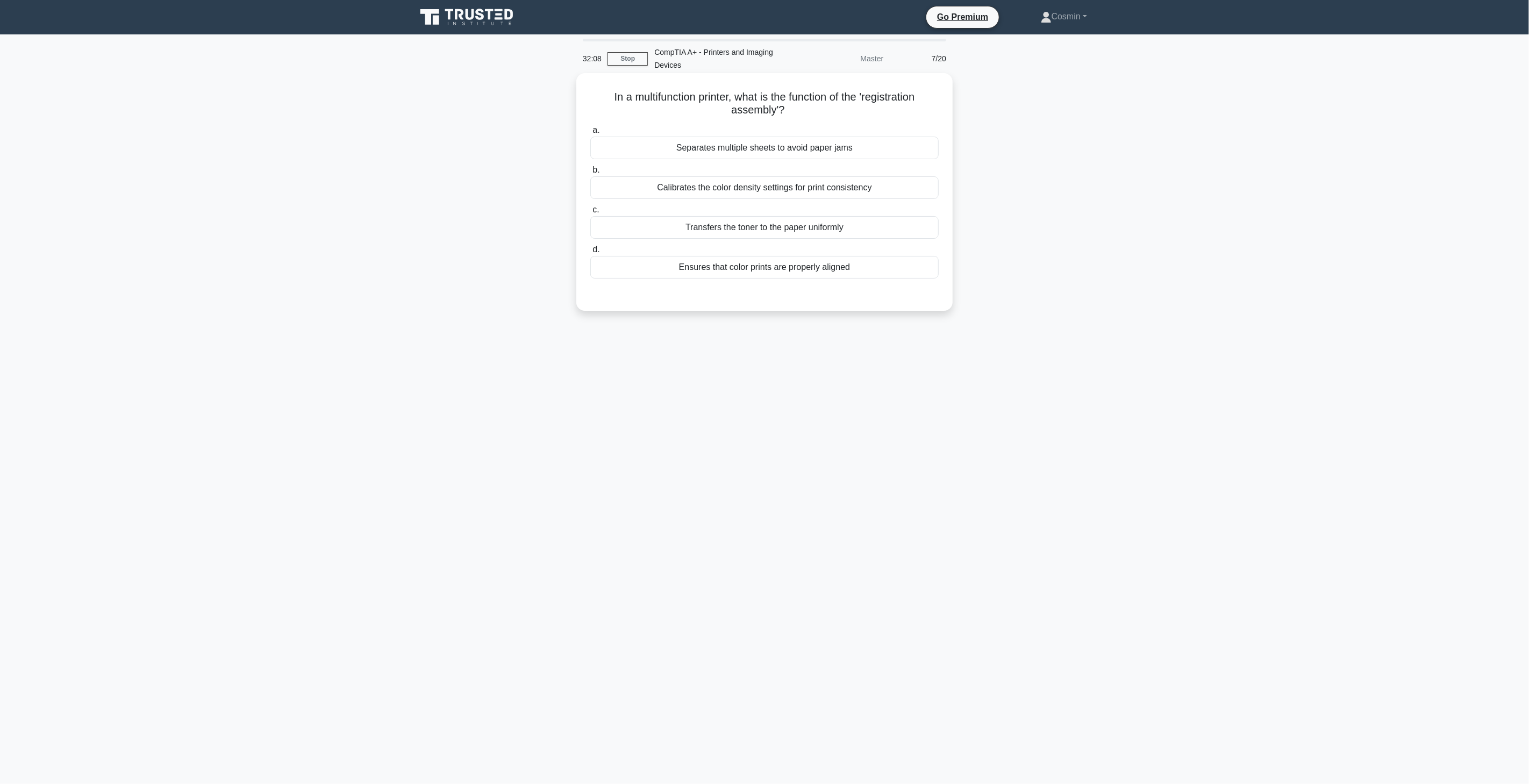
click at [772, 194] on div "Calibrates the color density settings for print consistency" at bounding box center [764, 188] width 349 height 23
click at [590, 174] on input "b. Calibrates the color density settings for print consistency" at bounding box center [590, 170] width 0 height 7
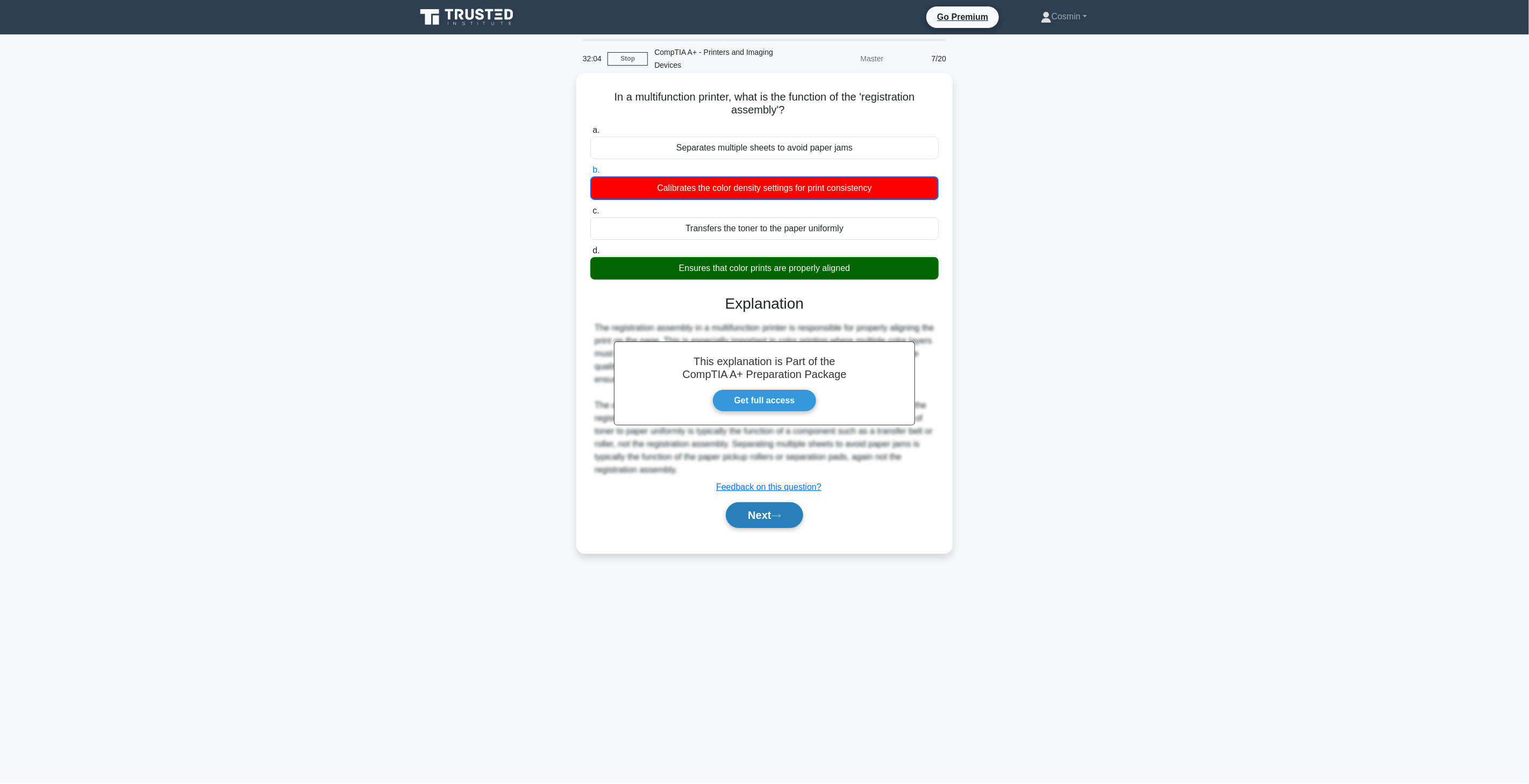
click at [780, 521] on button "Next" at bounding box center [764, 515] width 77 height 26
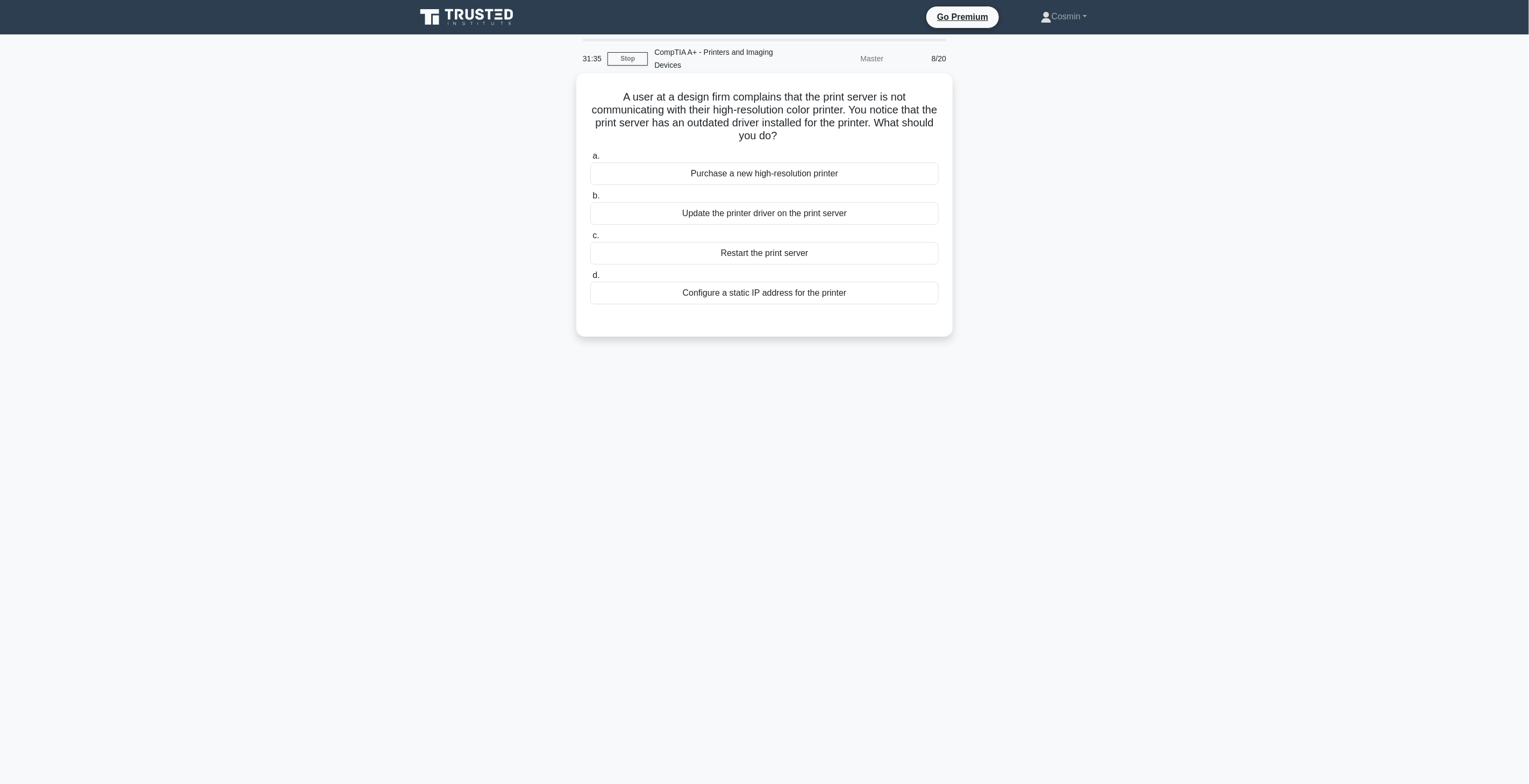
click at [778, 216] on div "Update the printer driver on the print server" at bounding box center [764, 214] width 349 height 23
click at [590, 200] on input "b. Update the printer driver on the print server" at bounding box center [590, 196] width 0 height 7
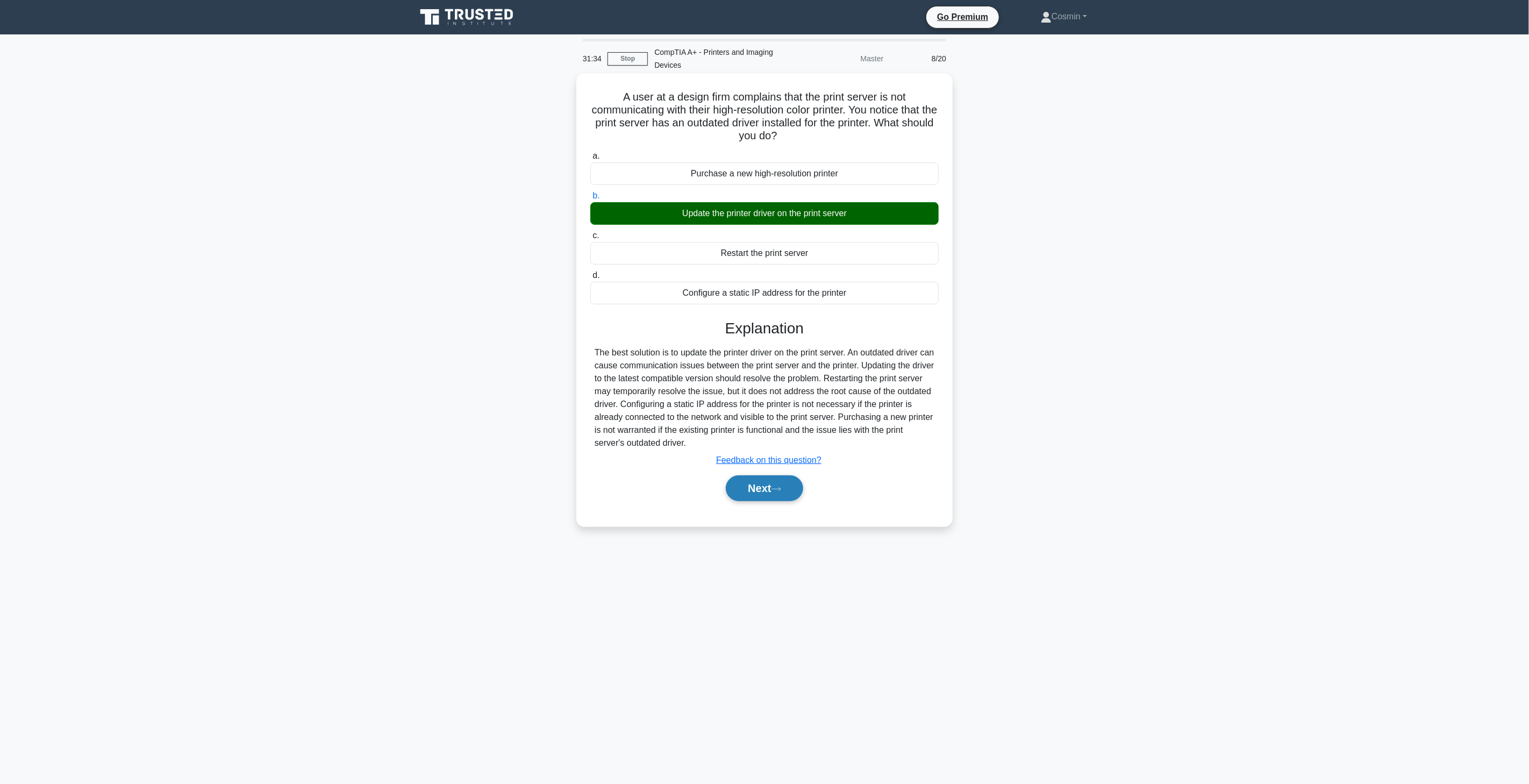
click at [755, 487] on button "Next" at bounding box center [764, 488] width 77 height 26
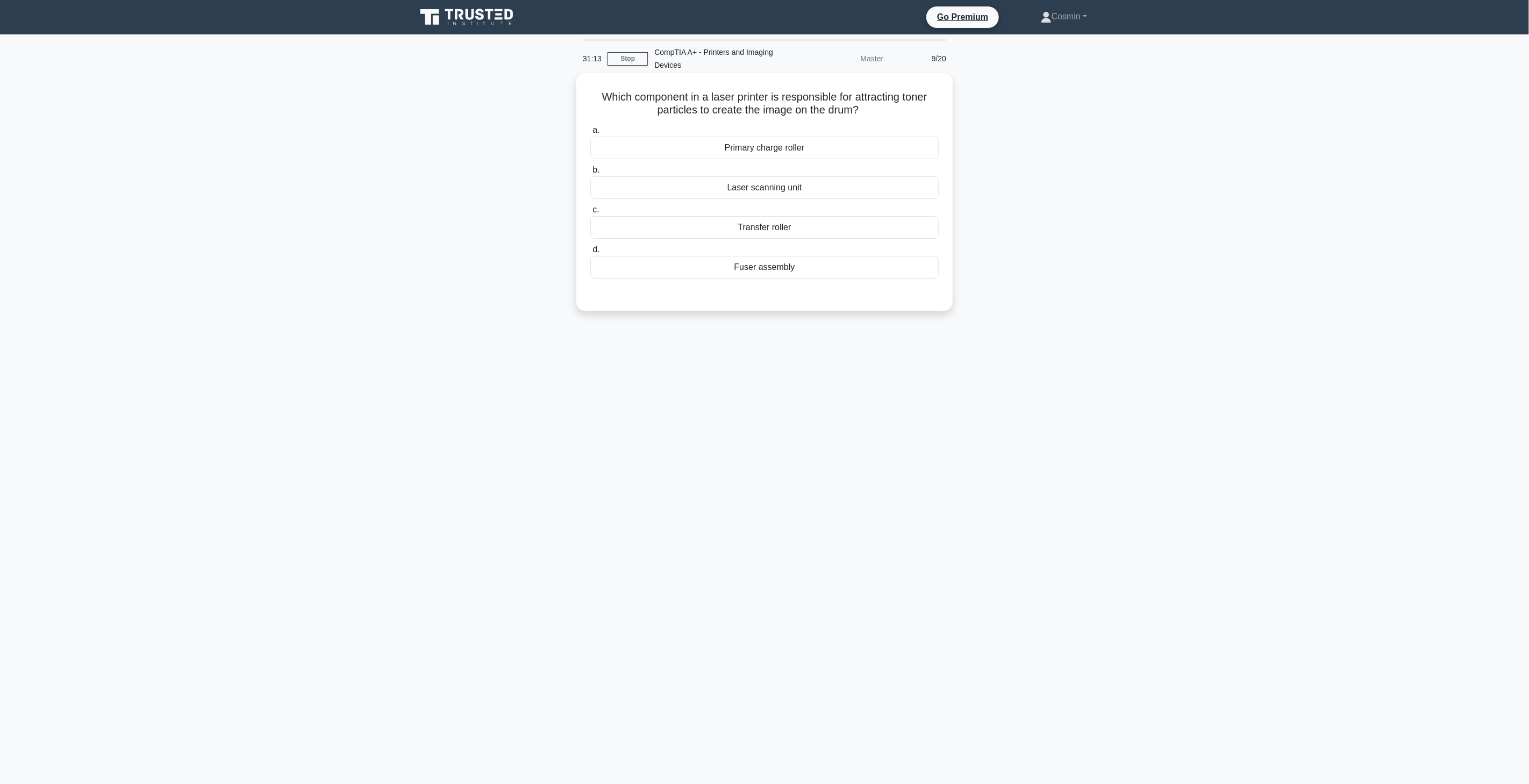
click at [756, 235] on div "Transfer roller" at bounding box center [764, 227] width 349 height 23
click at [590, 214] on input "c. Transfer roller" at bounding box center [590, 209] width 0 height 7
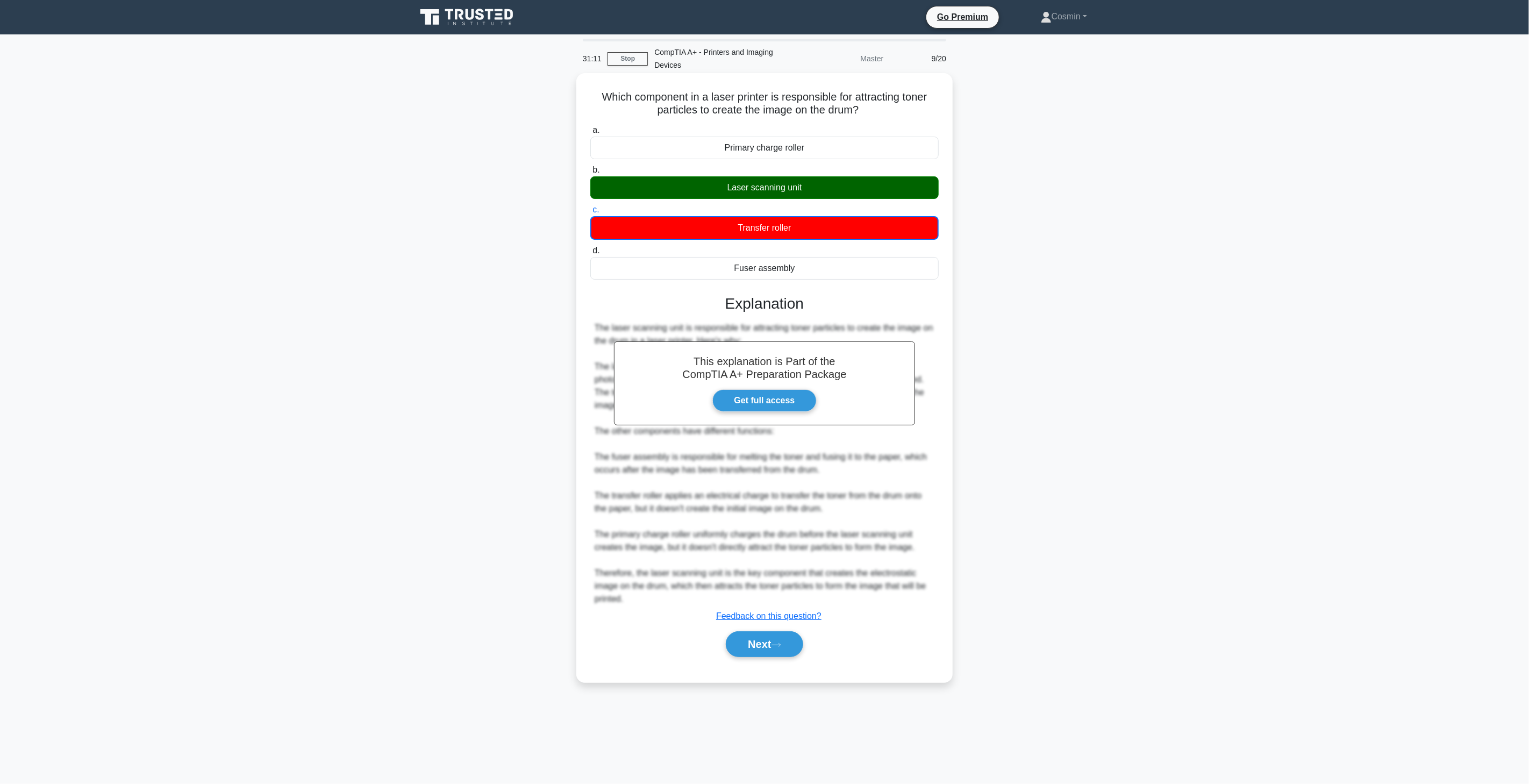
click at [750, 658] on div "Next" at bounding box center [764, 645] width 349 height 34
click at [753, 651] on button "Next" at bounding box center [764, 644] width 77 height 26
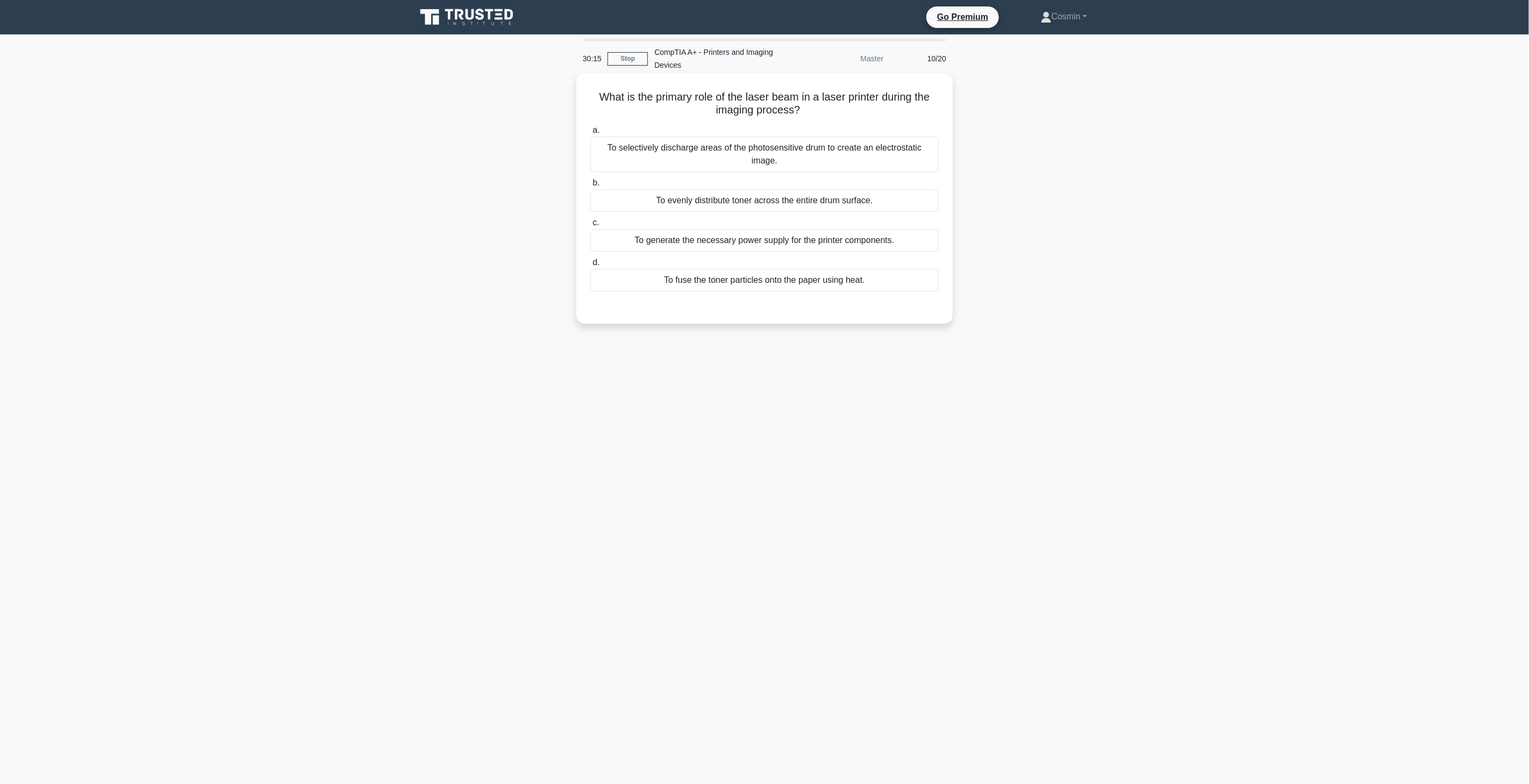
click at [813, 205] on div "To evenly distribute toner across the entire drum surface." at bounding box center [764, 201] width 349 height 23
click at [590, 186] on input "b. To evenly distribute toner across the entire drum surface." at bounding box center [590, 182] width 0 height 7
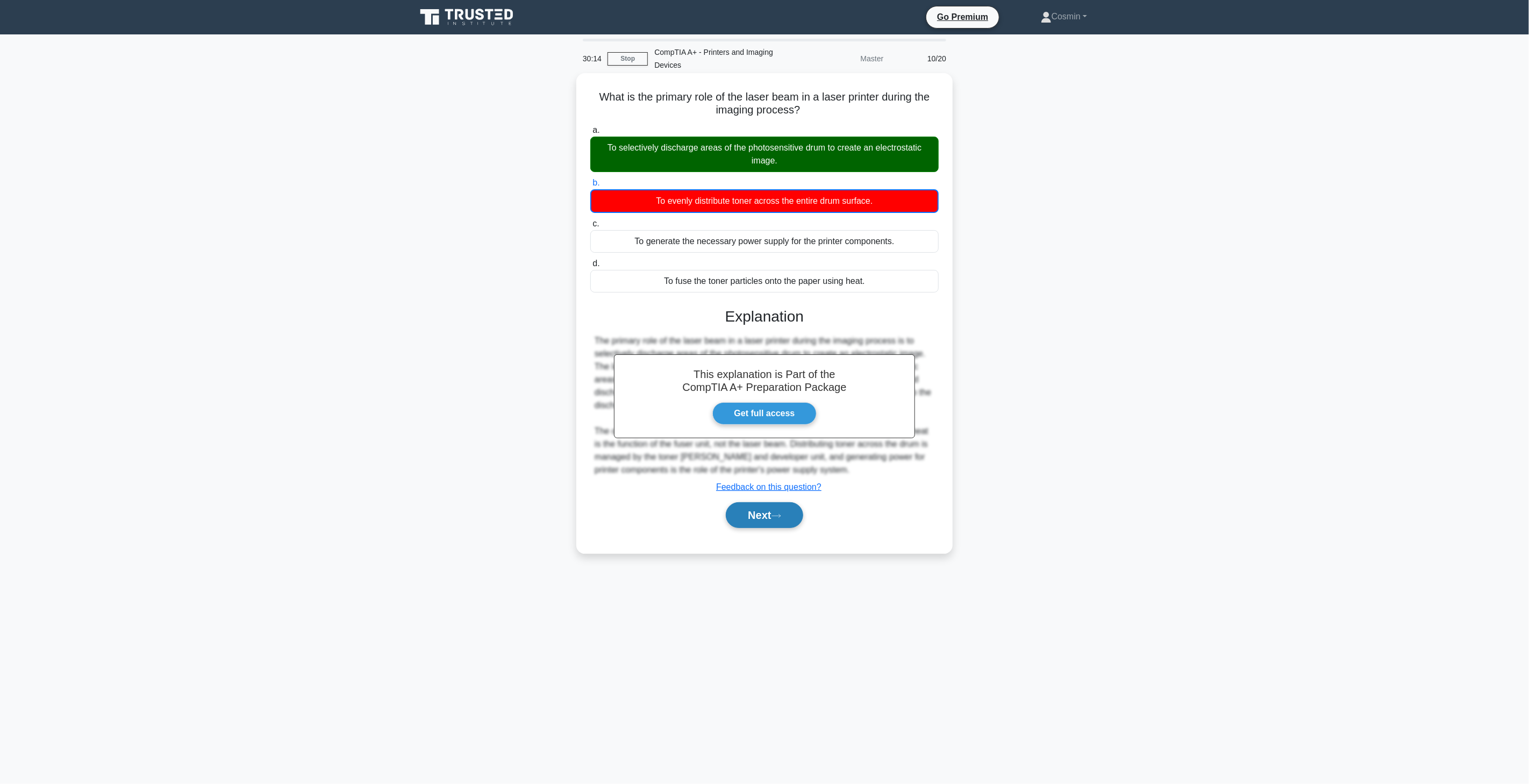
click at [773, 519] on button "Next" at bounding box center [764, 515] width 77 height 26
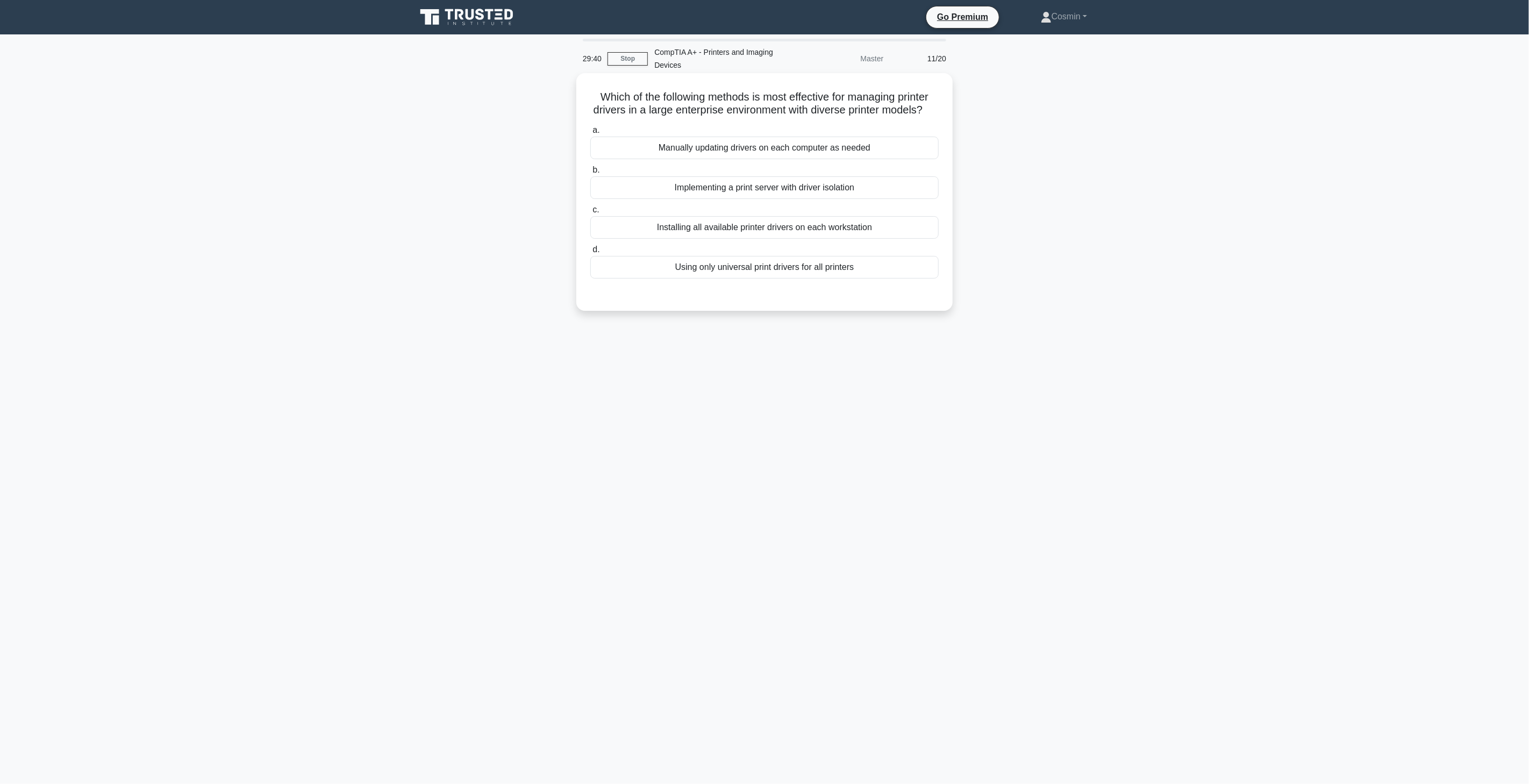
click at [724, 197] on div "Implementing a print server with driver isolation" at bounding box center [764, 188] width 349 height 23
click at [590, 174] on input "b. Implementing a print server with driver isolation" at bounding box center [590, 170] width 0 height 7
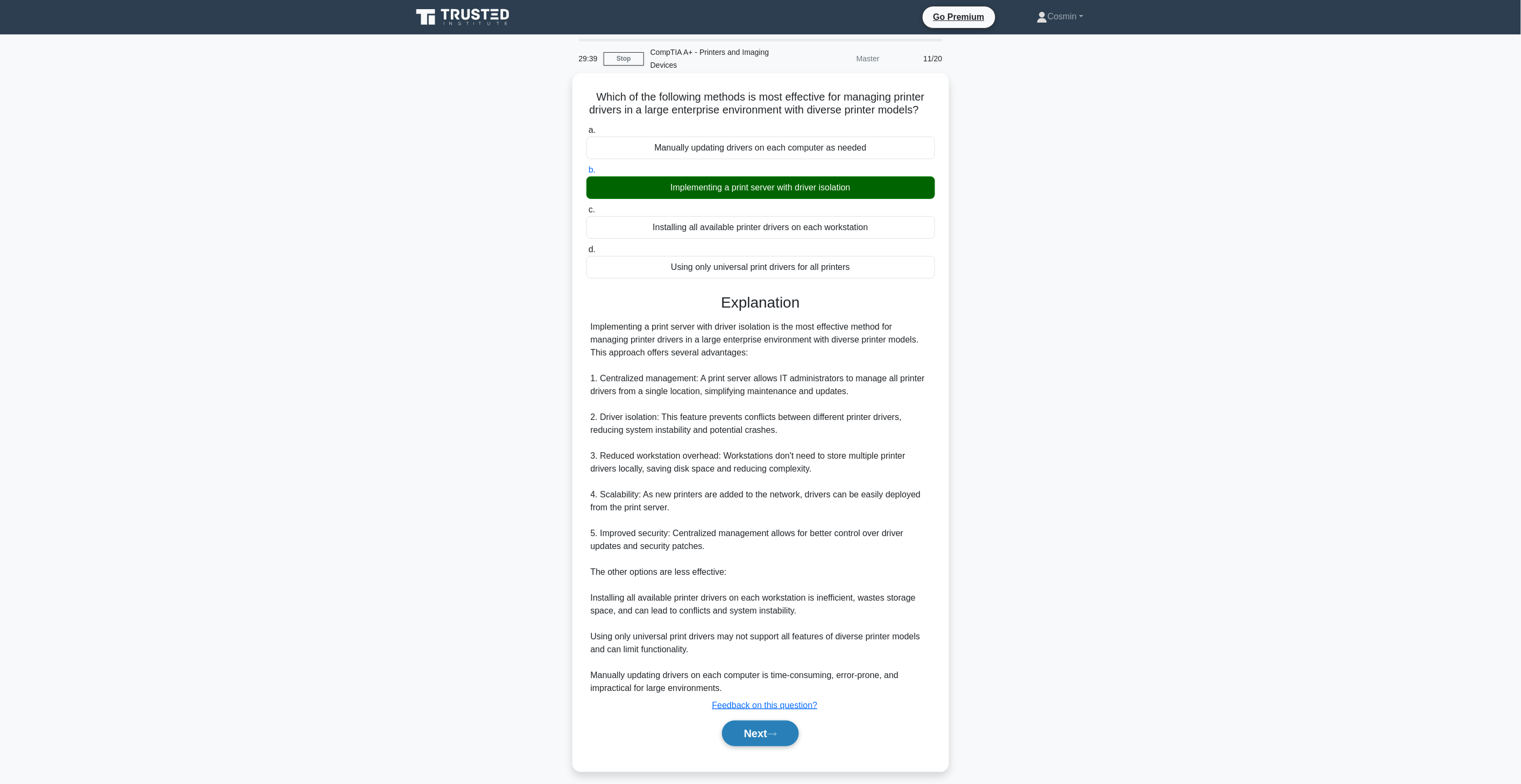
click at [776, 747] on button "Next" at bounding box center [760, 732] width 77 height 26
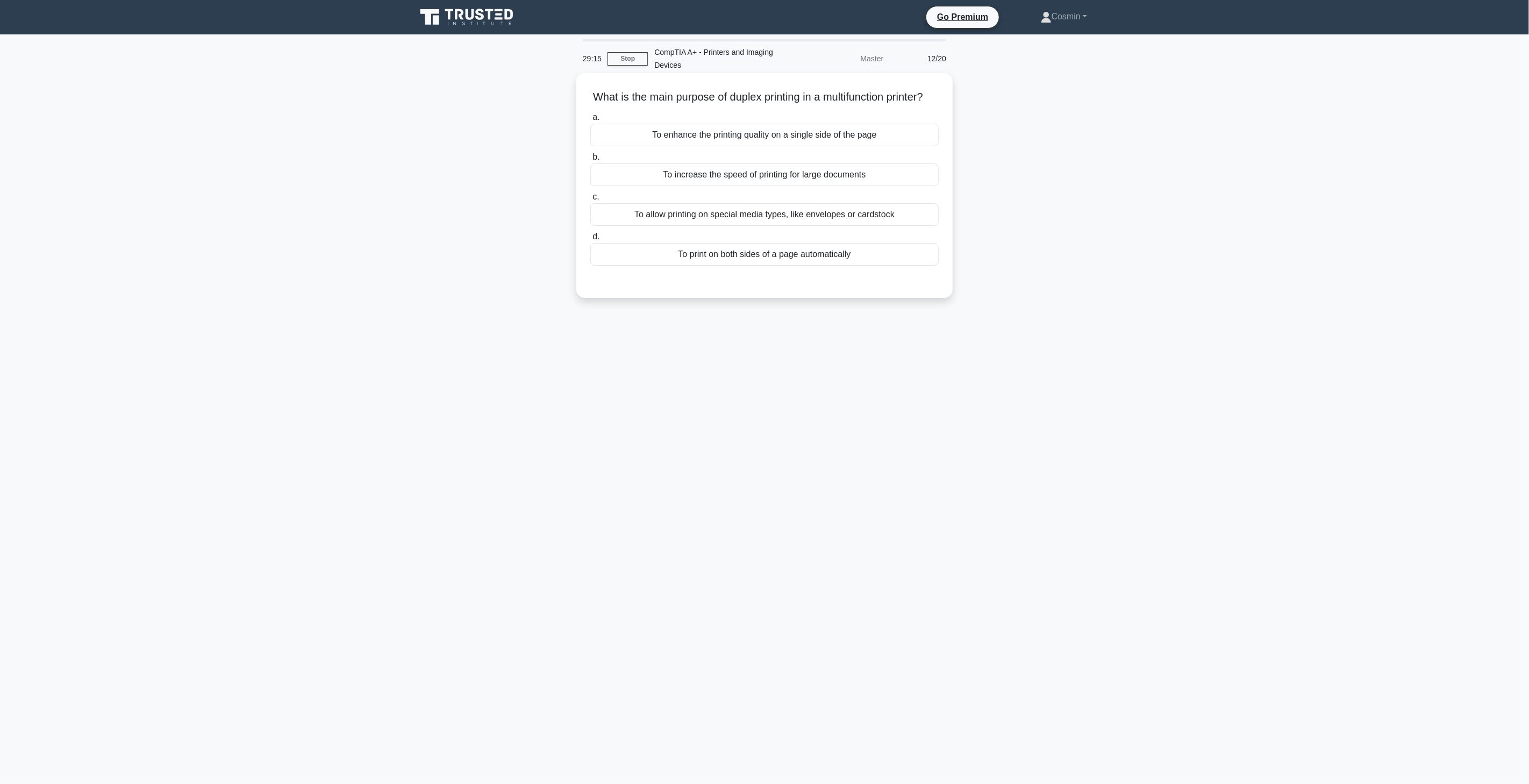
click at [814, 186] on div "To increase the speed of printing for large documents" at bounding box center [764, 175] width 349 height 23
click at [590, 160] on input "b. To increase the speed of printing for large documents" at bounding box center [590, 157] width 0 height 7
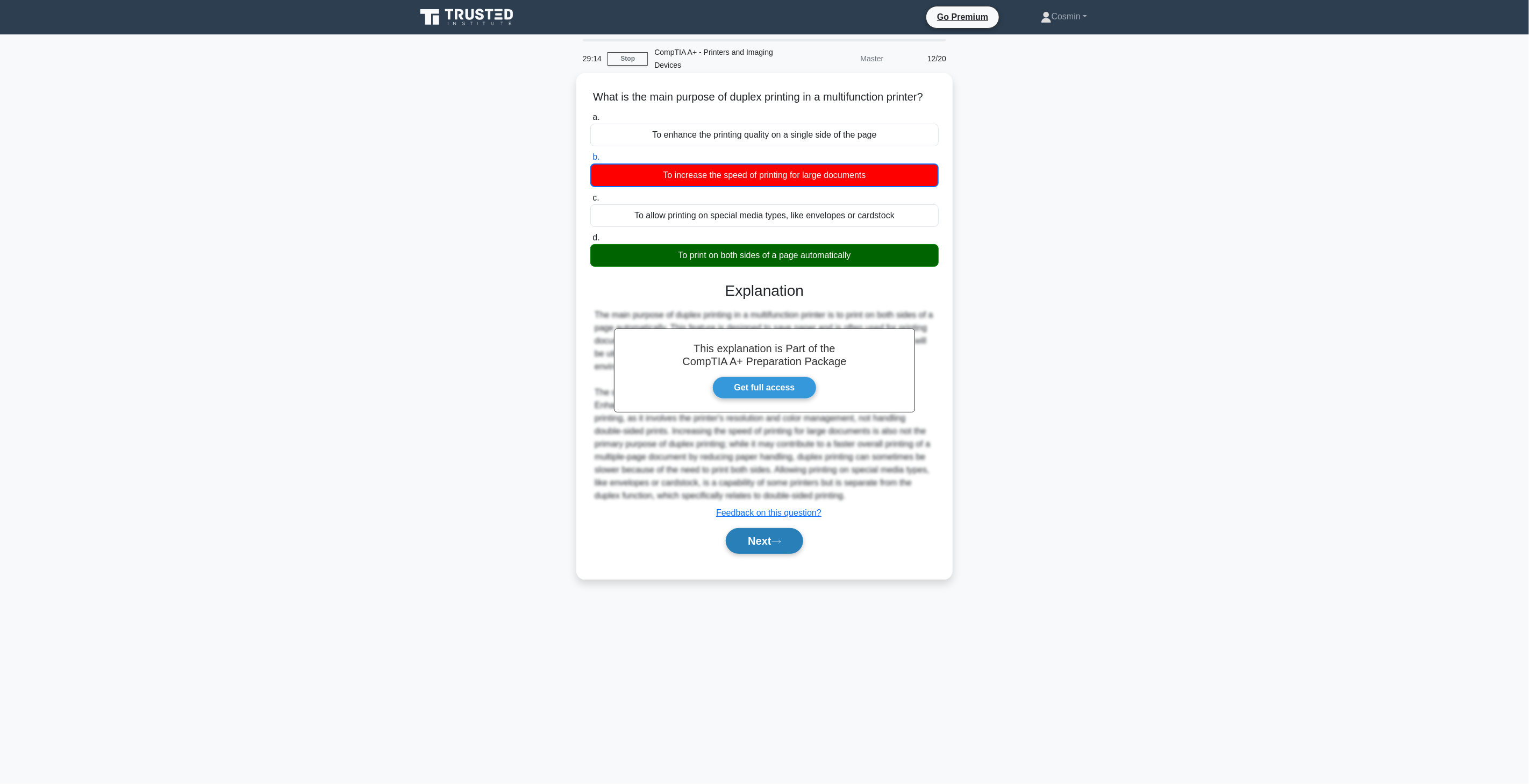
click at [761, 545] on button "Next" at bounding box center [764, 540] width 77 height 26
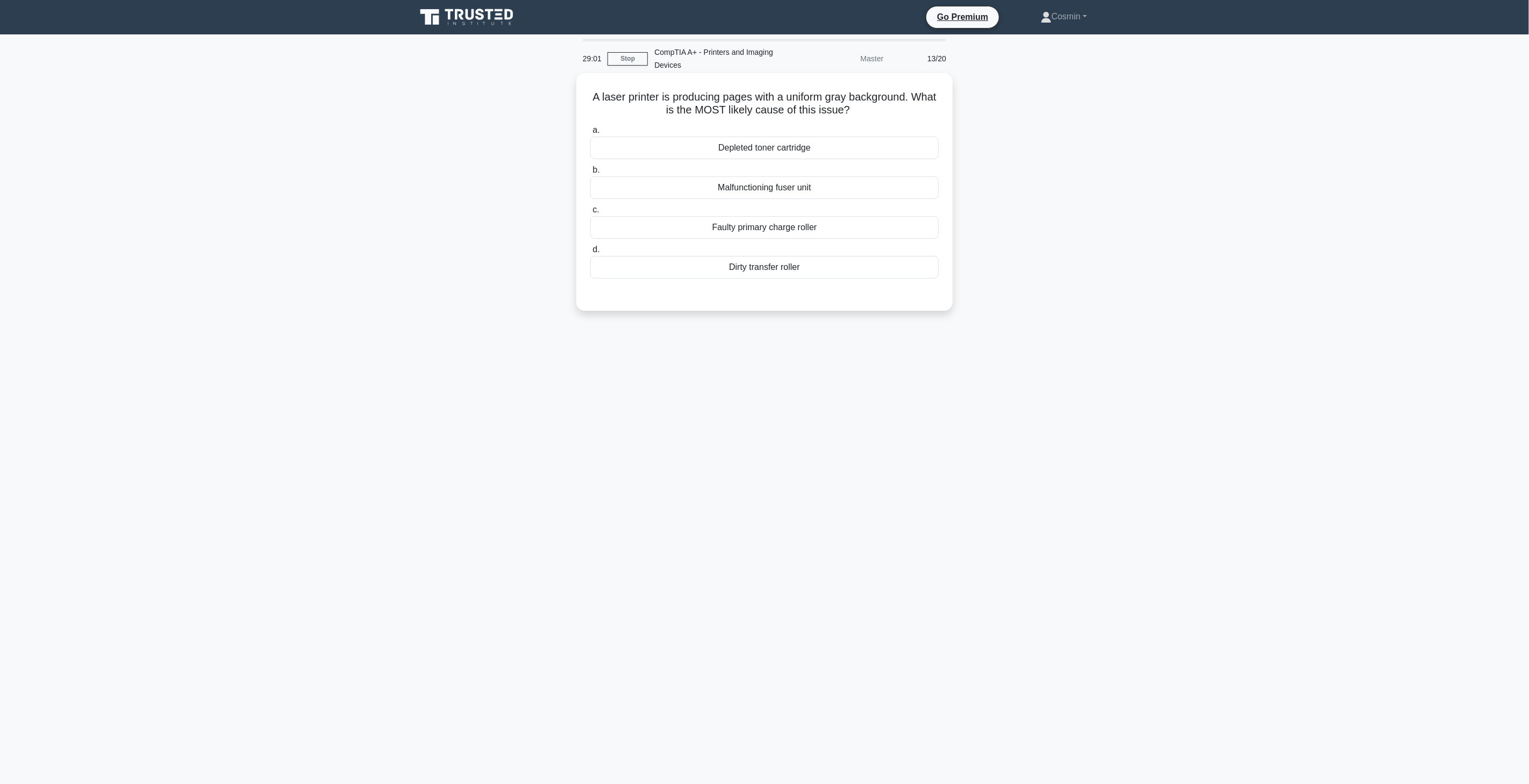
click at [764, 271] on div "Dirty transfer roller" at bounding box center [764, 267] width 349 height 23
click at [590, 253] on input "d. Dirty transfer roller" at bounding box center [590, 249] width 0 height 7
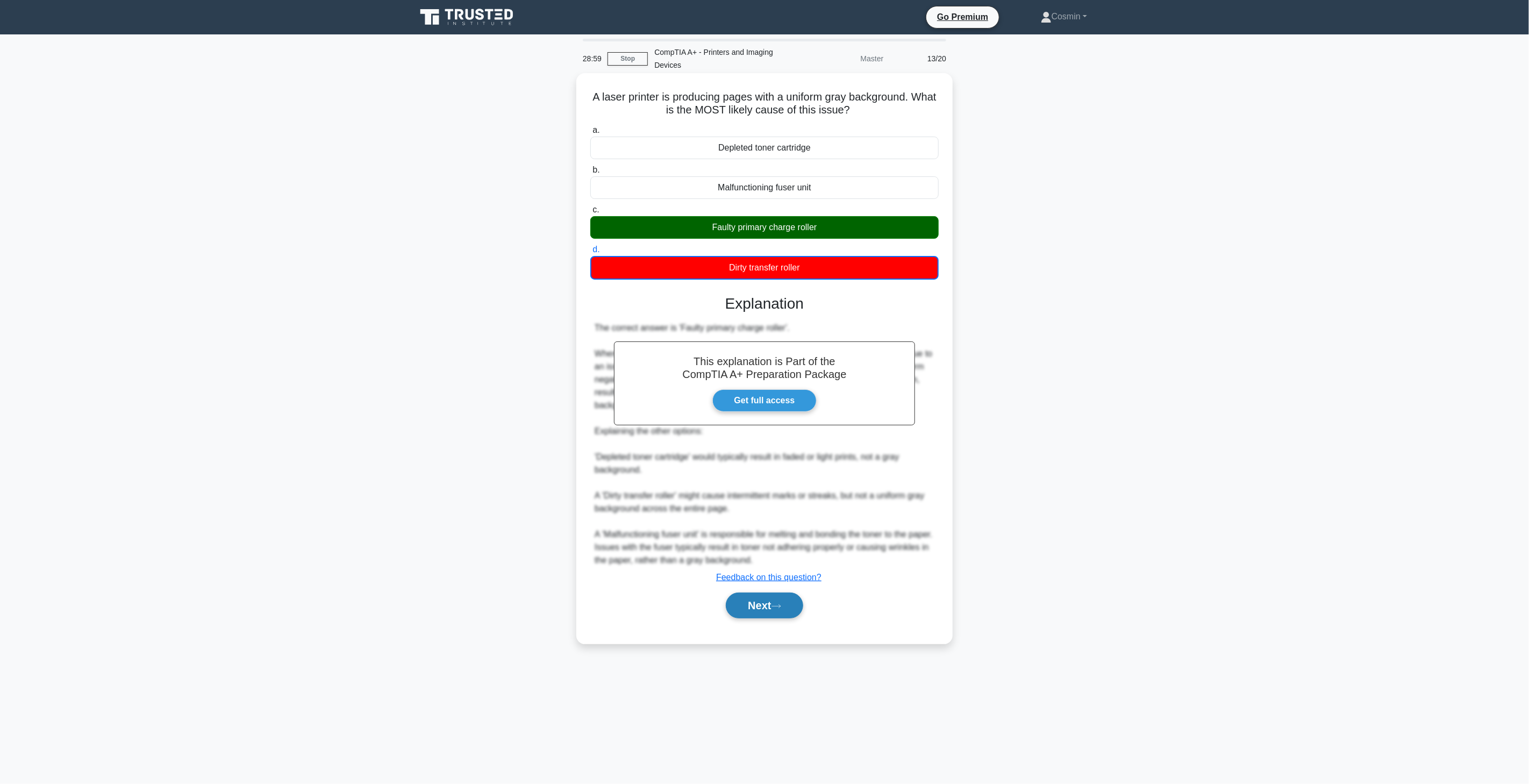
click at [778, 604] on icon at bounding box center [776, 606] width 10 height 6
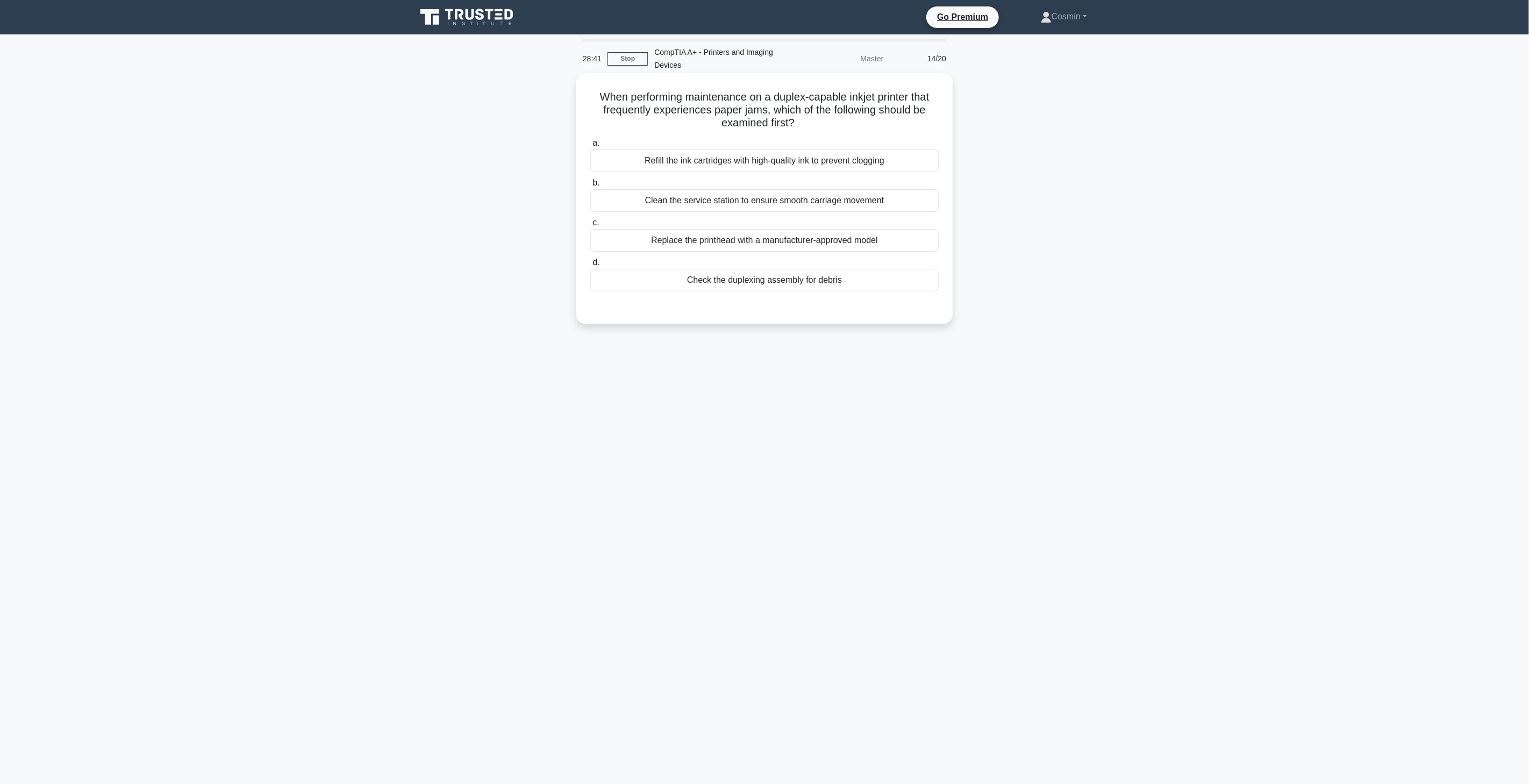
click at [733, 286] on div "Check the duplexing assembly for debris" at bounding box center [764, 281] width 349 height 23
click at [590, 266] on input "d. Check the duplexing assembly for debris" at bounding box center [590, 262] width 0 height 7
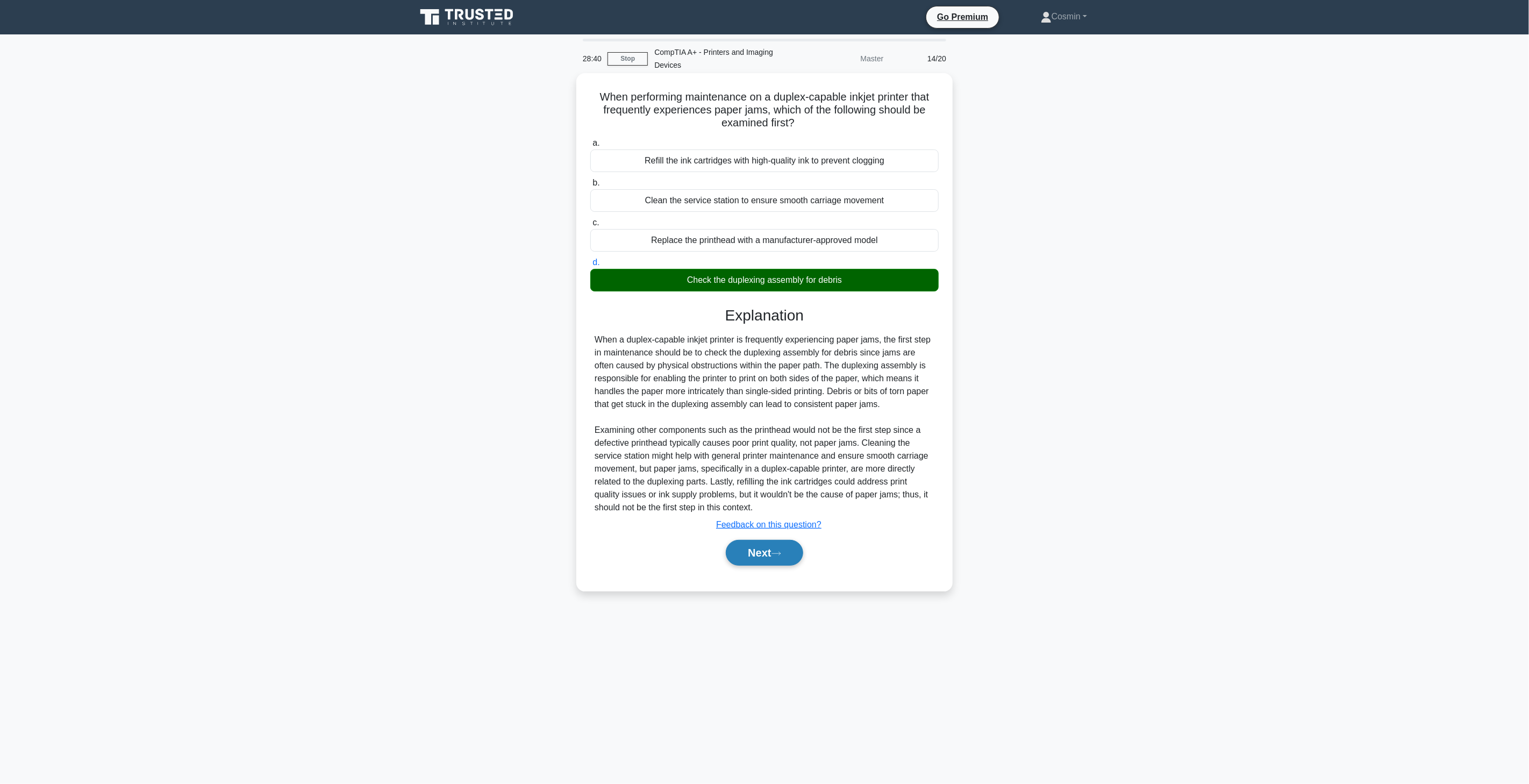
click at [780, 551] on icon at bounding box center [776, 554] width 10 height 6
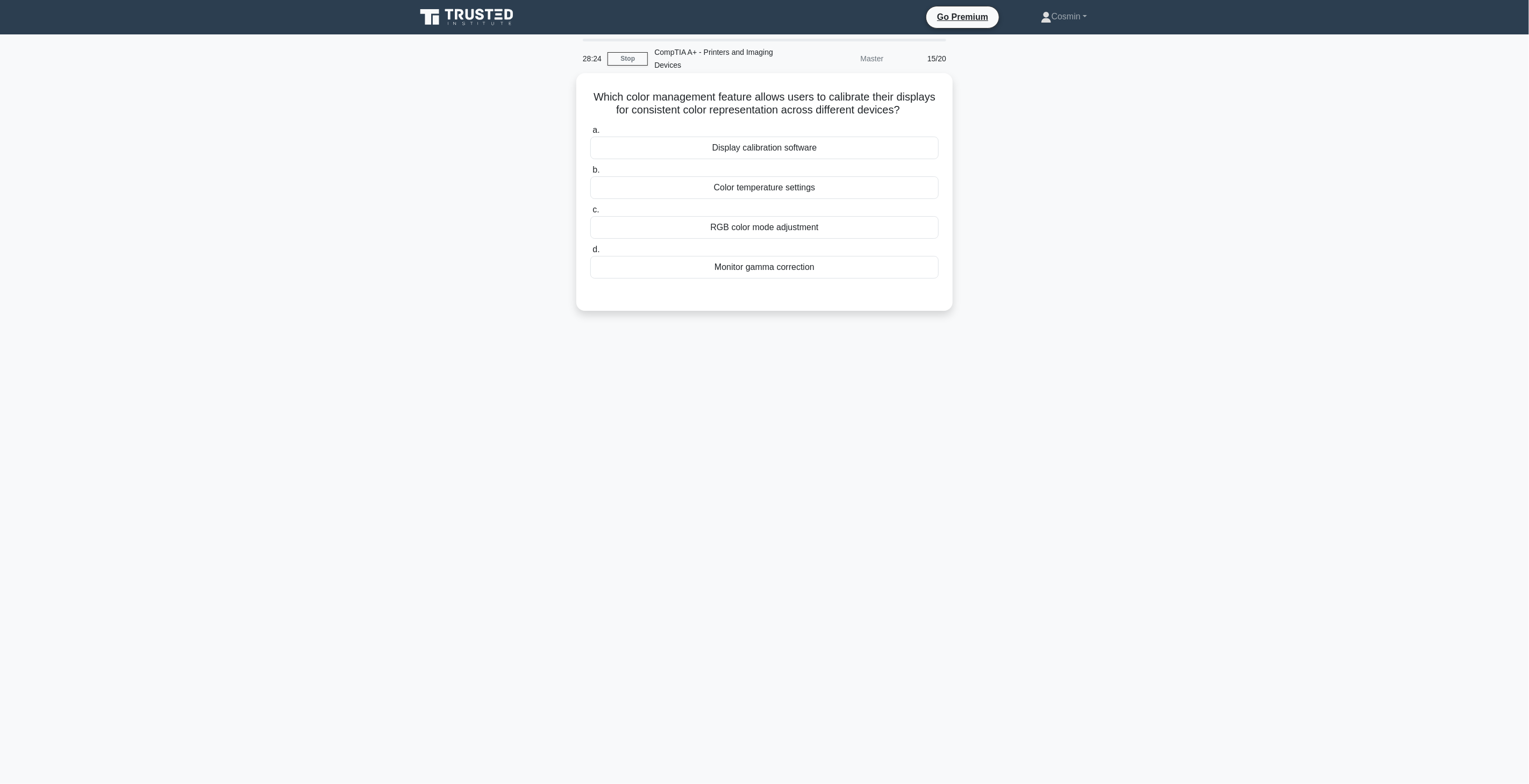
click at [839, 236] on div "RGB color mode adjustment" at bounding box center [764, 227] width 349 height 23
click at [590, 214] on input "c. RGB color mode adjustment" at bounding box center [590, 209] width 0 height 7
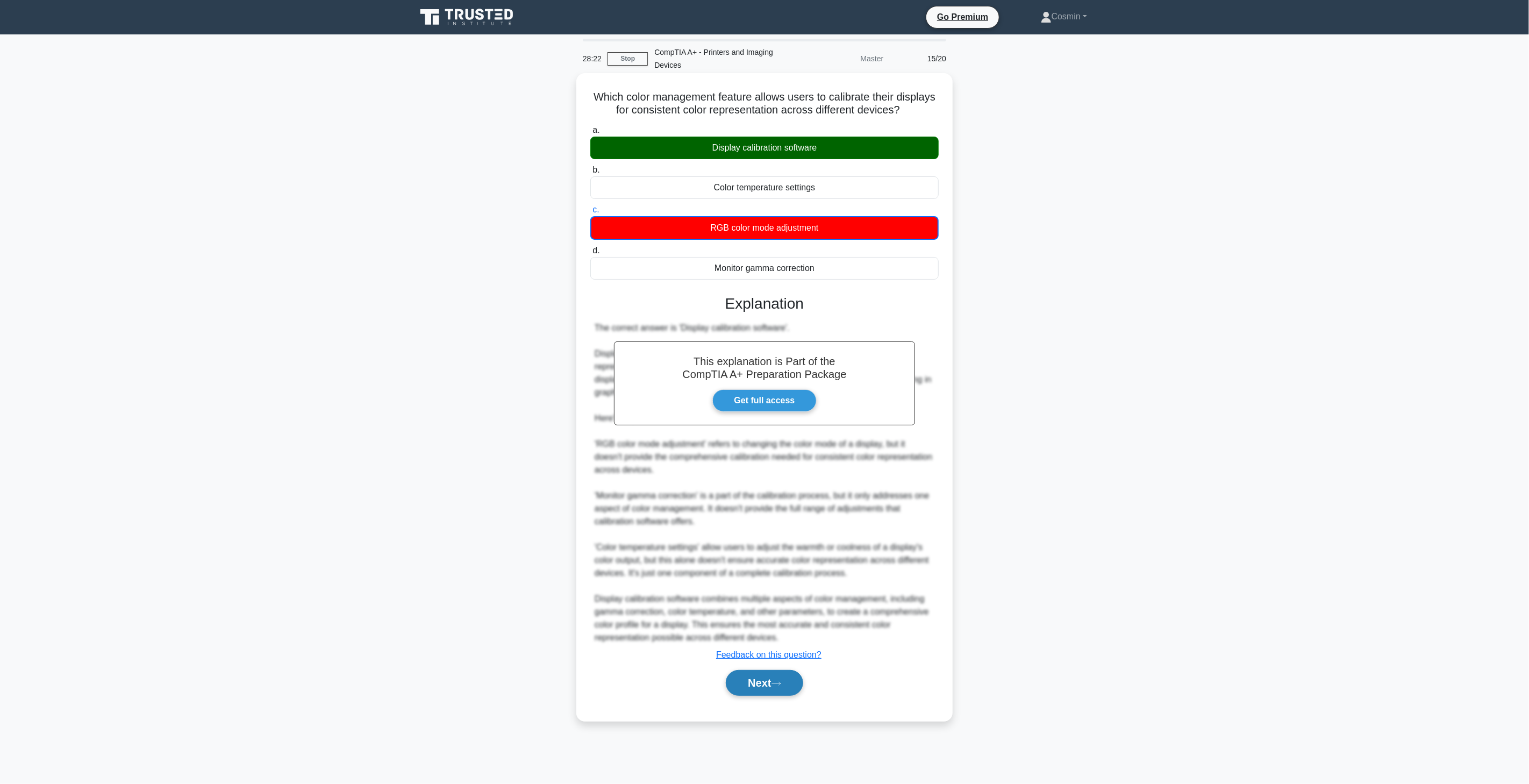
click at [779, 683] on icon at bounding box center [776, 684] width 10 height 6
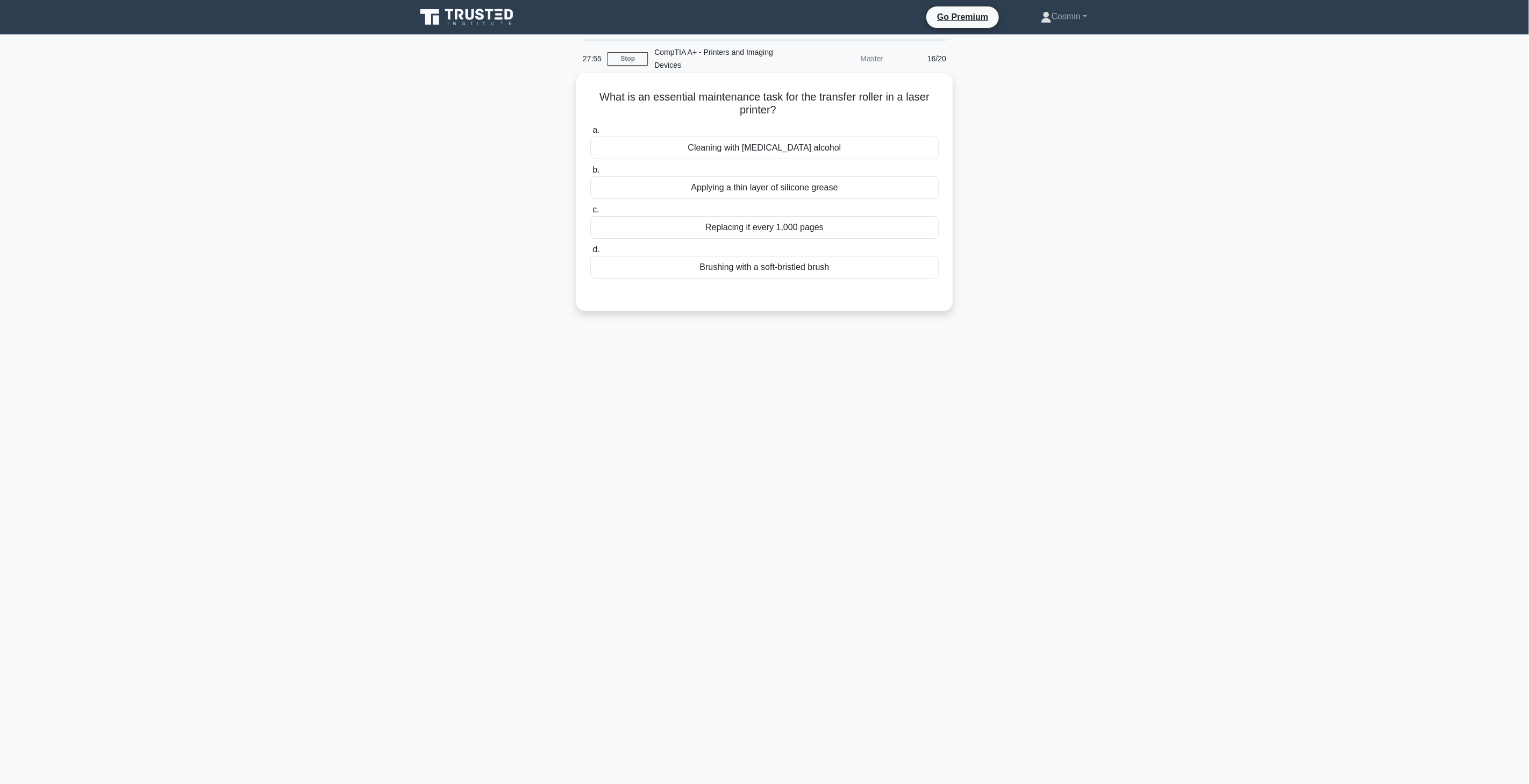
click at [796, 148] on div "Cleaning with isopropyl alcohol" at bounding box center [764, 148] width 349 height 23
click at [590, 134] on input "a. Cleaning with isopropyl alcohol" at bounding box center [590, 130] width 0 height 7
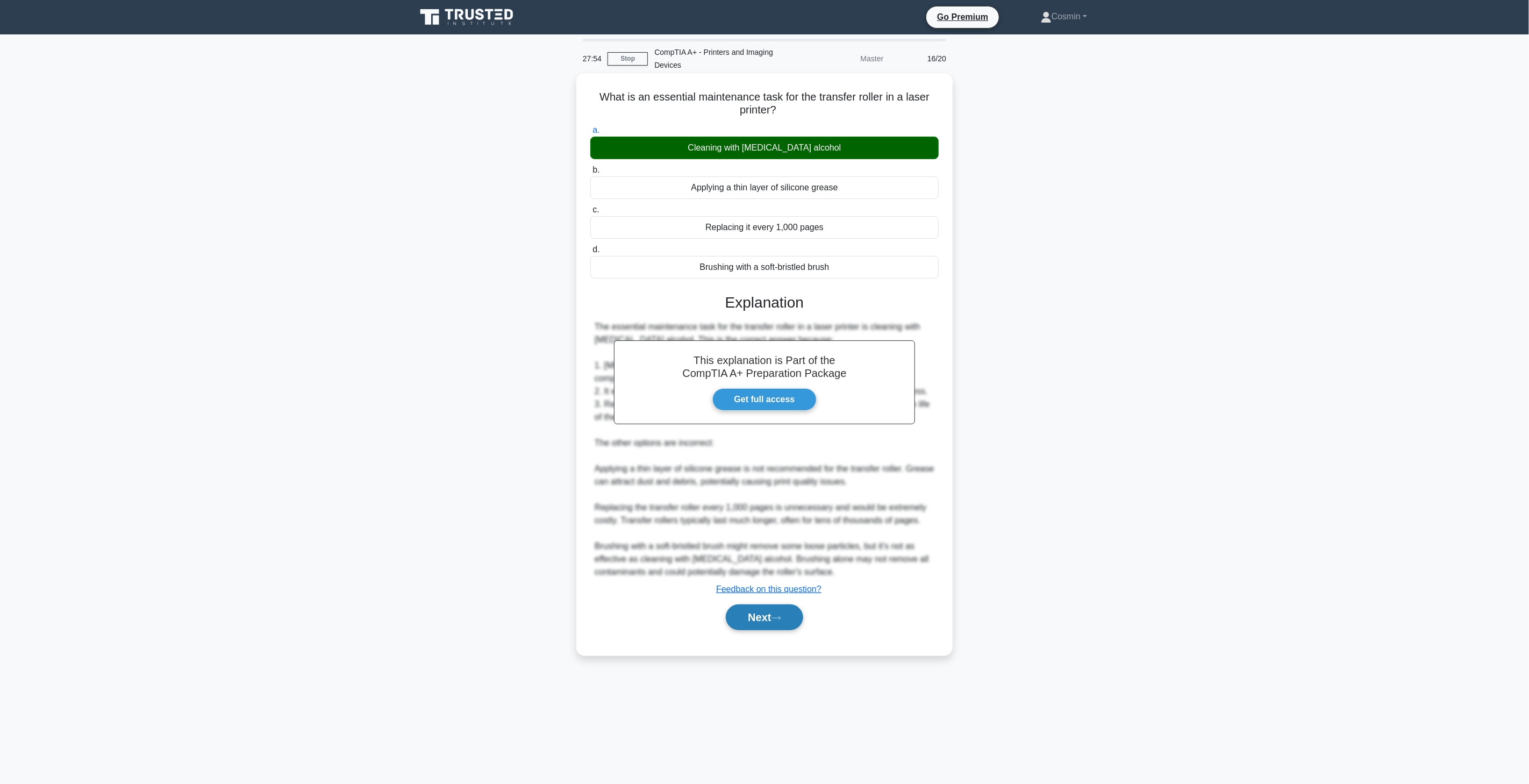
click at [773, 613] on button "Next" at bounding box center [764, 617] width 77 height 26
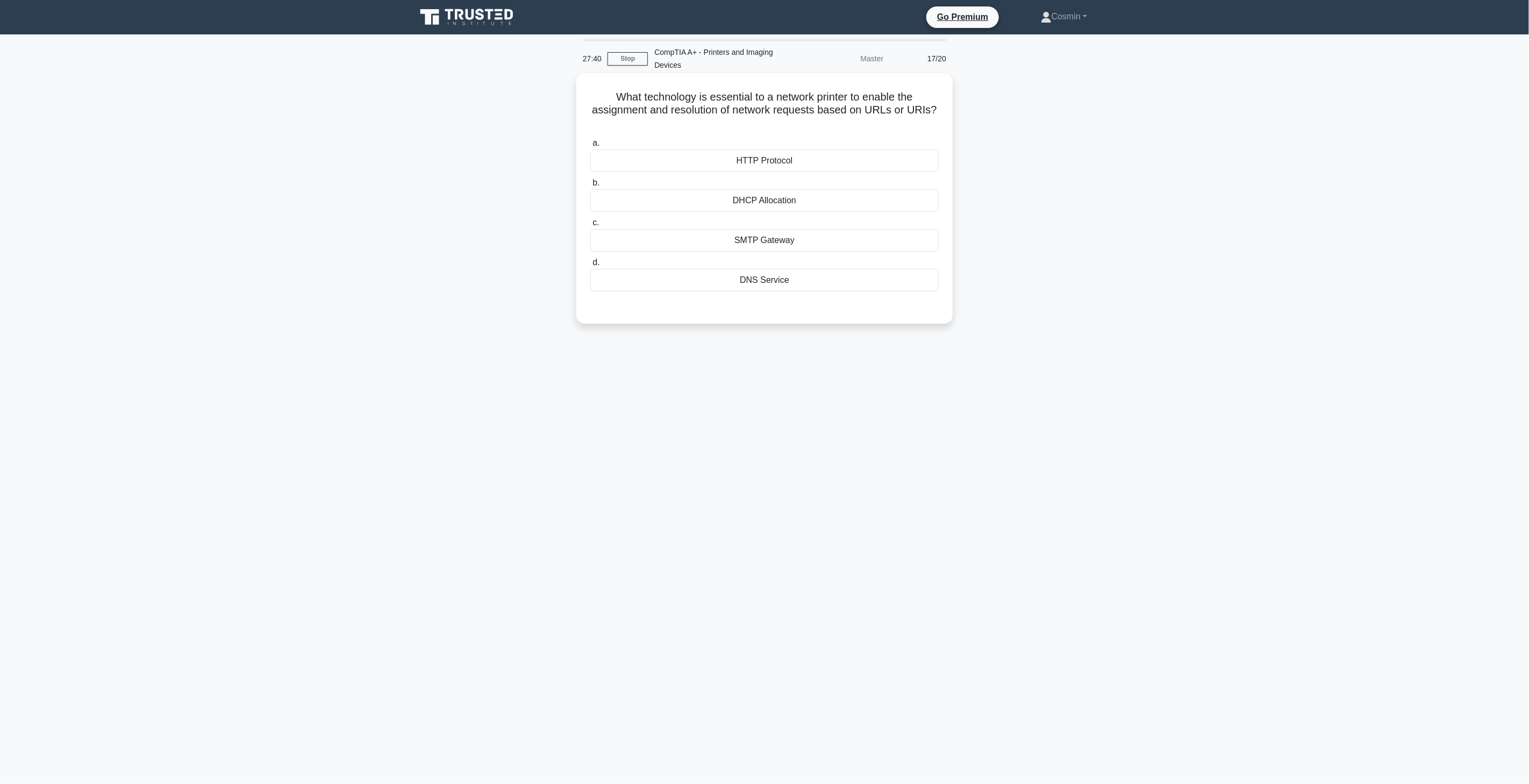
click at [795, 160] on div "HTTP Protocol" at bounding box center [764, 161] width 349 height 23
click at [590, 147] on input "a. HTTP Protocol" at bounding box center [590, 142] width 0 height 7
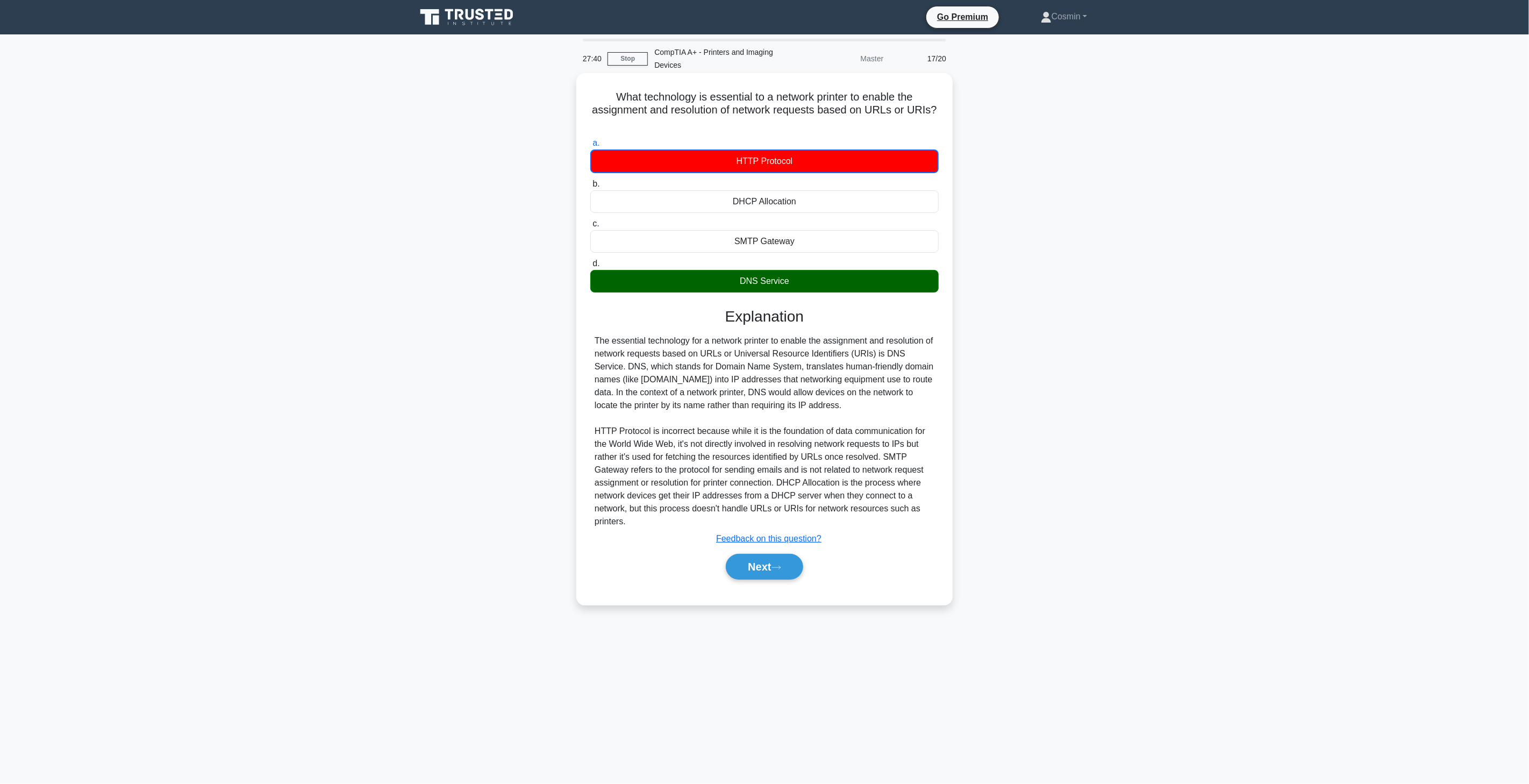
click at [795, 160] on div "HTTP Protocol" at bounding box center [764, 161] width 349 height 24
click at [590, 147] on input "a. HTTP Protocol" at bounding box center [590, 142] width 0 height 7
click at [774, 579] on div "Next" at bounding box center [764, 566] width 349 height 34
click at [757, 568] on button "Next" at bounding box center [764, 566] width 77 height 26
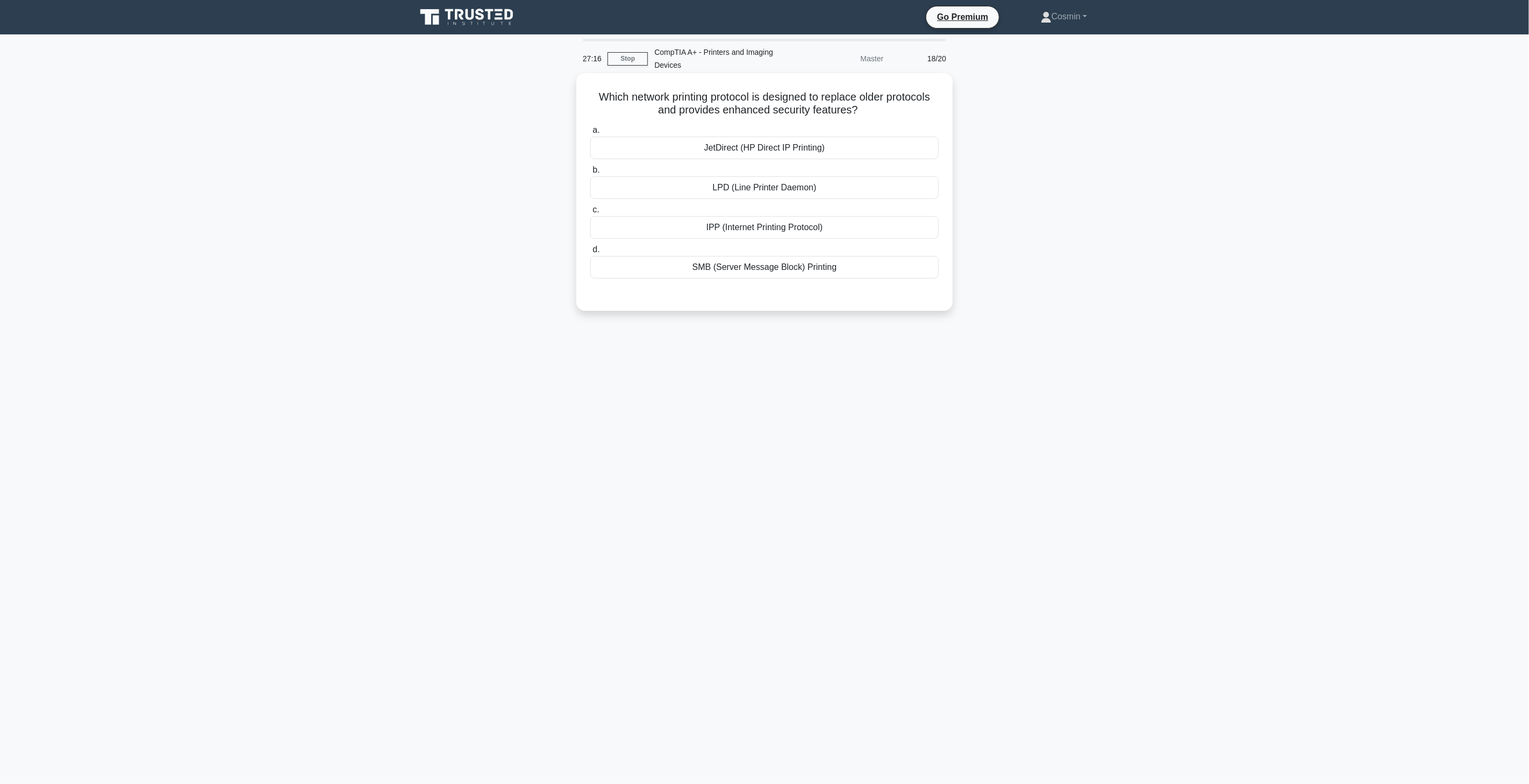
click at [821, 138] on div "JetDirect (HP Direct IP Printing)" at bounding box center [764, 148] width 349 height 23
click at [590, 134] on input "a. JetDirect (HP Direct IP Printing)" at bounding box center [590, 130] width 0 height 7
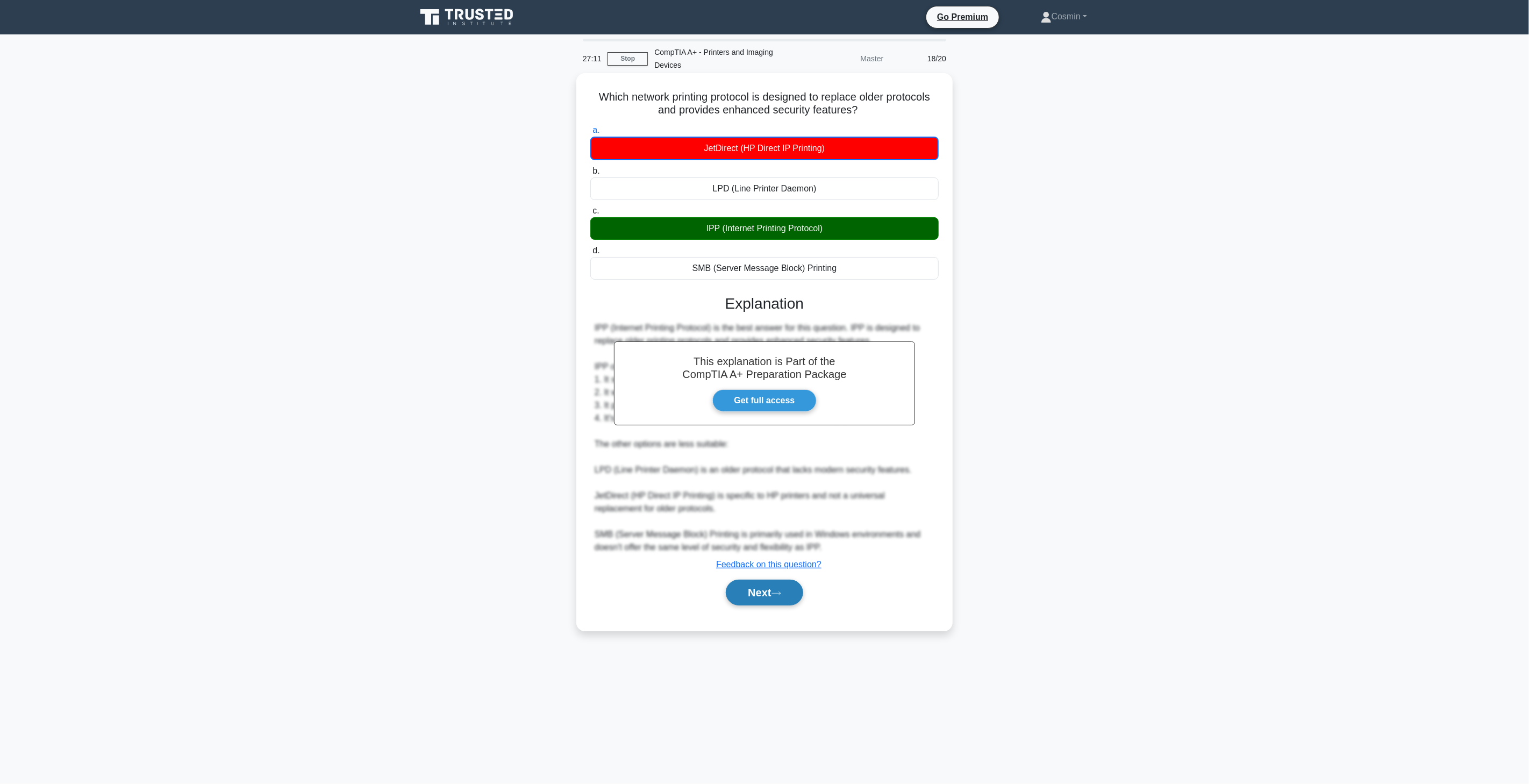
click at [749, 581] on button "Next" at bounding box center [764, 592] width 77 height 26
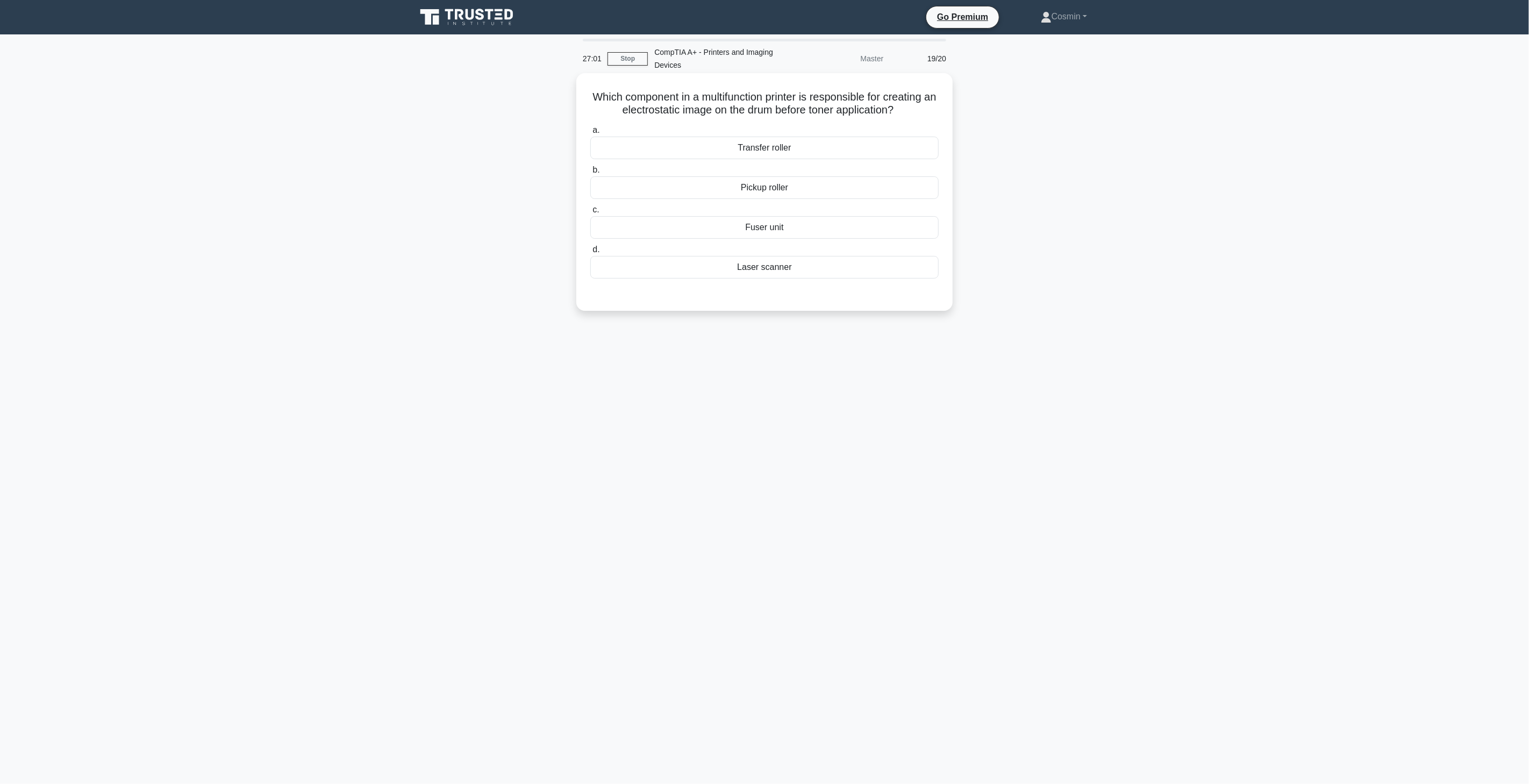
click at [794, 229] on div "Fuser unit" at bounding box center [764, 227] width 349 height 23
click at [590, 214] on input "c. Fuser unit" at bounding box center [590, 209] width 0 height 7
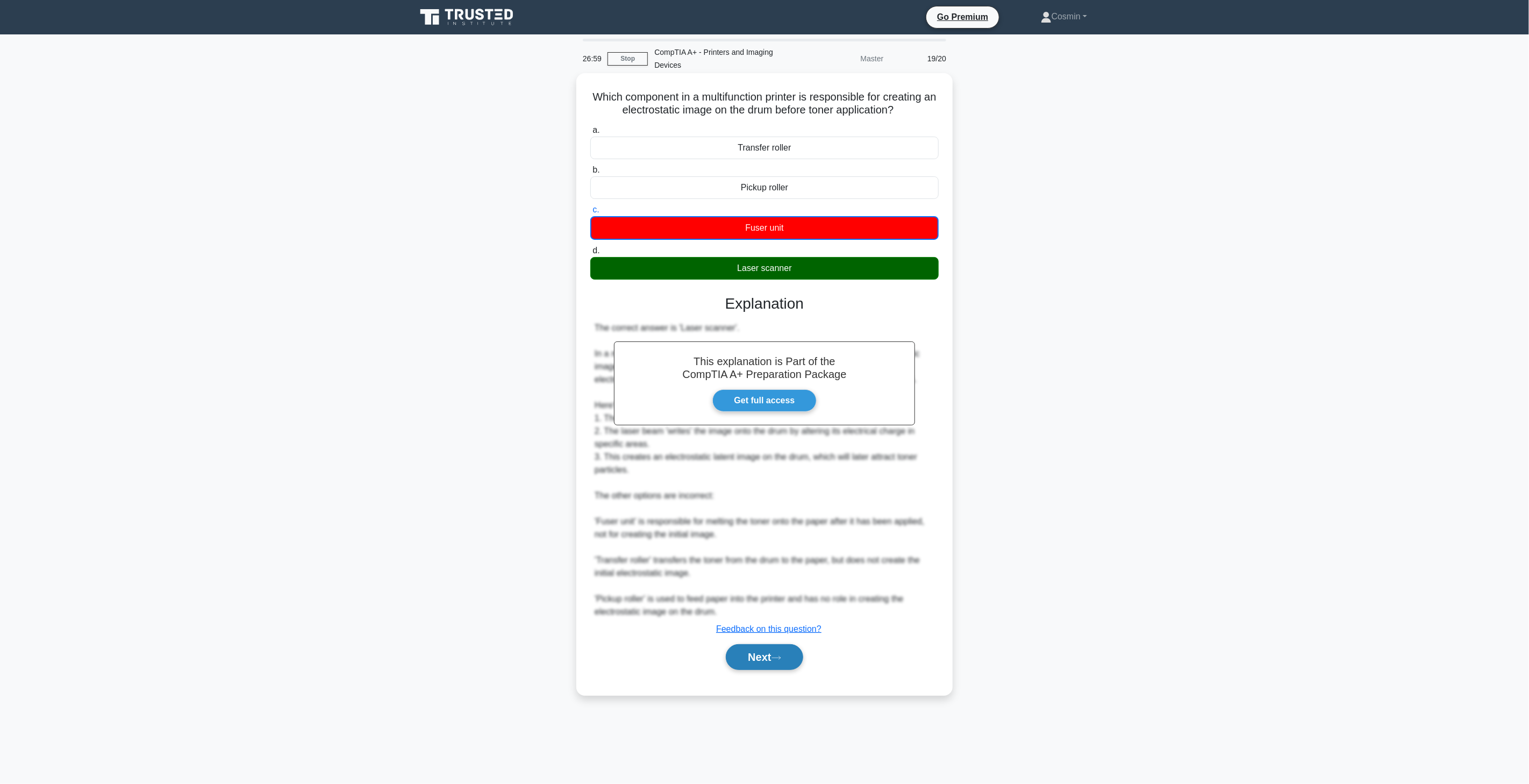
click at [782, 666] on button "Next" at bounding box center [764, 657] width 77 height 26
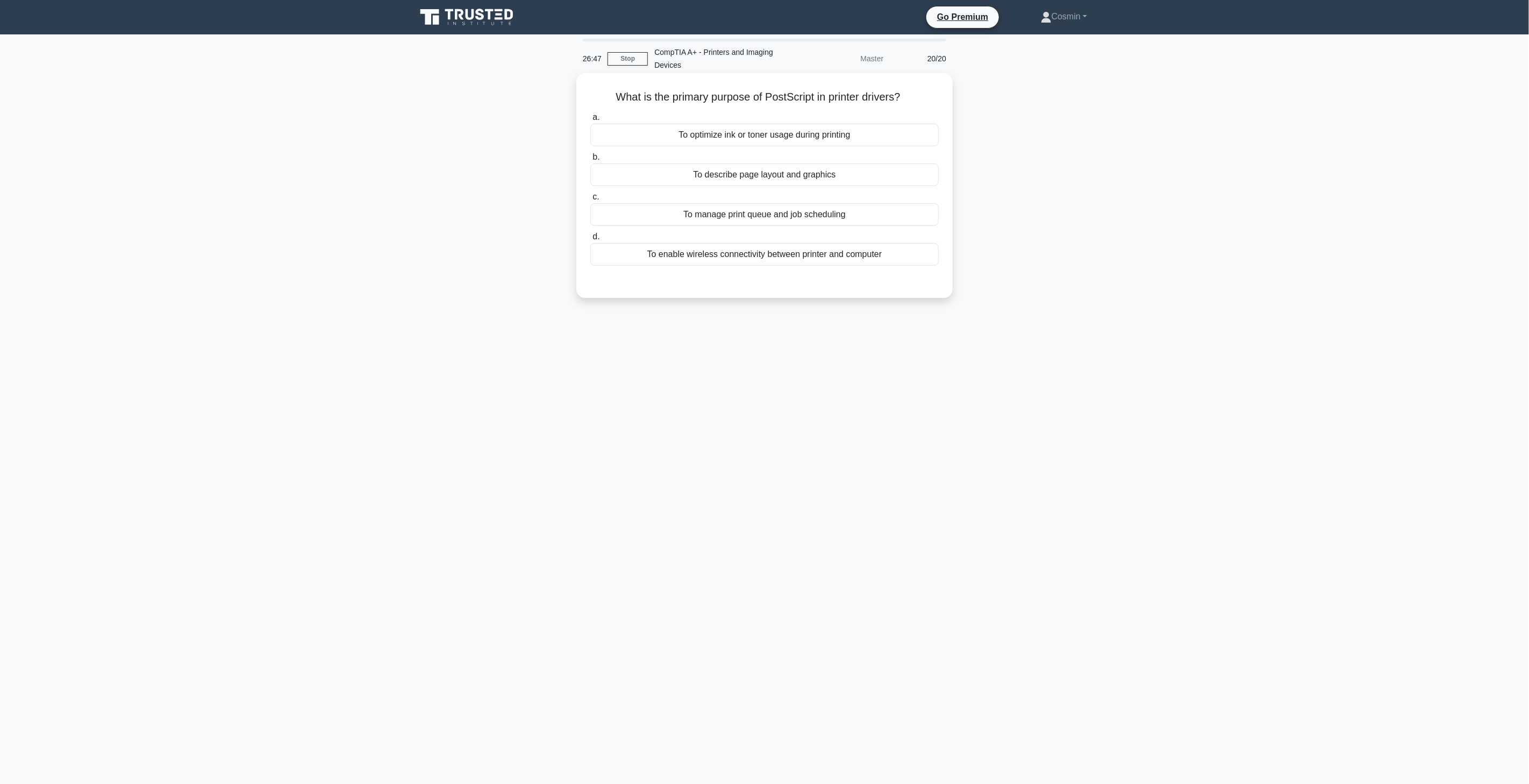
click at [810, 211] on div "To manage print queue and job scheduling" at bounding box center [764, 215] width 349 height 23
click at [590, 201] on input "c. To manage print queue and job scheduling" at bounding box center [590, 197] width 0 height 7
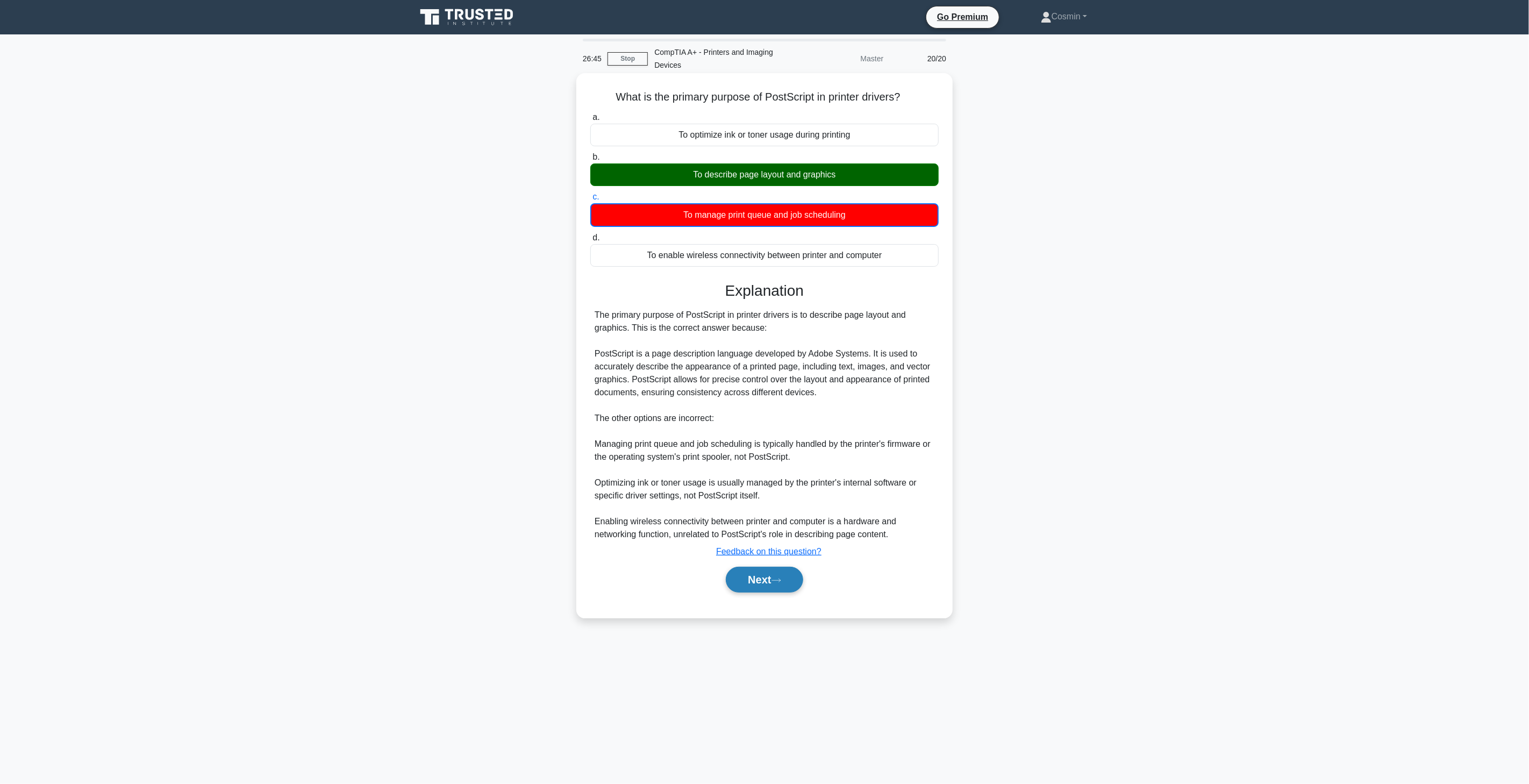
click at [784, 583] on button "Next" at bounding box center [764, 579] width 77 height 26
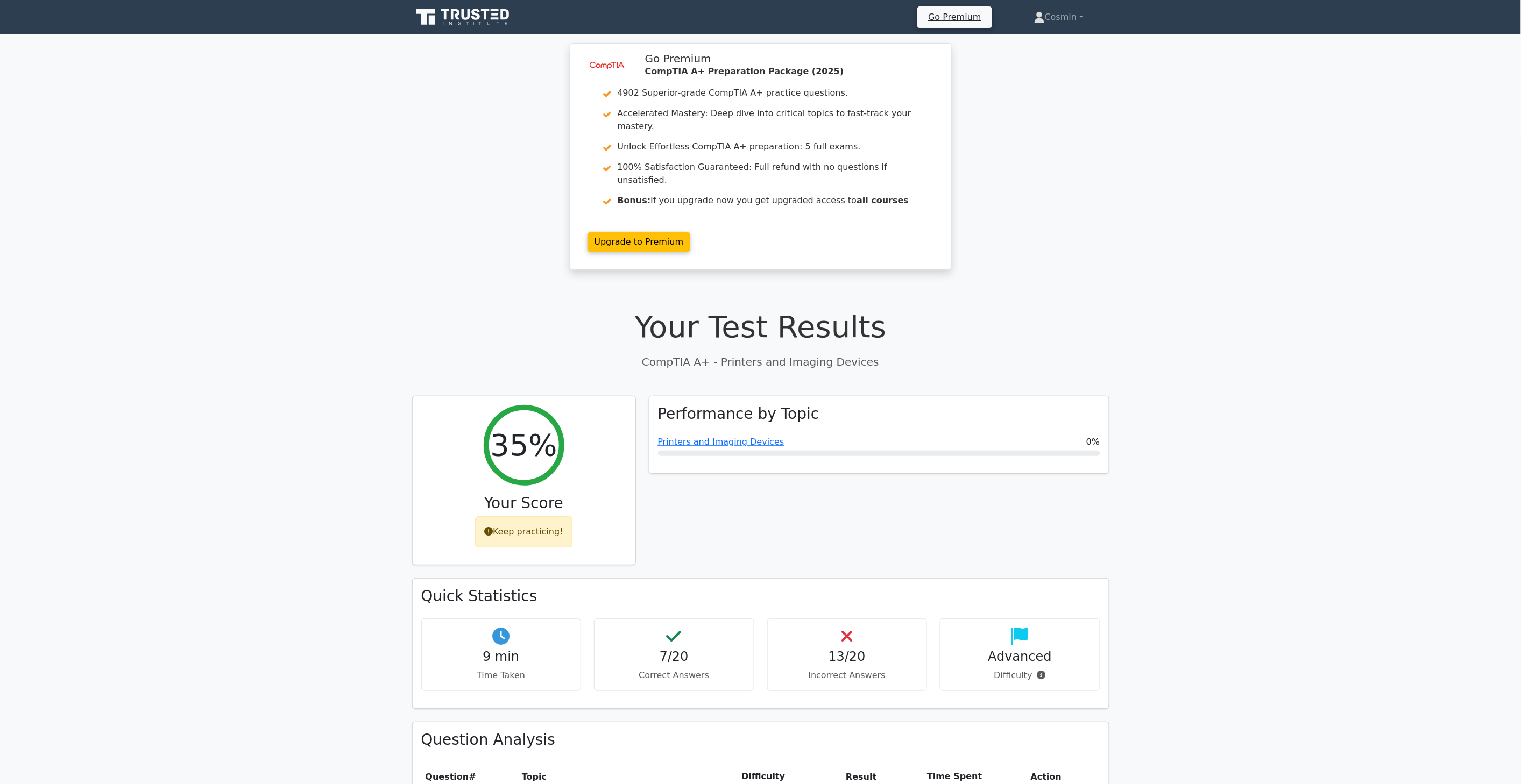
click at [731, 503] on div "Performance by Topic Printers and Imaging Devices 0%" at bounding box center [878, 486] width 473 height 182
drag, startPoint x: 1234, startPoint y: 227, endPoint x: 1194, endPoint y: -4, distance: 234.4
